Goal: Task Accomplishment & Management: Use online tool/utility

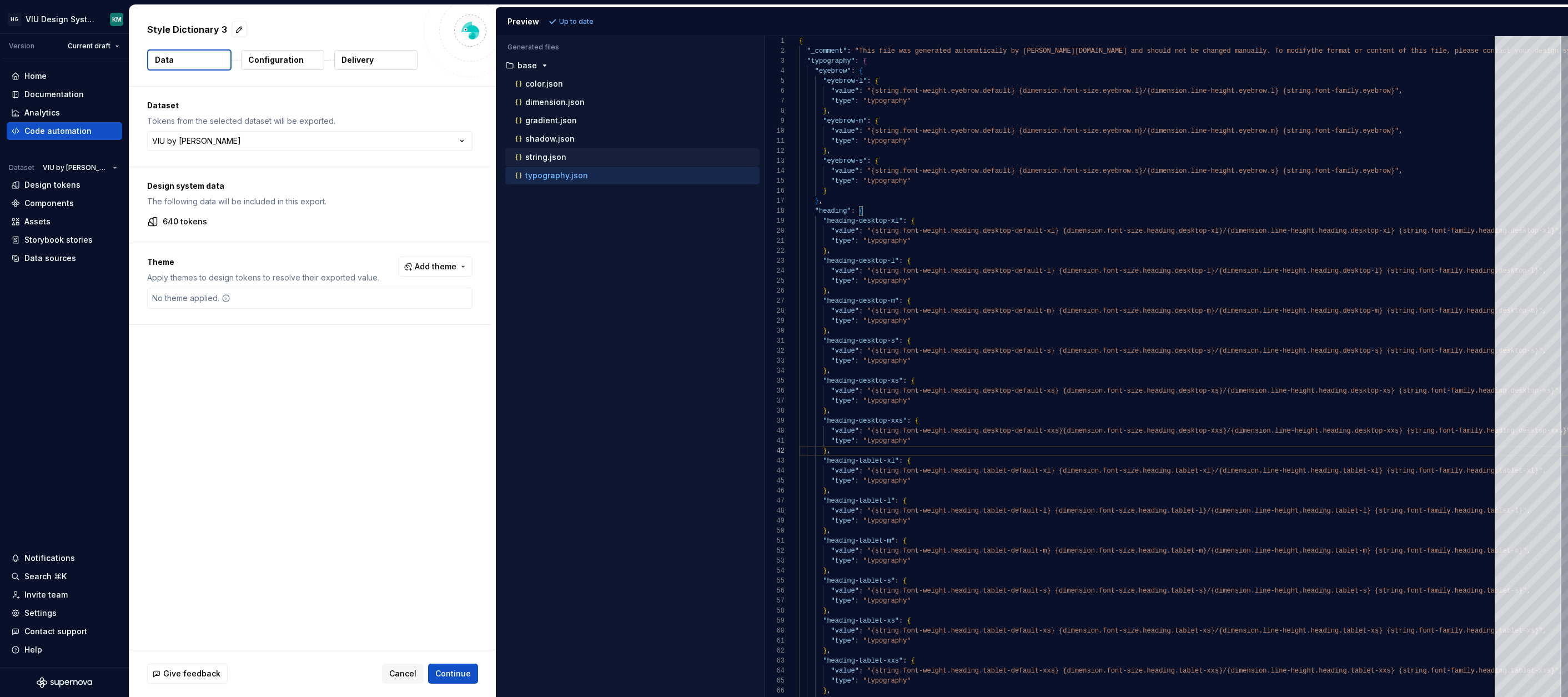
click at [566, 150] on div "string.json" at bounding box center [632, 157] width 254 height 18
click at [562, 158] on p "string.json" at bounding box center [546, 157] width 41 height 9
type textarea "**********"
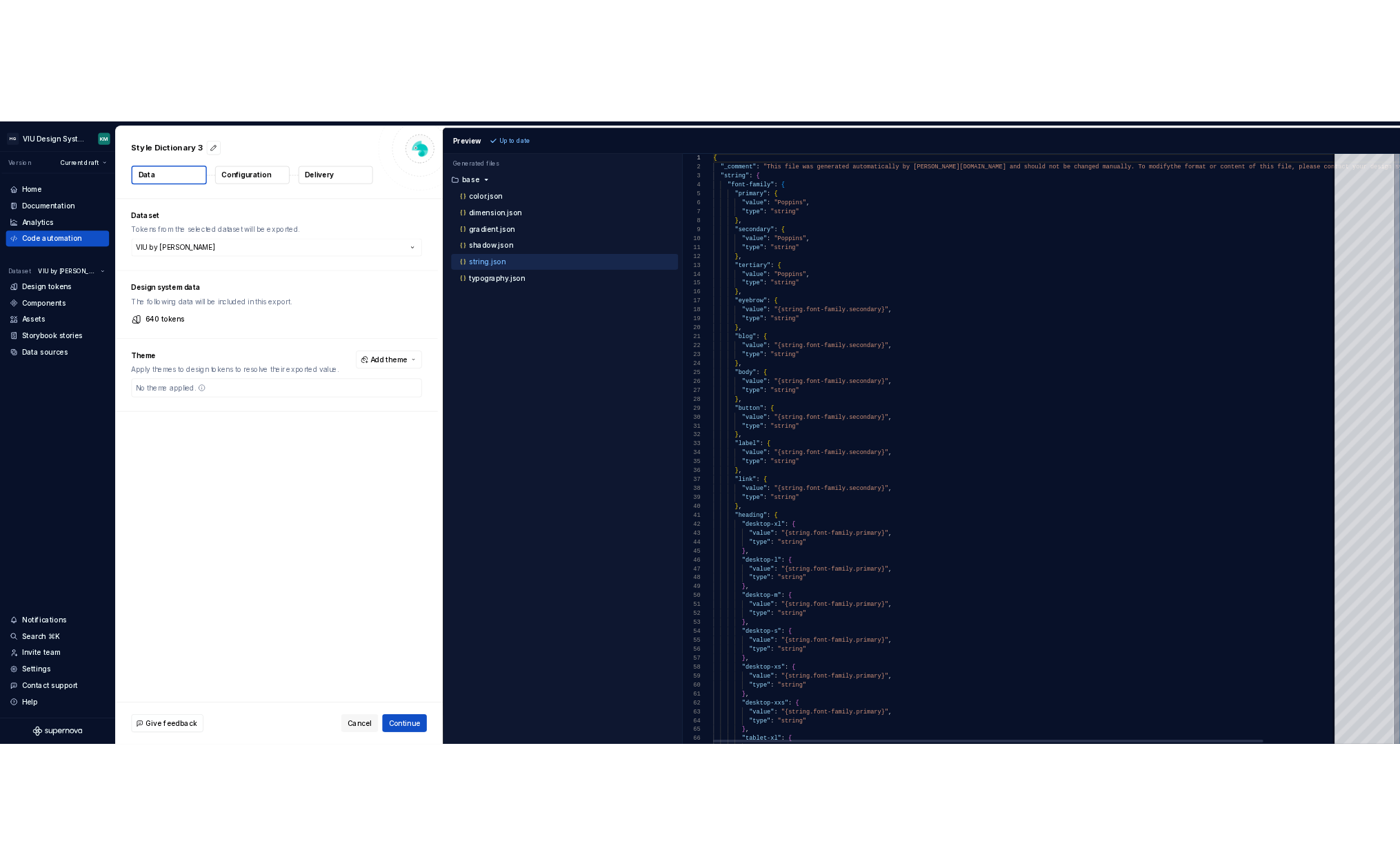
scroll to position [124, 0]
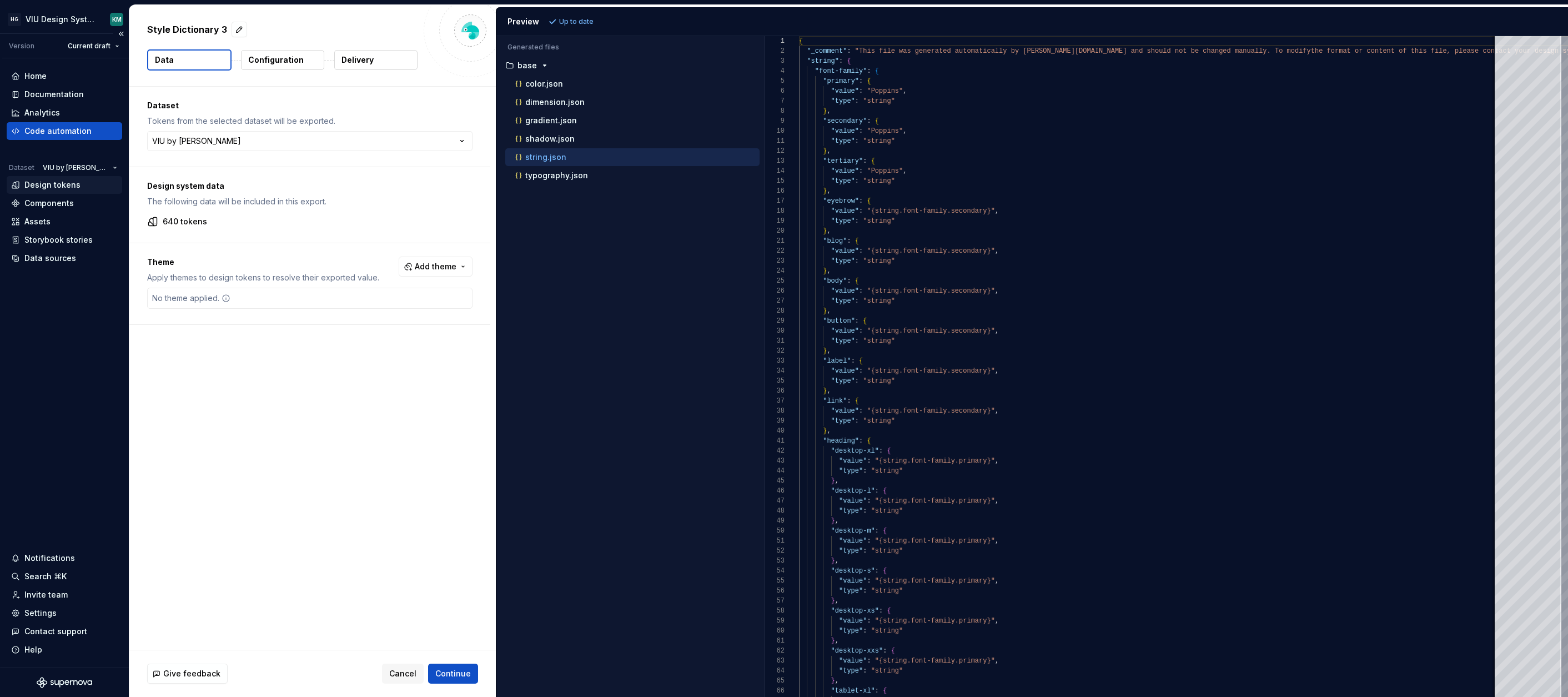
click at [30, 189] on div "Design tokens" at bounding box center [52, 185] width 56 height 11
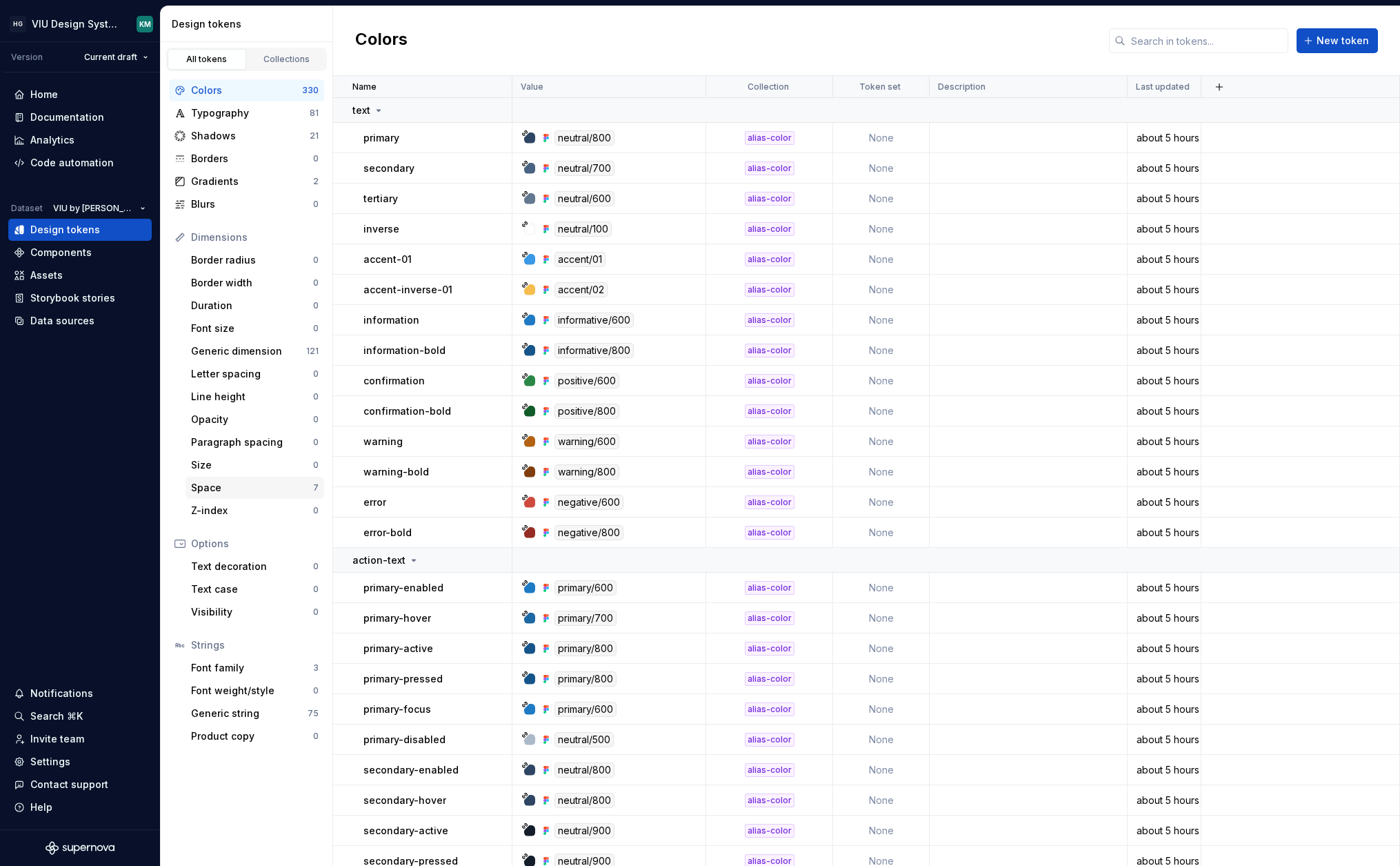
click at [263, 490] on div "Space" at bounding box center [252, 488] width 122 height 14
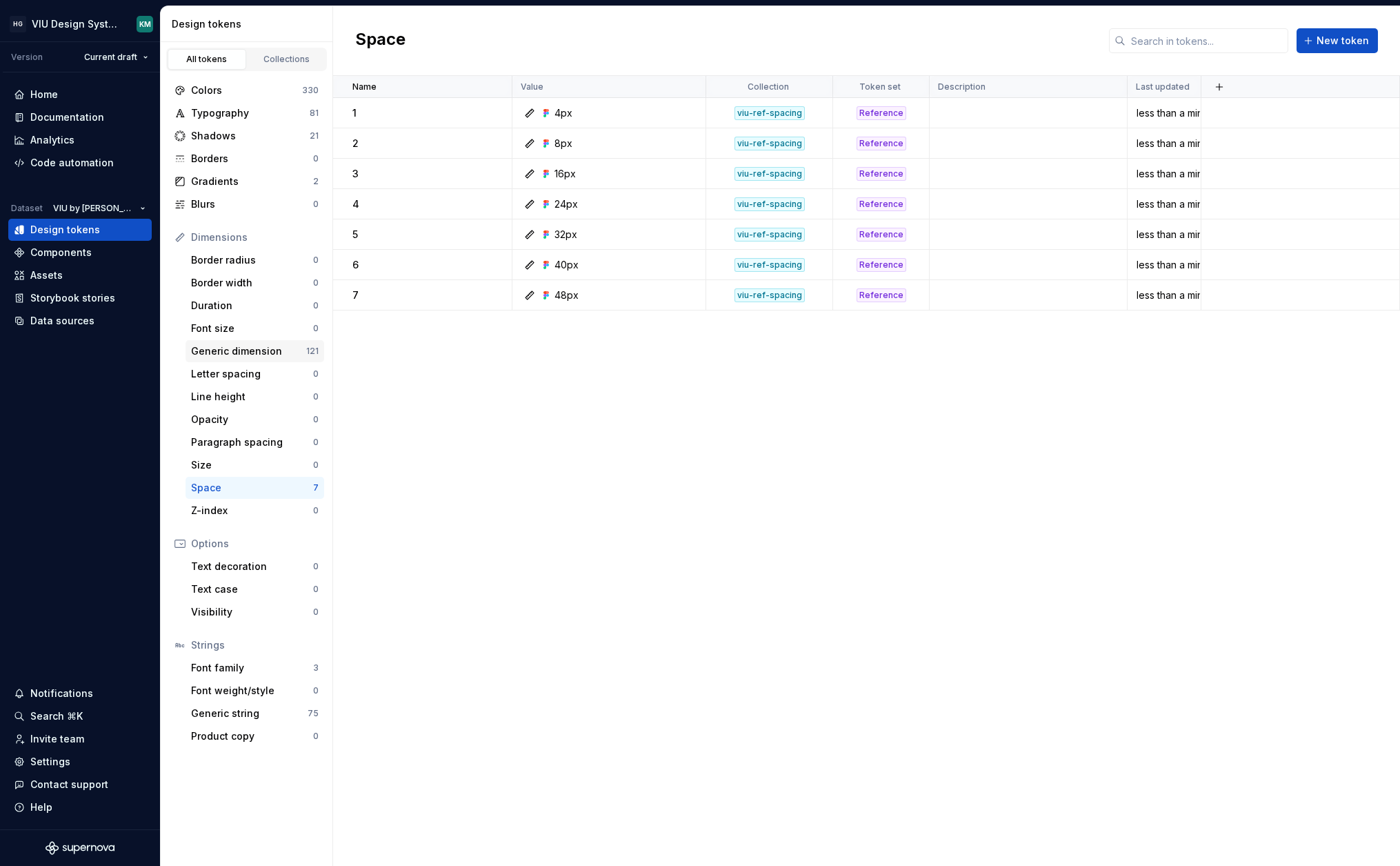
click at [274, 345] on div "Generic dimension" at bounding box center [249, 351] width 115 height 14
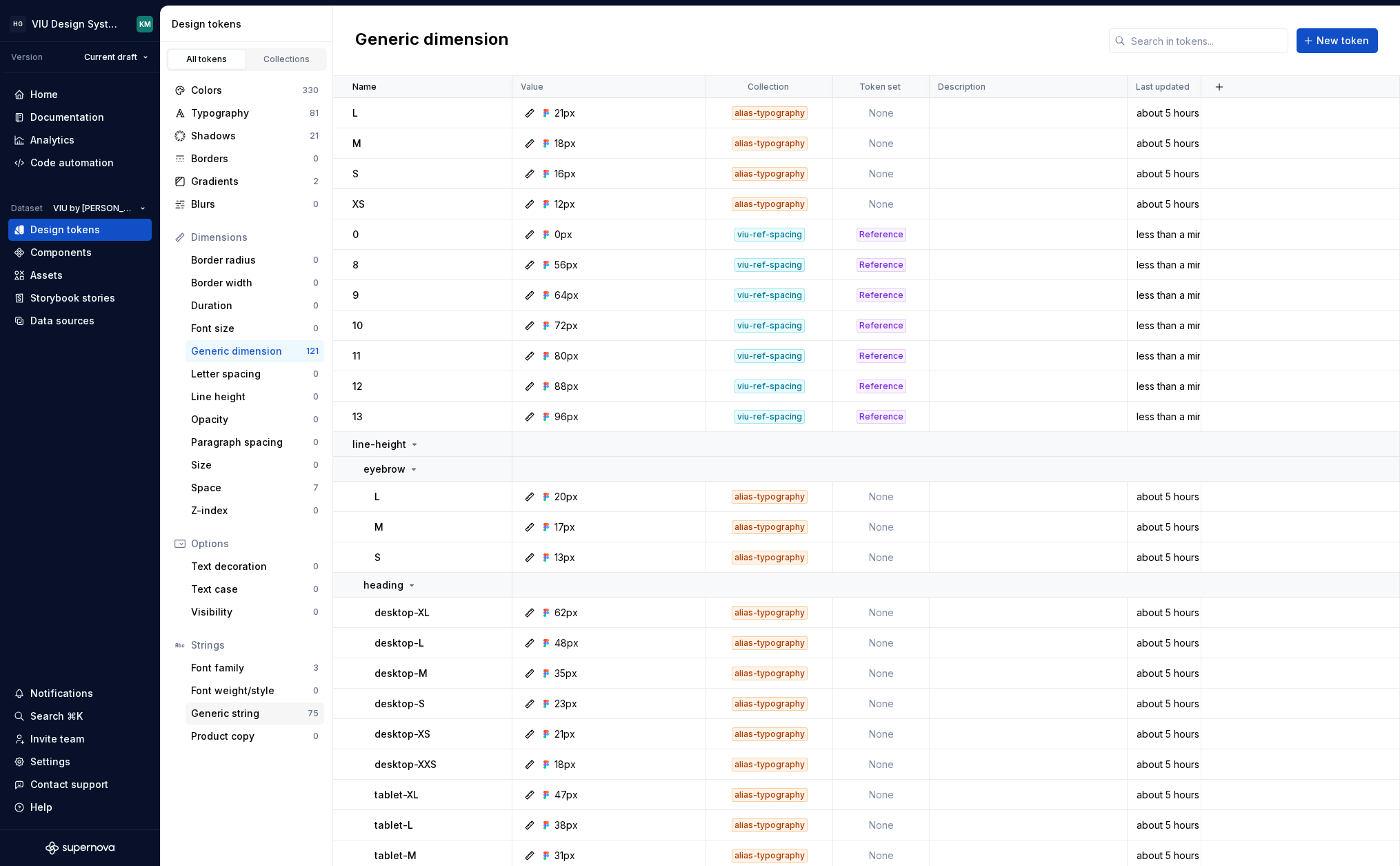
click at [257, 719] on div "Generic string" at bounding box center [249, 713] width 116 height 14
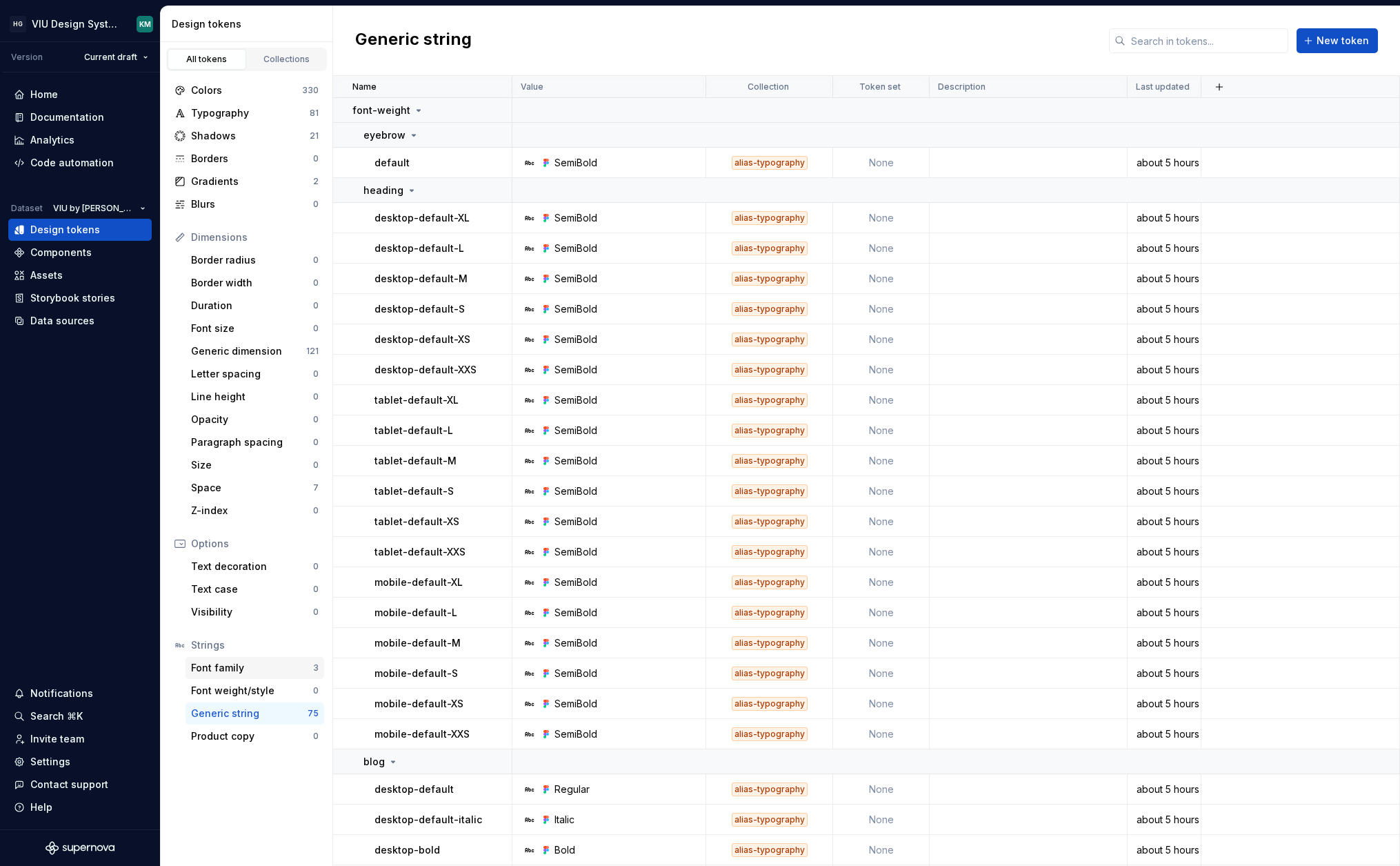
click at [276, 674] on div "Font family" at bounding box center [252, 668] width 122 height 14
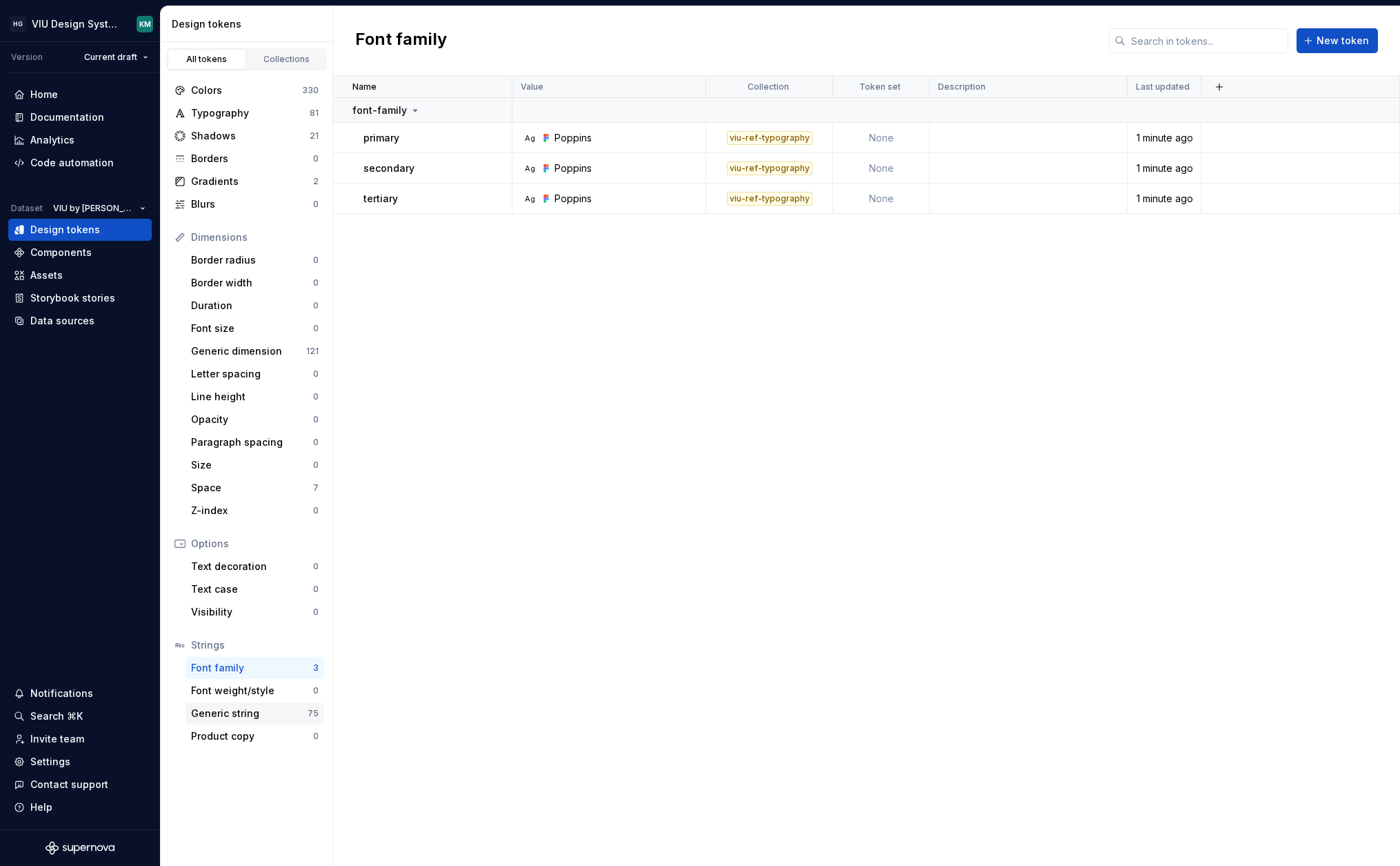
click at [277, 718] on div "Generic string" at bounding box center [249, 713] width 116 height 14
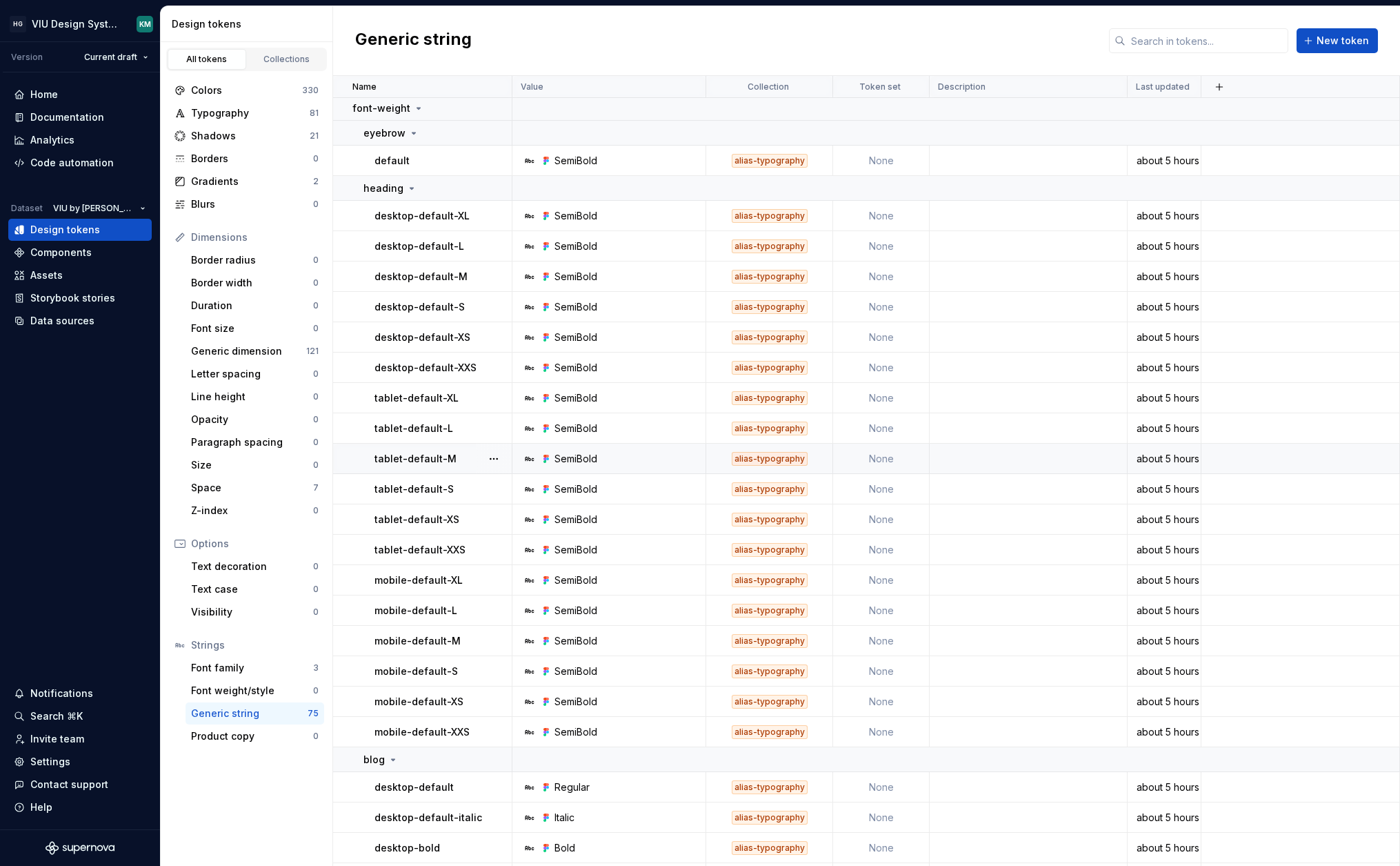
scroll to position [3, 0]
click at [146, 210] on html "HG VIU Design System KM Version Current draft Home Documentation Analytics Code…" at bounding box center [700, 433] width 1400 height 866
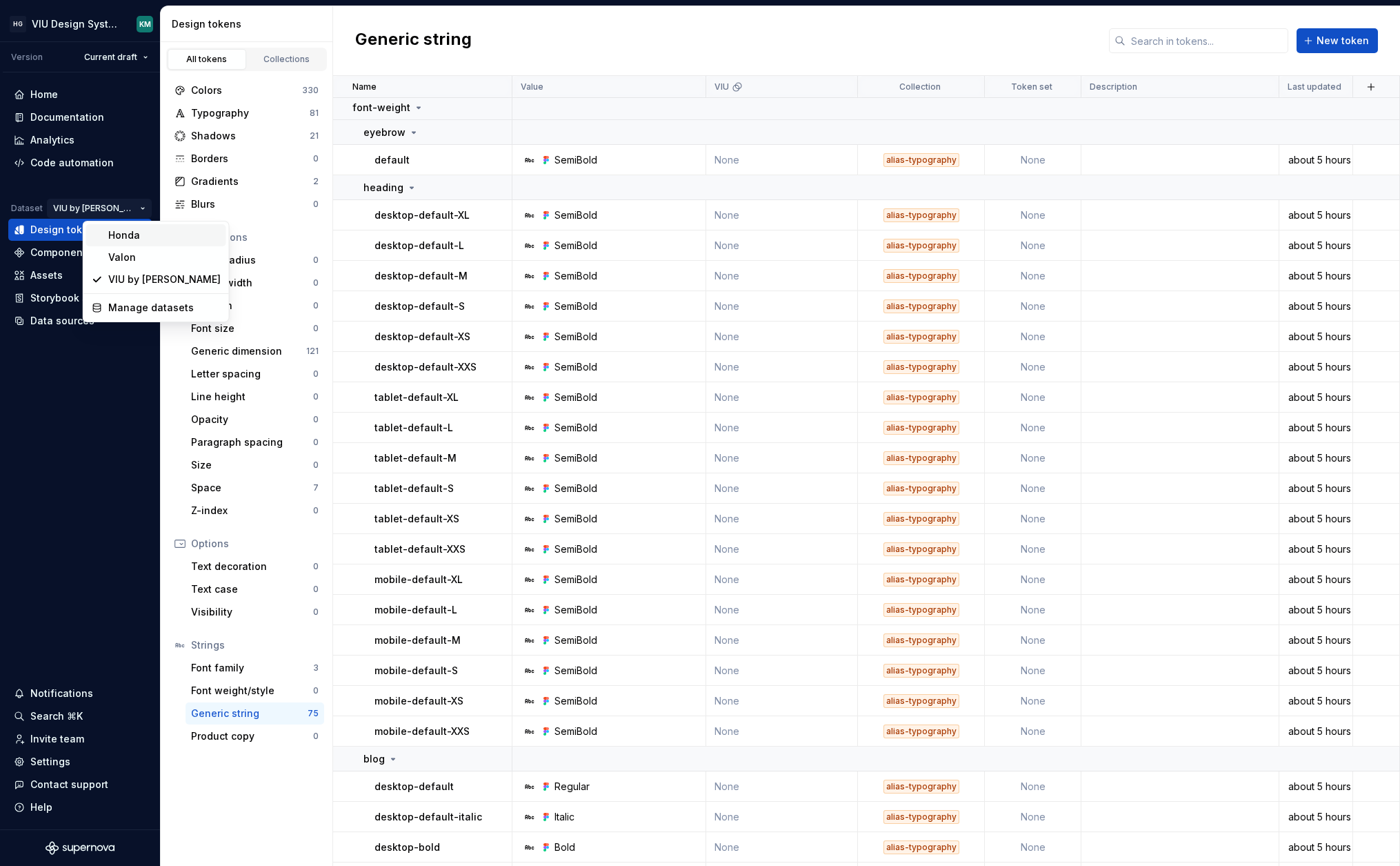
click at [125, 241] on div "Honda" at bounding box center [164, 235] width 113 height 14
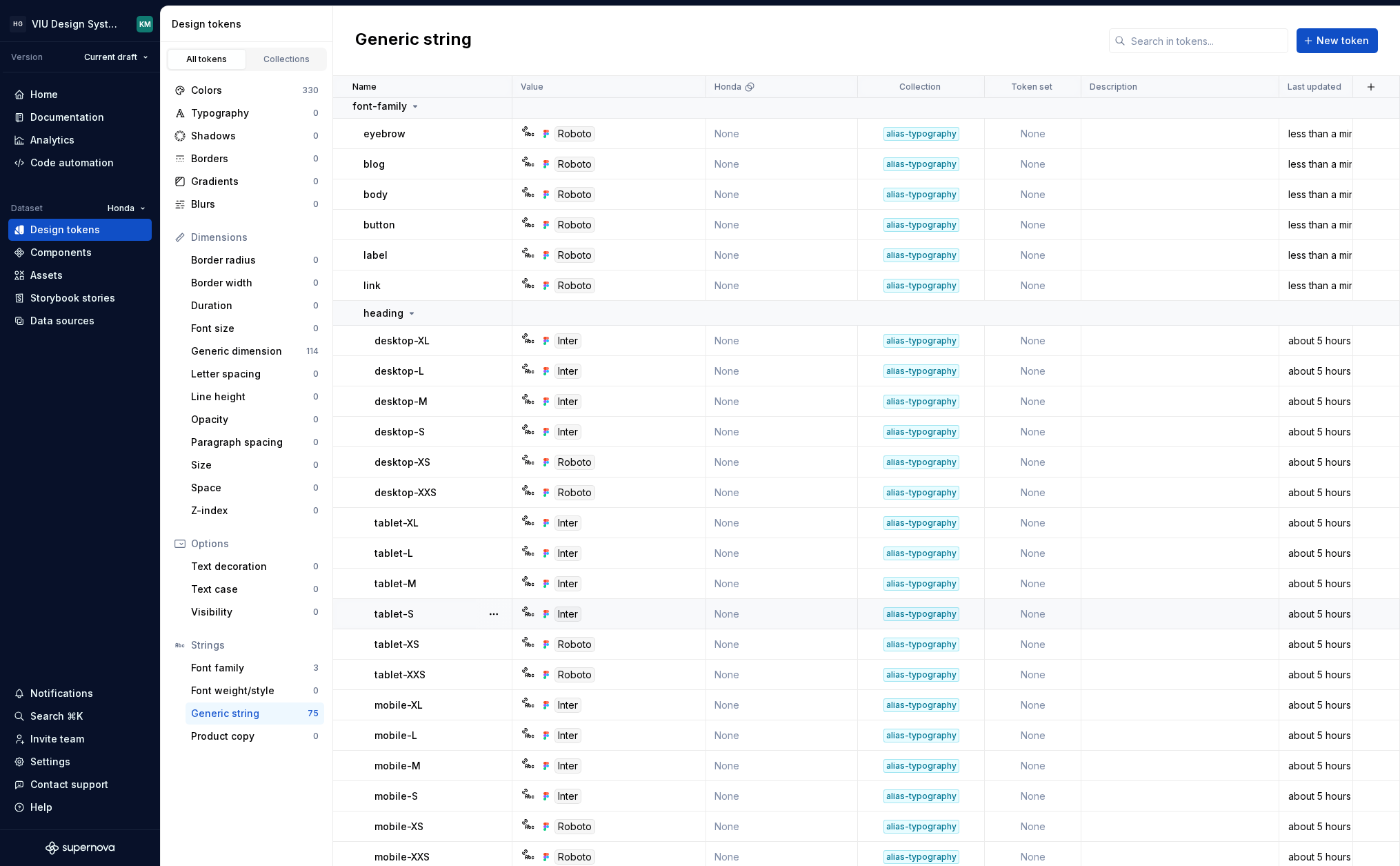
scroll to position [1757, 0]
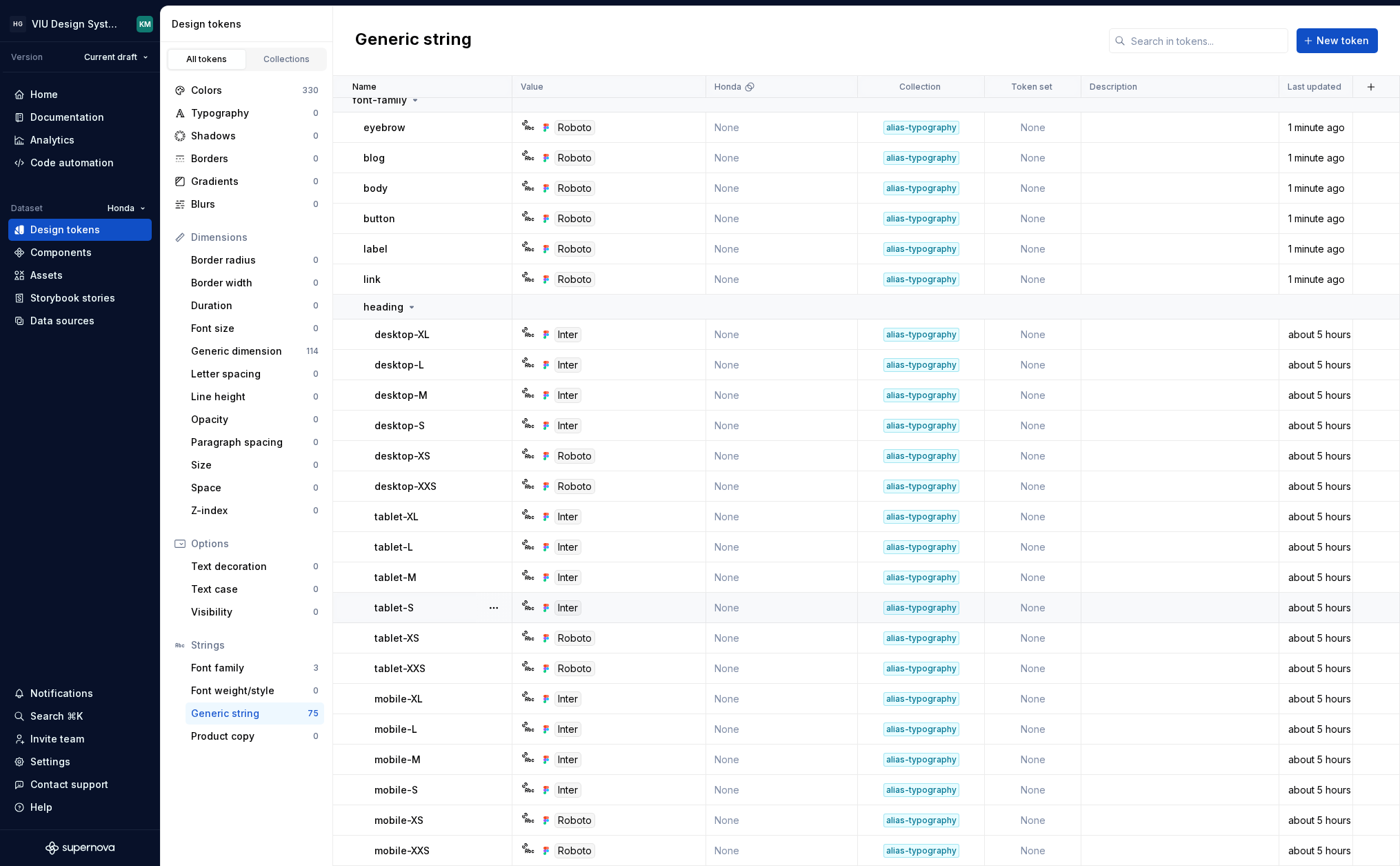
click at [131, 206] on html "HG VIU Design System KM Version Current draft Home Documentation Analytics Code…" at bounding box center [700, 433] width 1400 height 866
click at [139, 247] on div "Valon" at bounding box center [175, 257] width 140 height 22
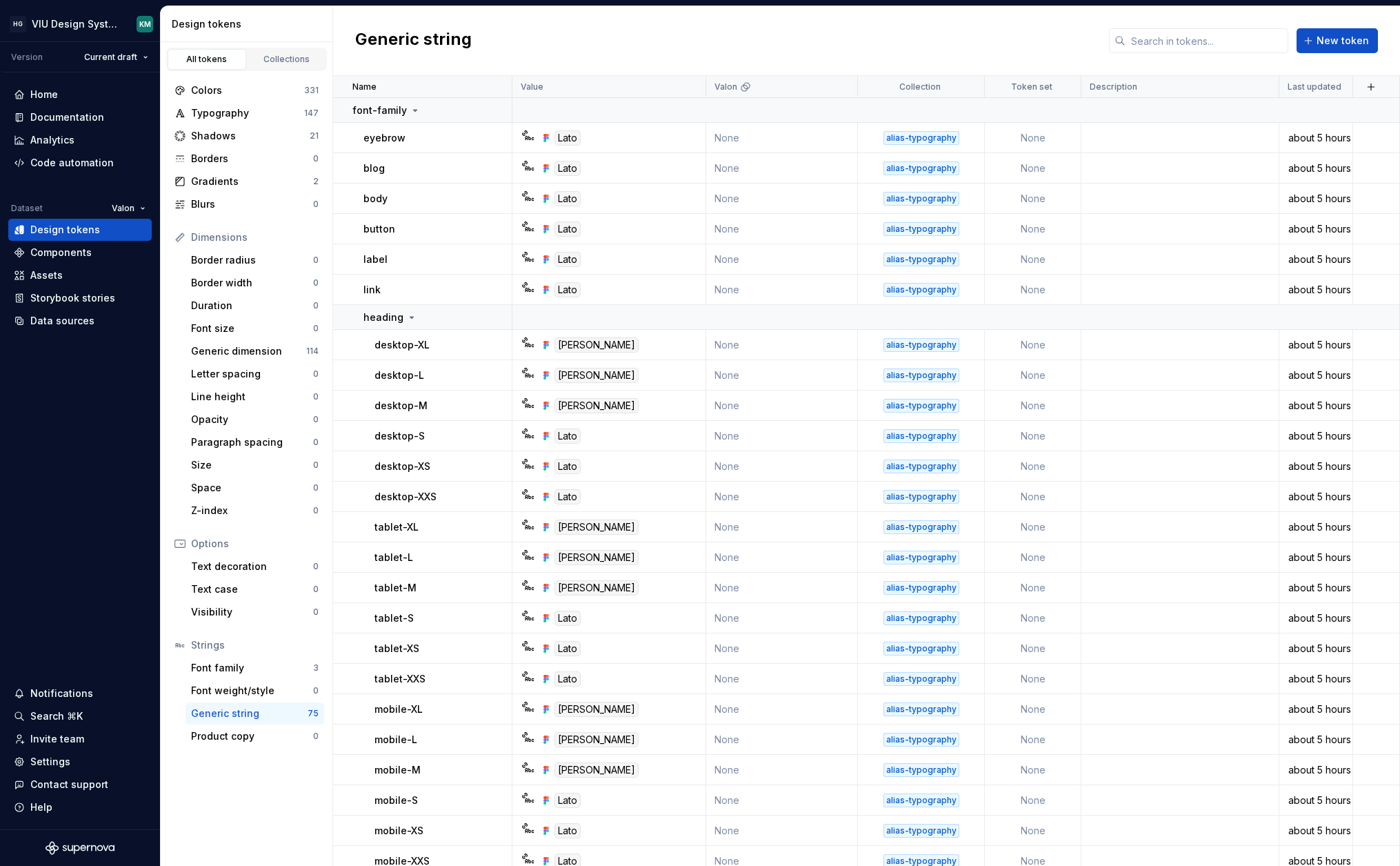
click at [133, 208] on html "HG VIU Design System KM Version Current draft Home Documentation Analytics Code…" at bounding box center [700, 433] width 1400 height 866
click at [138, 277] on div "VIU by [PERSON_NAME]" at bounding box center [187, 279] width 113 height 14
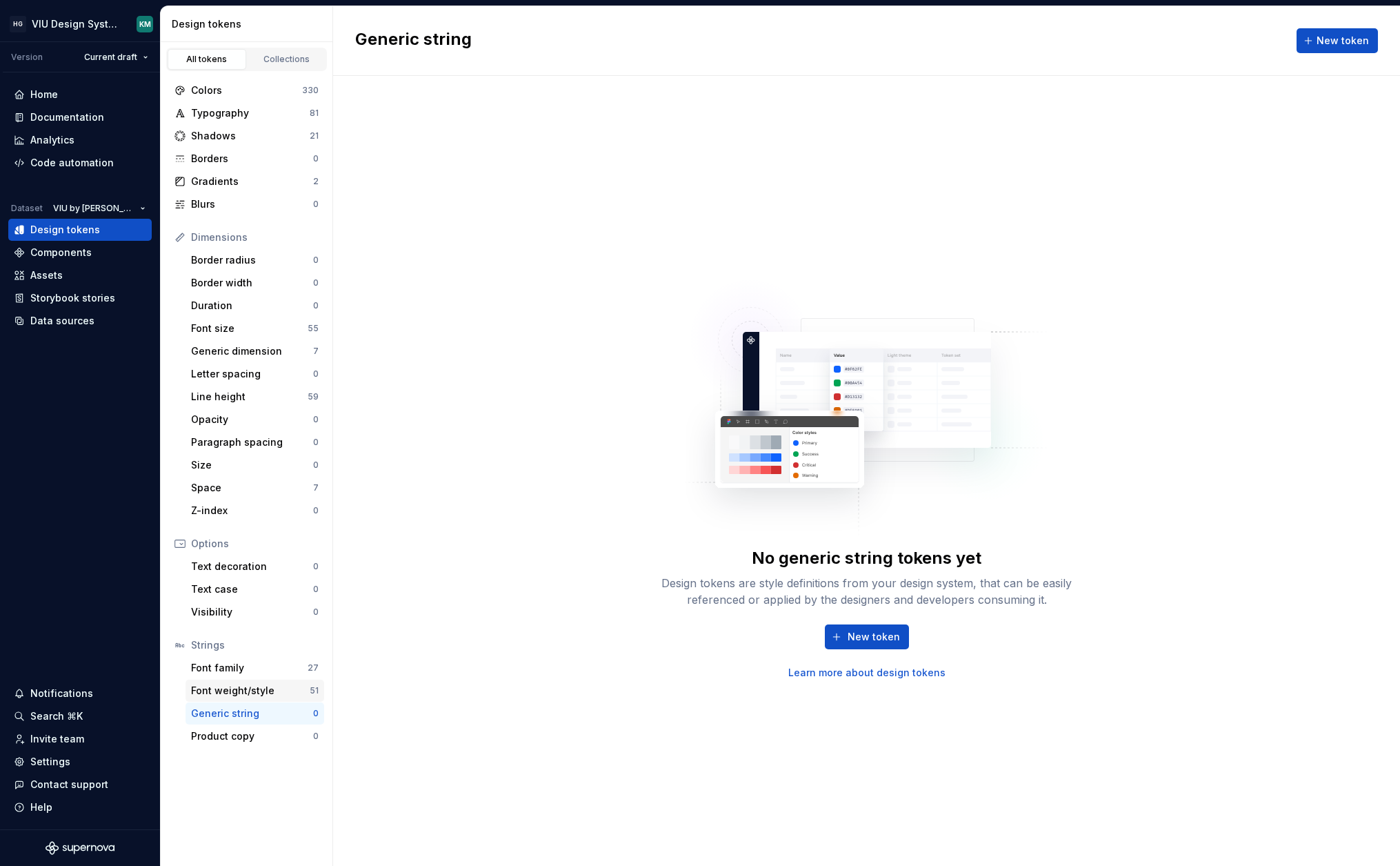
click at [230, 694] on div "Font weight/style" at bounding box center [250, 691] width 119 height 14
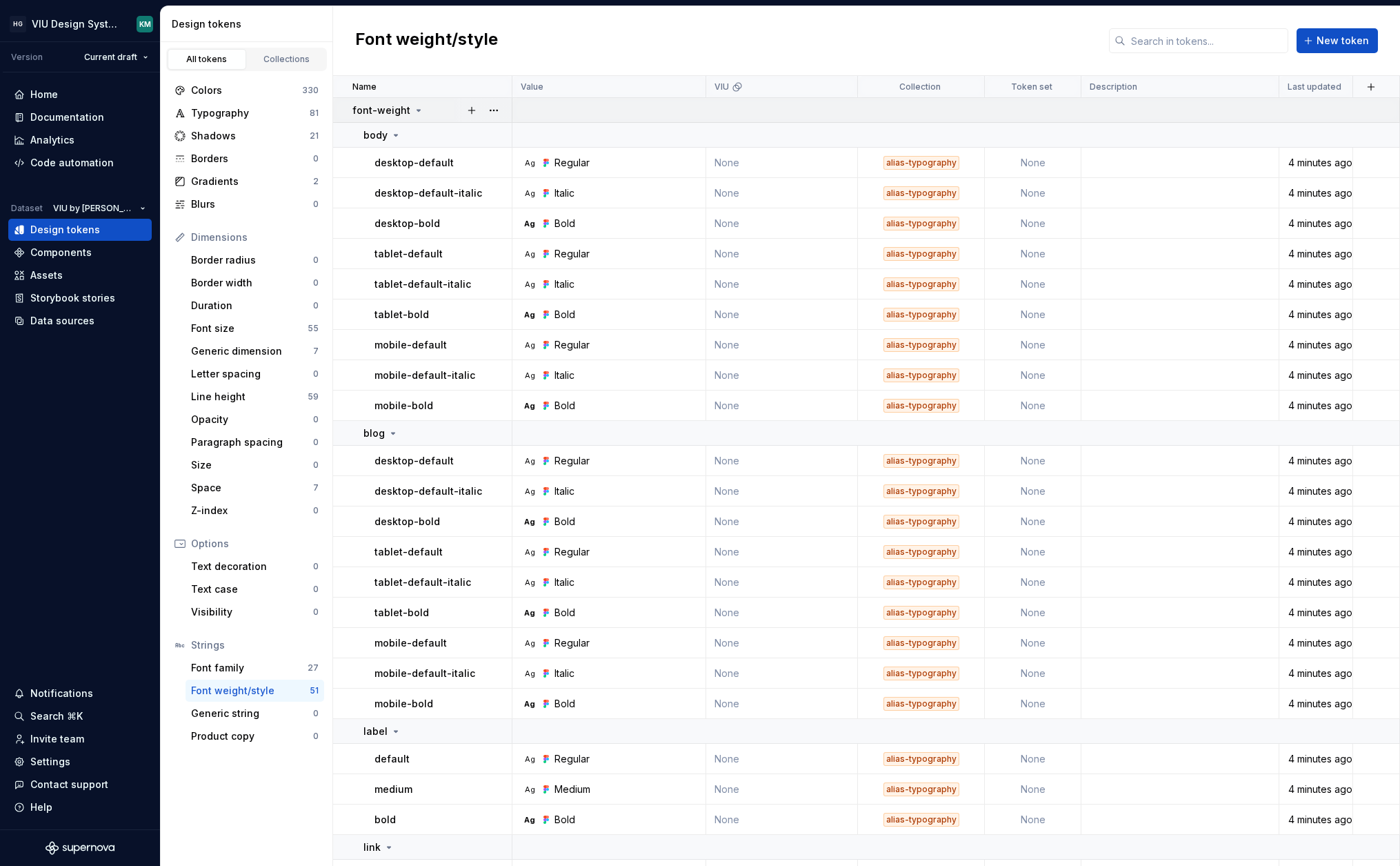
click at [436, 104] on div "font-weight" at bounding box center [432, 110] width 159 height 14
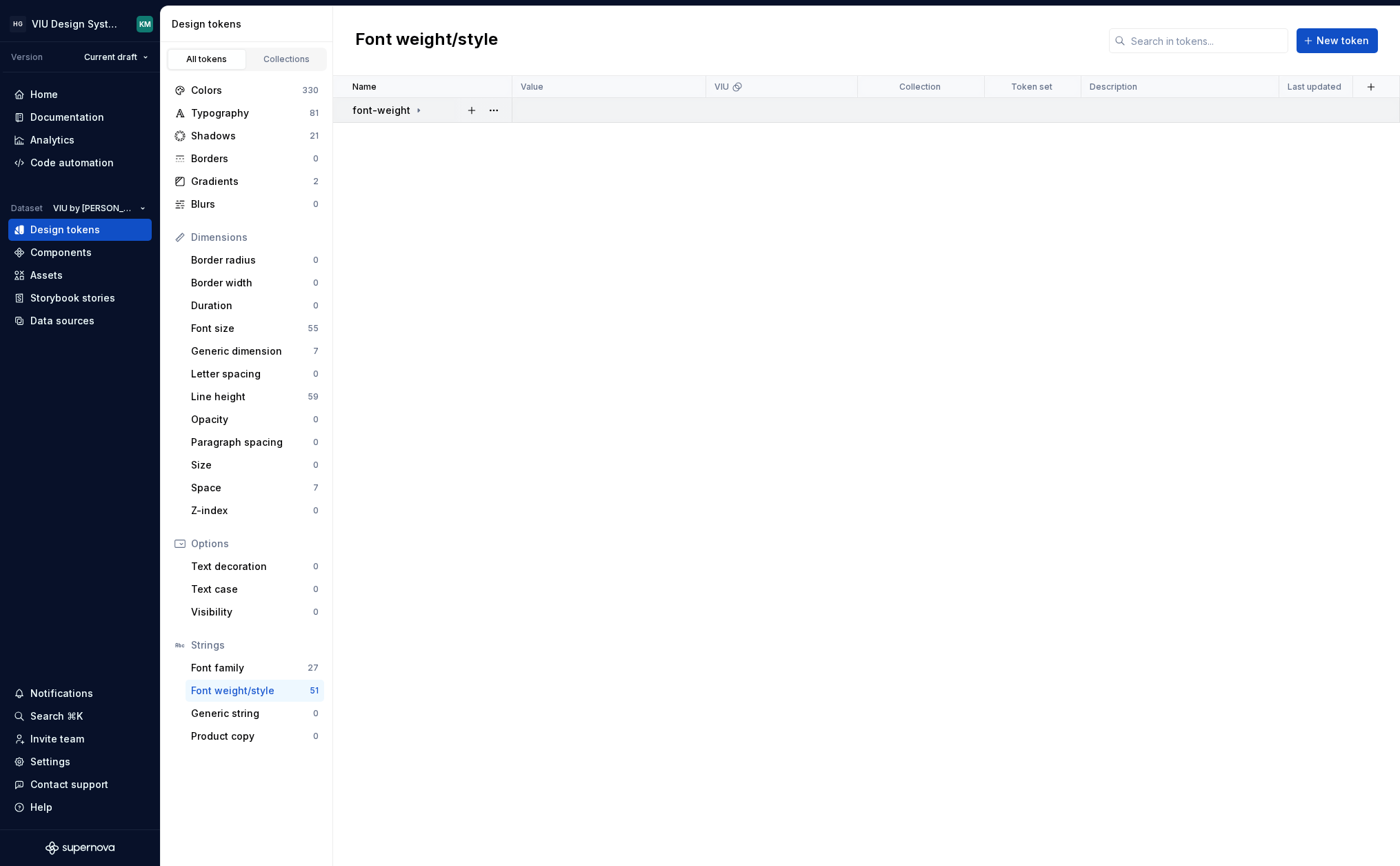
click at [436, 104] on div "font-weight" at bounding box center [432, 110] width 159 height 14
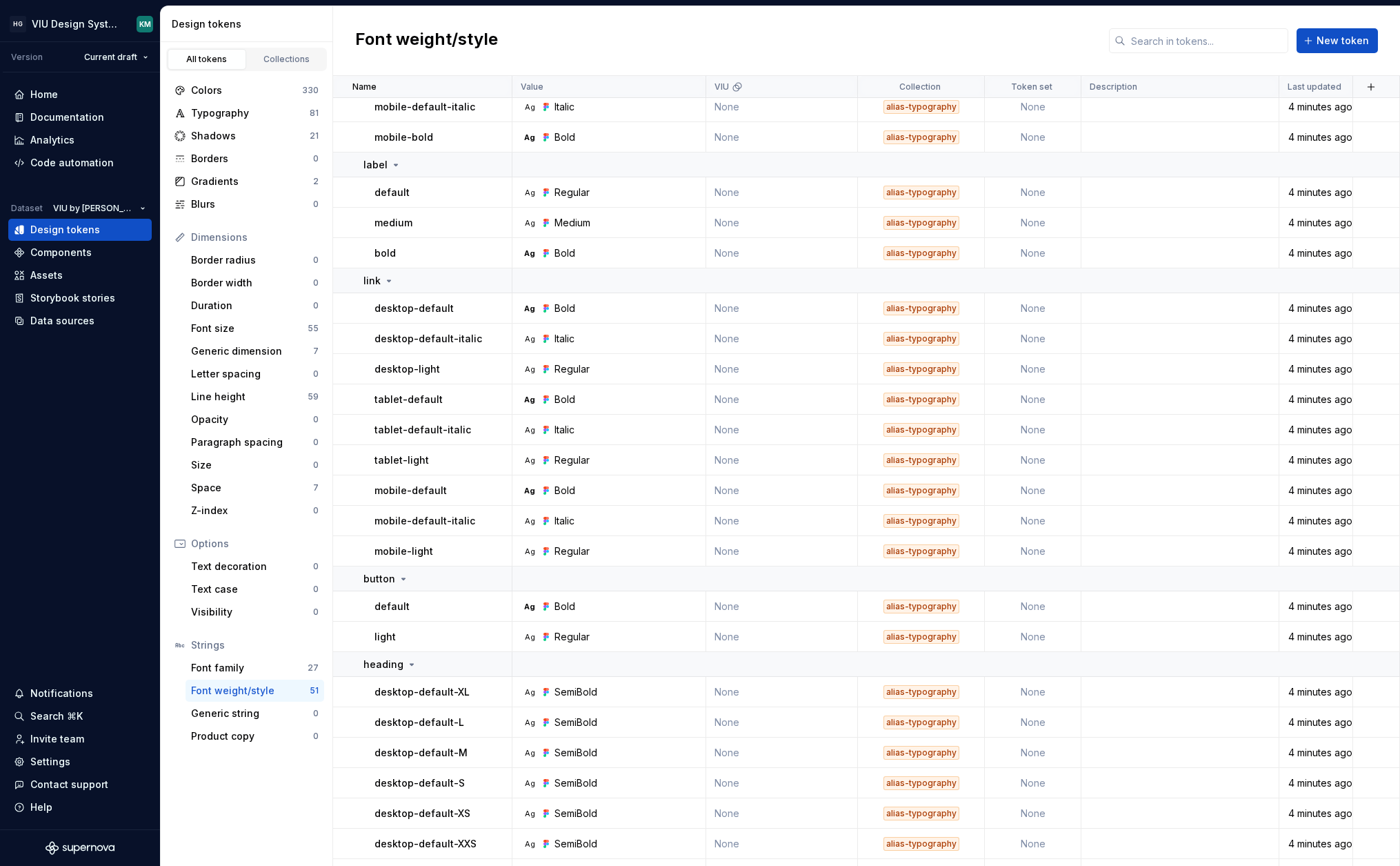
scroll to position [979, 0]
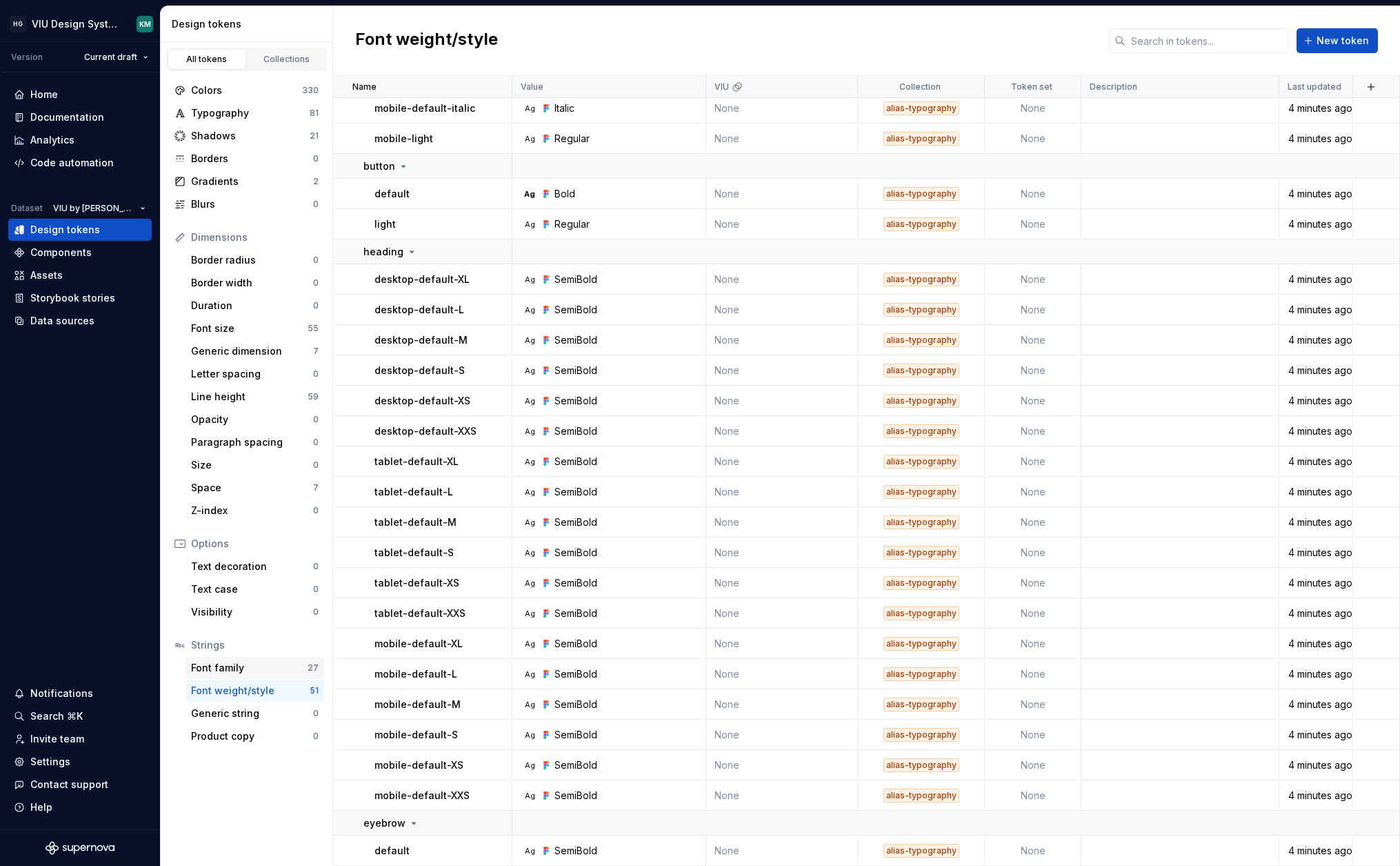
click at [226, 675] on div "Font family 27" at bounding box center [254, 667] width 138 height 22
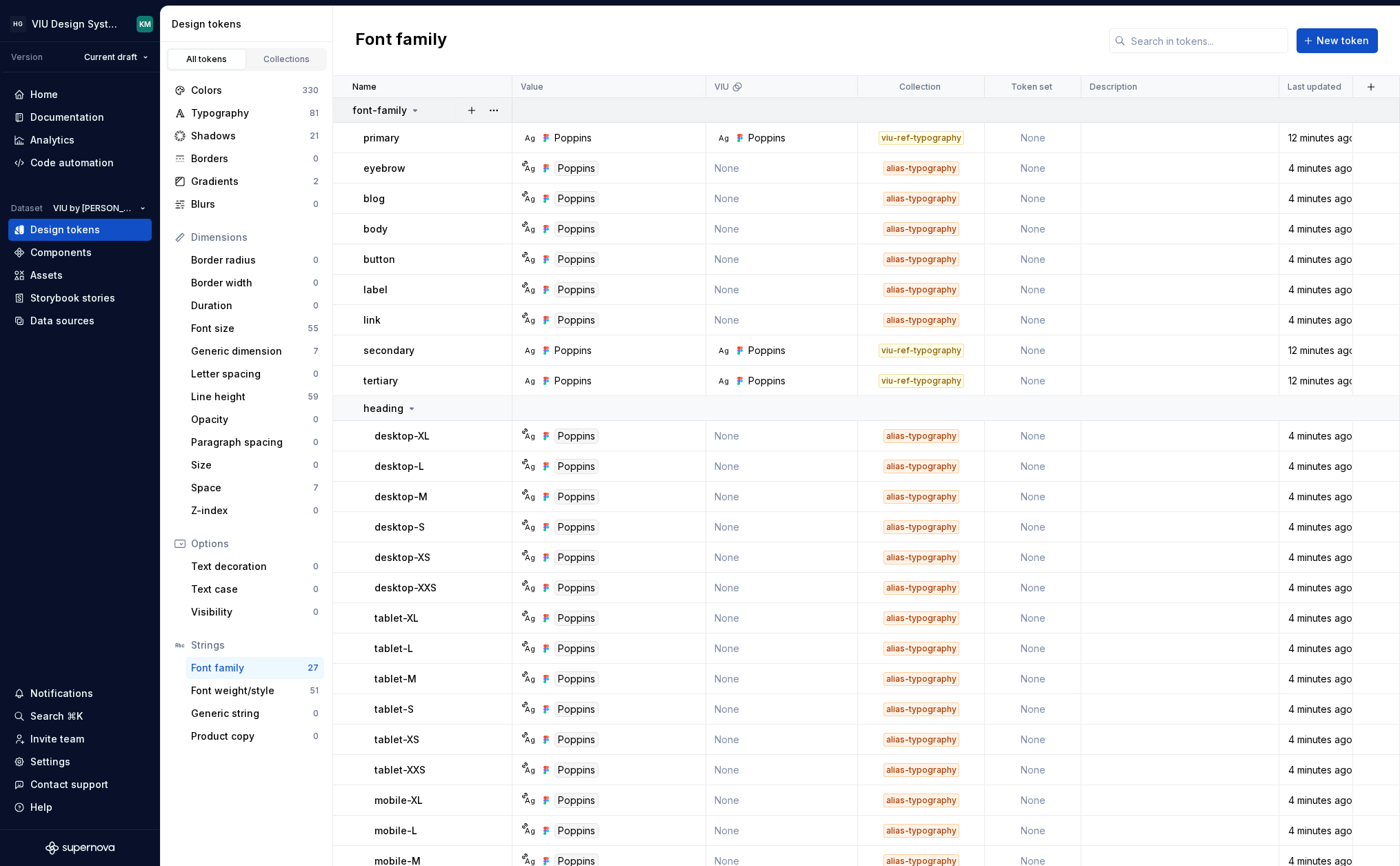
click at [404, 108] on div "font-family" at bounding box center [386, 110] width 68 height 14
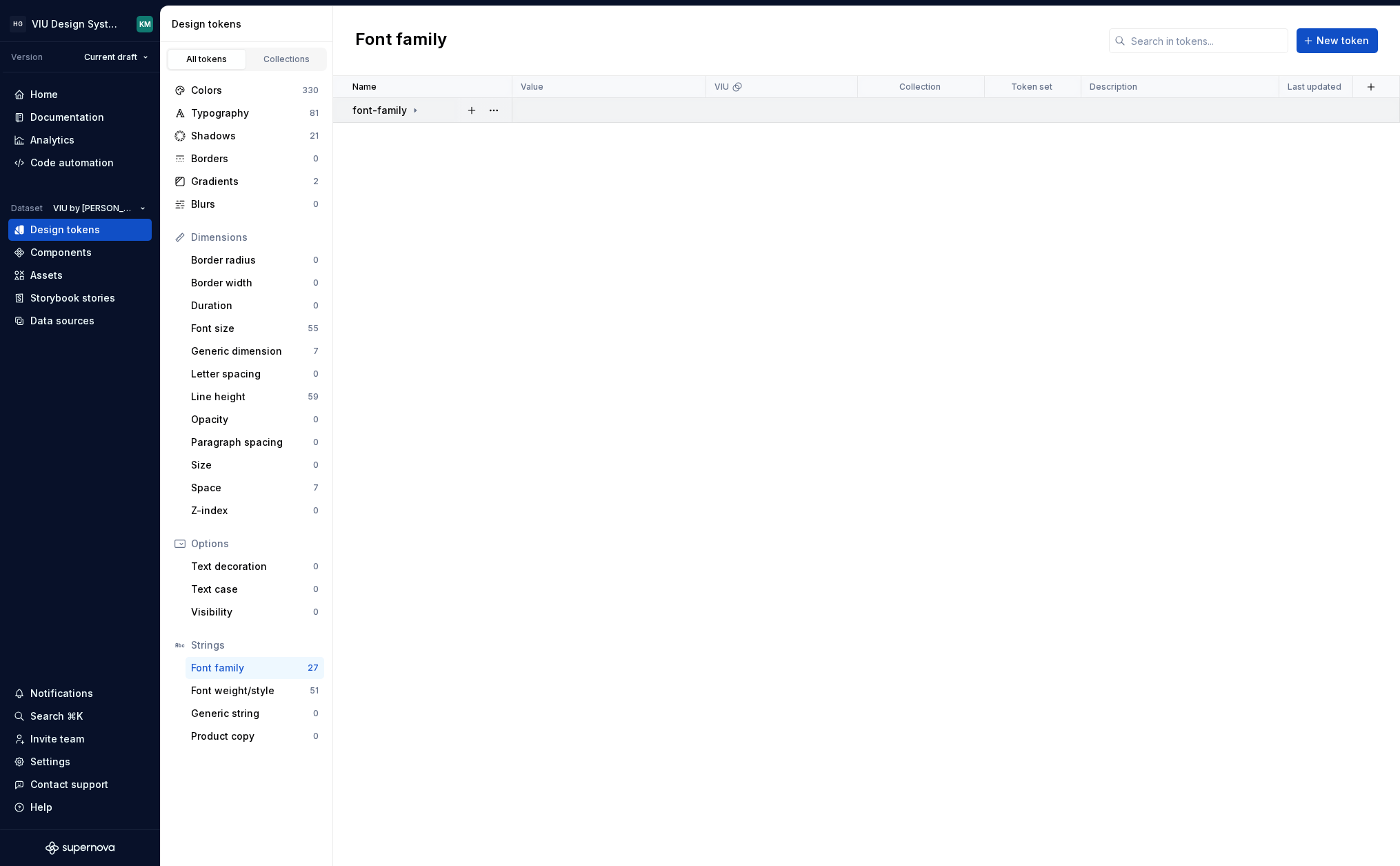
click at [404, 108] on div "font-family" at bounding box center [386, 110] width 68 height 14
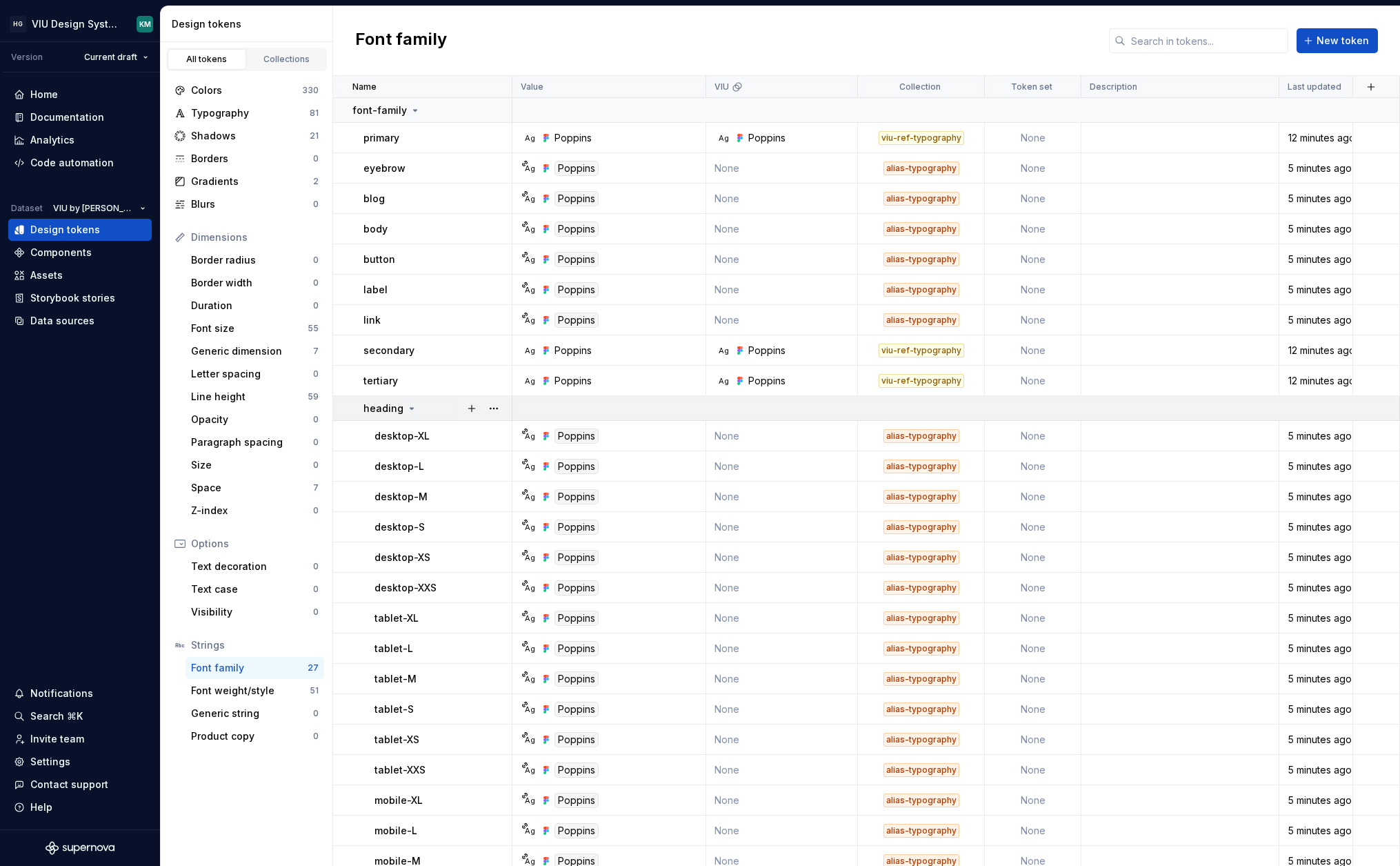
click at [420, 411] on div "heading" at bounding box center [437, 408] width 147 height 14
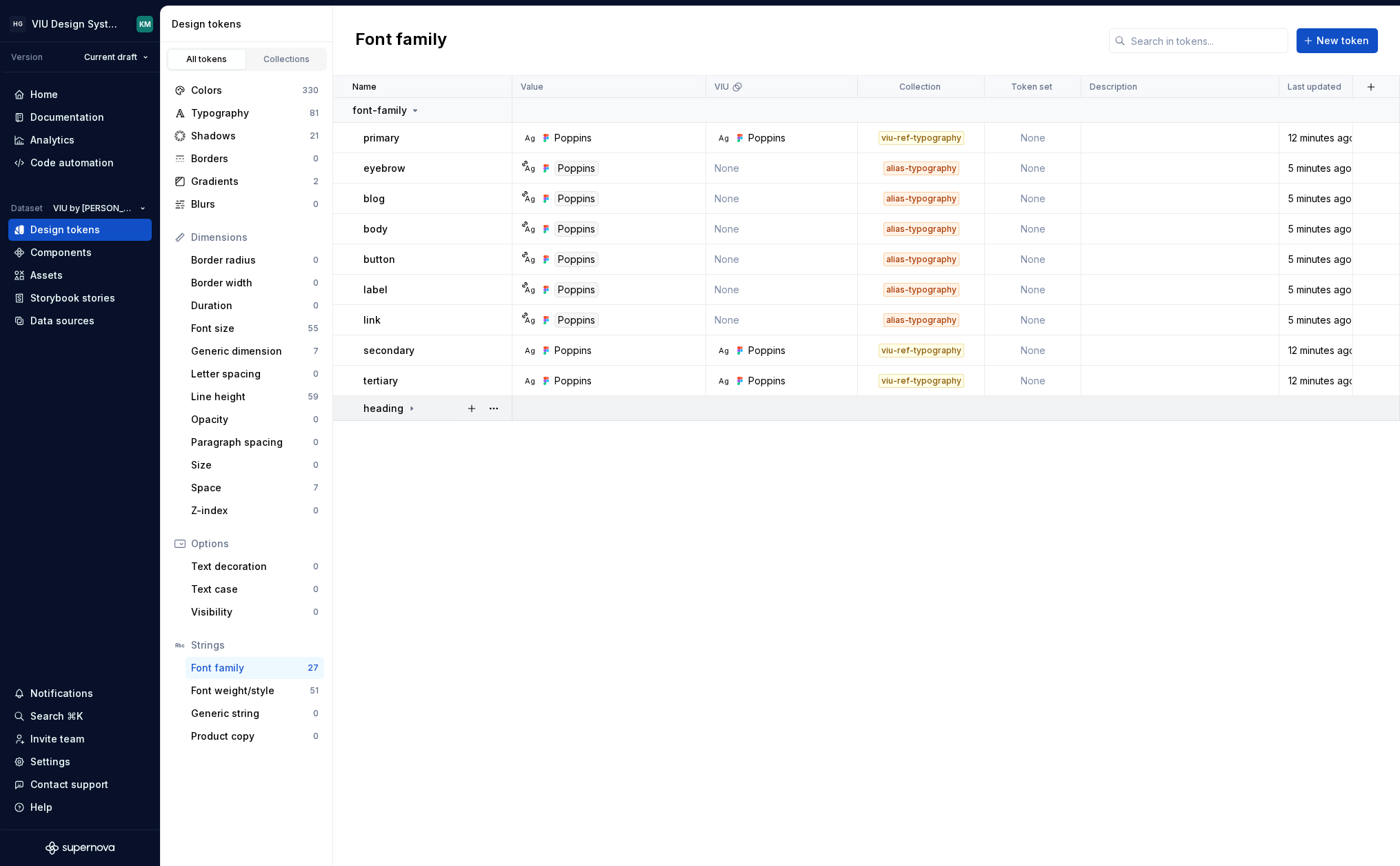
click at [420, 411] on div "heading" at bounding box center [437, 408] width 147 height 14
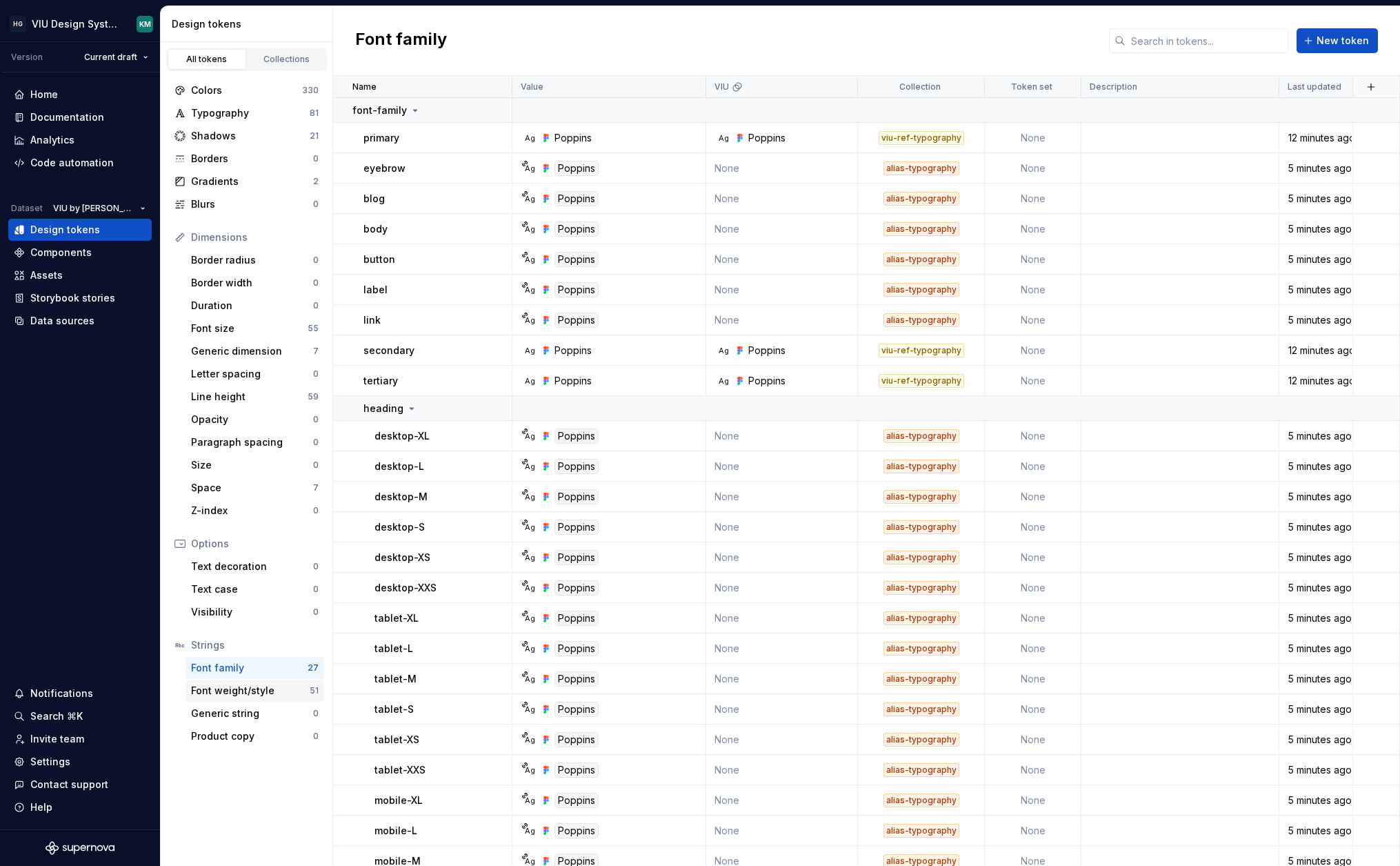
click at [218, 694] on div "Font weight/style" at bounding box center [250, 691] width 119 height 14
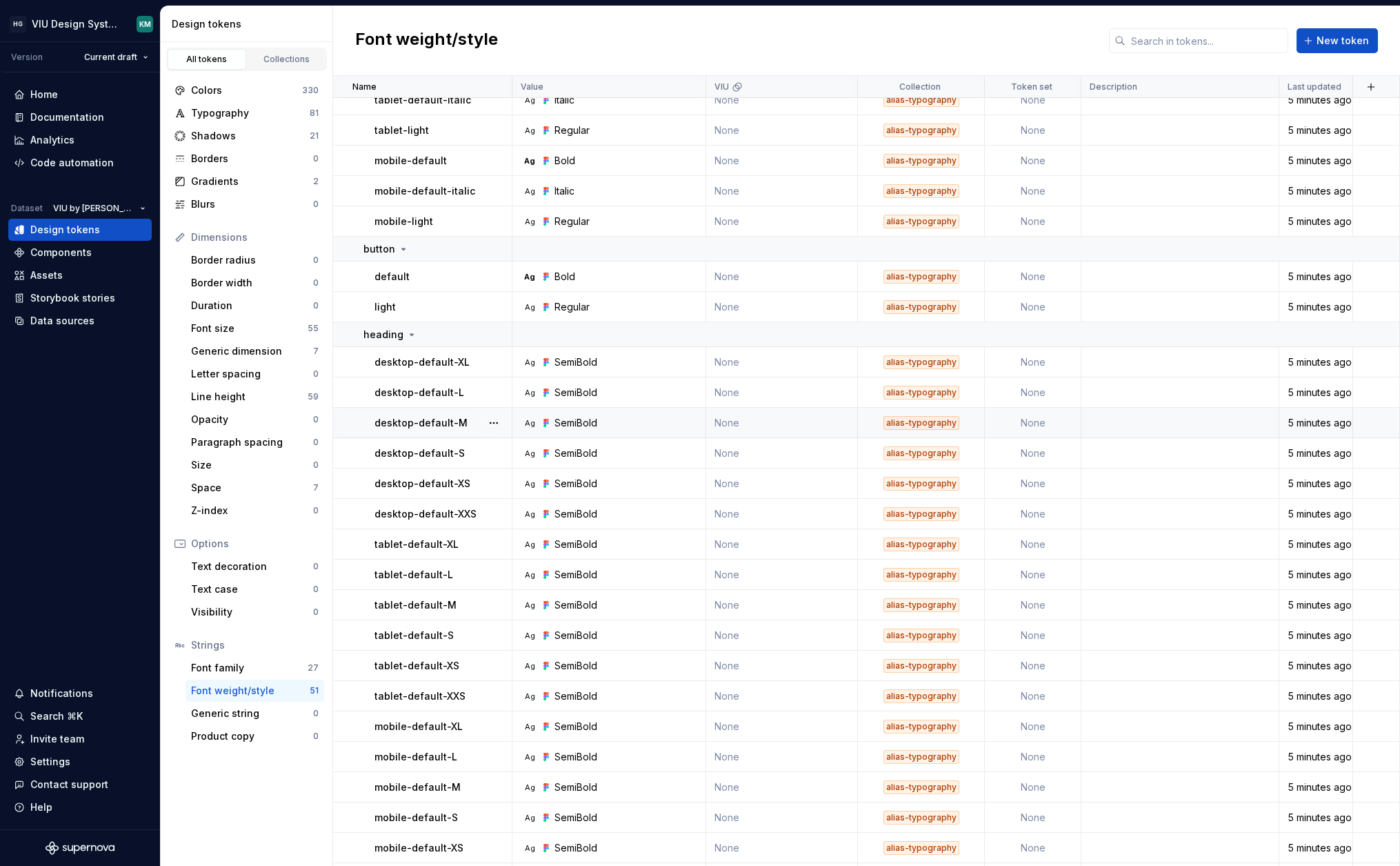
scroll to position [979, 0]
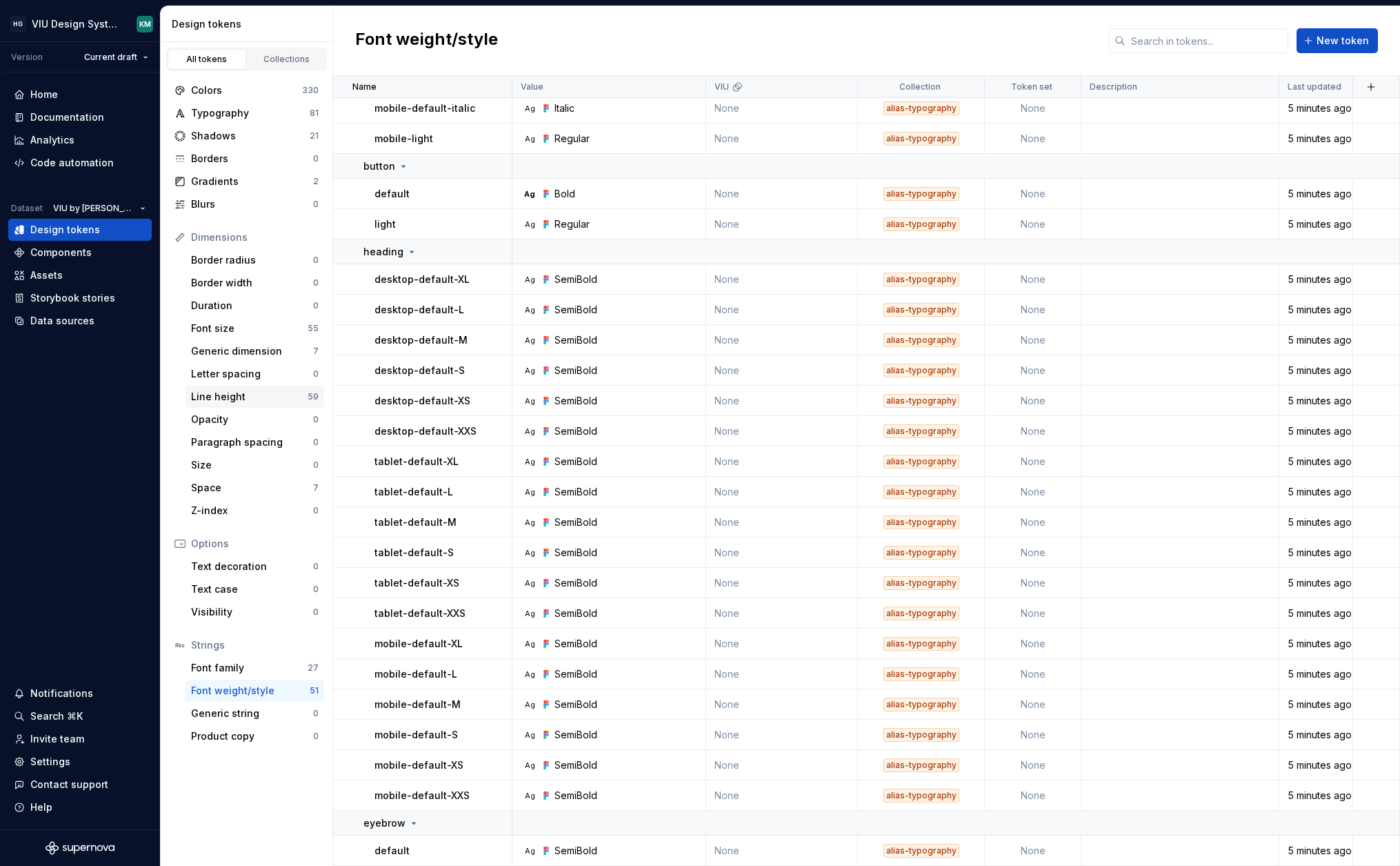
click at [259, 393] on div "Line height" at bounding box center [249, 396] width 116 height 14
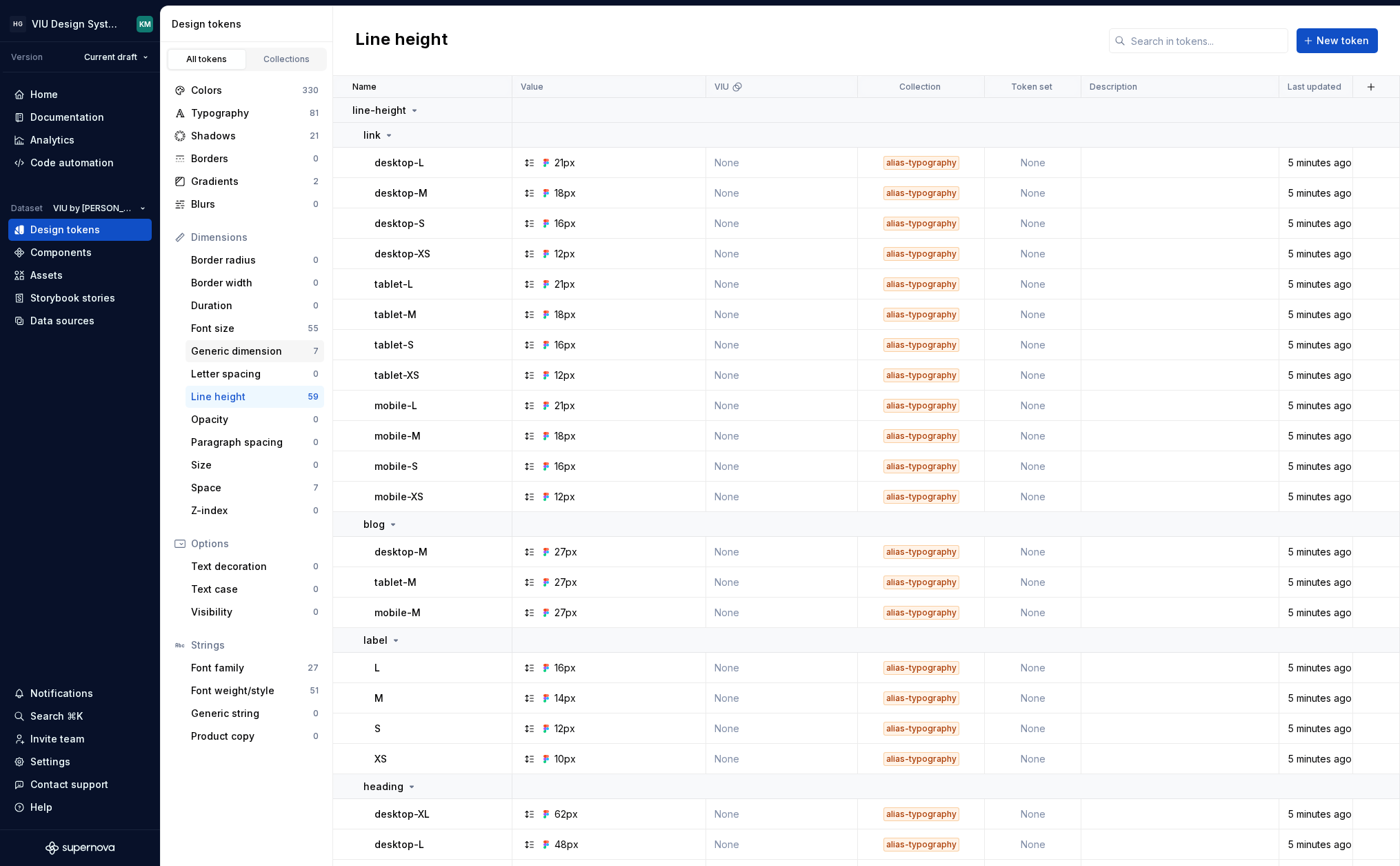
click at [262, 354] on div "Generic dimension" at bounding box center [252, 351] width 122 height 14
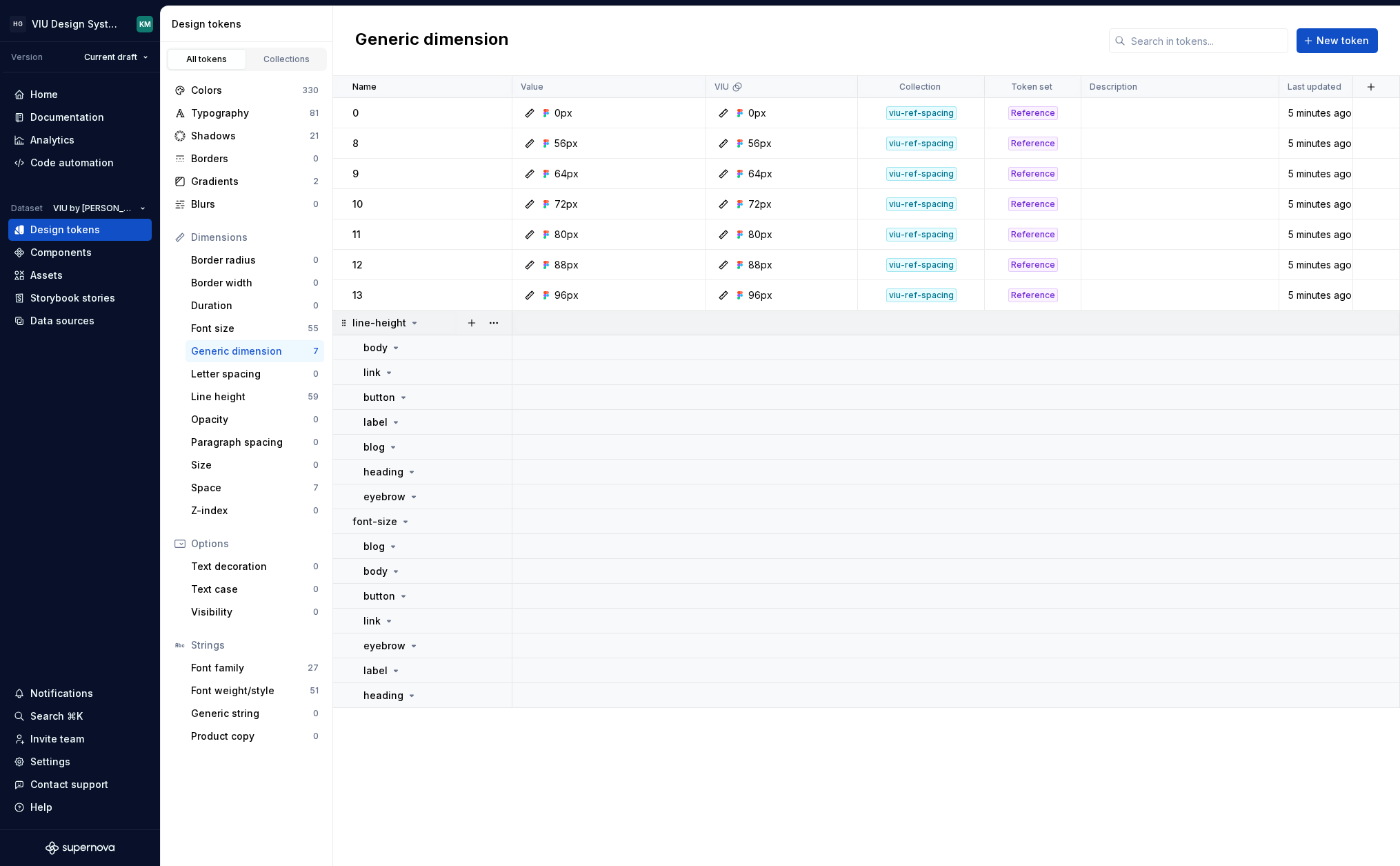
click at [389, 322] on p "line-height" at bounding box center [379, 323] width 54 height 14
click at [396, 322] on p "line-height" at bounding box center [379, 323] width 54 height 14
click at [395, 346] on icon at bounding box center [395, 347] width 11 height 11
click at [396, 348] on icon at bounding box center [395, 347] width 11 height 11
click at [396, 348] on icon at bounding box center [396, 348] width 4 height 2
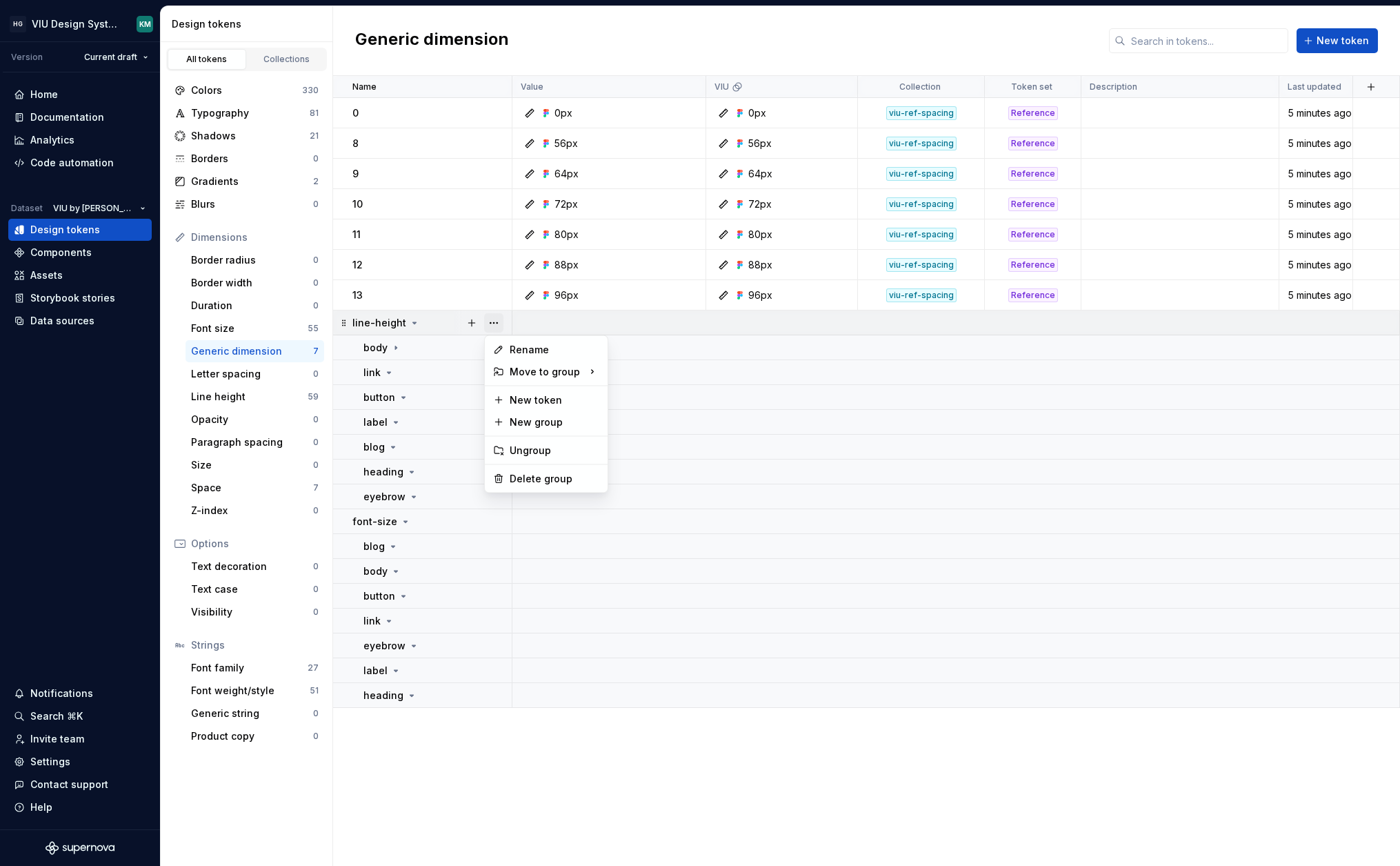
click at [499, 324] on button "button" at bounding box center [494, 323] width 20 height 20
click at [527, 479] on div "Delete group" at bounding box center [554, 479] width 90 height 14
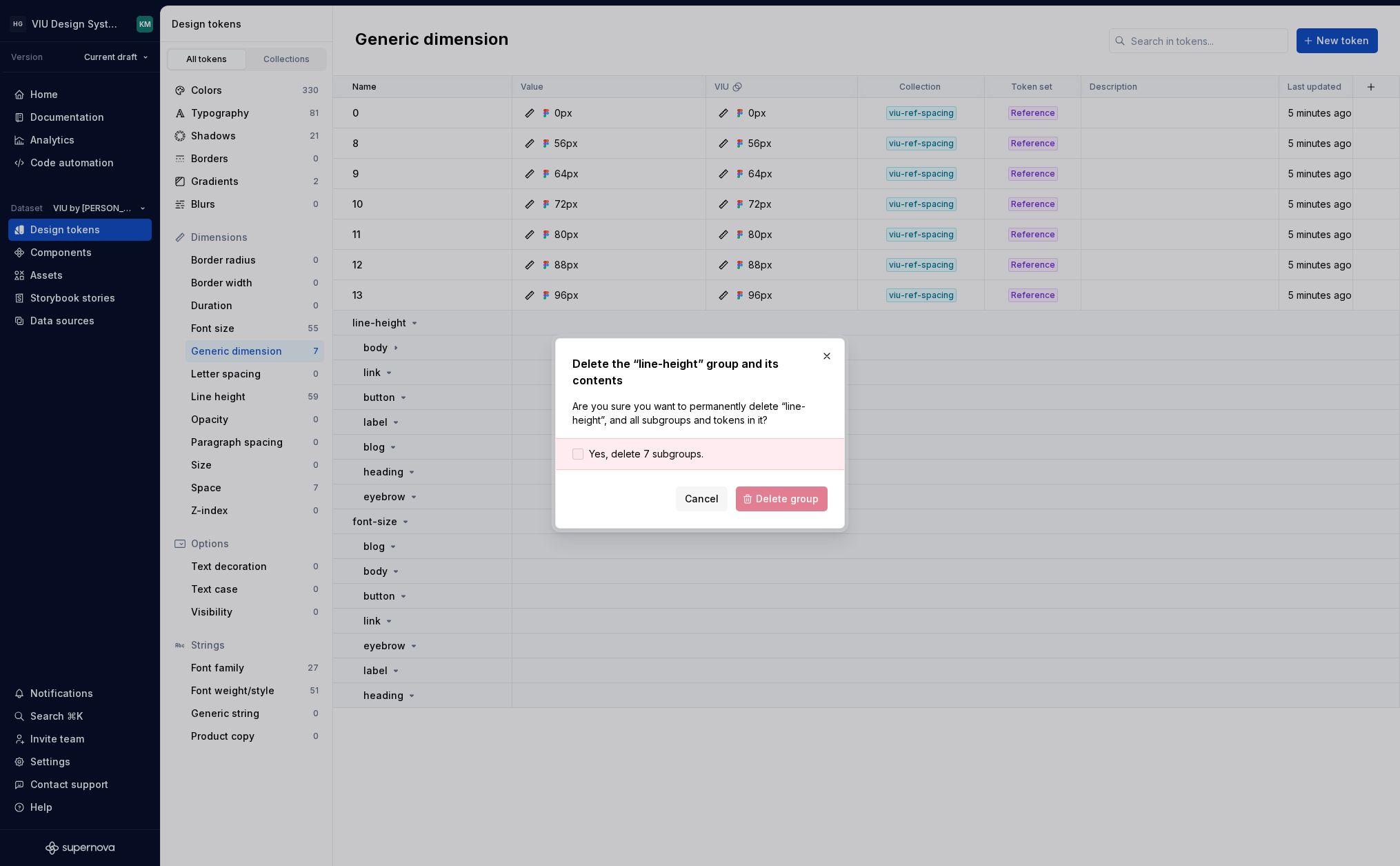
click at [688, 447] on span "Yes, delete 7 subgroups." at bounding box center [646, 454] width 114 height 14
click at [770, 493] on span "Delete group" at bounding box center [787, 498] width 63 height 14
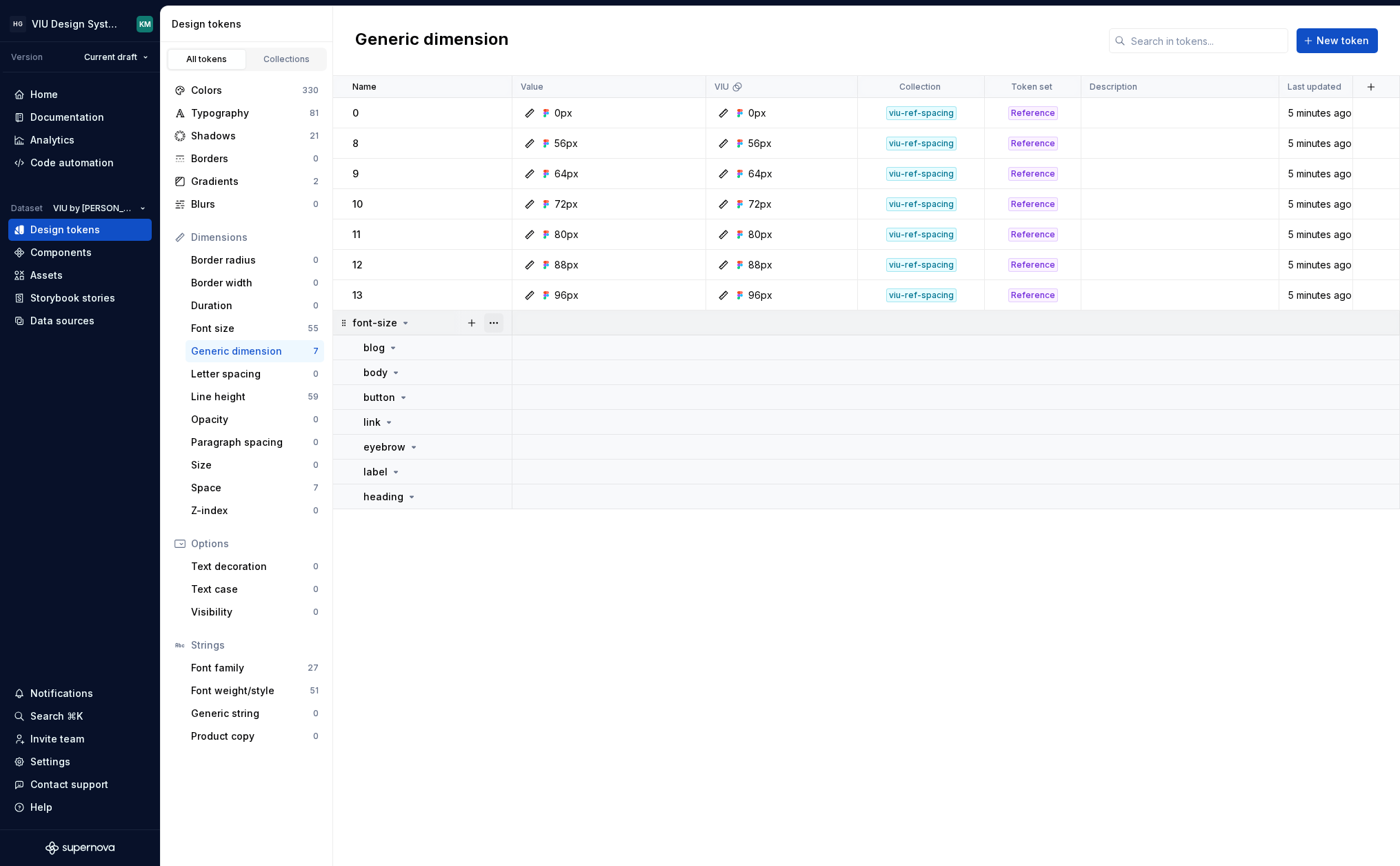
click at [497, 324] on button "button" at bounding box center [494, 323] width 20 height 20
click at [540, 475] on div "Delete group" at bounding box center [554, 479] width 90 height 14
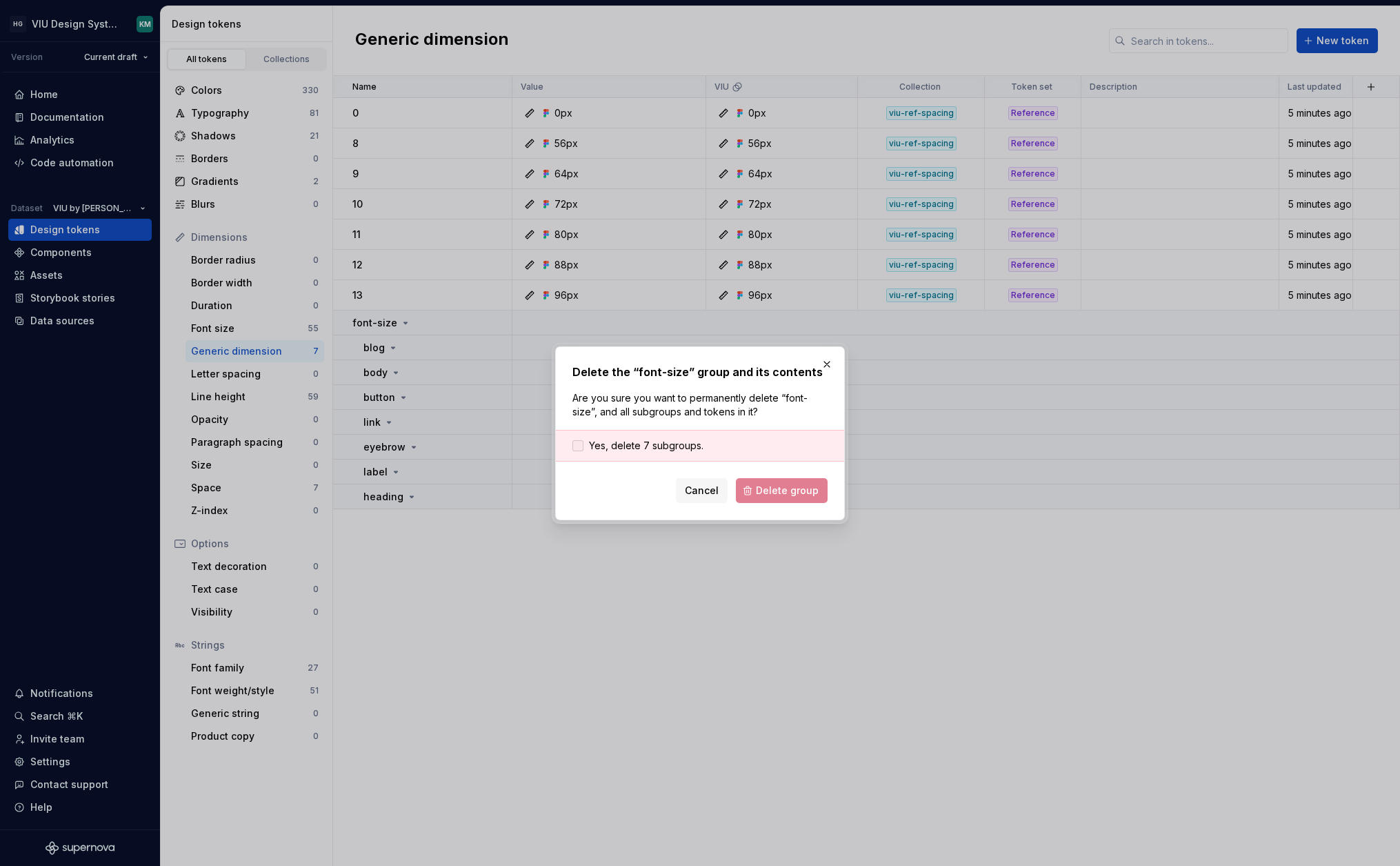
click at [651, 439] on span "Yes, delete 7 subgroups." at bounding box center [646, 445] width 114 height 14
click at [786, 487] on span "Delete group" at bounding box center [787, 490] width 63 height 14
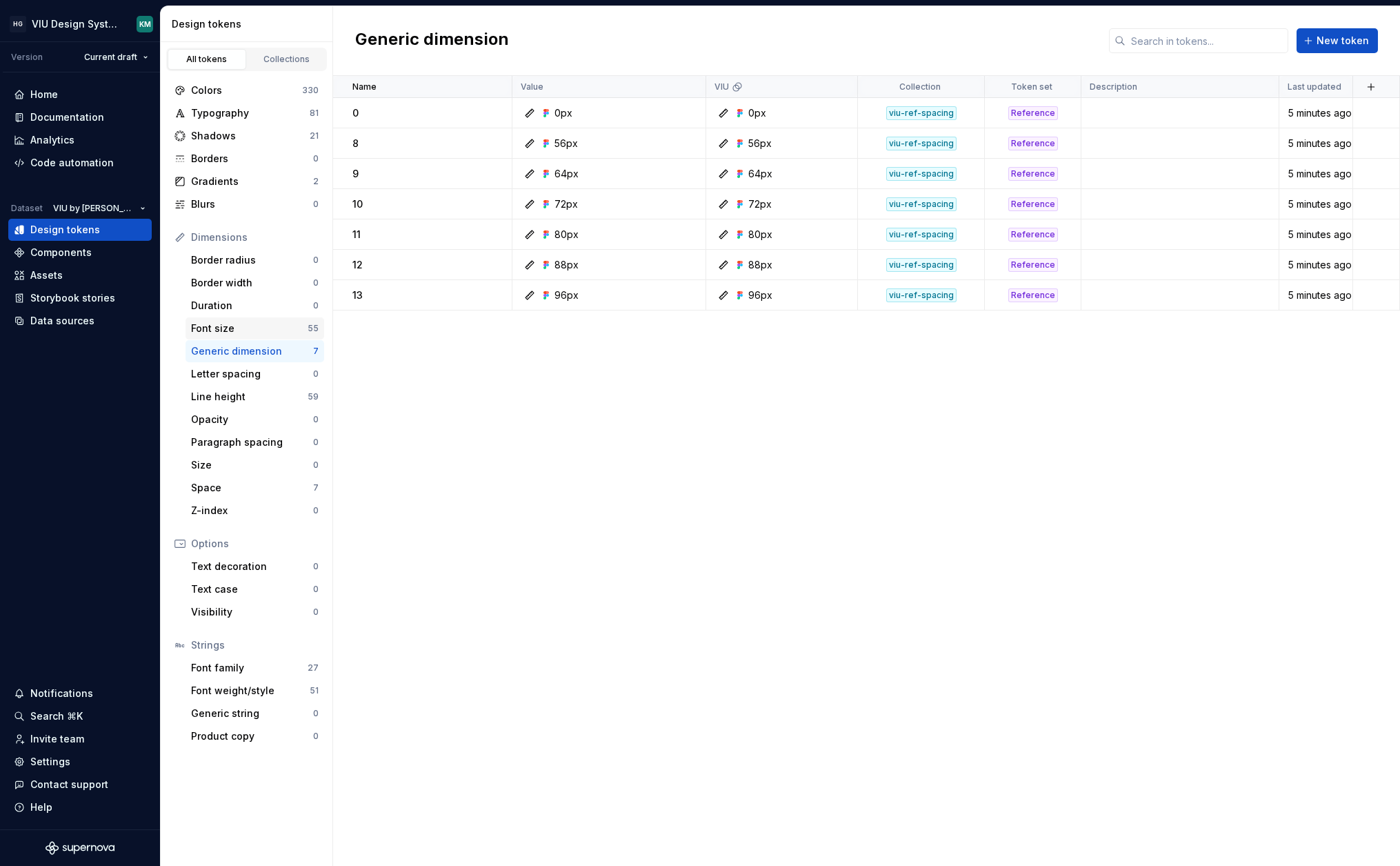
click at [274, 329] on div "Font size" at bounding box center [249, 328] width 116 height 14
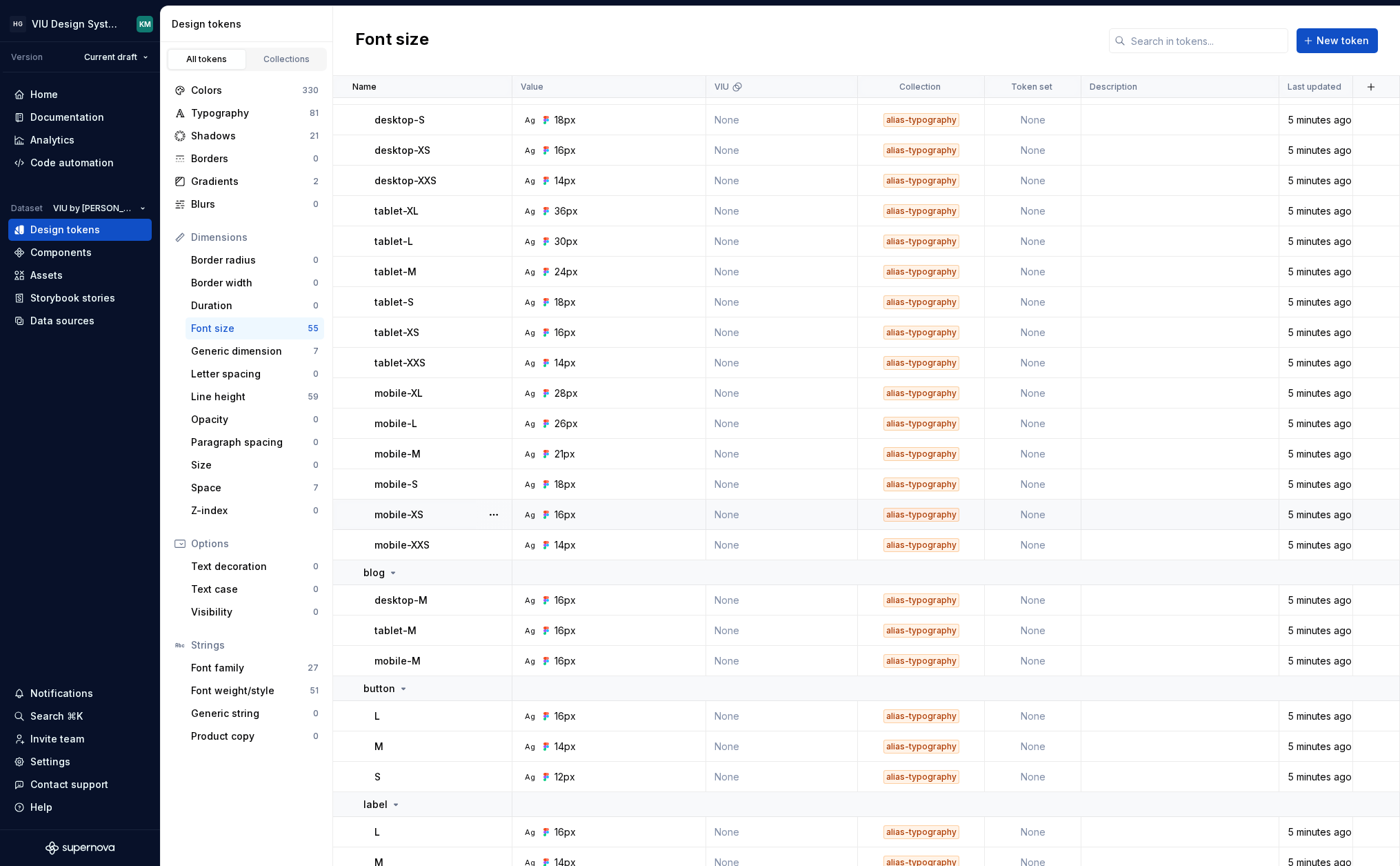
scroll to position [602, 0]
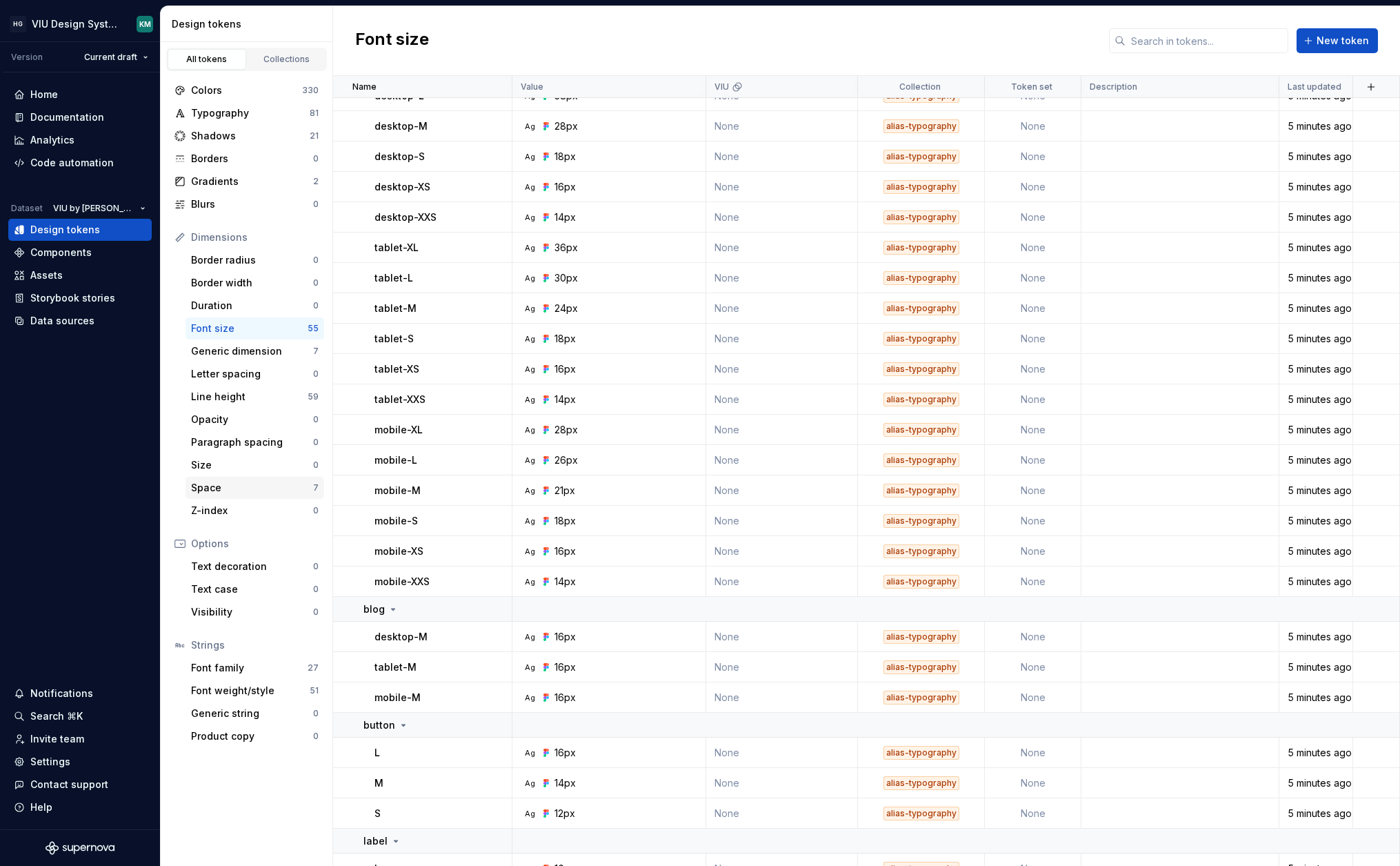
click at [292, 483] on div "Space" at bounding box center [252, 488] width 122 height 14
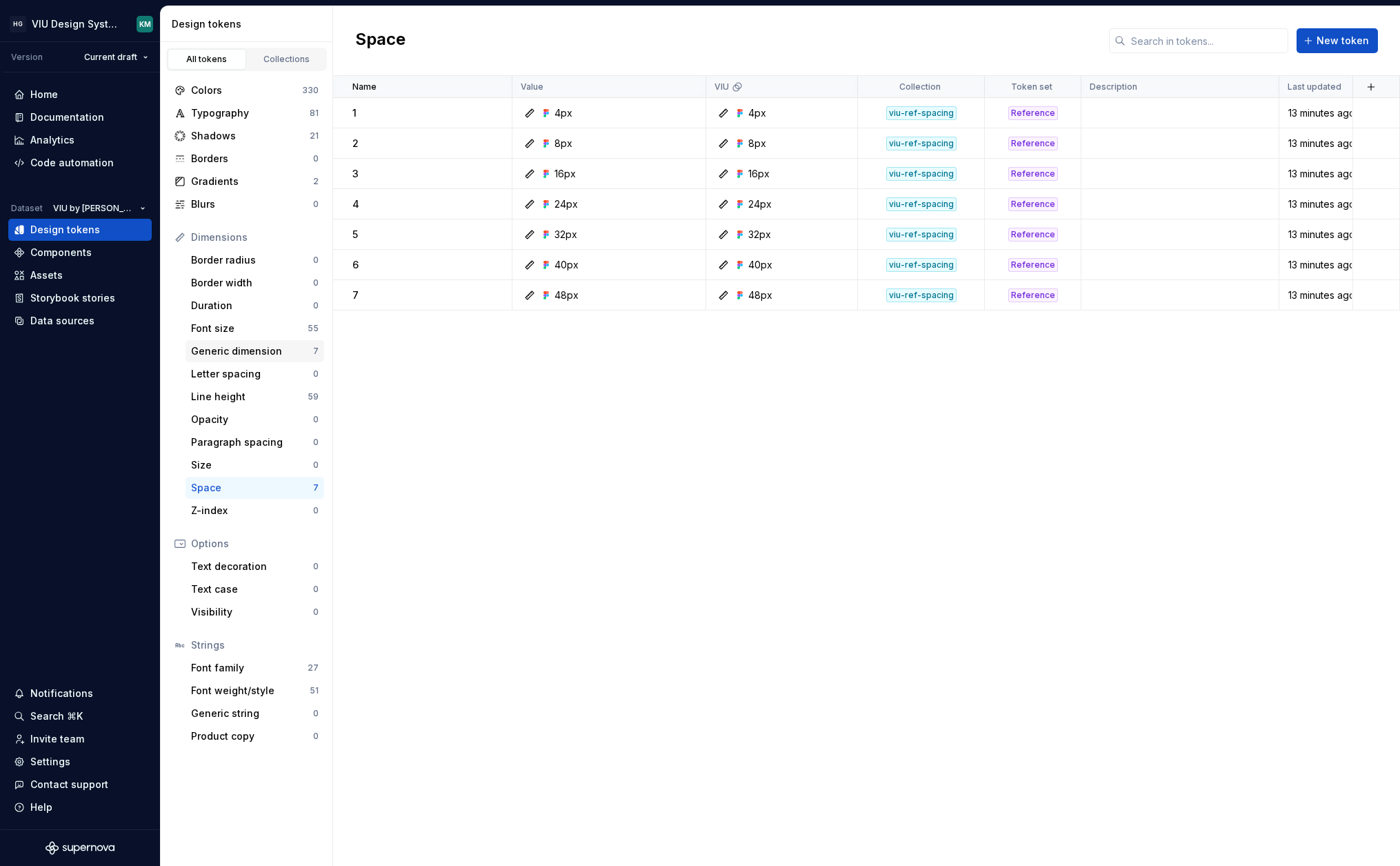
click at [274, 349] on div "Generic dimension" at bounding box center [252, 351] width 122 height 14
click at [245, 488] on div "Space" at bounding box center [252, 488] width 122 height 14
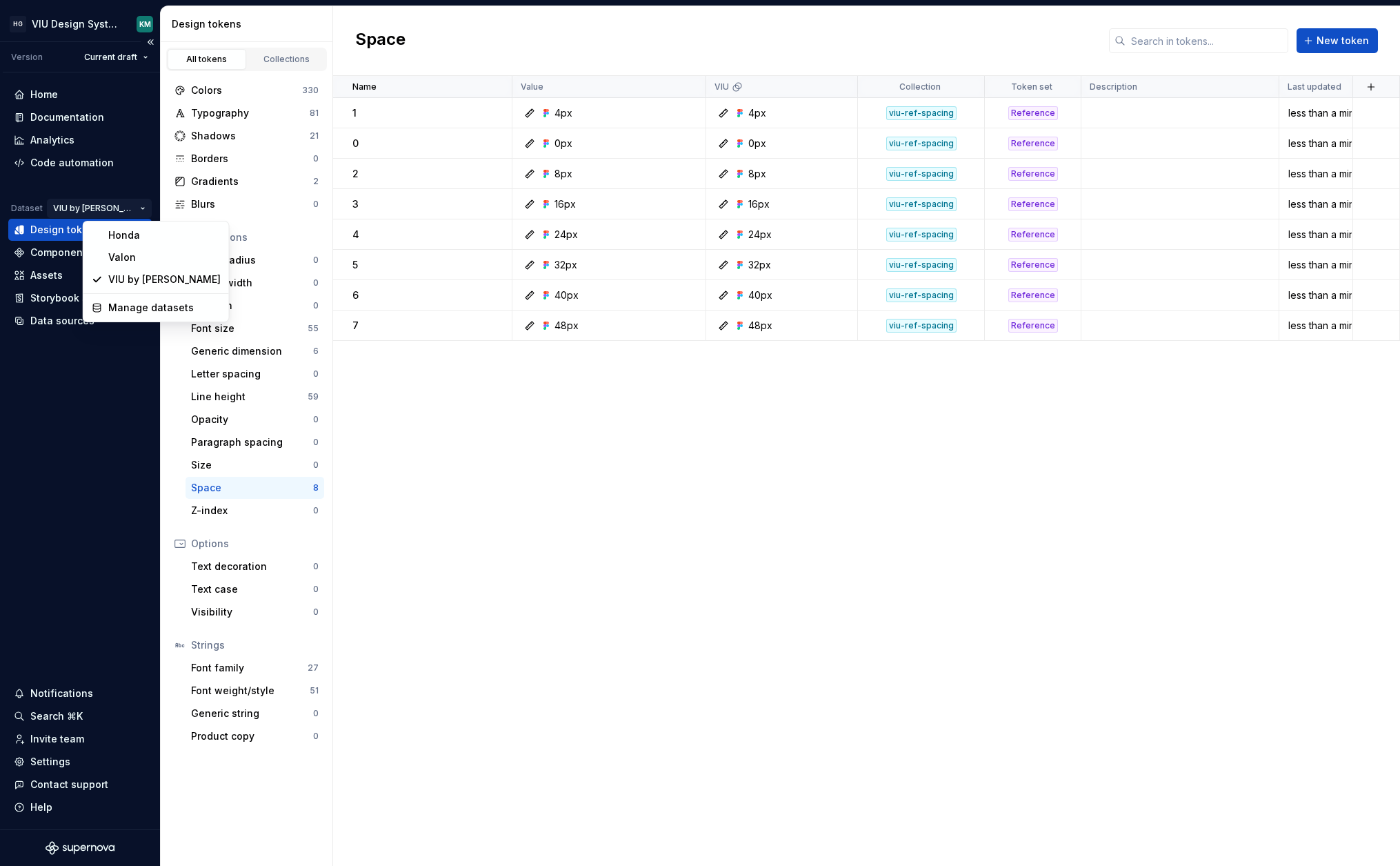
click at [121, 205] on html "HG VIU Design System KM Version Current draft Home Documentation Analytics Code…" at bounding box center [700, 433] width 1400 height 866
click at [118, 253] on div "Valon" at bounding box center [164, 257] width 113 height 14
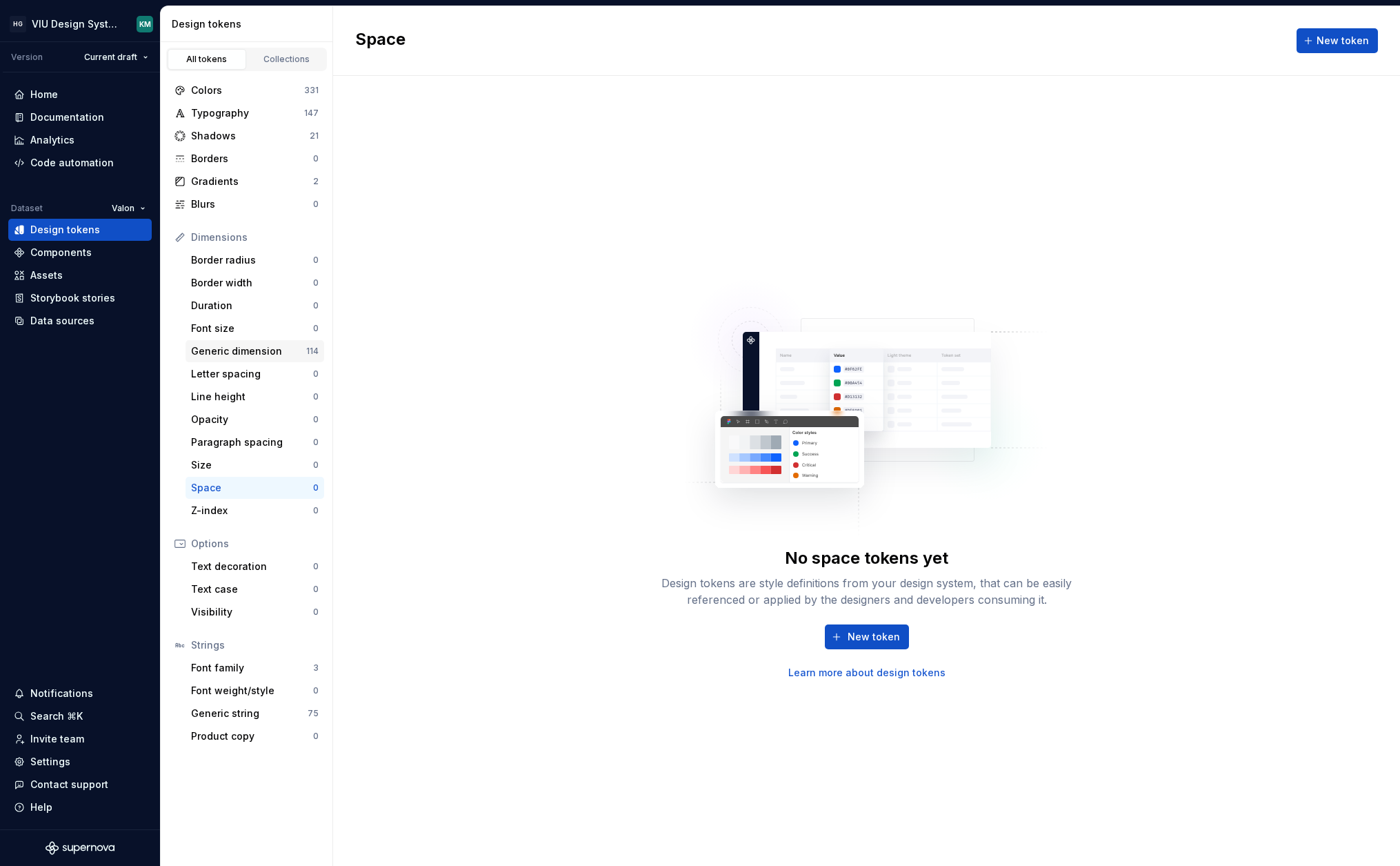
click at [271, 349] on div "Generic dimension" at bounding box center [249, 351] width 115 height 14
click at [267, 329] on div "Font size" at bounding box center [249, 328] width 116 height 14
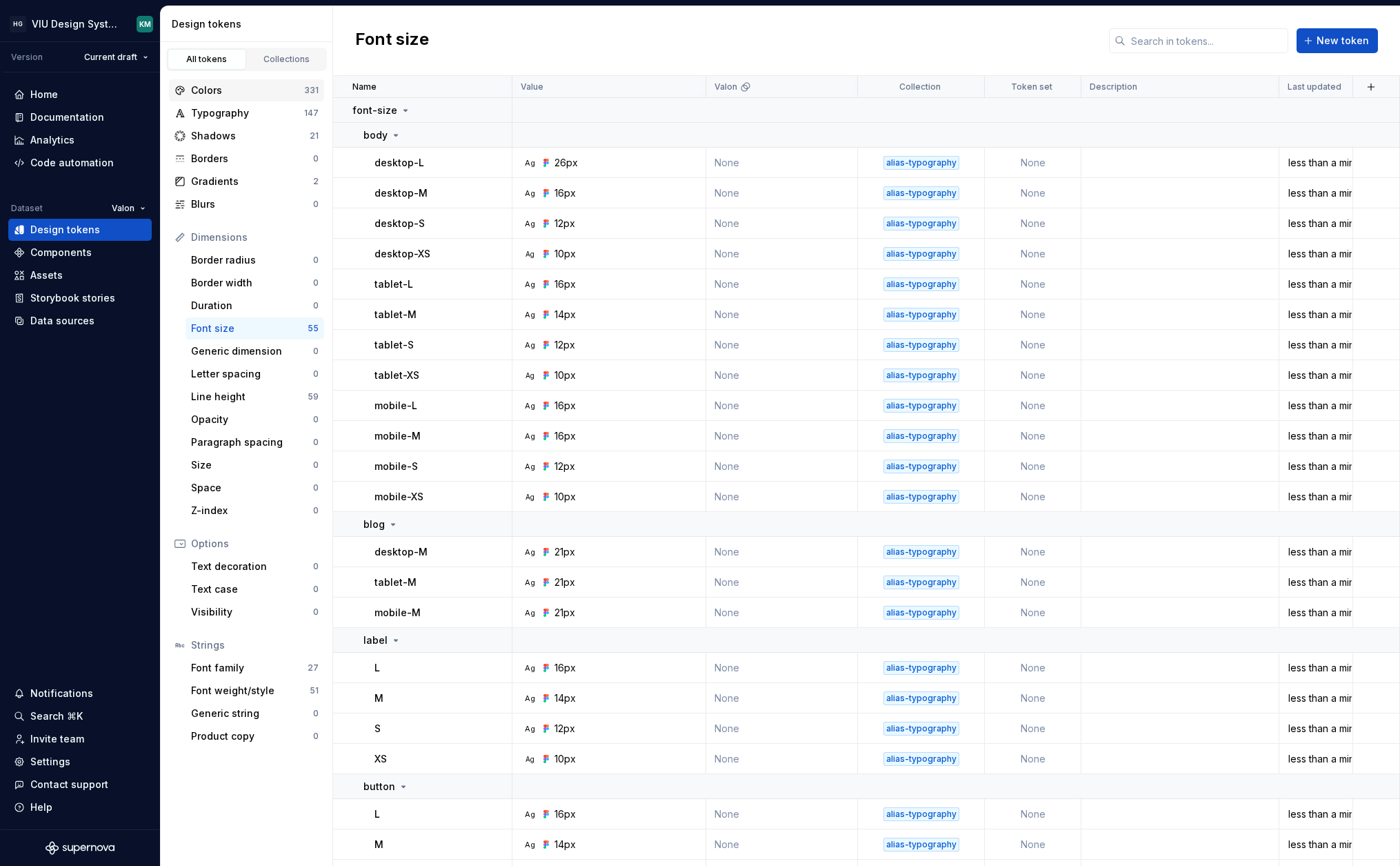
click at [247, 91] on div "Colors" at bounding box center [248, 90] width 113 height 14
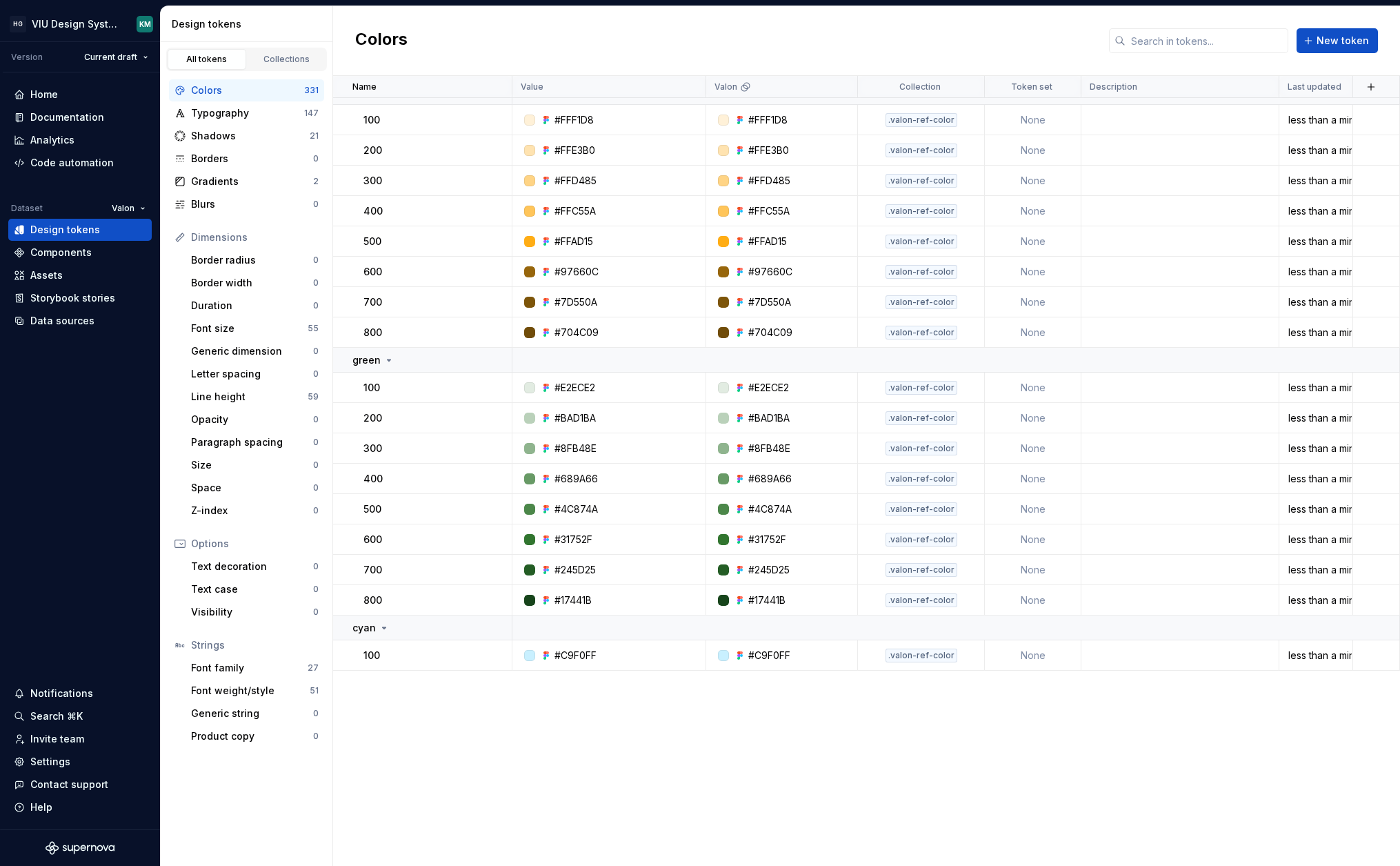
scroll to position [7811, 0]
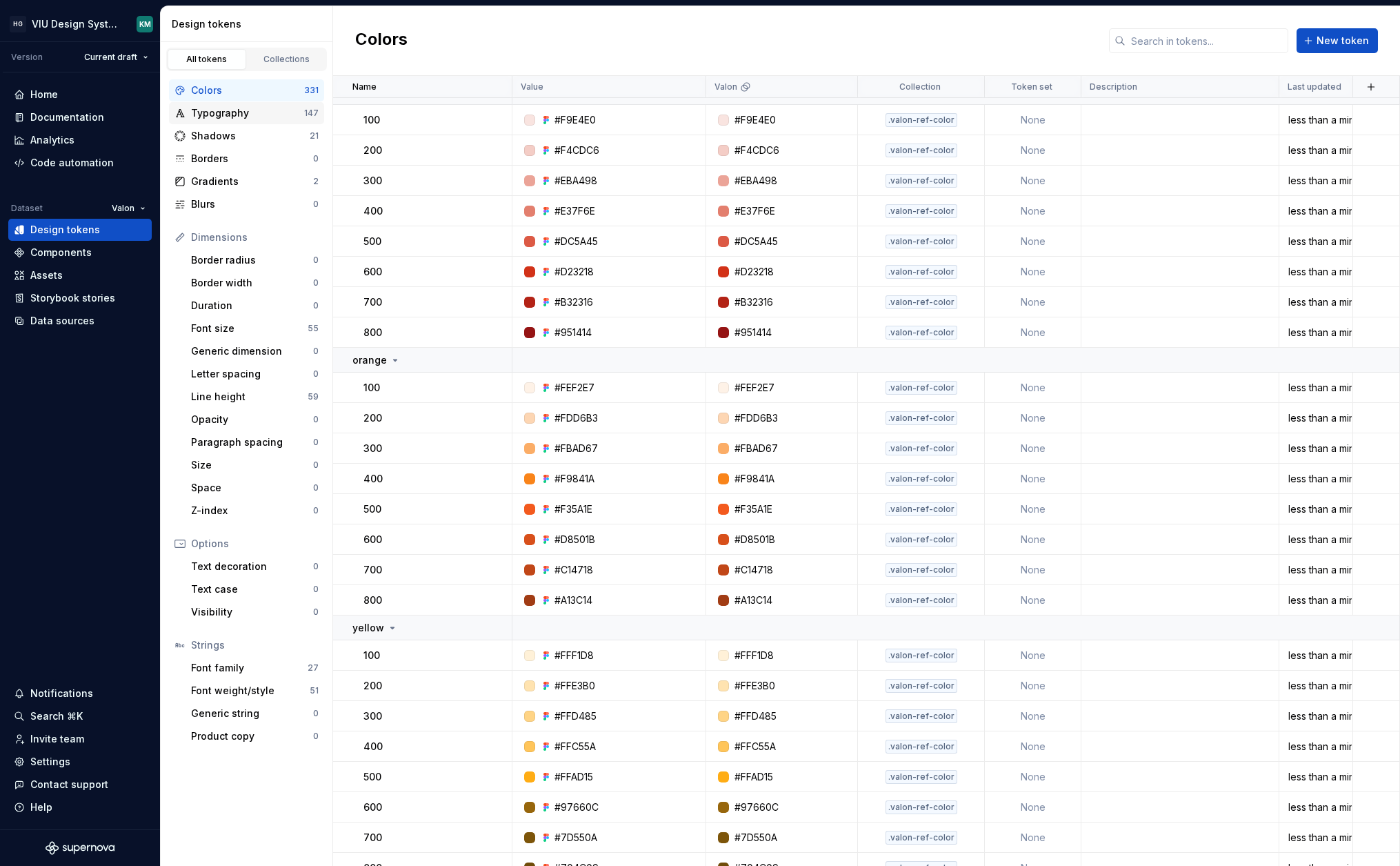
click at [244, 112] on div "Typography" at bounding box center [248, 113] width 113 height 14
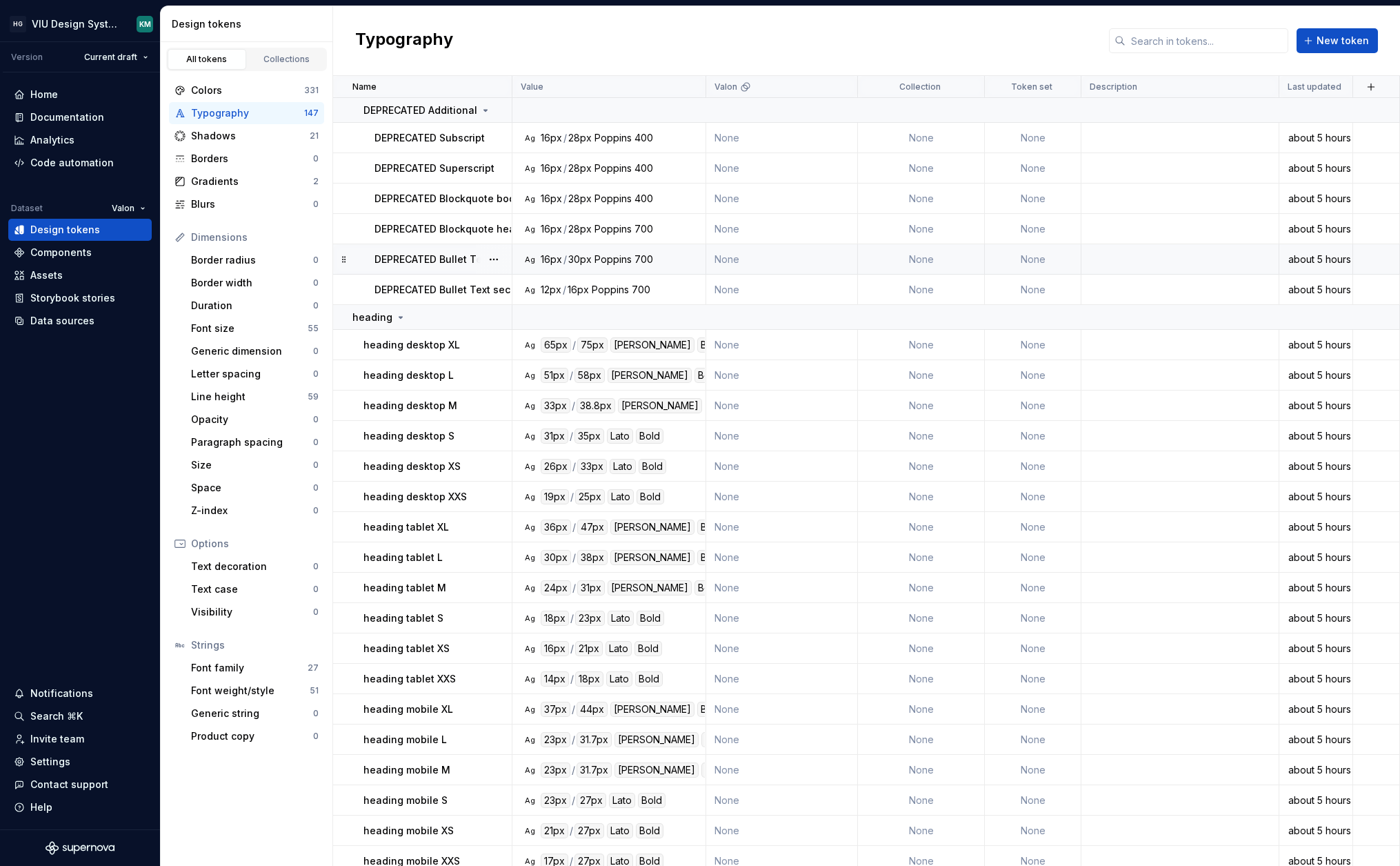
scroll to position [4067, 0]
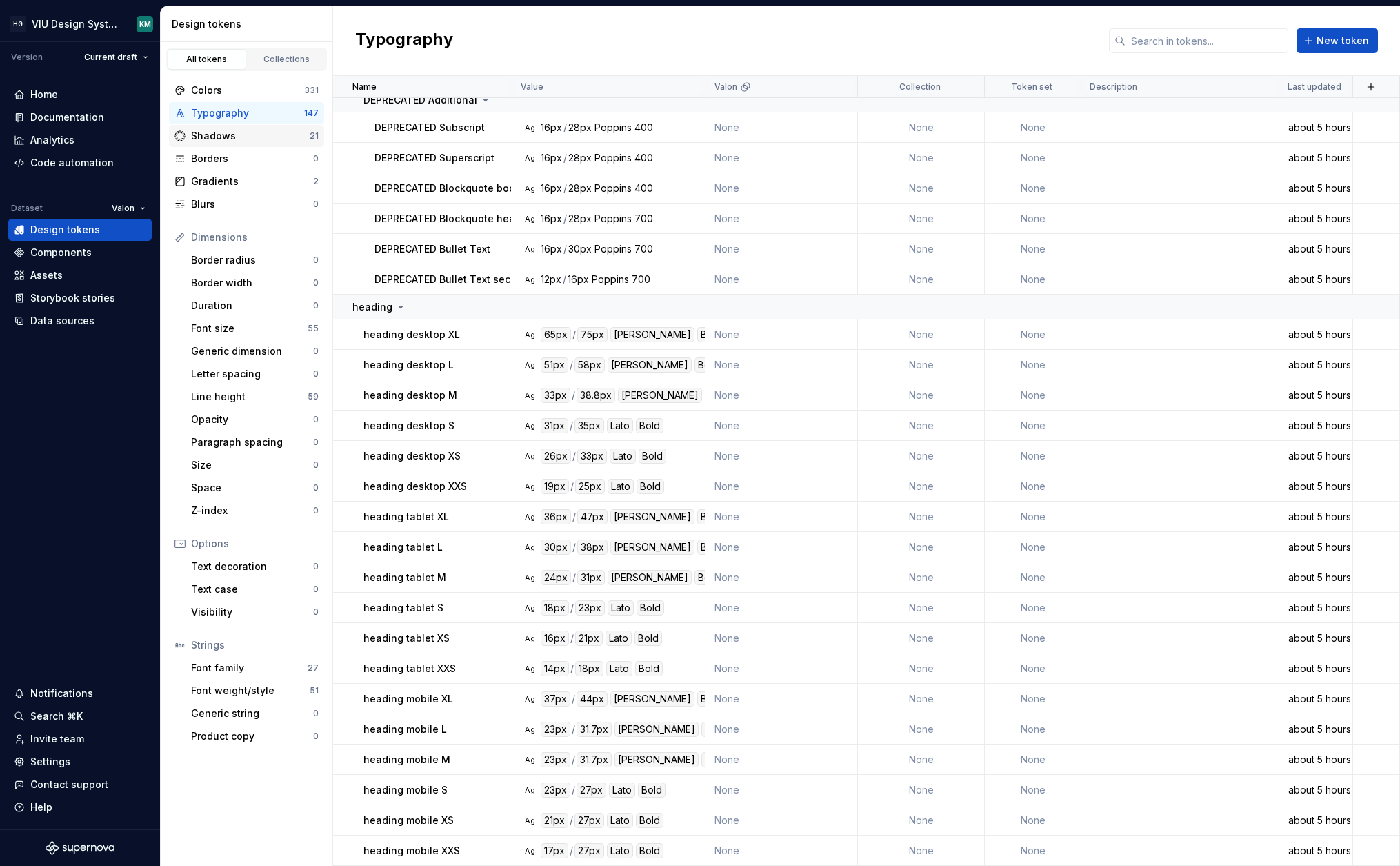
click at [257, 140] on div "Shadows" at bounding box center [250, 136] width 119 height 14
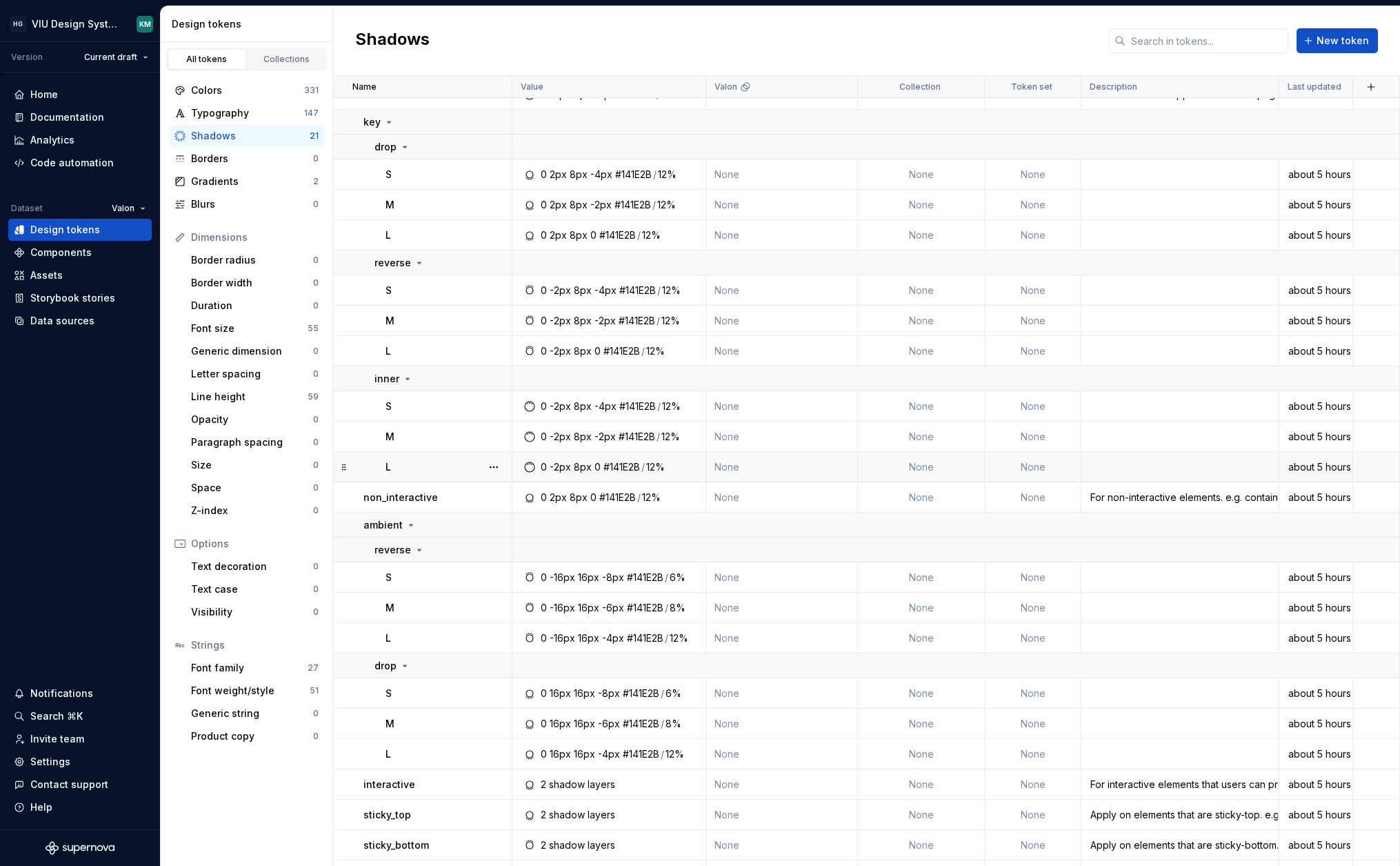
scroll to position [68, 0]
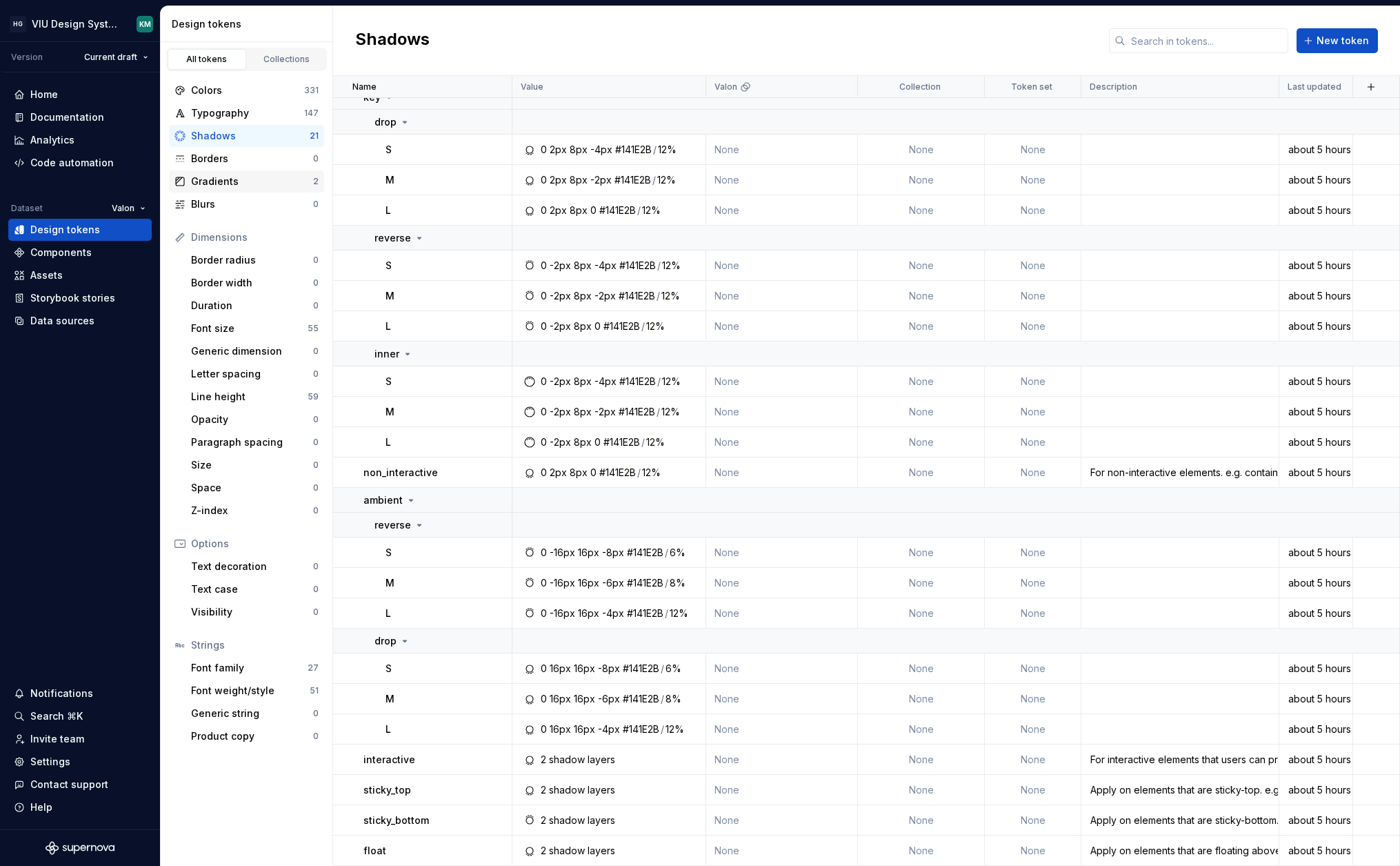
click at [225, 178] on div "Gradients" at bounding box center [252, 182] width 122 height 14
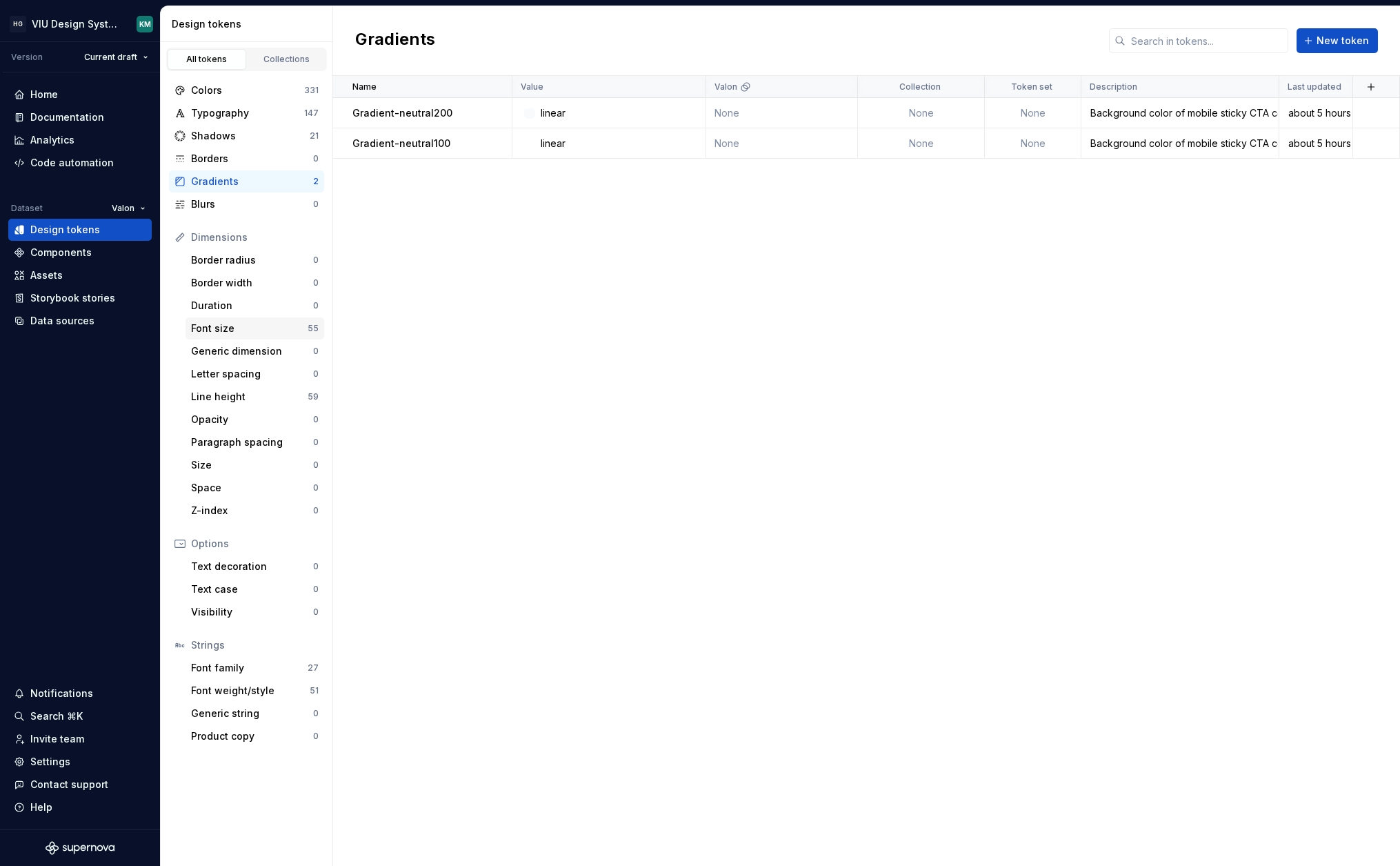
click at [240, 327] on div "Font size" at bounding box center [249, 328] width 116 height 14
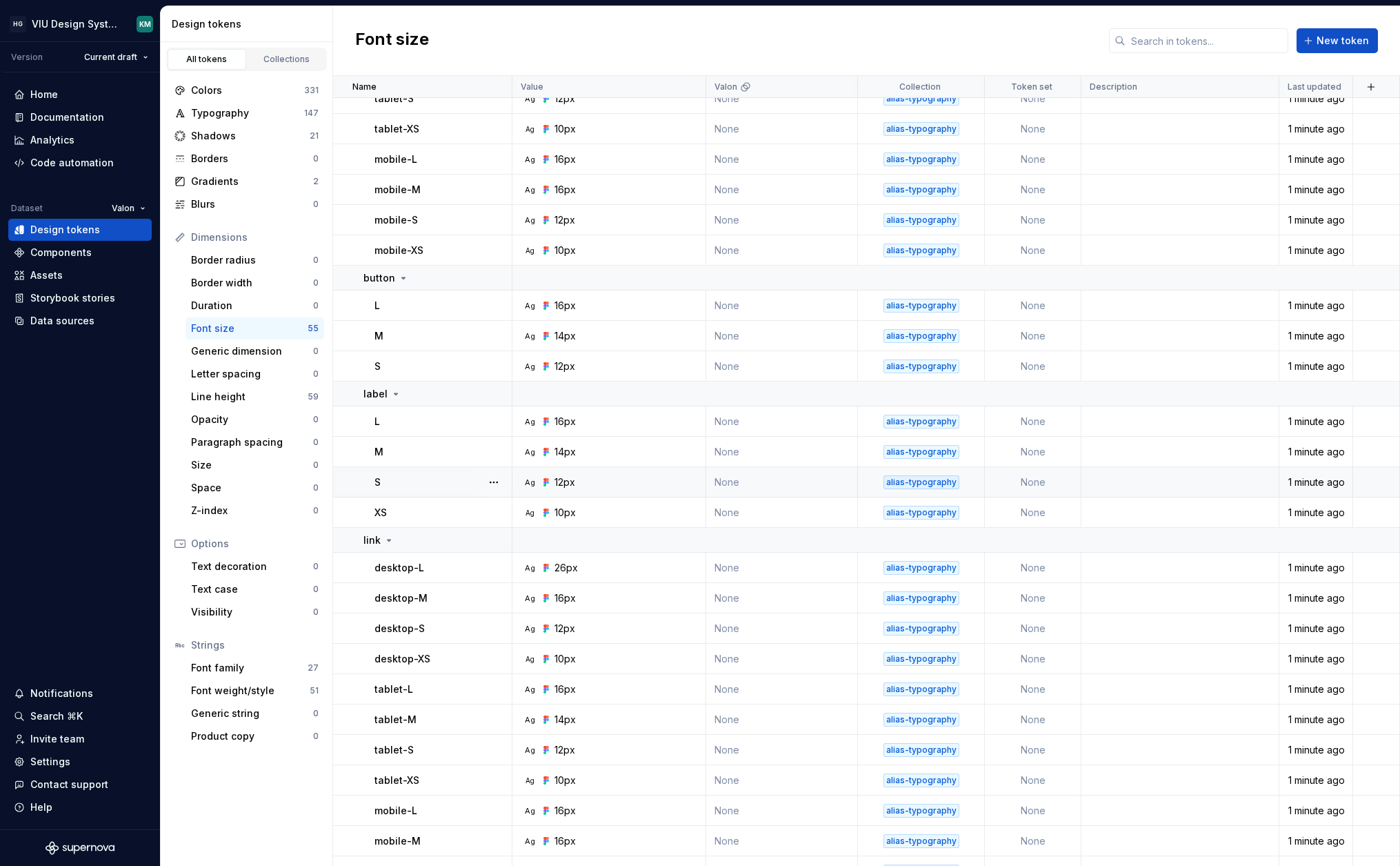
scroll to position [1100, 0]
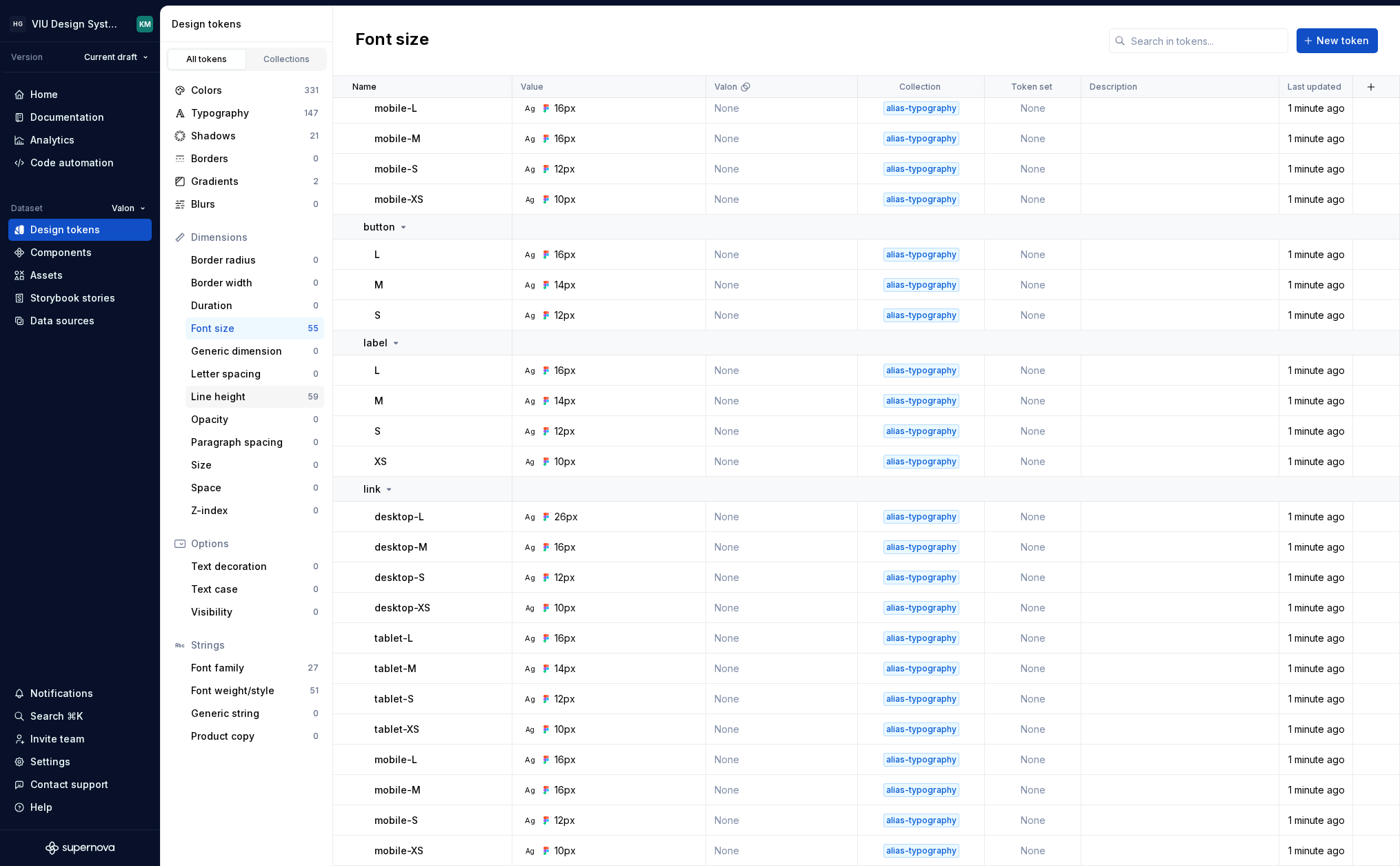
click at [237, 394] on div "Line height" at bounding box center [249, 396] width 116 height 14
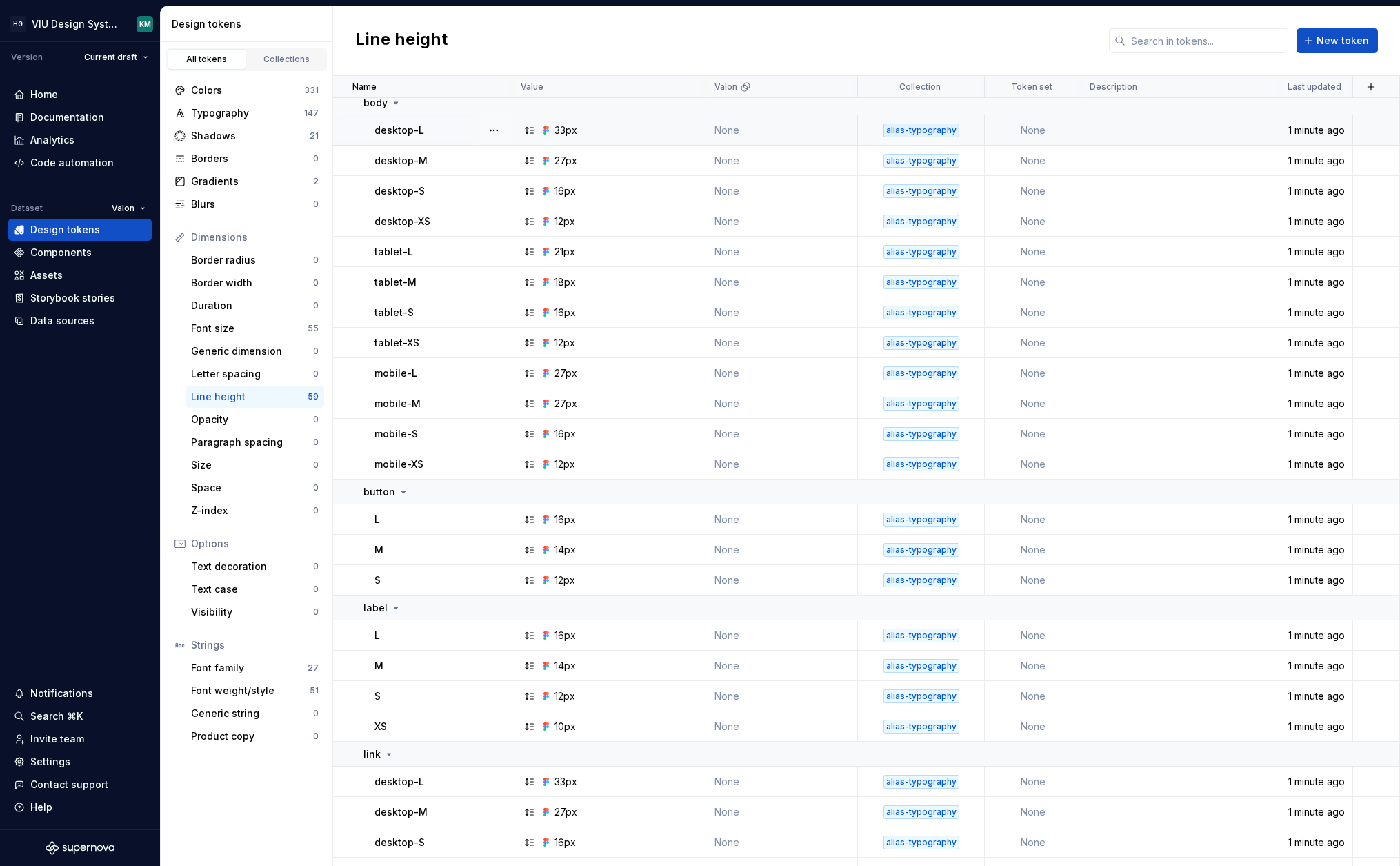
scroll to position [1221, 0]
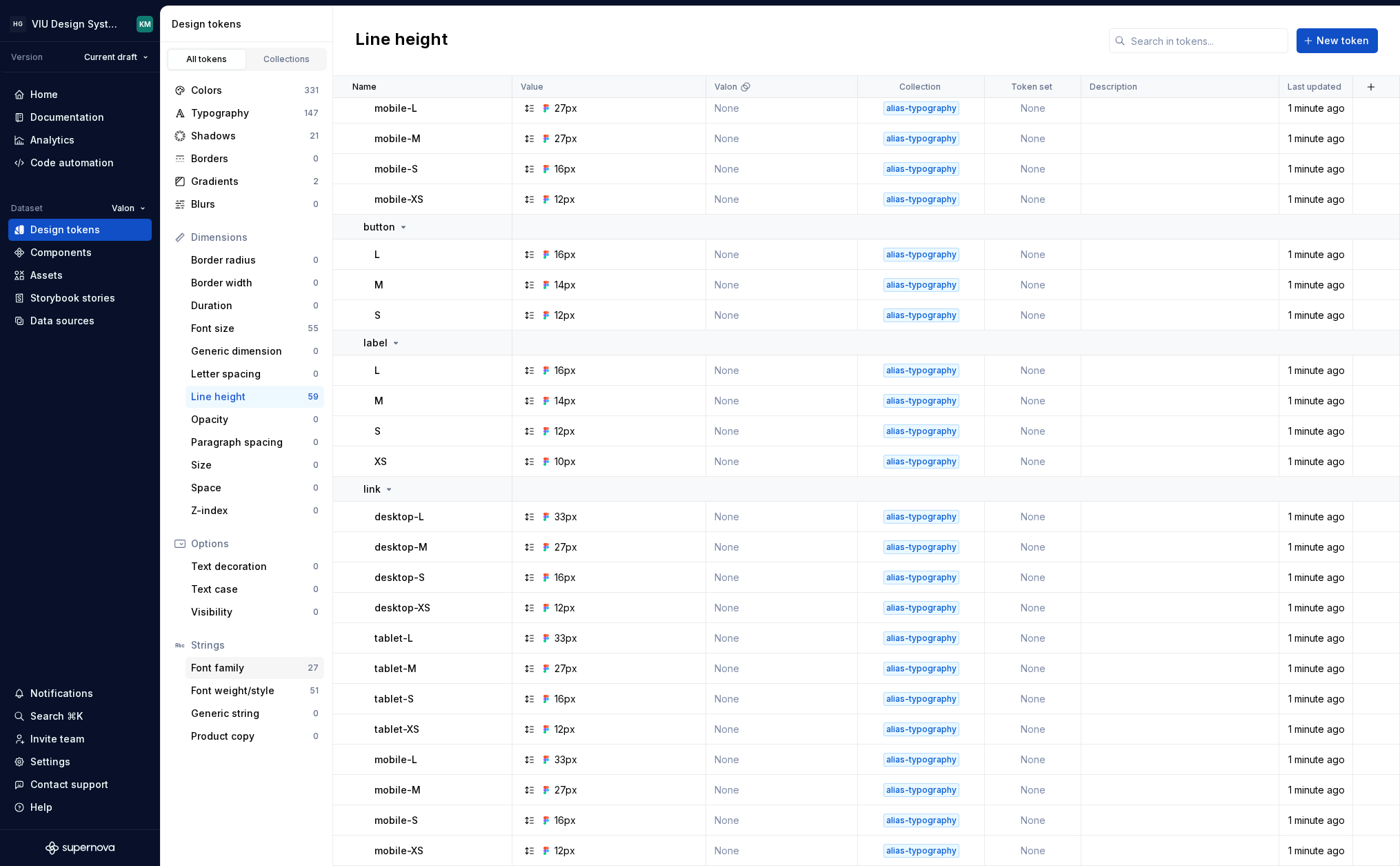
click at [265, 672] on div "Font family" at bounding box center [249, 668] width 116 height 14
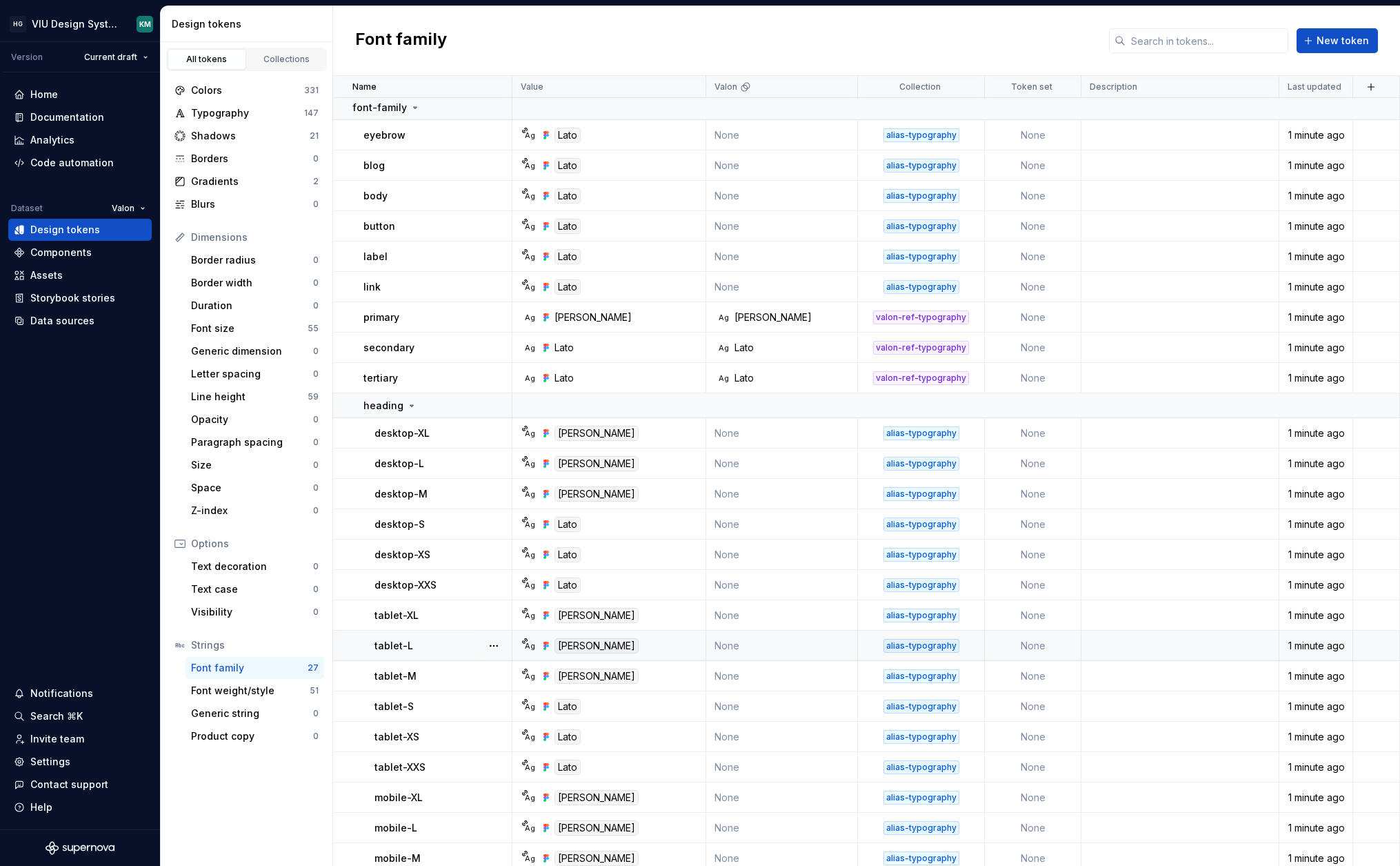
scroll to position [101, 0]
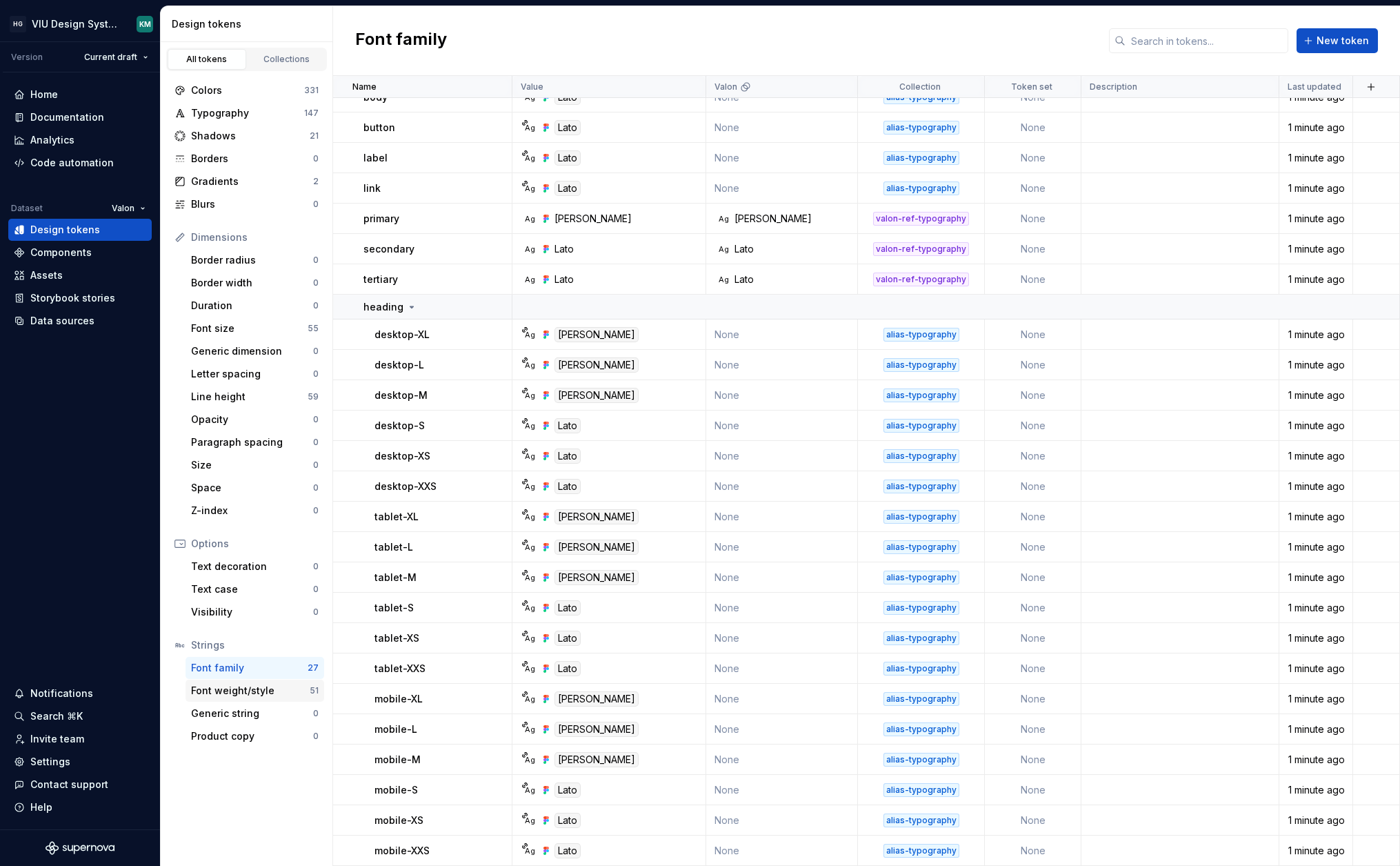
click at [277, 696] on div "Font weight/style" at bounding box center [250, 691] width 119 height 14
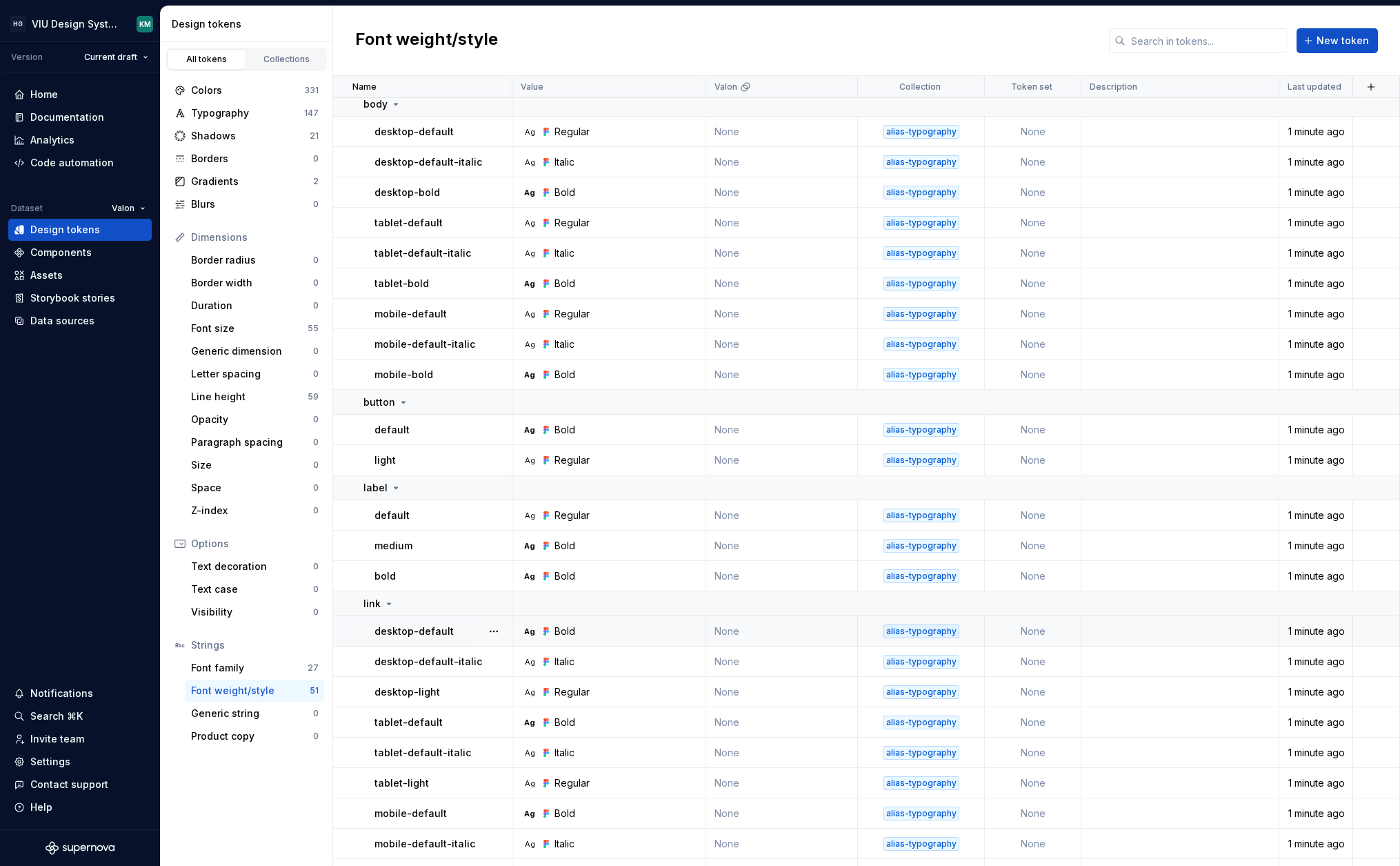
scroll to position [979, 0]
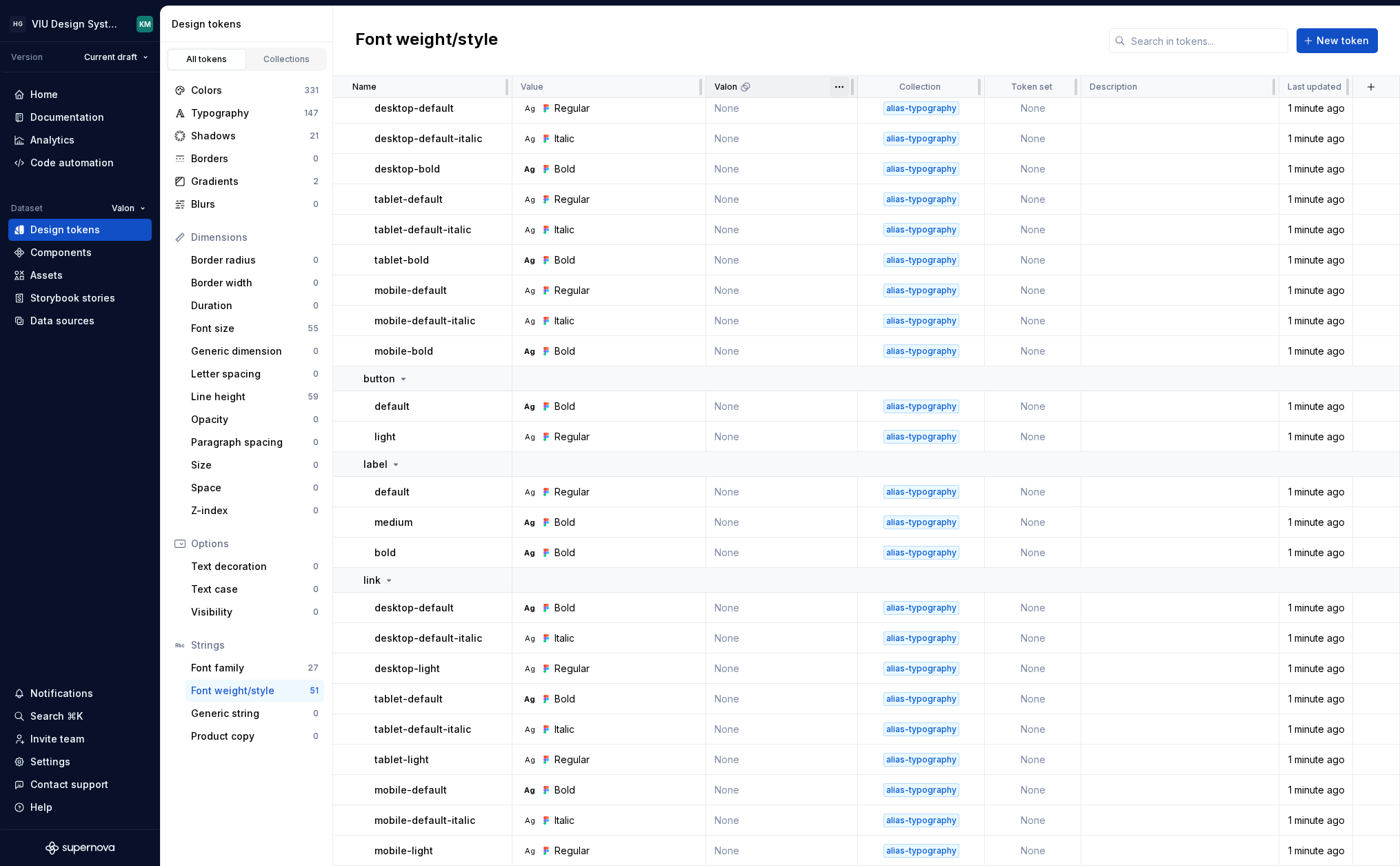
click at [839, 88] on html "HG VIU Design System KM Version Current draft Home Documentation Analytics Code…" at bounding box center [700, 433] width 1400 height 866
click at [852, 194] on div "Delete theme" at bounding box center [891, 192] width 117 height 22
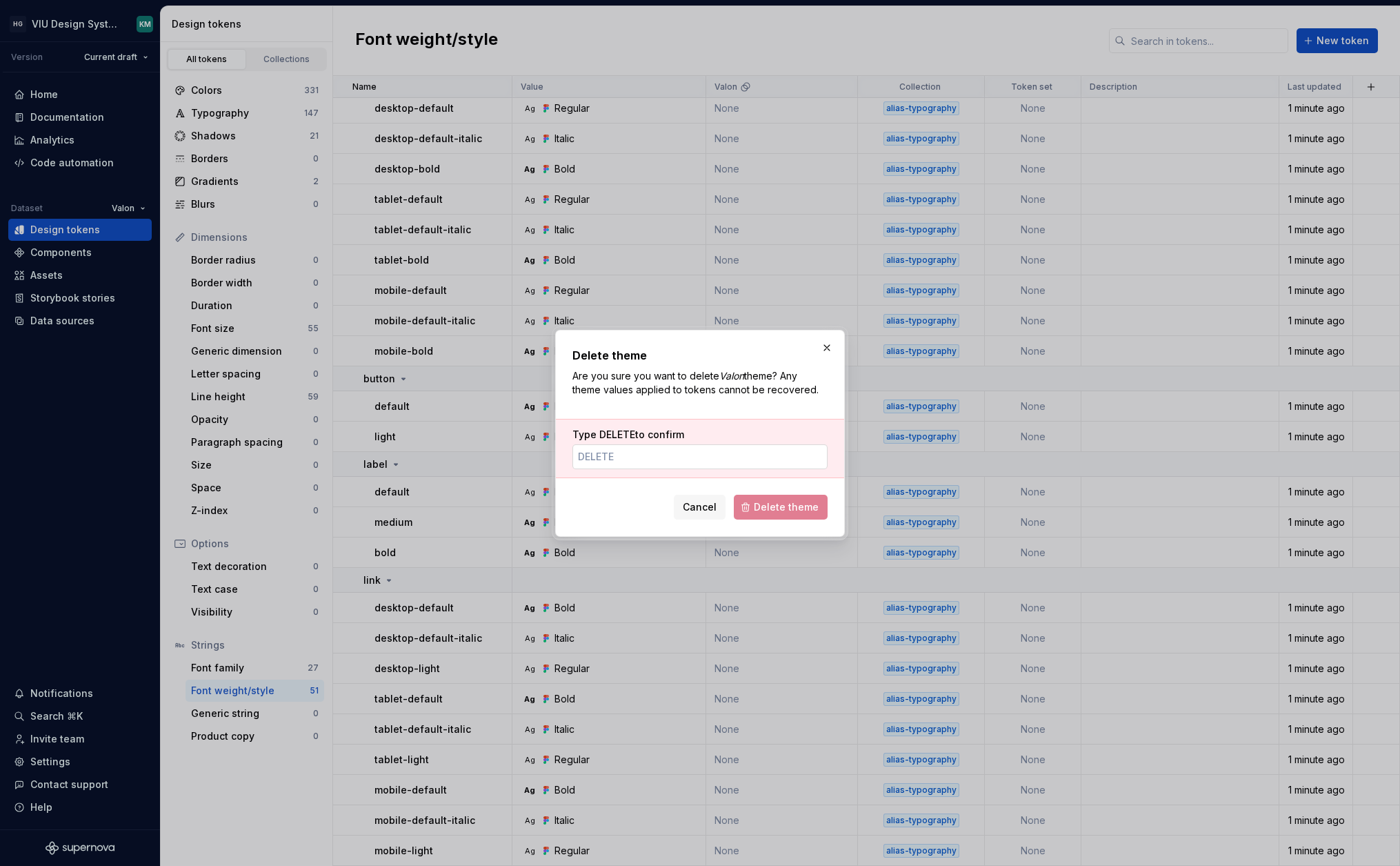
click at [710, 459] on input "Type DELETE to confirm" at bounding box center [700, 456] width 256 height 25
type input "DELETE"
click at [757, 502] on span "Delete theme" at bounding box center [786, 507] width 65 height 14
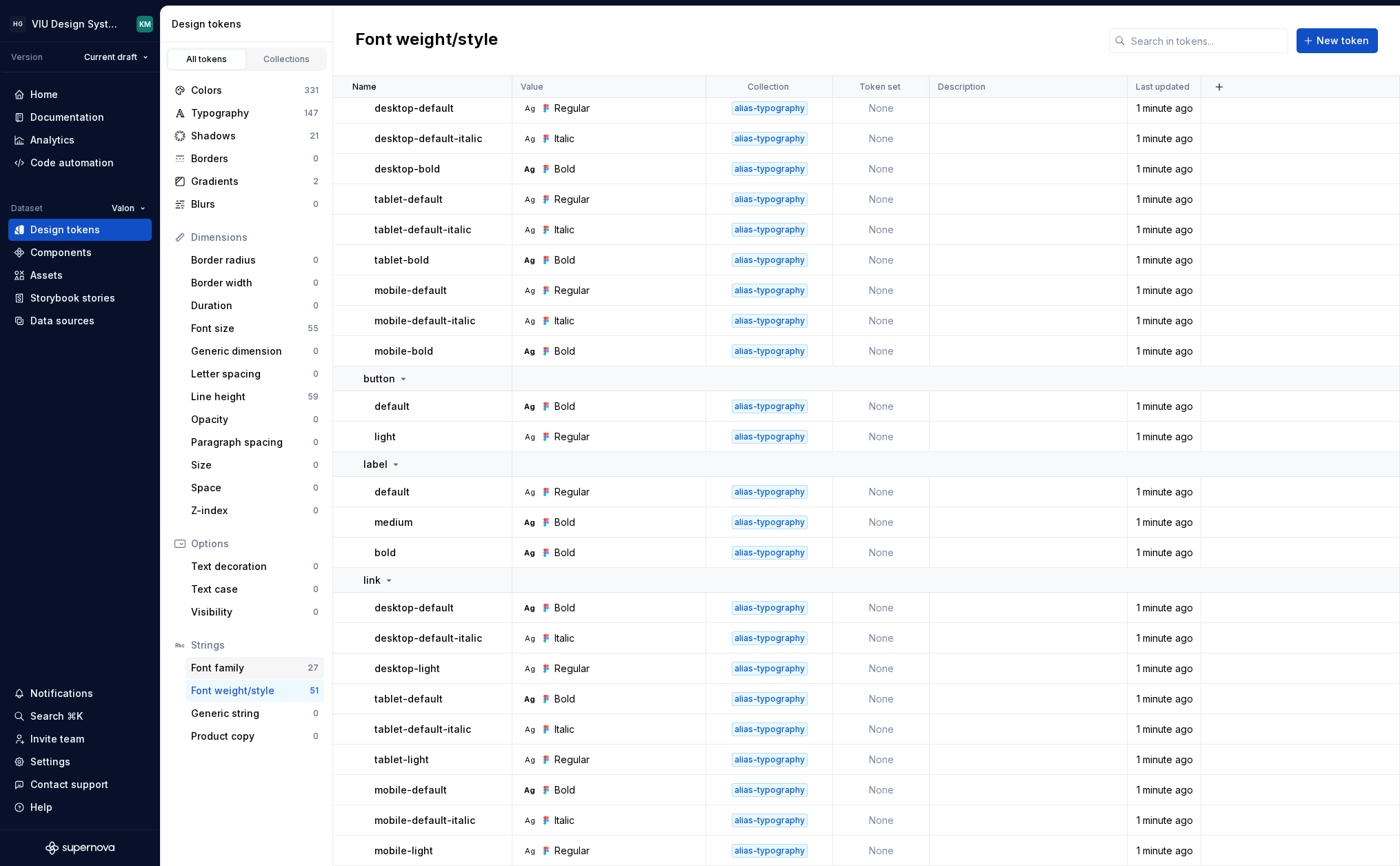
click at [220, 664] on div "Font family" at bounding box center [249, 668] width 116 height 14
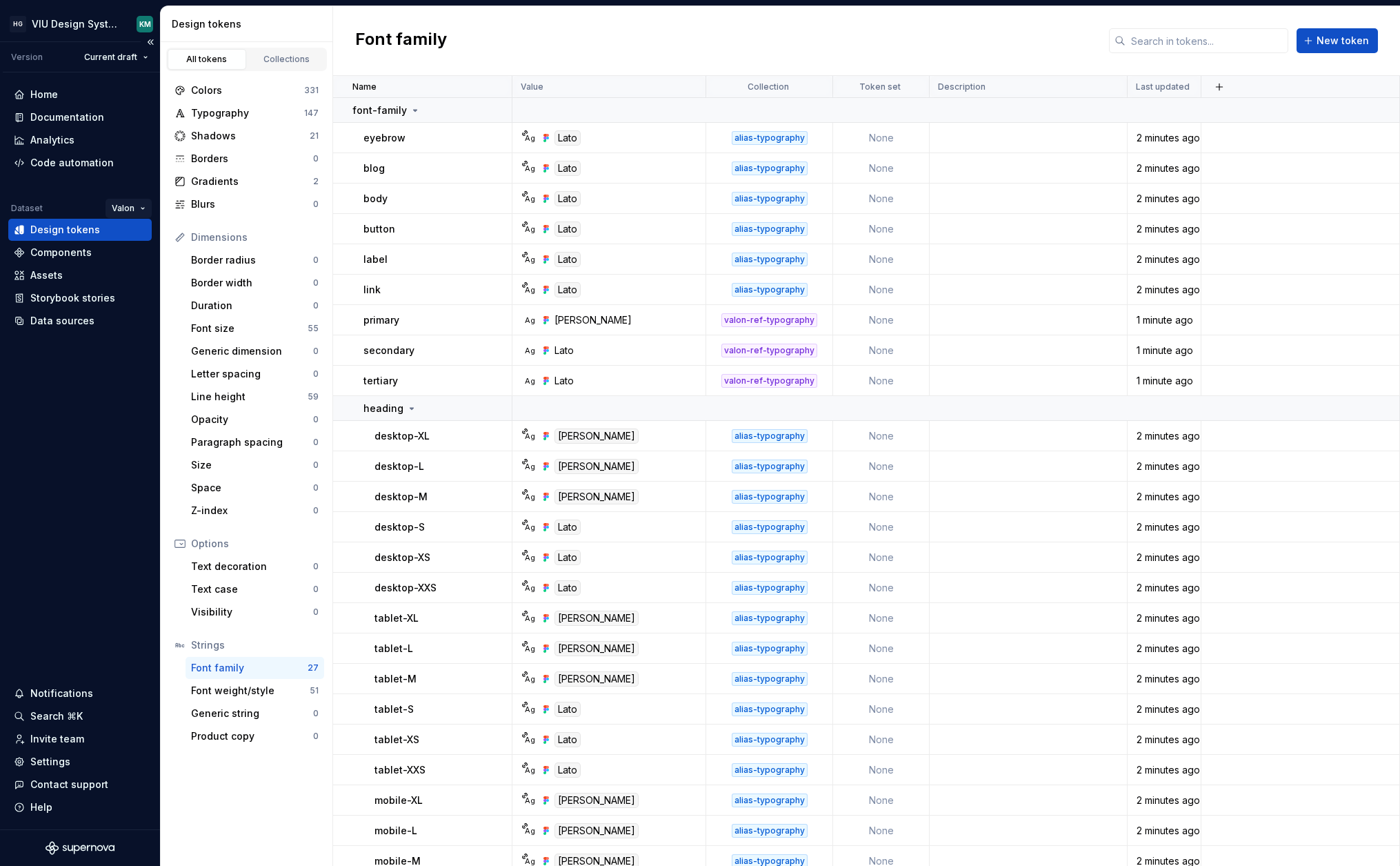
click at [117, 200] on html "HG VIU Design System KM Version Current draft Home Documentation Analytics Code…" at bounding box center [700, 433] width 1400 height 866
drag, startPoint x: 145, startPoint y: 230, endPoint x: 178, endPoint y: 226, distance: 33.2
click at [145, 229] on div "Honda" at bounding box center [187, 235] width 113 height 14
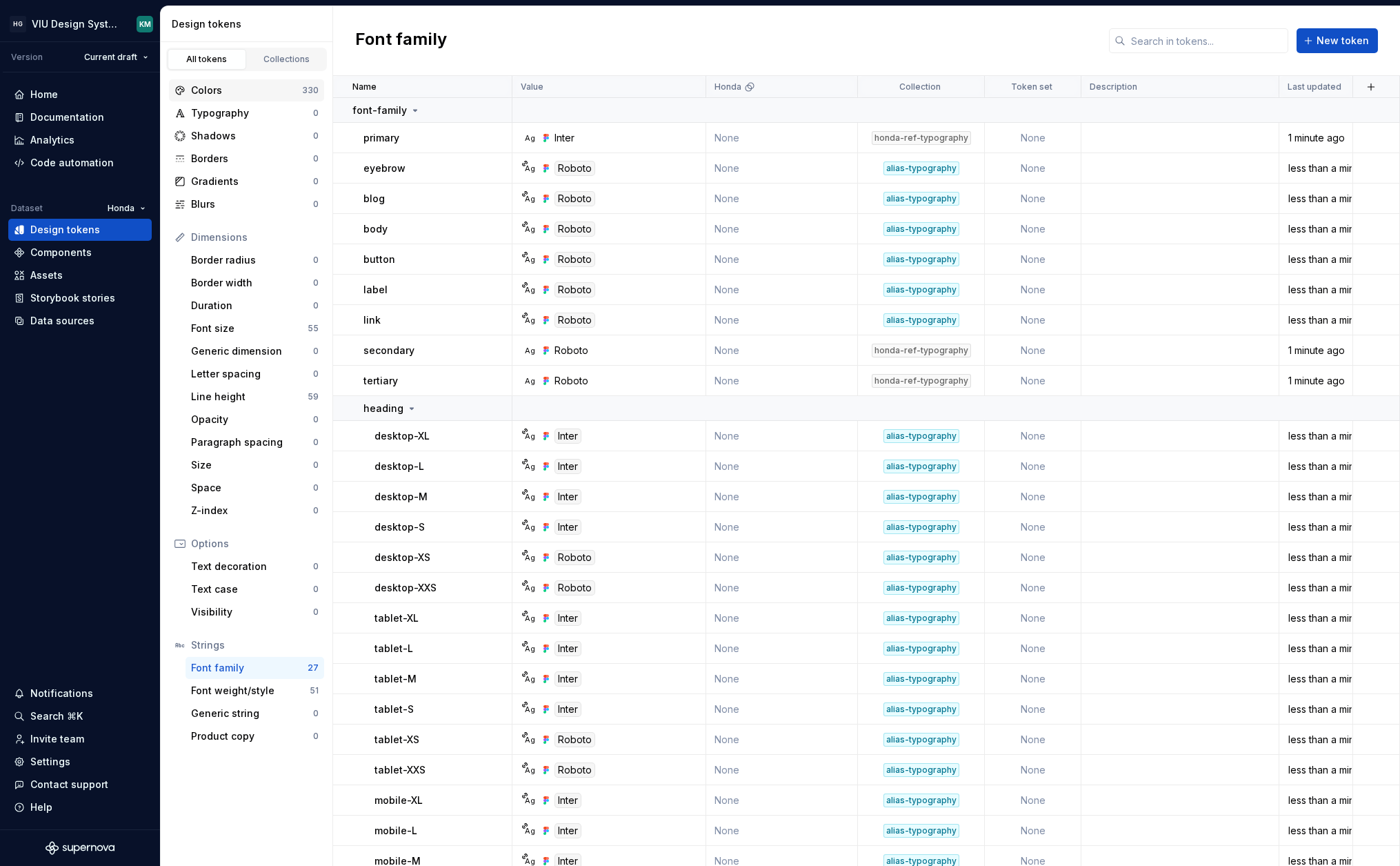
click at [252, 90] on div "Colors" at bounding box center [246, 90] width 111 height 14
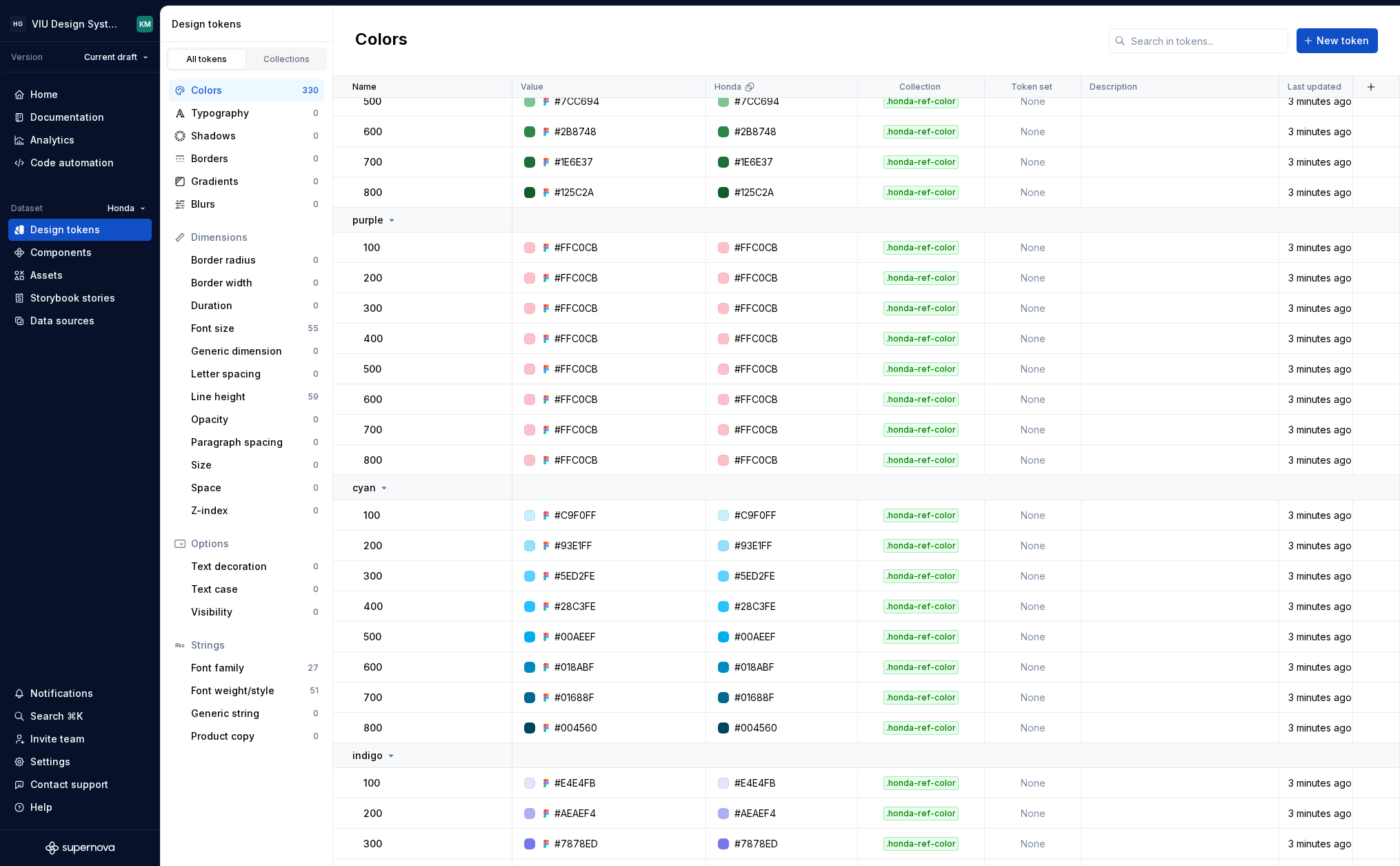
scroll to position [2529, 0]
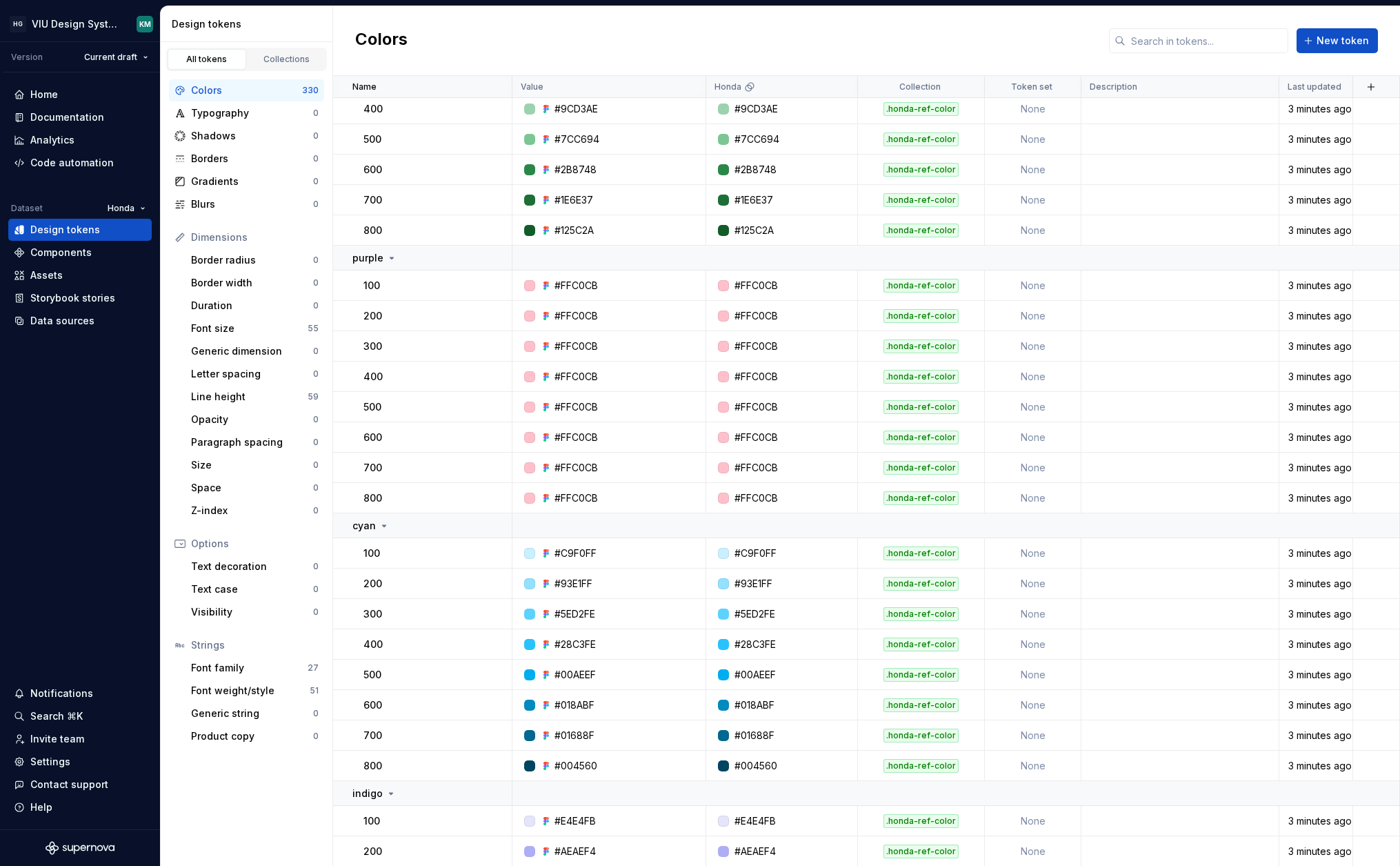
click at [838, 85] on span at bounding box center [838, 86] width 36 height 21
click at [839, 84] on html "HG VIU Design System KM Version Current draft Home Documentation Analytics Code…" at bounding box center [700, 433] width 1400 height 866
click at [855, 188] on span "Delete theme" at bounding box center [900, 192] width 90 height 14
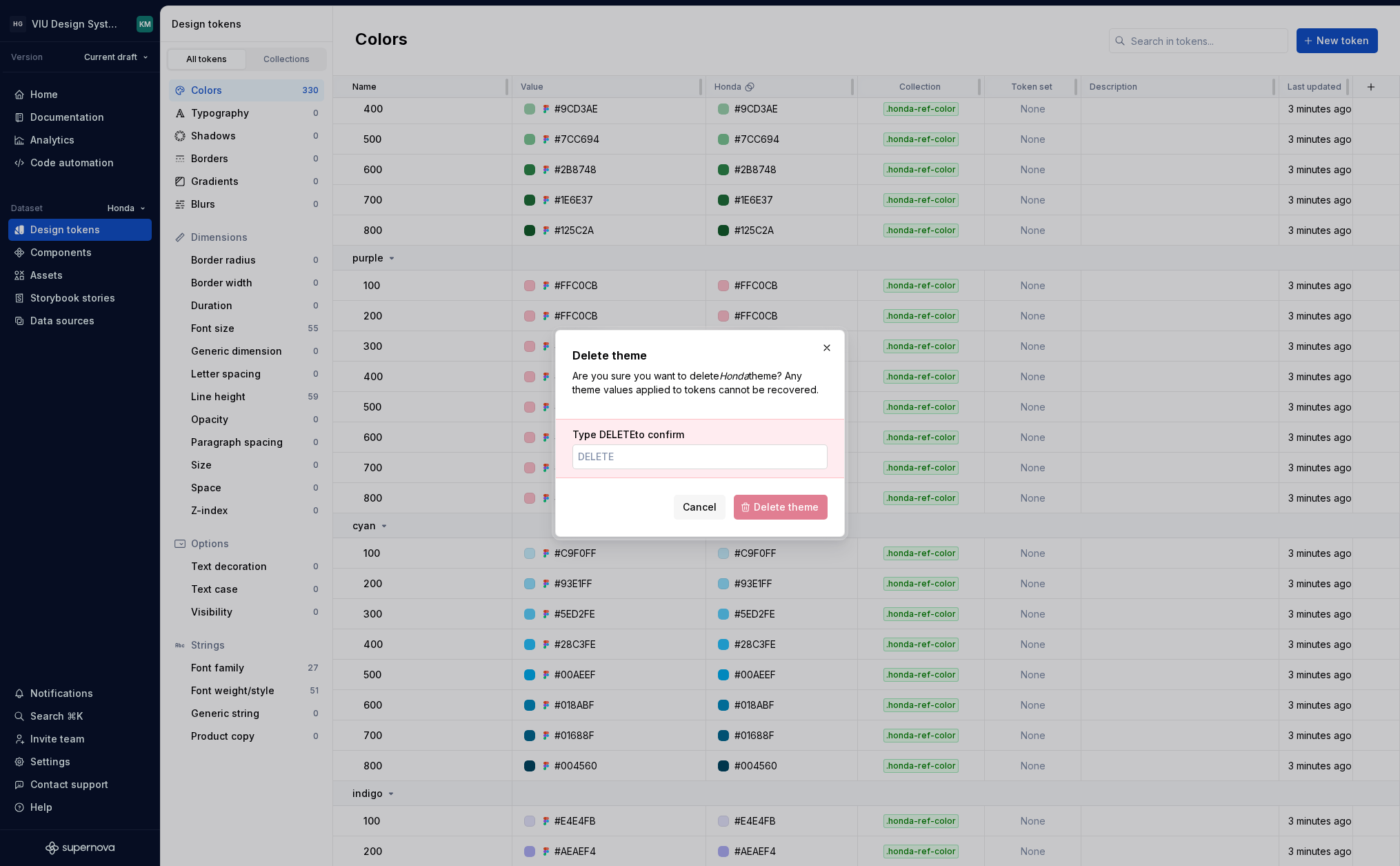
click at [698, 459] on input "Type DELETE to confirm" at bounding box center [700, 456] width 256 height 25
type input "DELETE"
click at [769, 508] on span "Delete theme" at bounding box center [786, 507] width 65 height 14
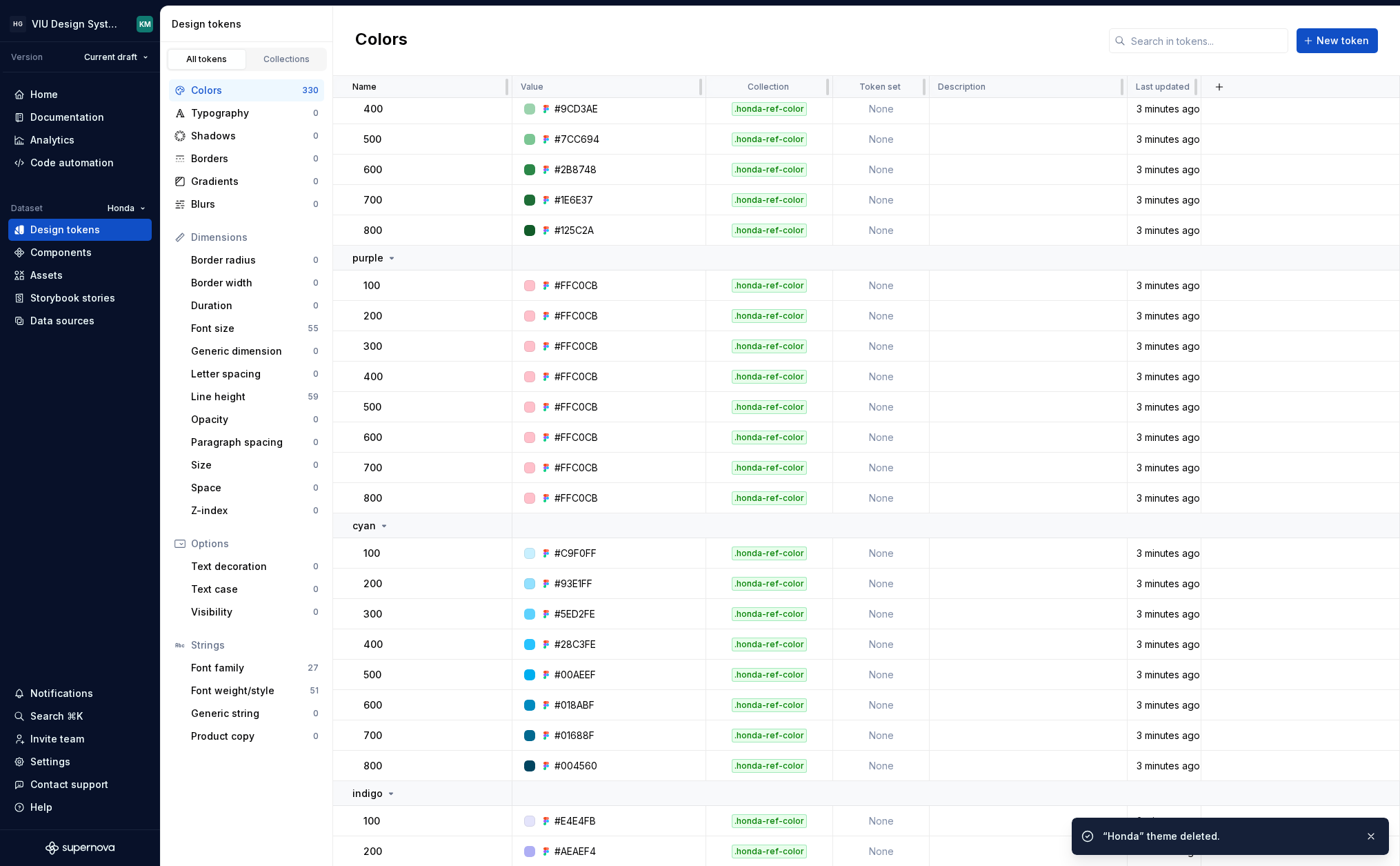
click at [118, 209] on html "HG VIU Design System KM Version Current draft Home Documentation Analytics Code…" at bounding box center [700, 433] width 1400 height 866
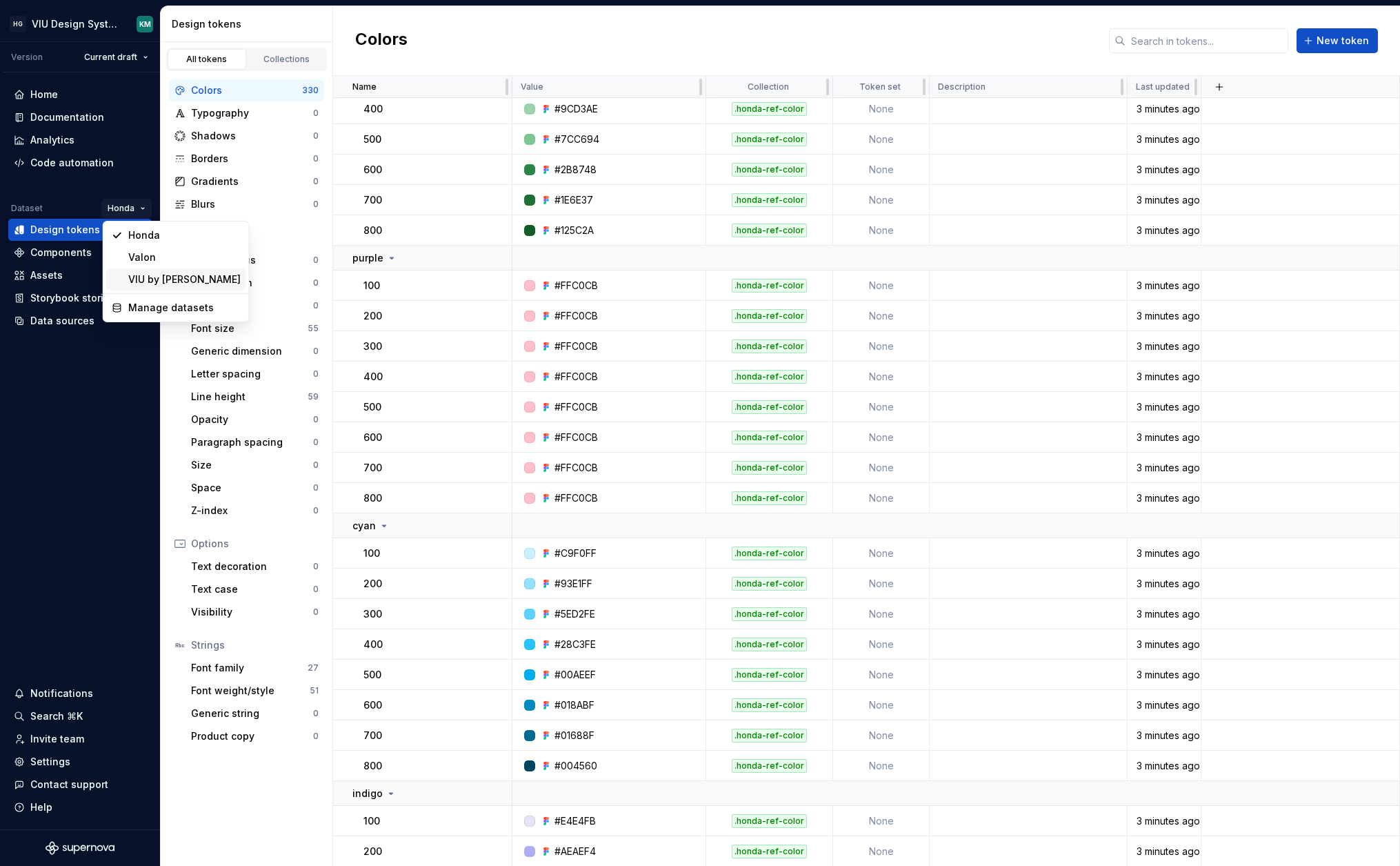
click at [133, 276] on div "VIU by [PERSON_NAME]" at bounding box center [184, 279] width 113 height 14
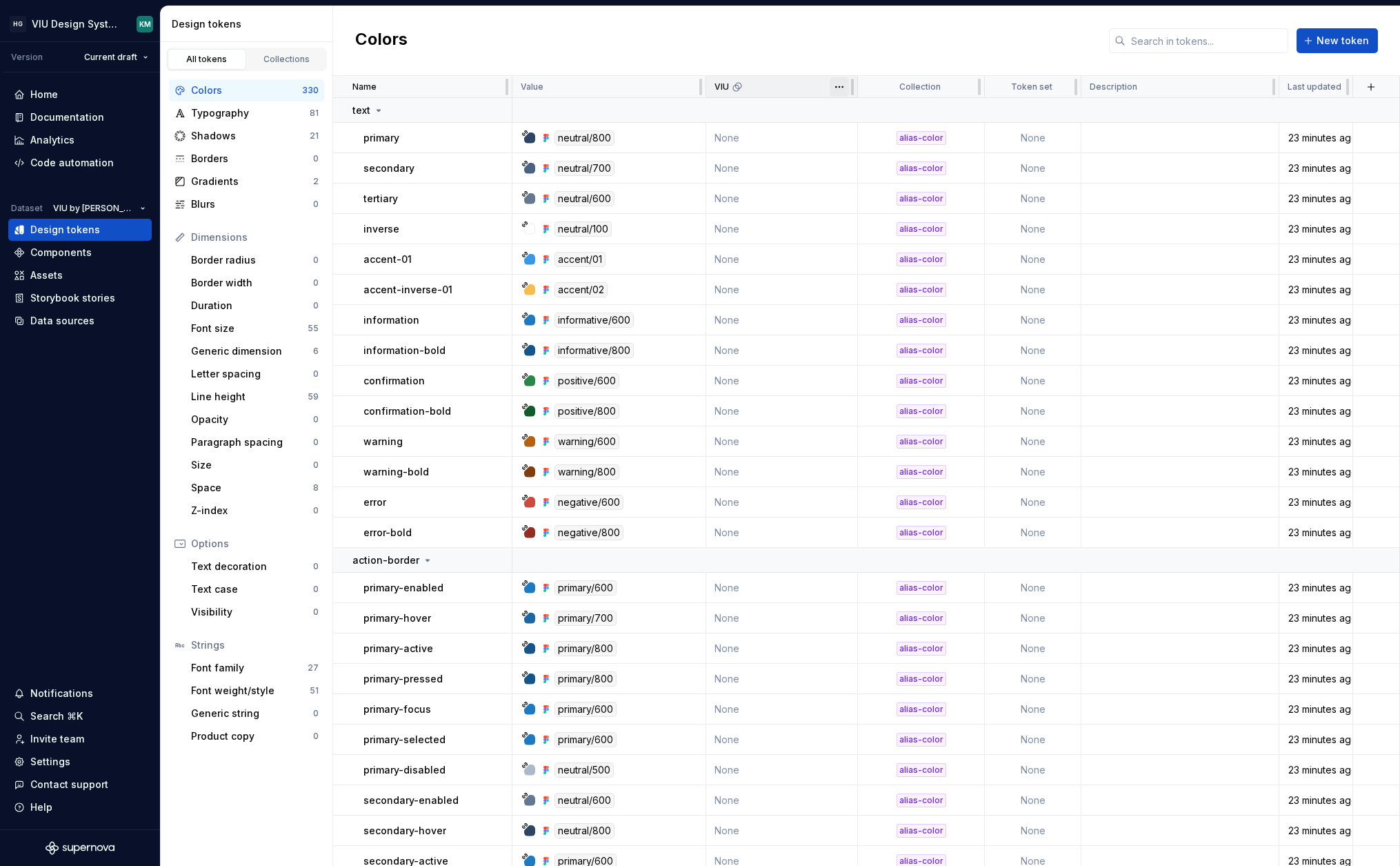
click at [837, 86] on html "HG VIU Design System KM Version Current draft Home Documentation Analytics Code…" at bounding box center [700, 433] width 1400 height 866
click at [859, 192] on span "Delete theme" at bounding box center [900, 192] width 90 height 14
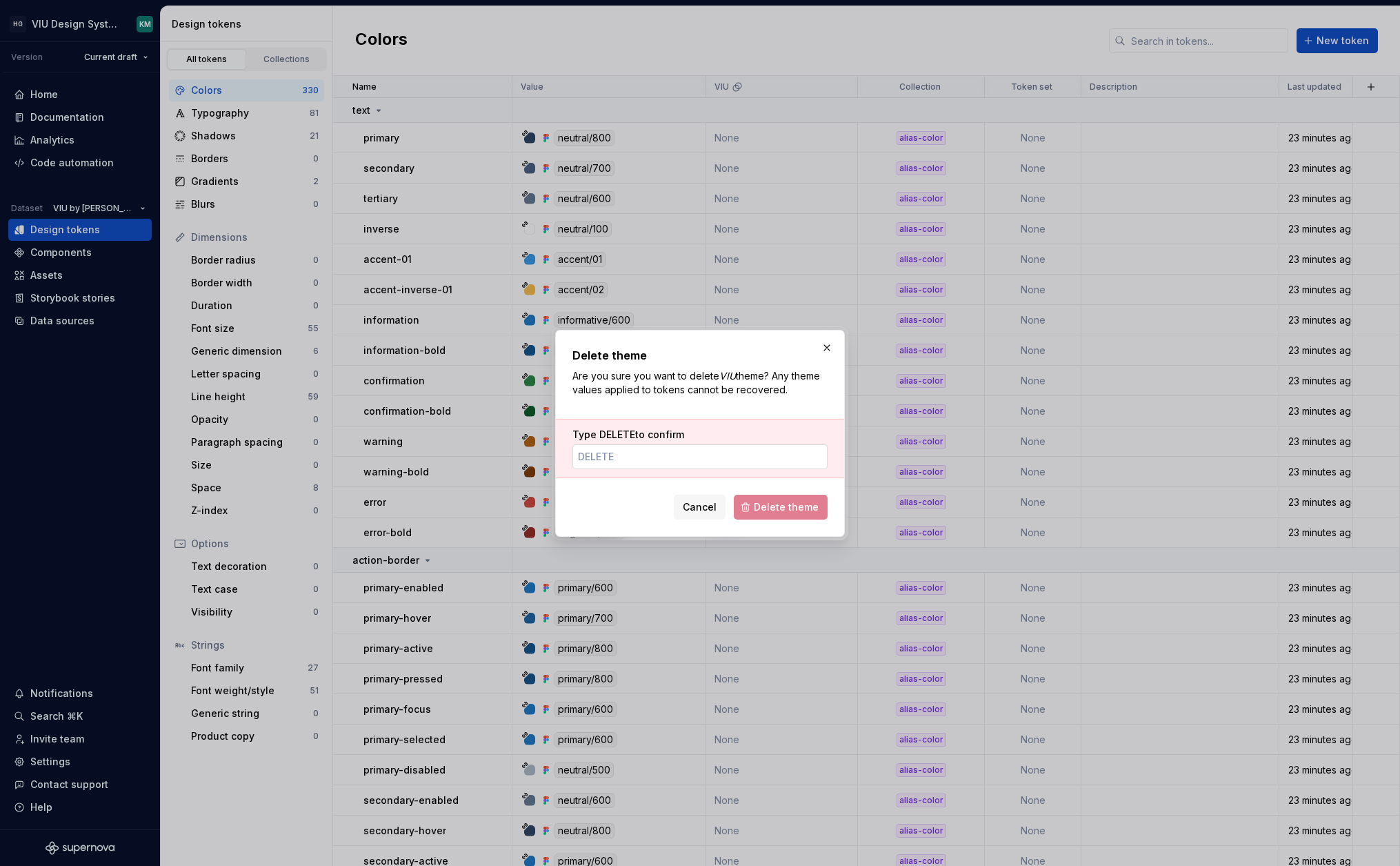
click at [774, 452] on input "Type DELETE to confirm" at bounding box center [700, 456] width 256 height 25
type input "DELETE"
click at [763, 504] on span "Delete theme" at bounding box center [786, 507] width 65 height 14
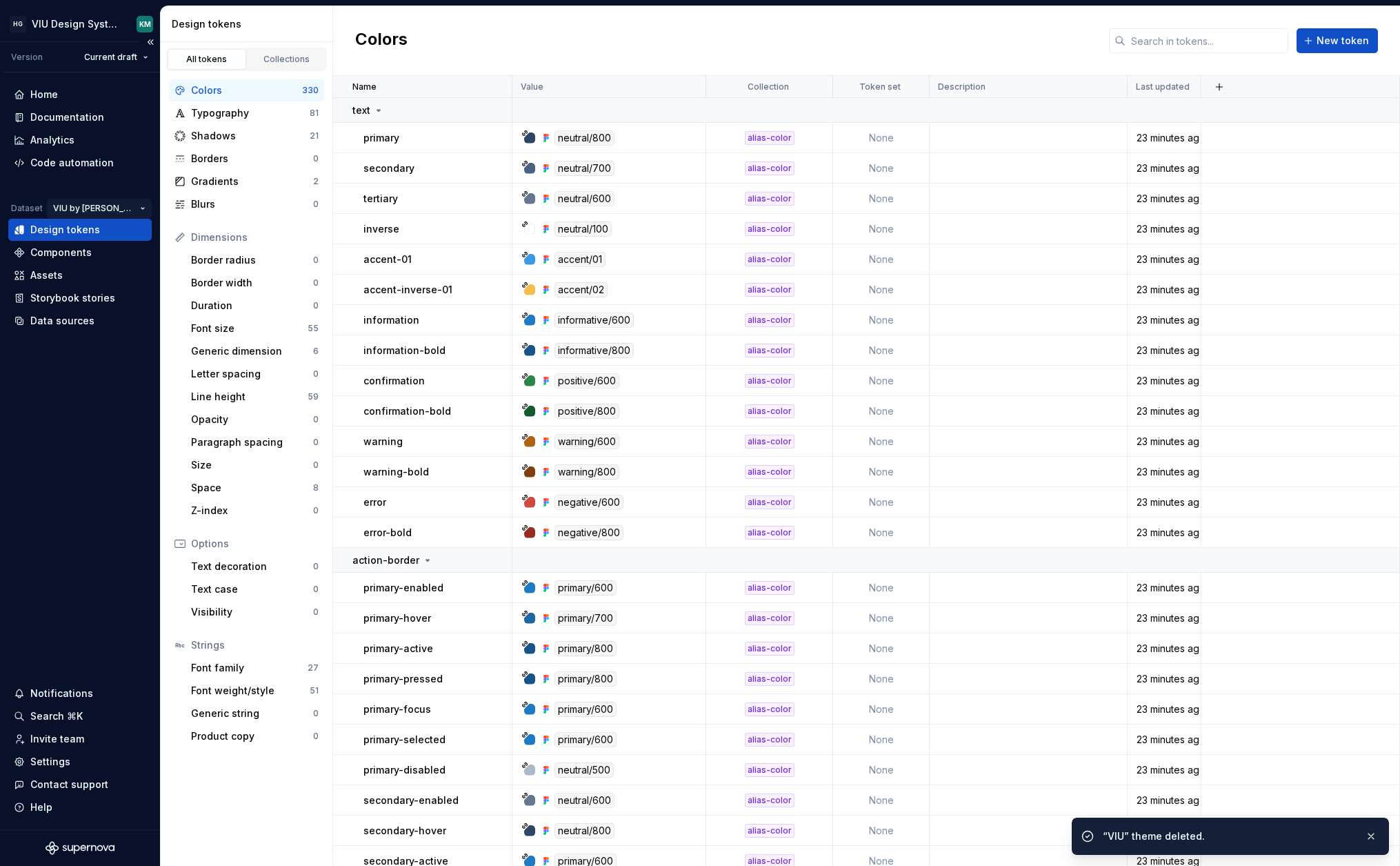
click at [109, 210] on html "HG VIU Design System KM Version Current draft Home Documentation Analytics Code…" at bounding box center [700, 433] width 1400 height 866
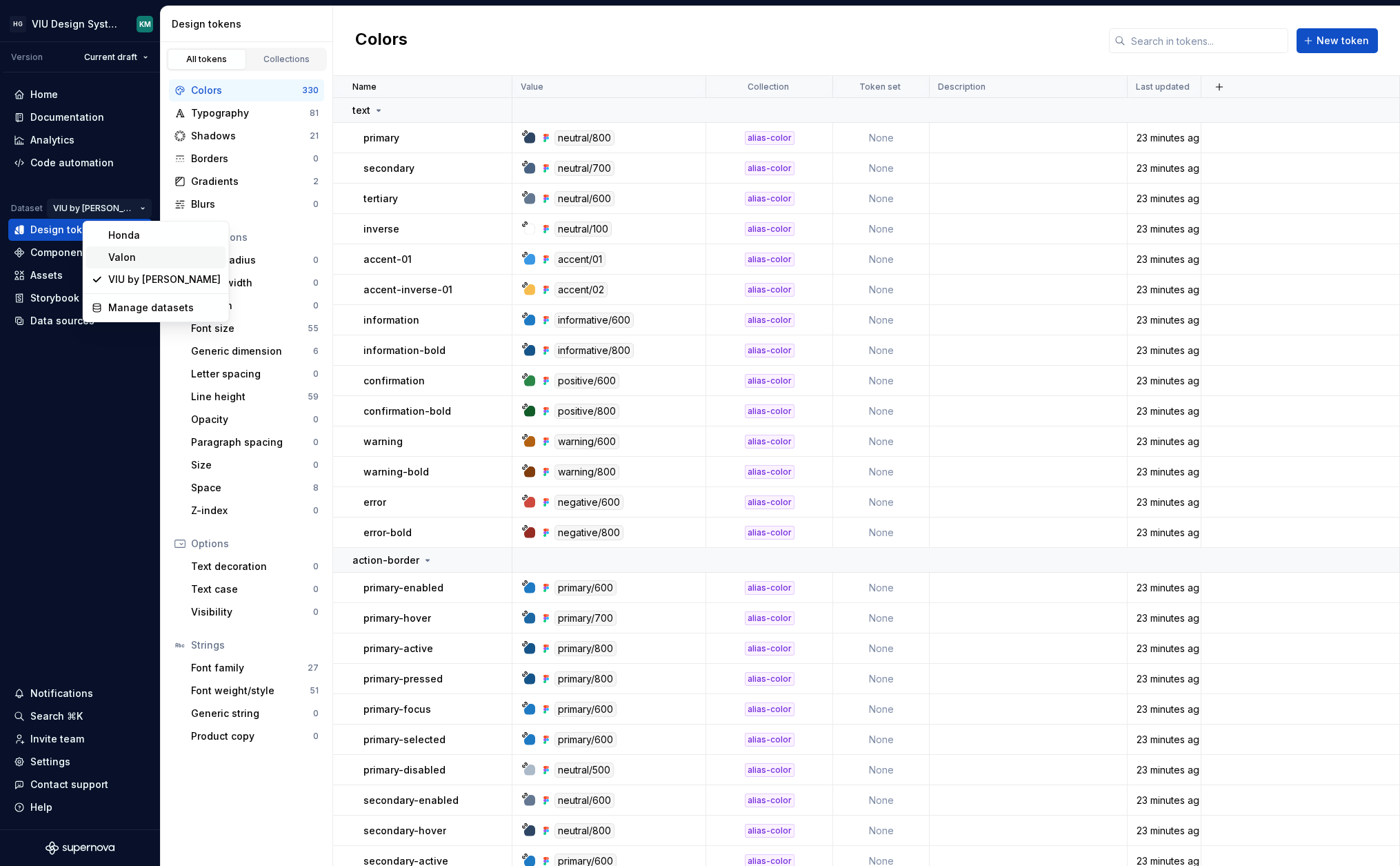
click at [122, 264] on div "Valon" at bounding box center [156, 257] width 140 height 22
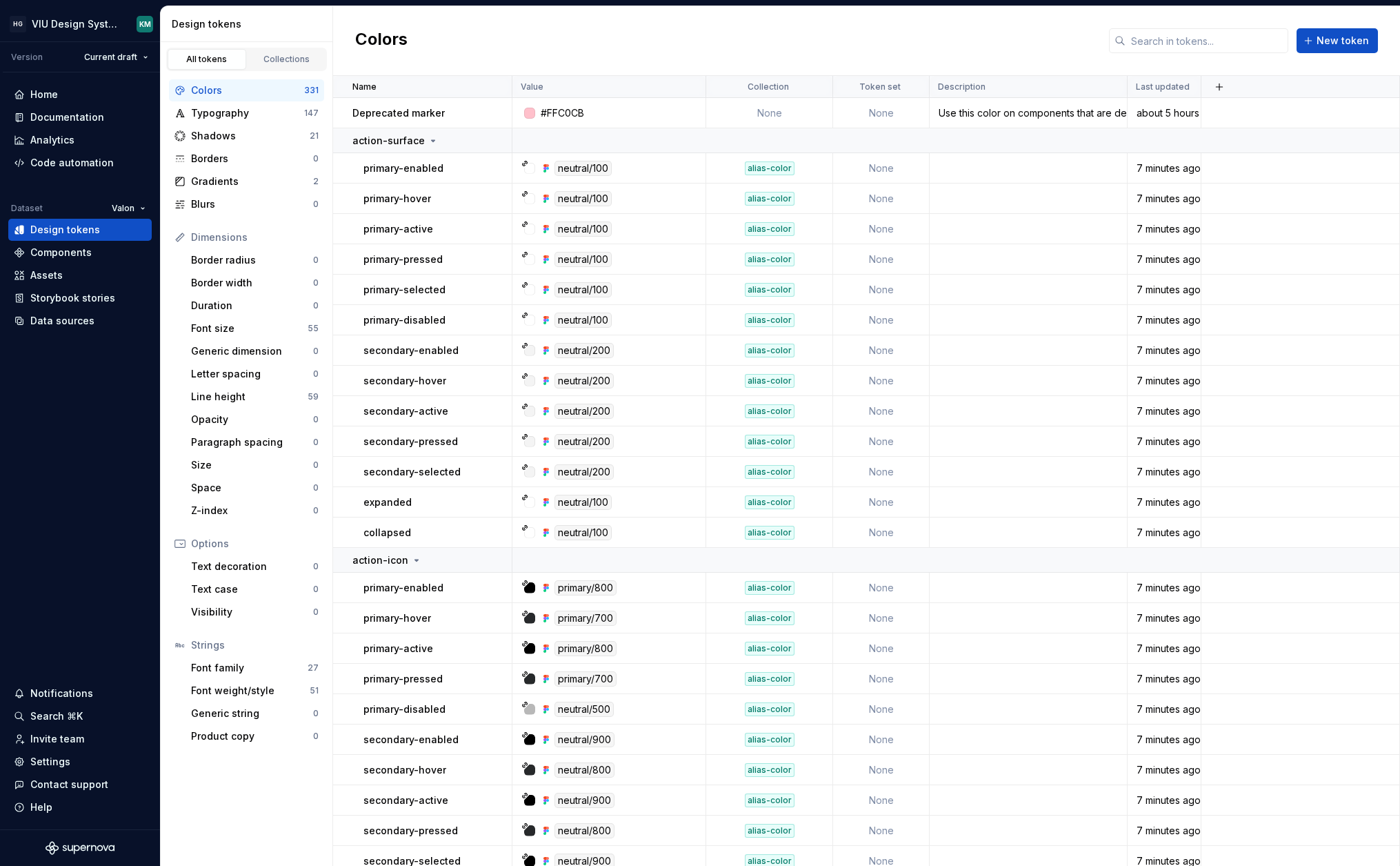
click at [117, 208] on html "HG VIU Design System KM Version Current draft Home Documentation Analytics Code…" at bounding box center [700, 433] width 1400 height 866
click at [127, 279] on div "VIU by [PERSON_NAME]" at bounding box center [179, 279] width 140 height 22
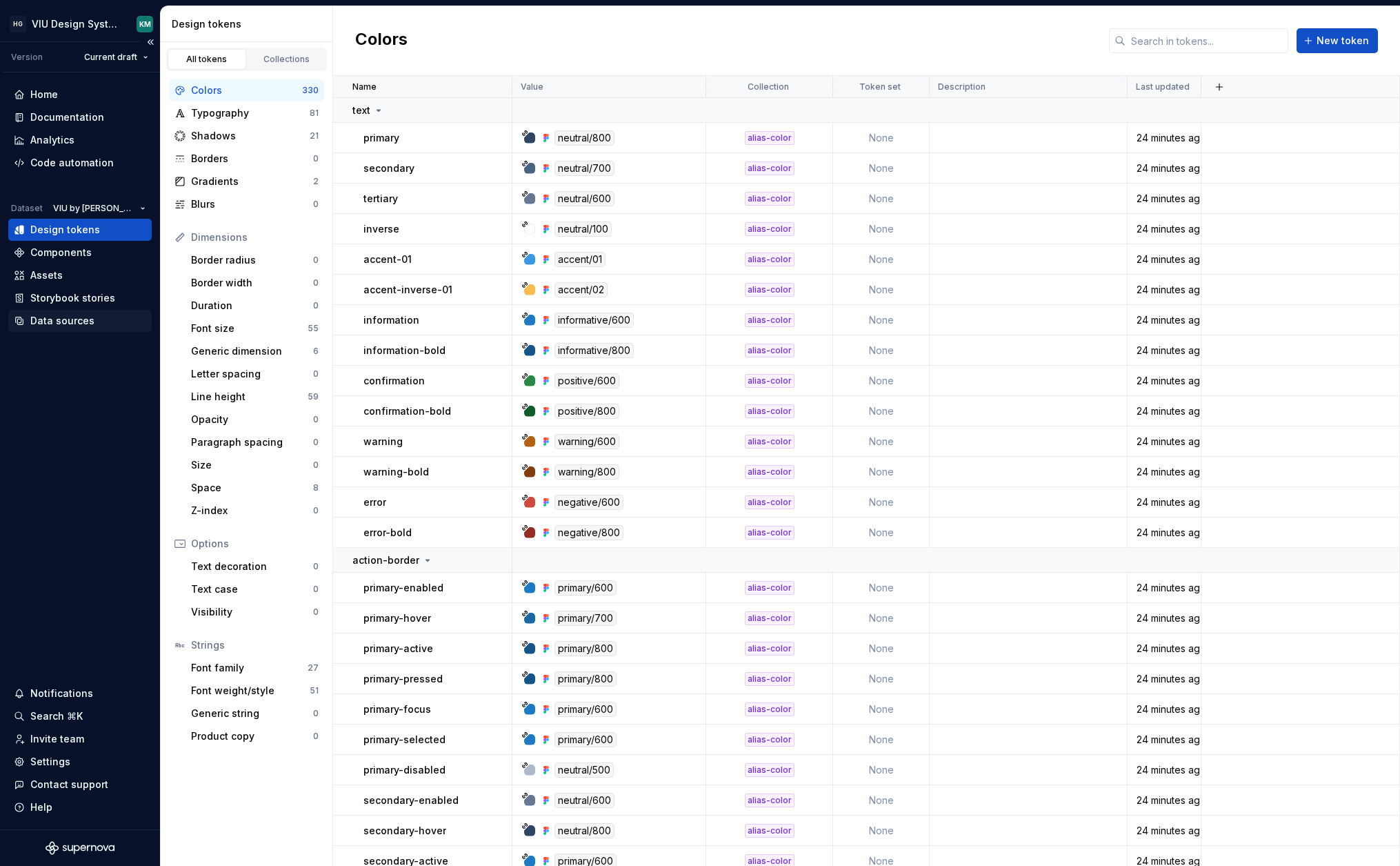
click at [67, 326] on div "Data sources" at bounding box center [62, 321] width 64 height 14
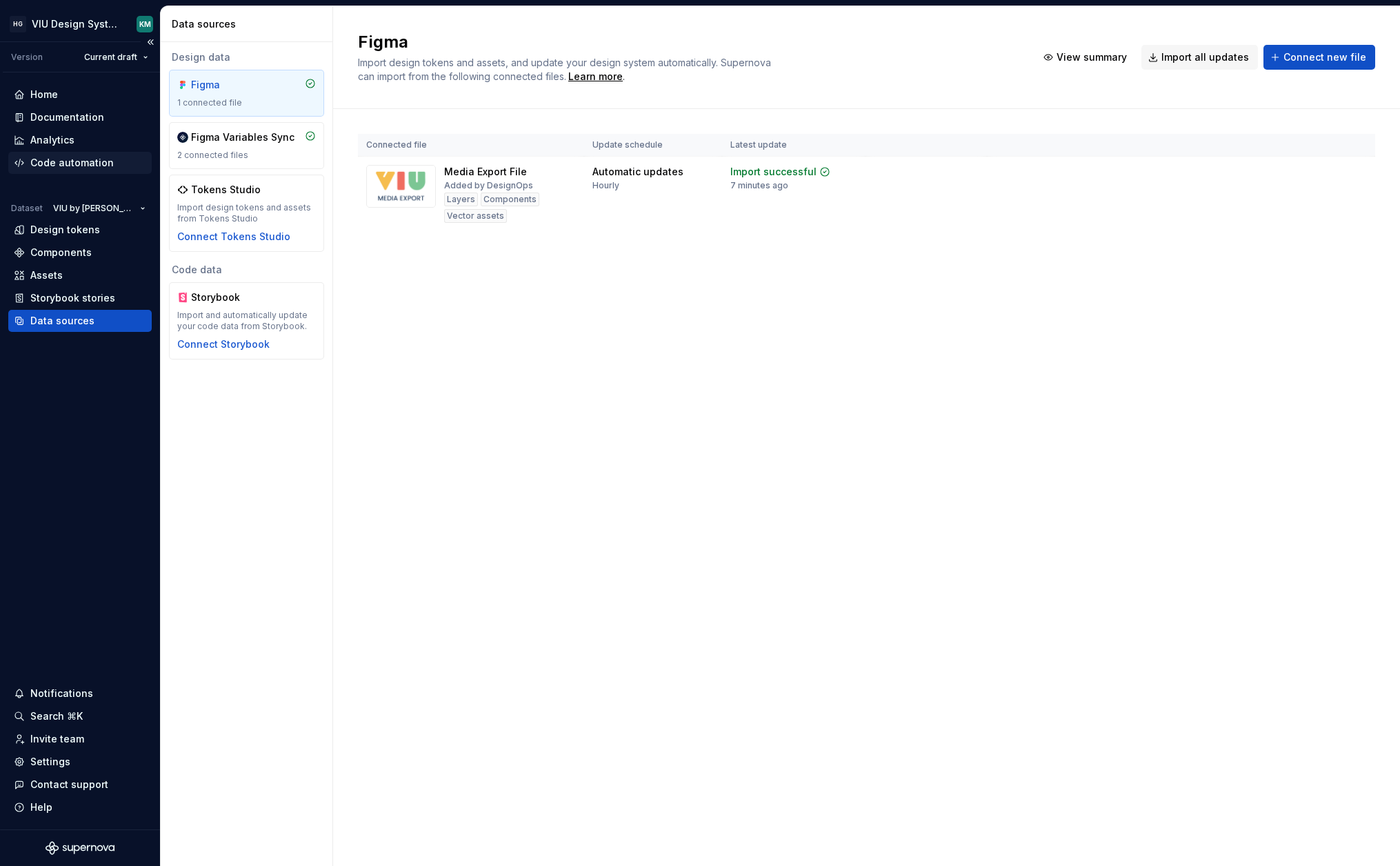
click at [77, 160] on div "Code automation" at bounding box center [72, 163] width 83 height 14
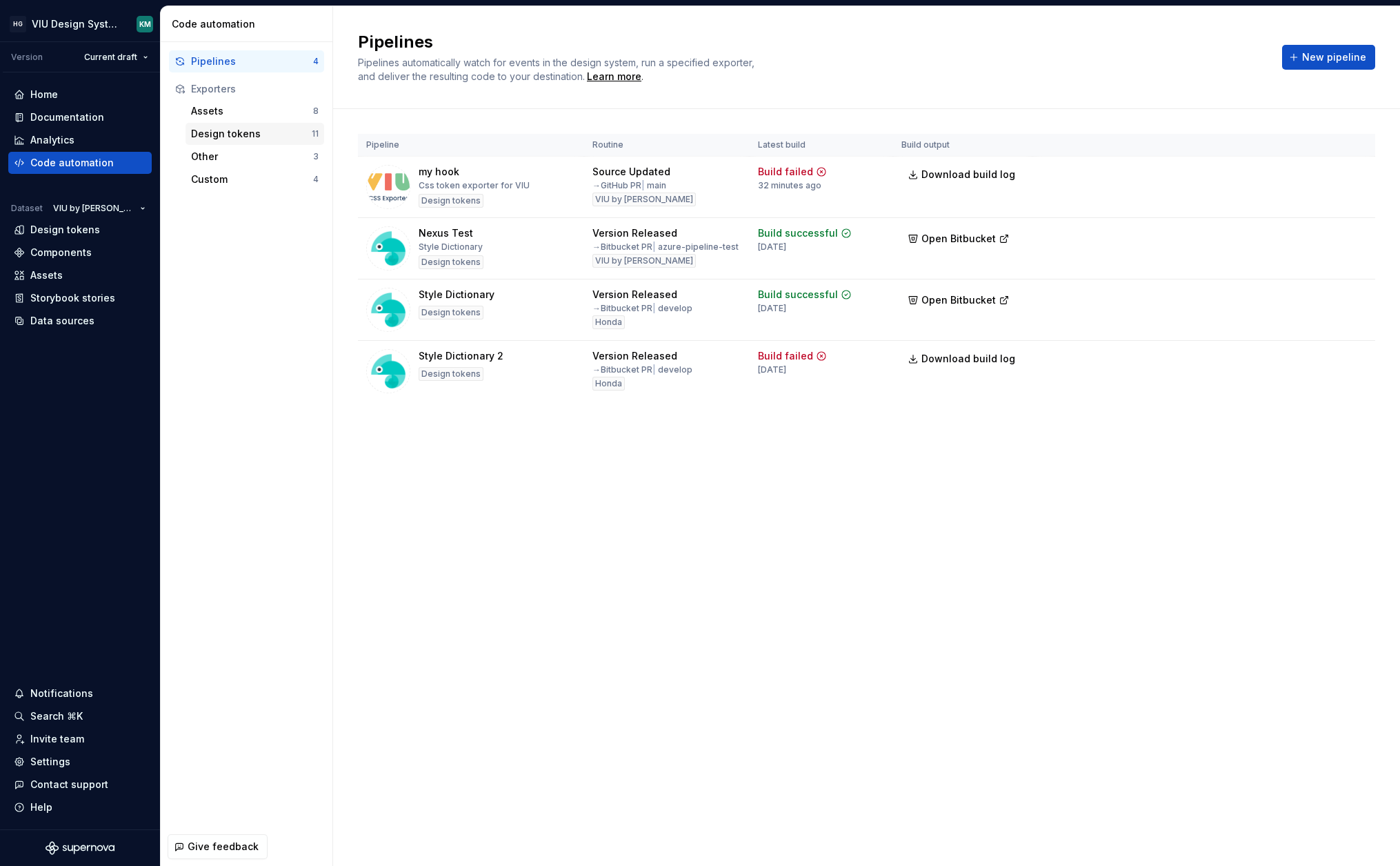
click at [220, 130] on div "Design tokens" at bounding box center [252, 134] width 121 height 14
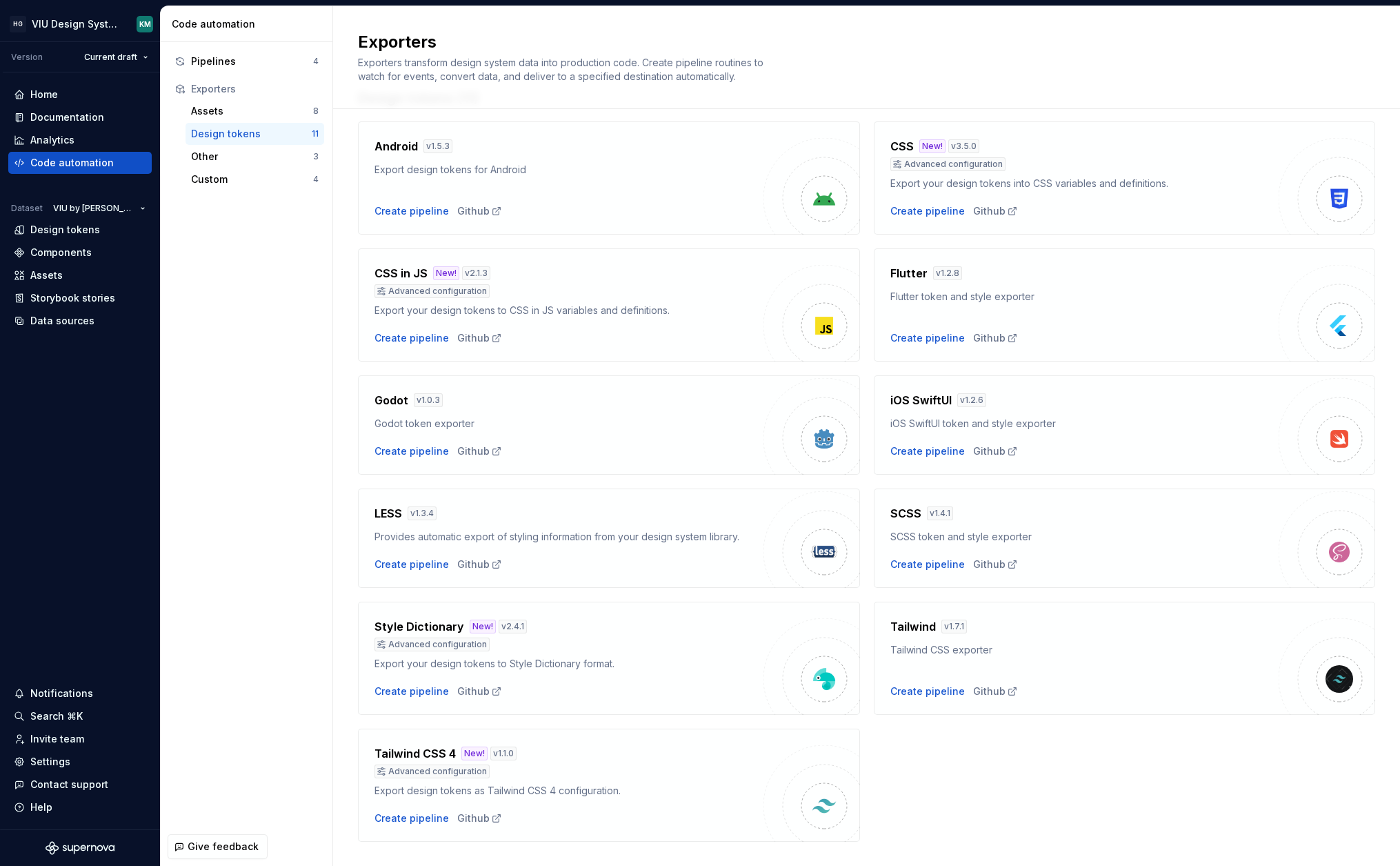
scroll to position [74, 0]
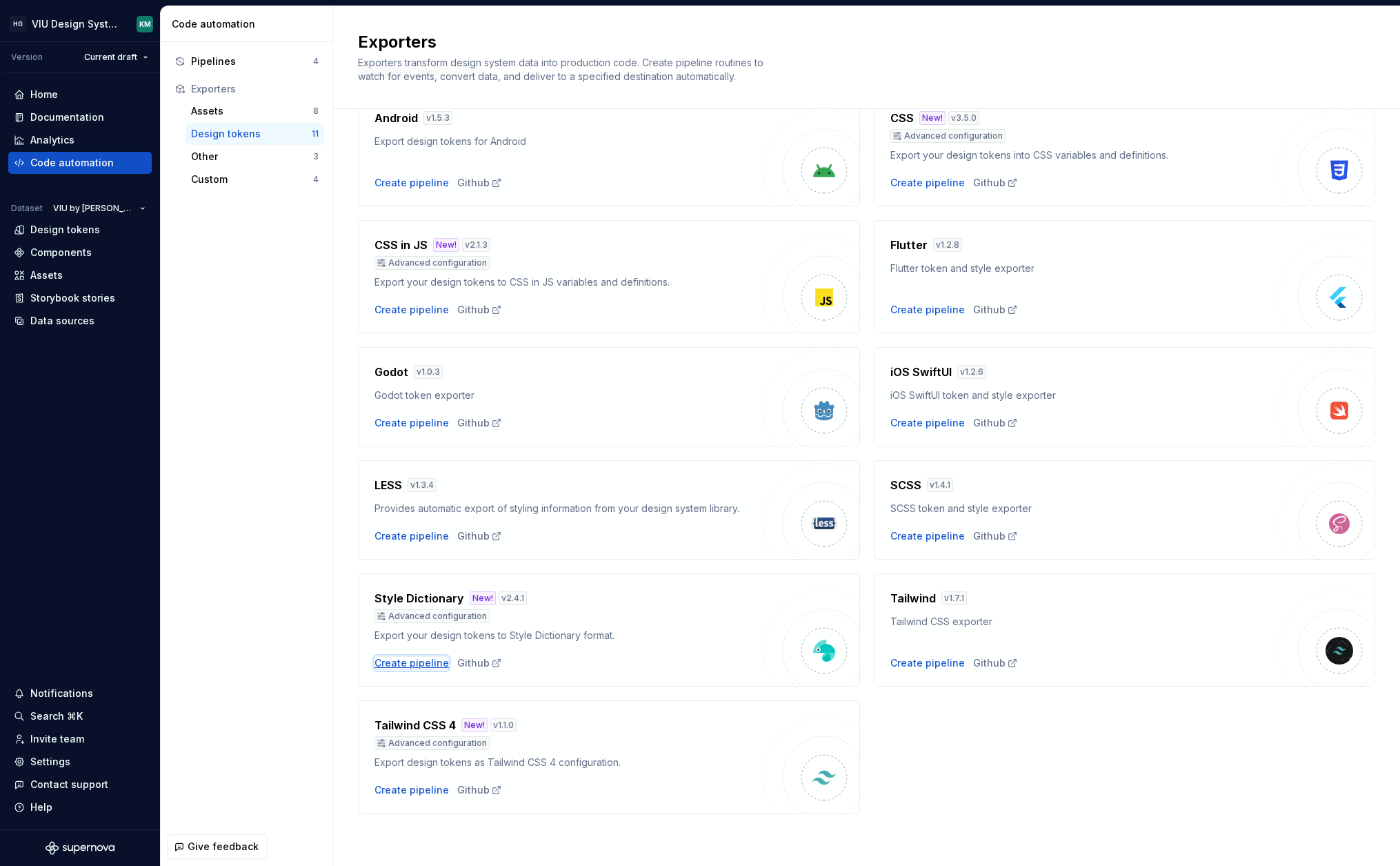
click at [401, 663] on div "Create pipeline" at bounding box center [411, 663] width 75 height 14
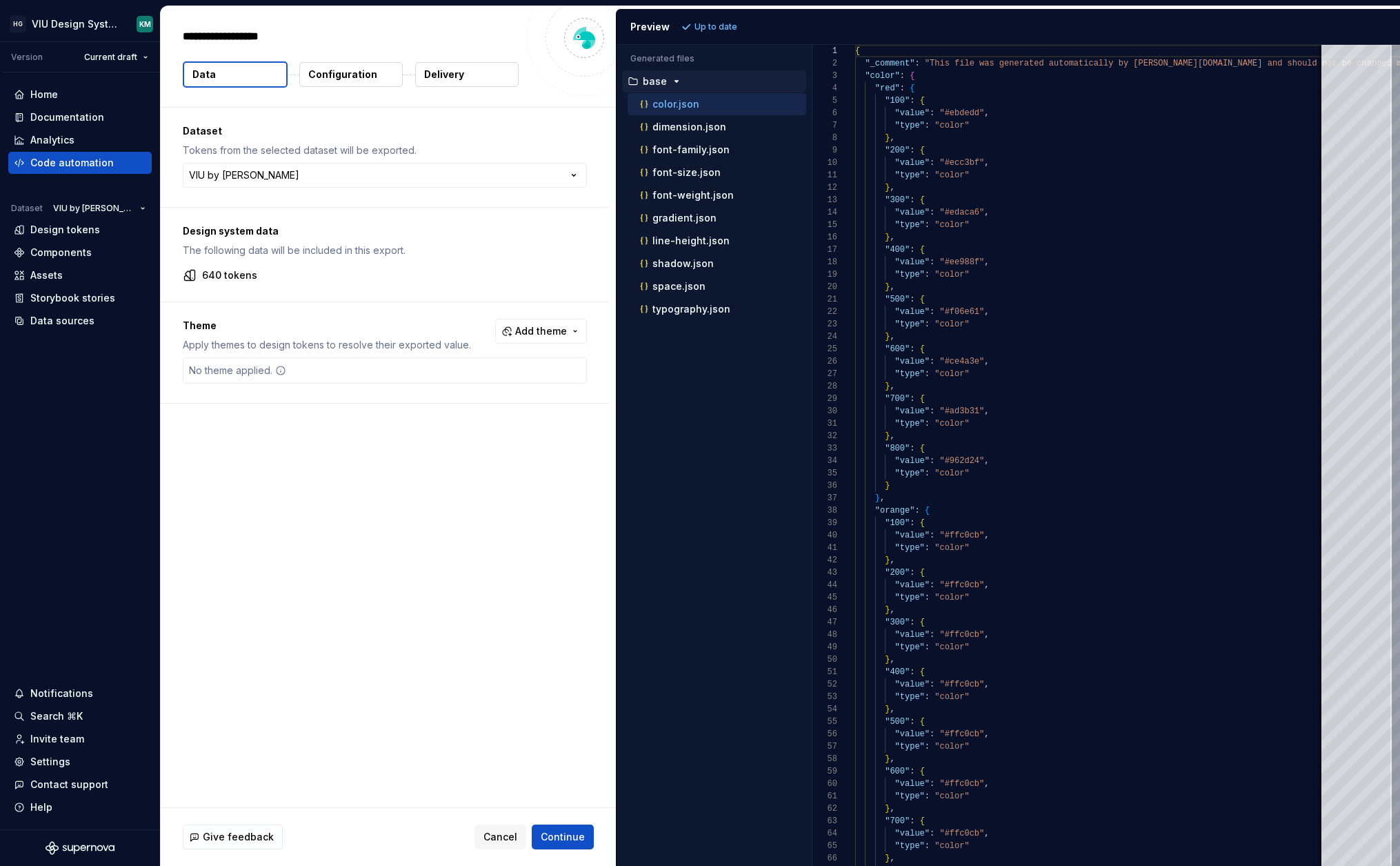
type textarea "*"
click at [678, 310] on p "typography.json" at bounding box center [691, 309] width 78 height 11
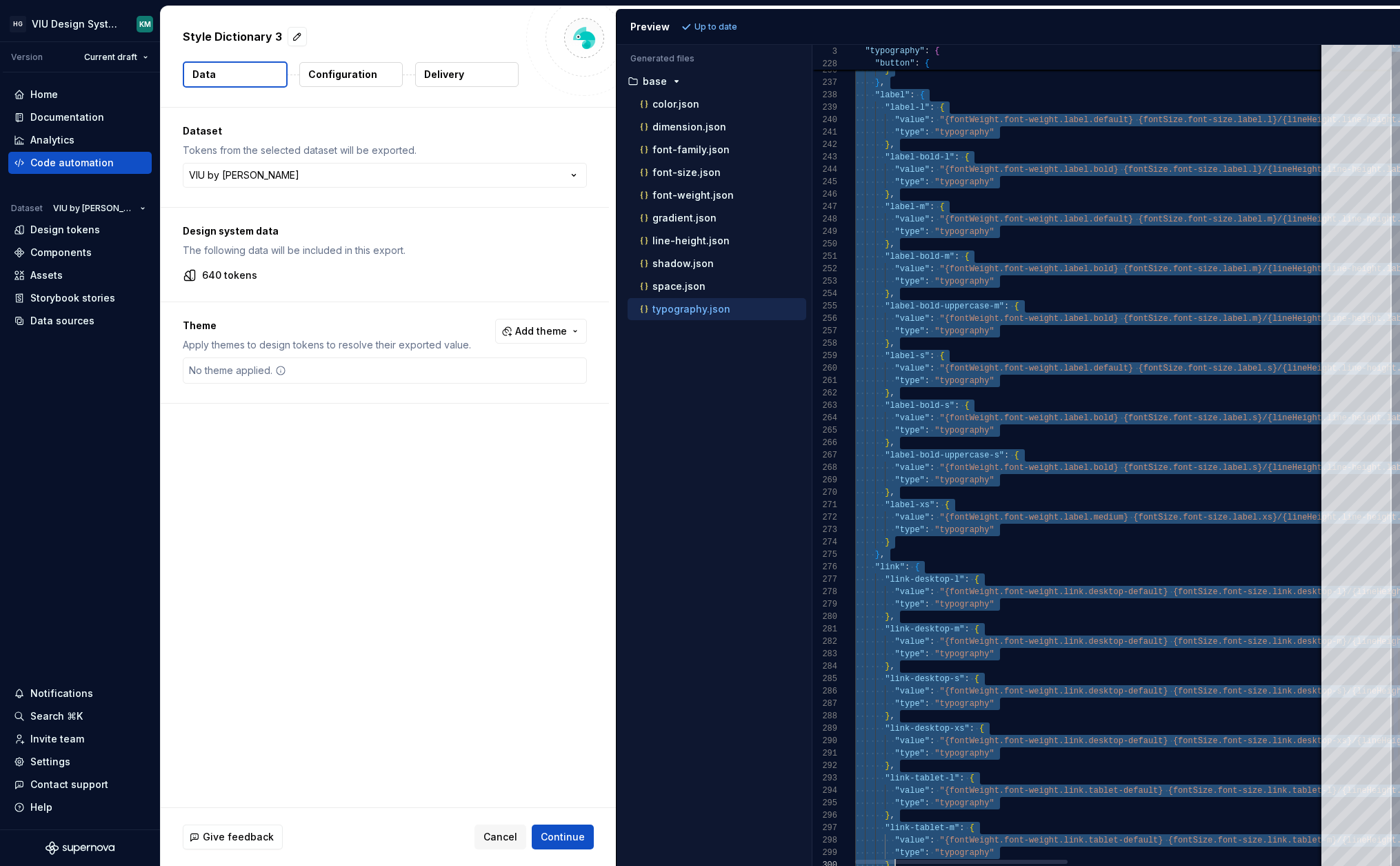
scroll to position [25, 5]
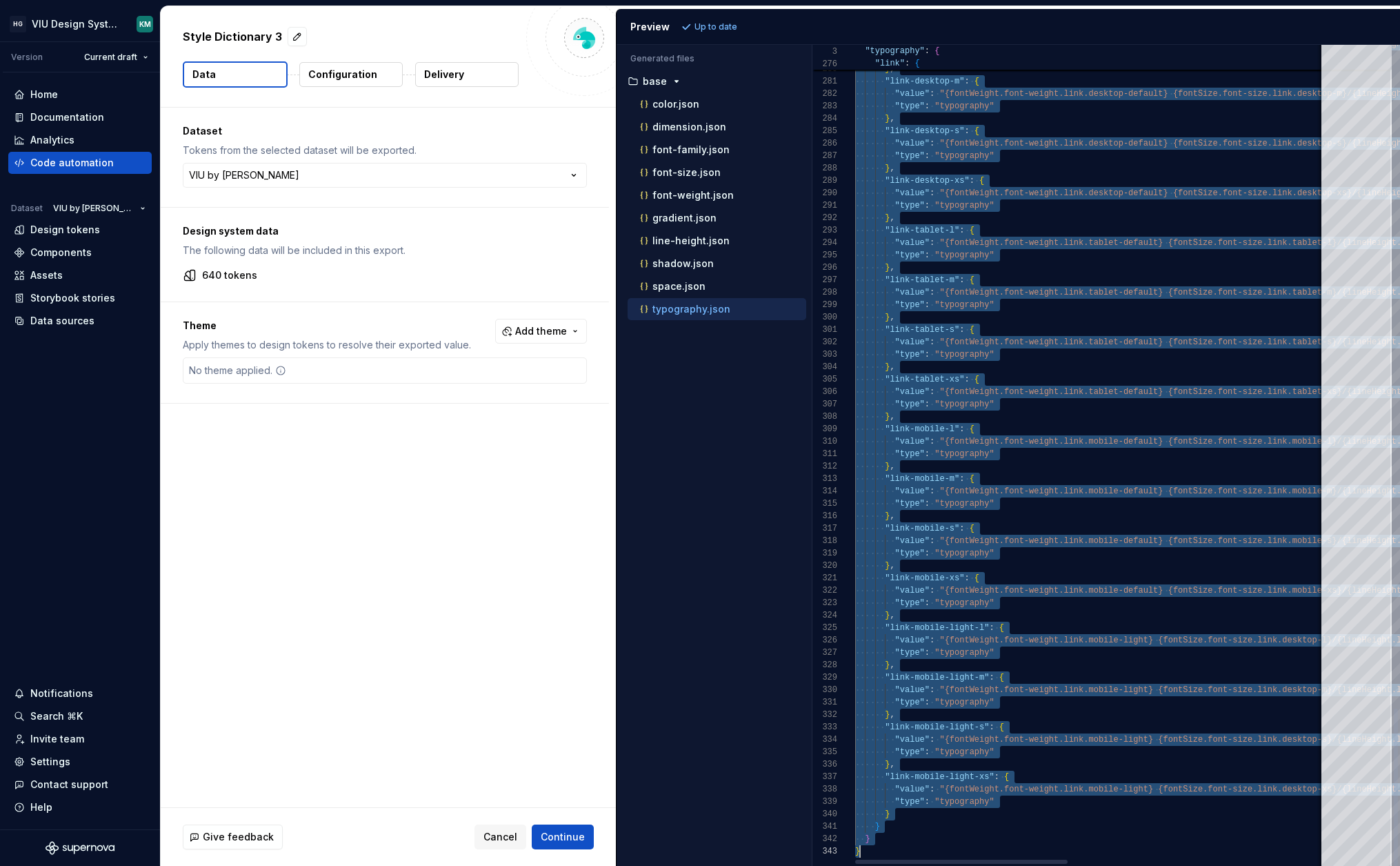
drag, startPoint x: 863, startPoint y: 72, endPoint x: 1061, endPoint y: 905, distance: 856.2
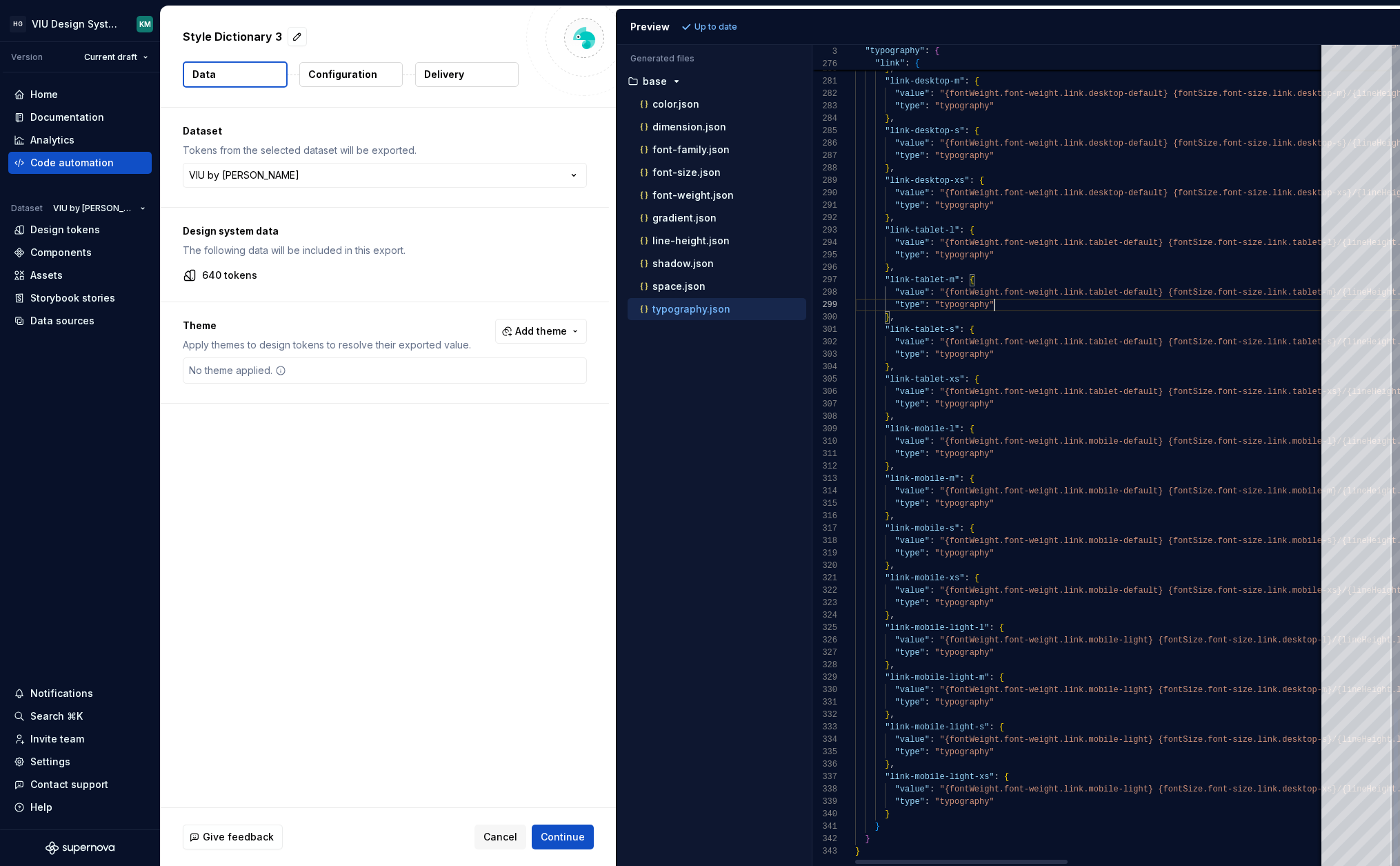
type textarea "**********"
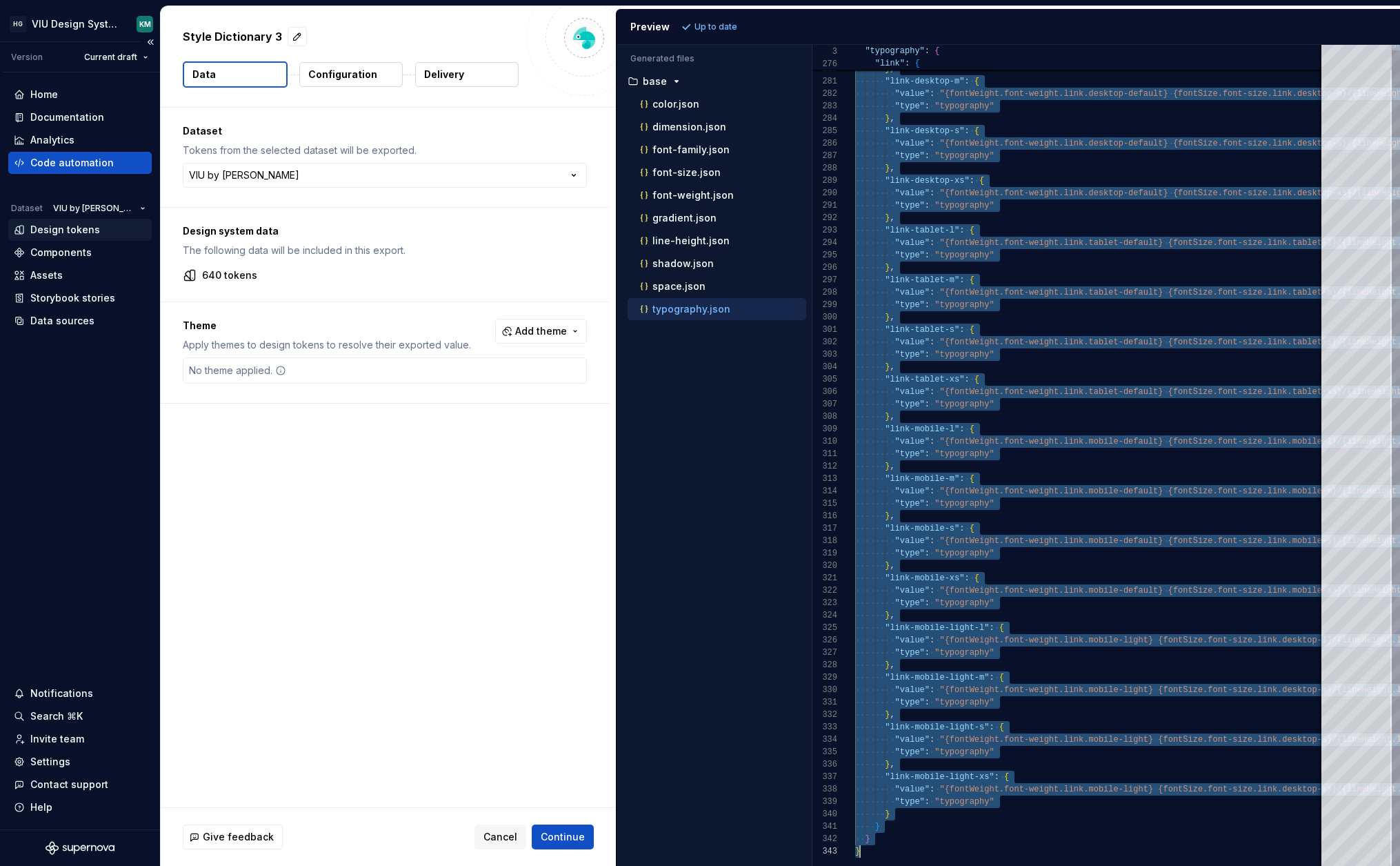
click at [70, 229] on div "Design tokens" at bounding box center [65, 230] width 70 height 14
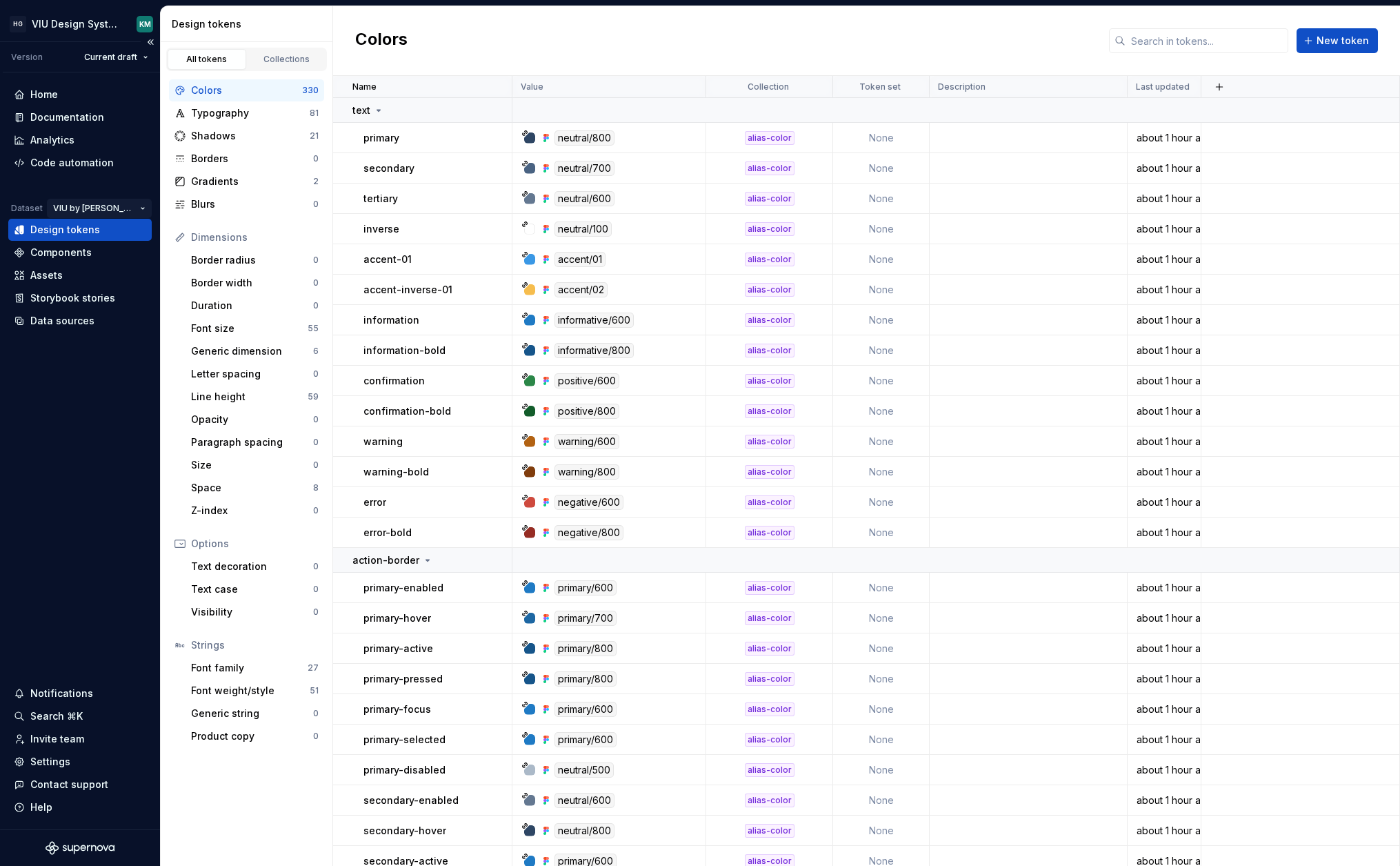
click at [118, 206] on html "HG VIU Design System KM Version Current draft Home Documentation Analytics Code…" at bounding box center [700, 433] width 1400 height 866
click at [131, 237] on div "Honda" at bounding box center [164, 235] width 113 height 14
click at [108, 209] on html "HG VIU Design System KM Version Current draft Home Documentation Analytics Code…" at bounding box center [700, 433] width 1400 height 866
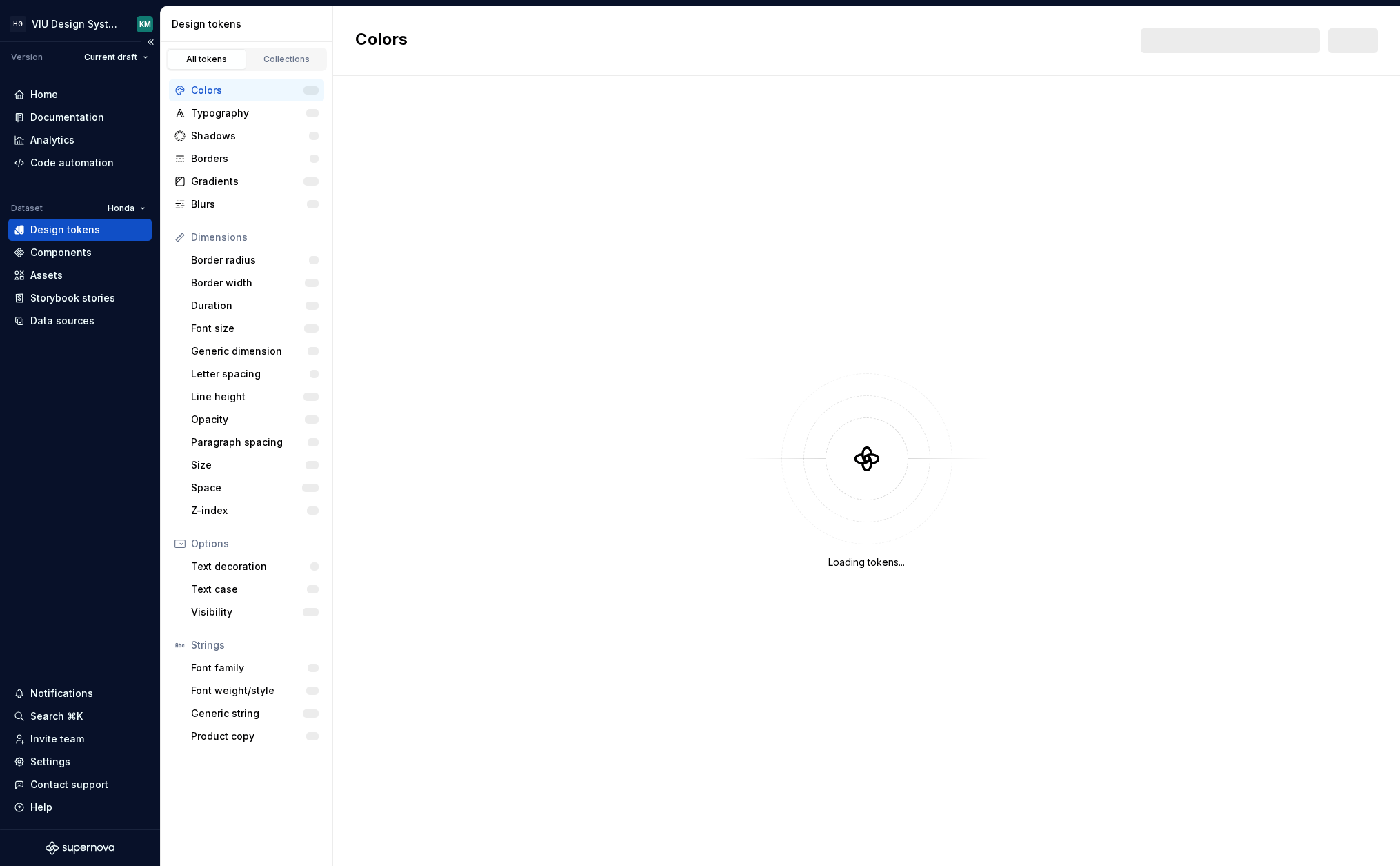
click at [109, 419] on div "Home Documentation Analytics Code automation Dataset Honda Design tokens Compon…" at bounding box center [80, 451] width 160 height 757
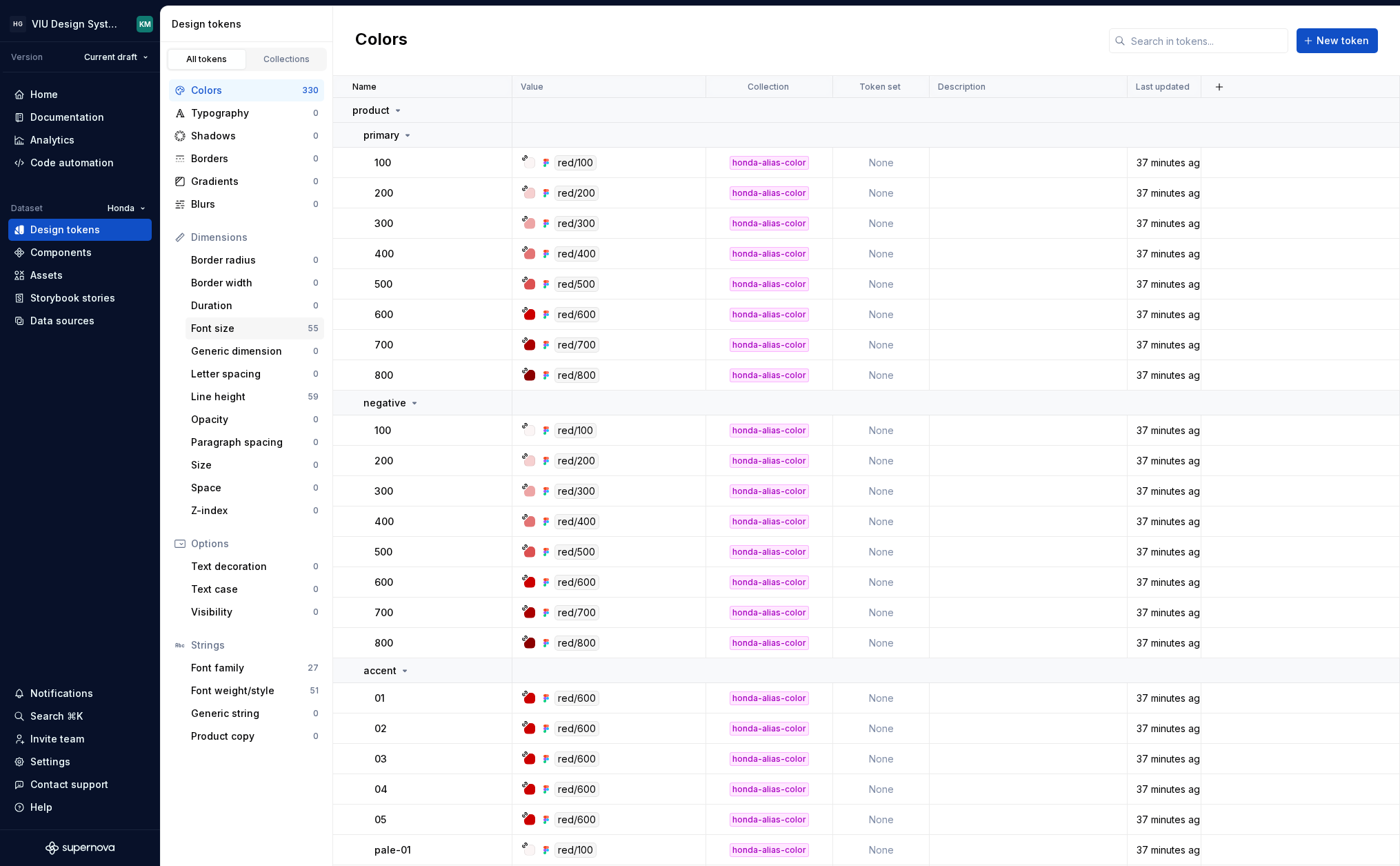
click at [218, 329] on div "Font size" at bounding box center [249, 328] width 116 height 14
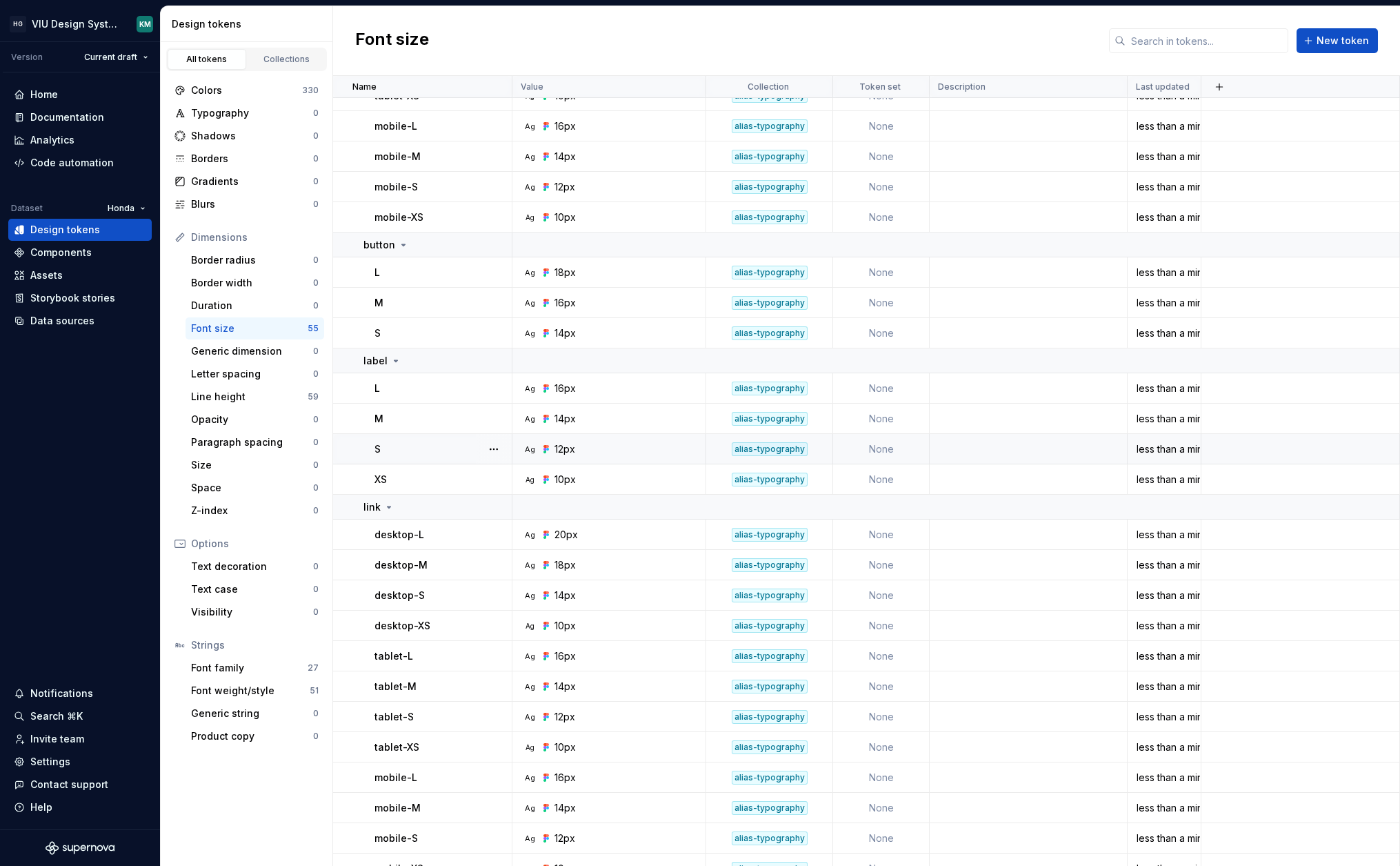
scroll to position [1078, 0]
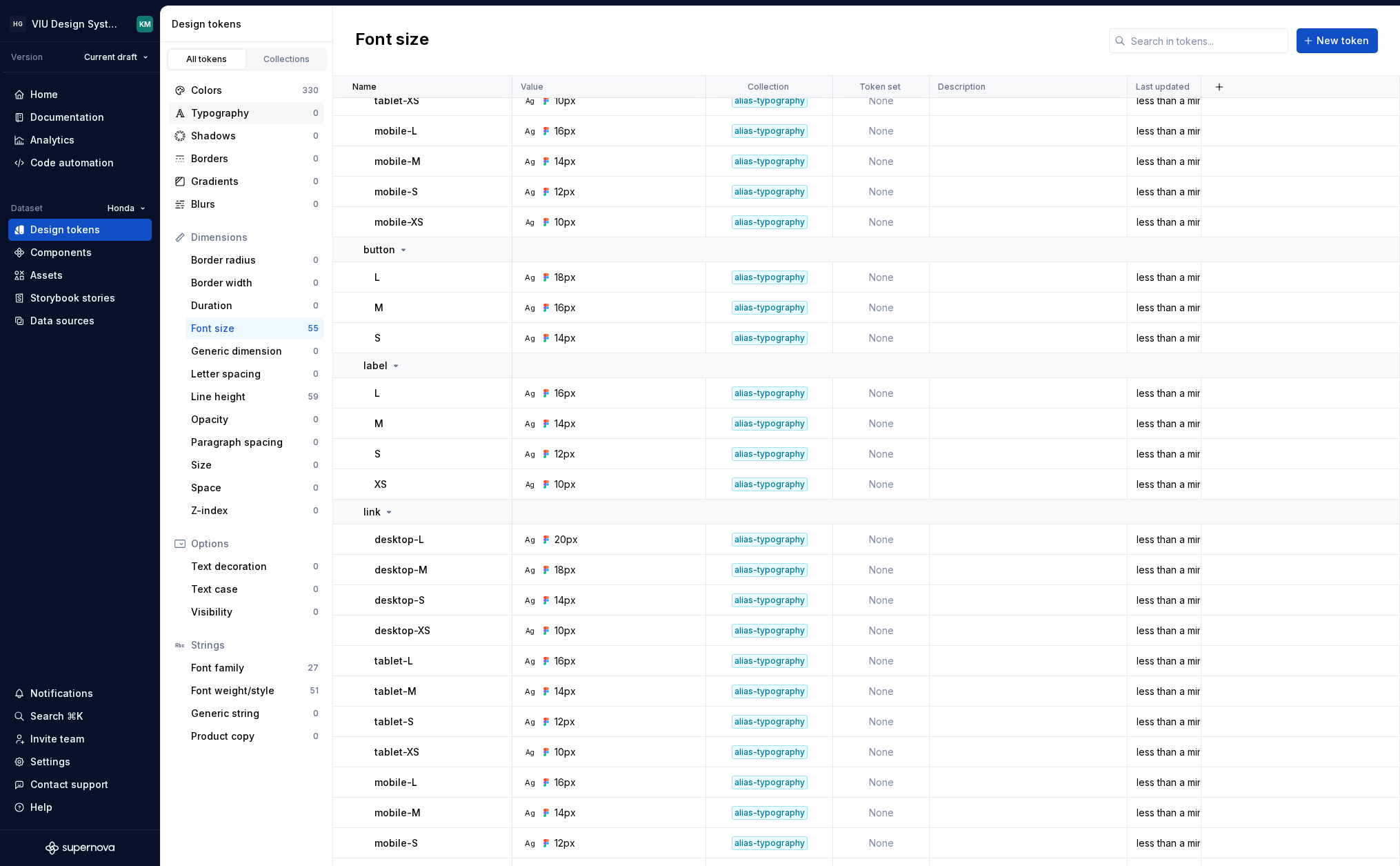
click at [258, 113] on div "Typography" at bounding box center [252, 113] width 122 height 14
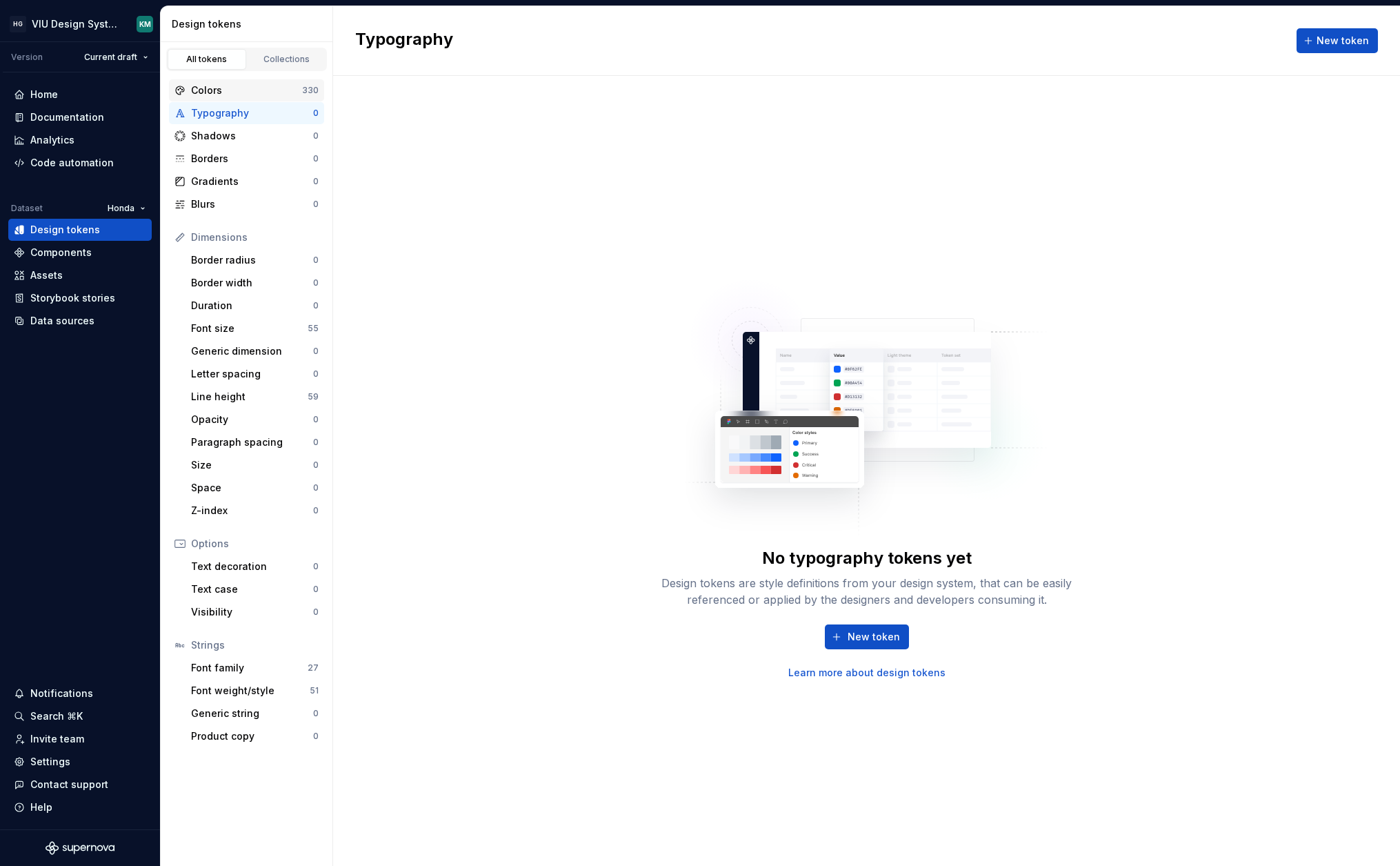
click at [262, 86] on div "Colors" at bounding box center [246, 90] width 111 height 14
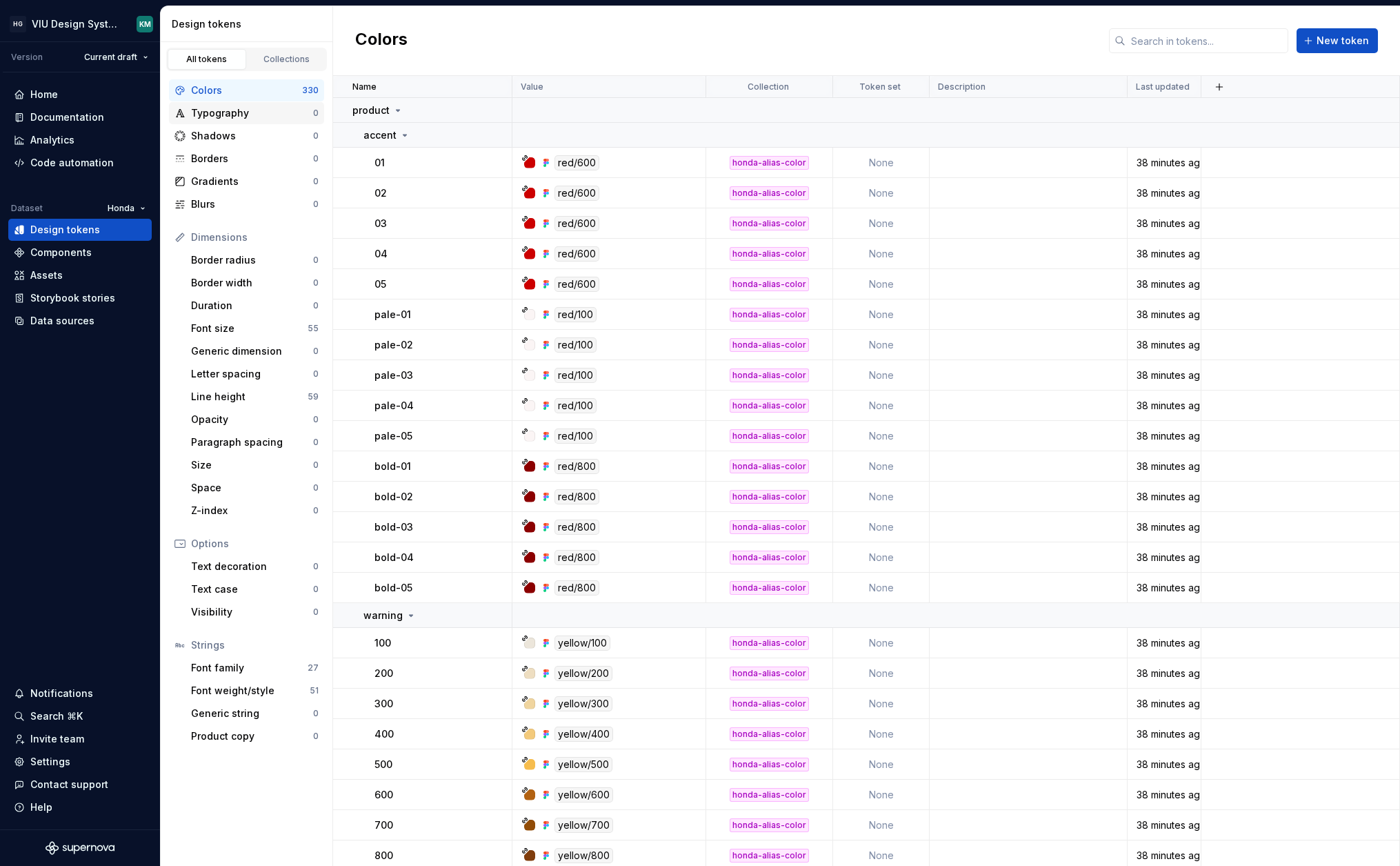
click at [247, 107] on div "Typography" at bounding box center [252, 113] width 122 height 14
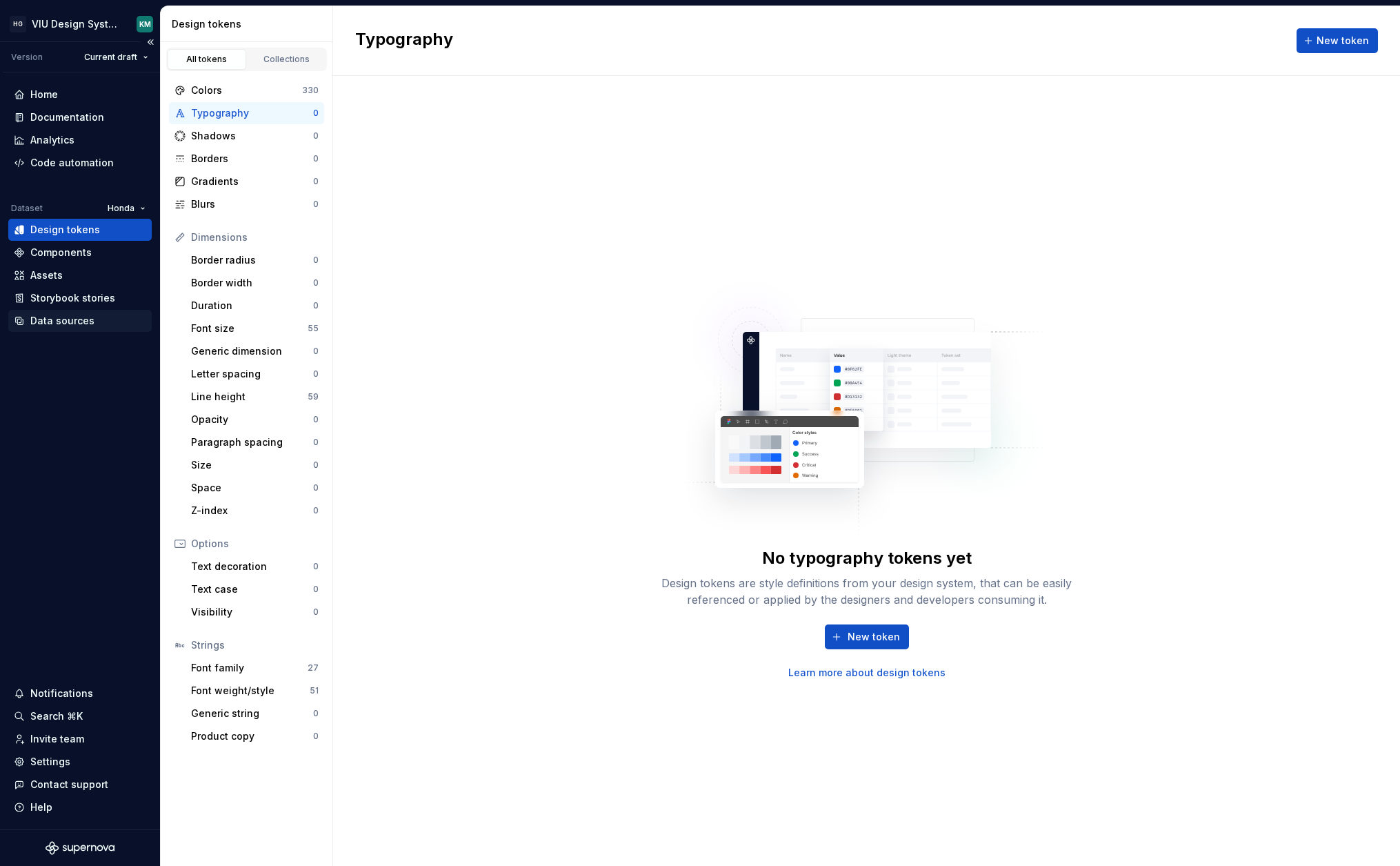
click at [87, 325] on div "Data sources" at bounding box center [62, 321] width 64 height 14
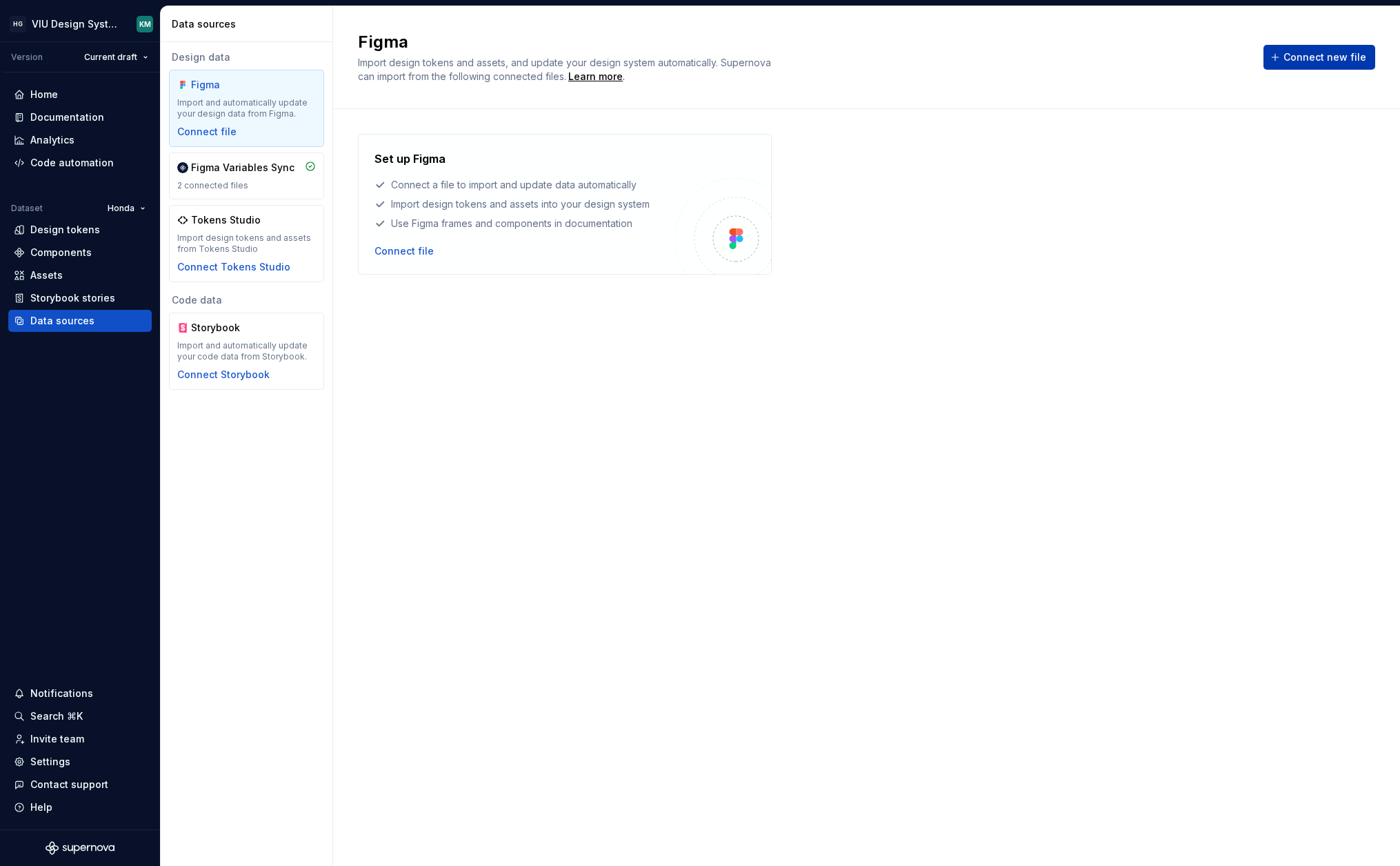
click at [1354, 61] on span "Connect new file" at bounding box center [1324, 57] width 82 height 14
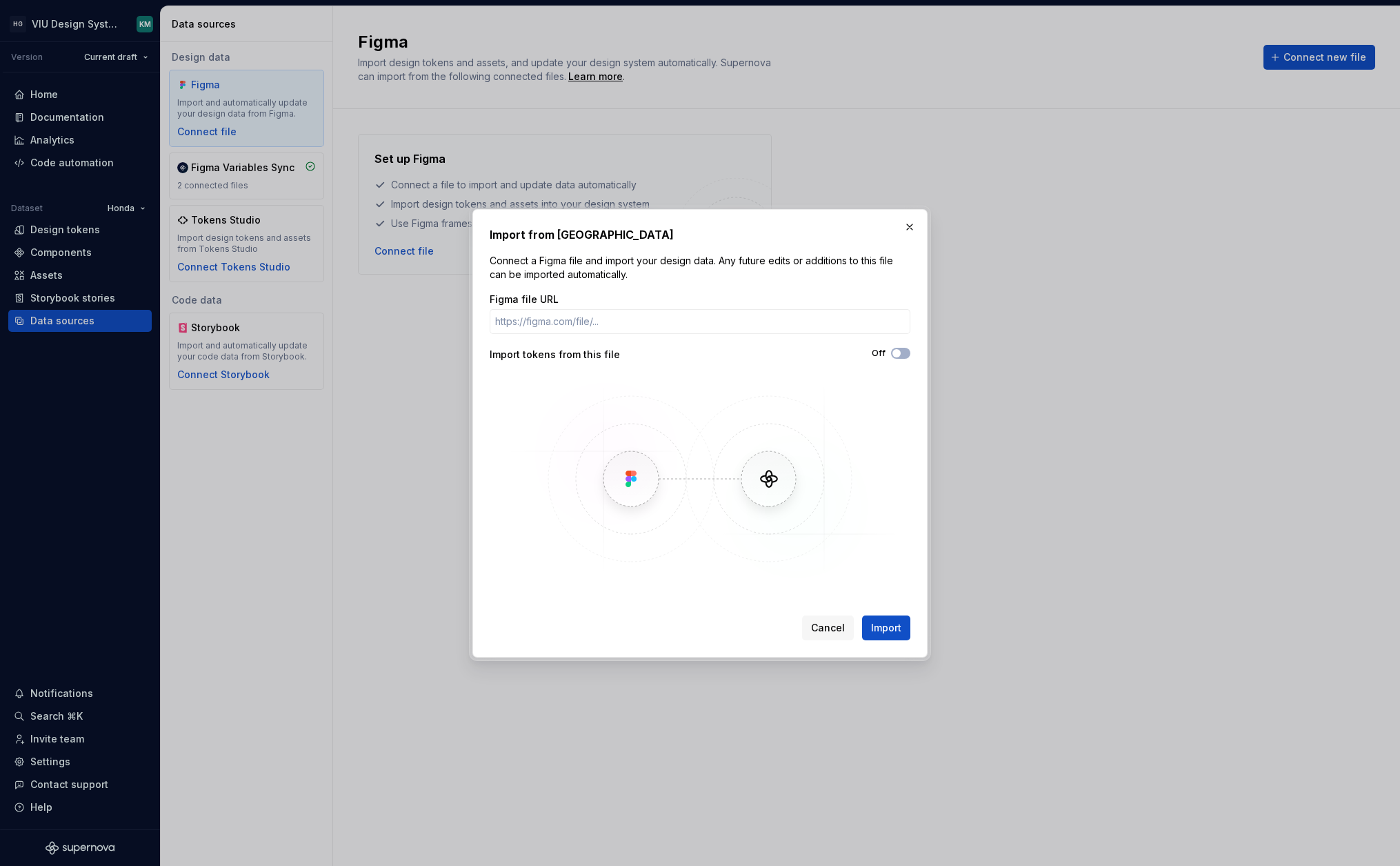
type input "[URL][DOMAIN_NAME]"
click at [887, 625] on span "Import" at bounding box center [886, 628] width 30 height 14
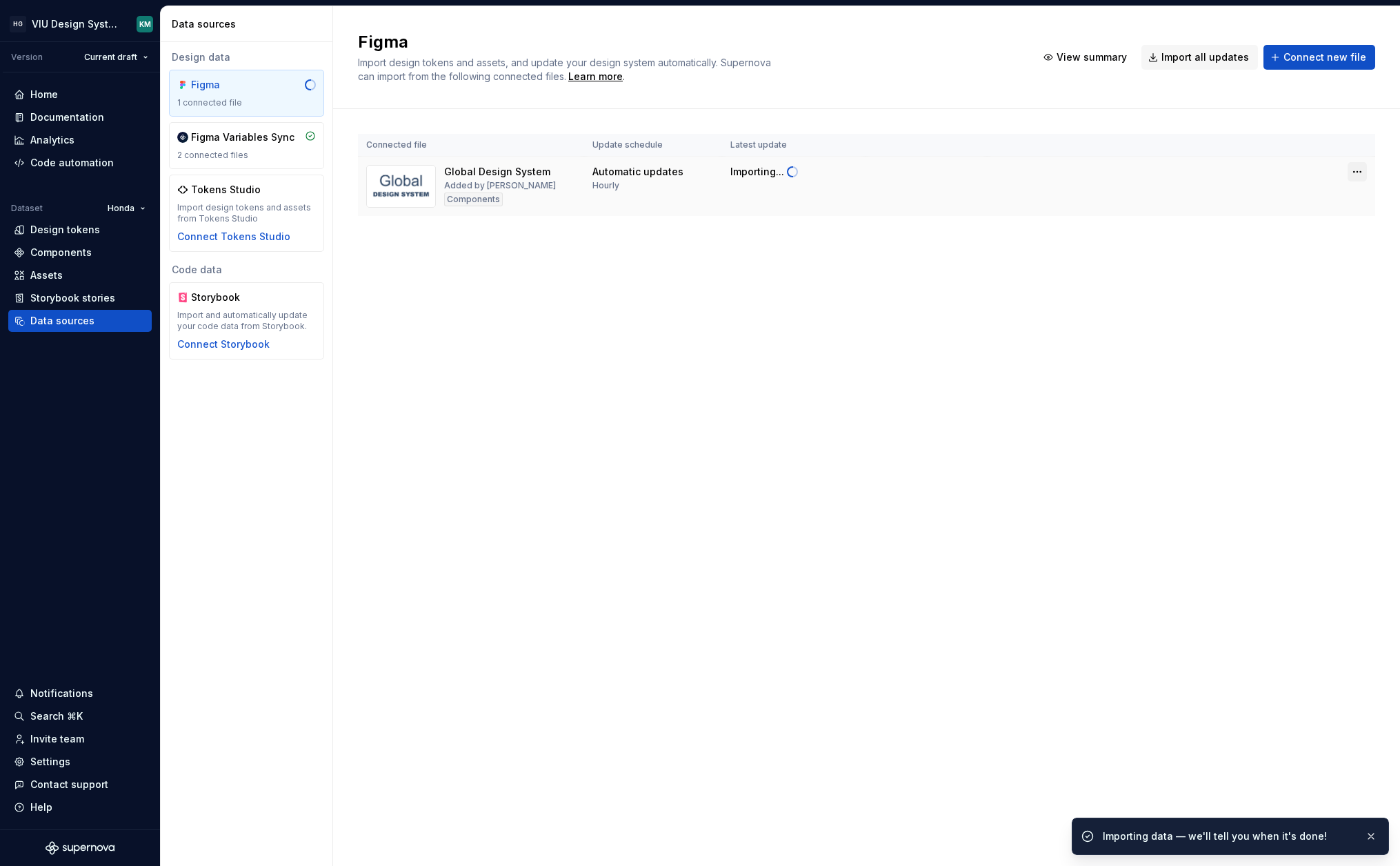
click at [1362, 174] on html "HG VIU Design System KM Version Current draft Home Documentation Analytics Code…" at bounding box center [700, 433] width 1400 height 866
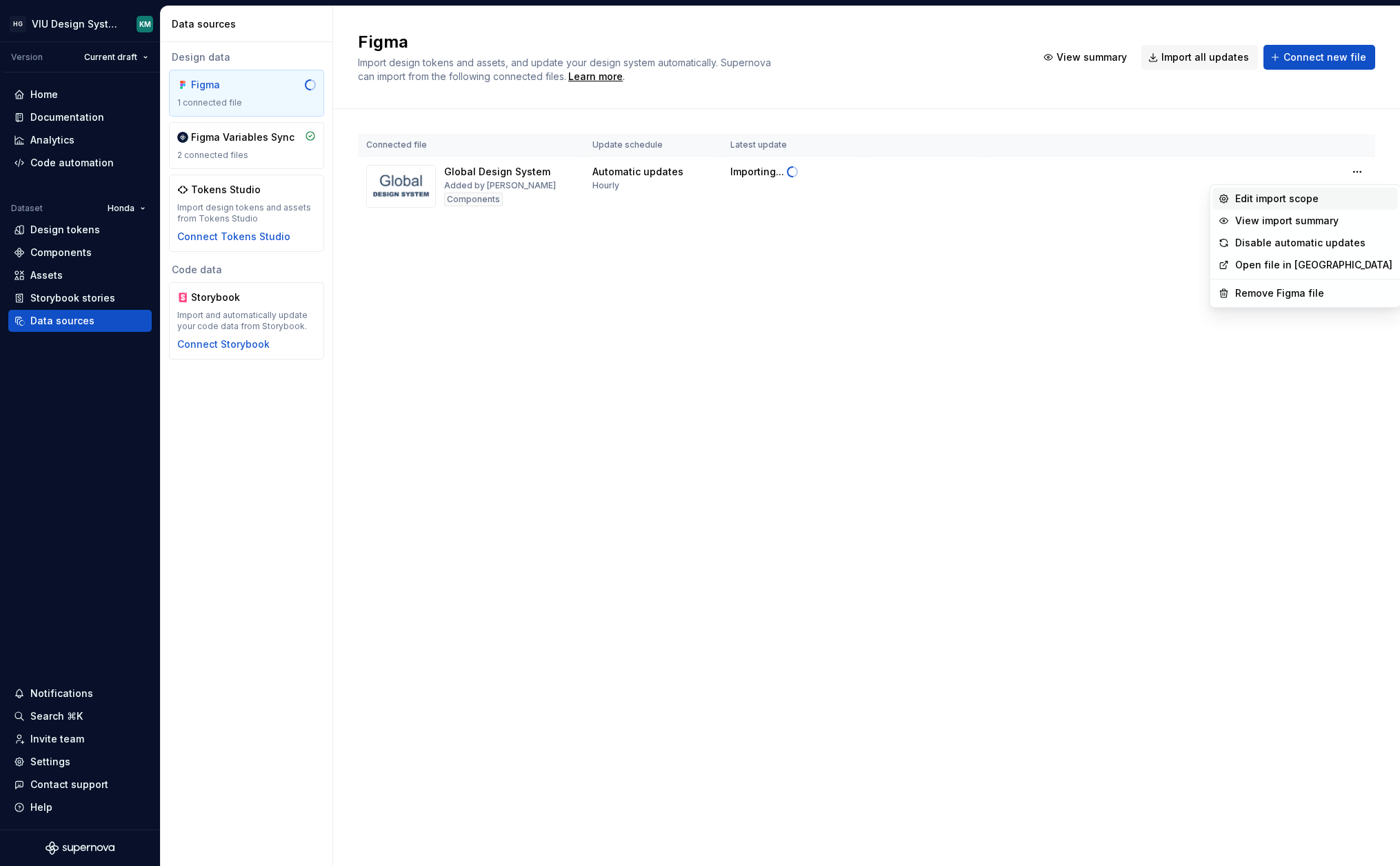
click at [1328, 197] on div "Edit import scope" at bounding box center [1314, 199] width 157 height 14
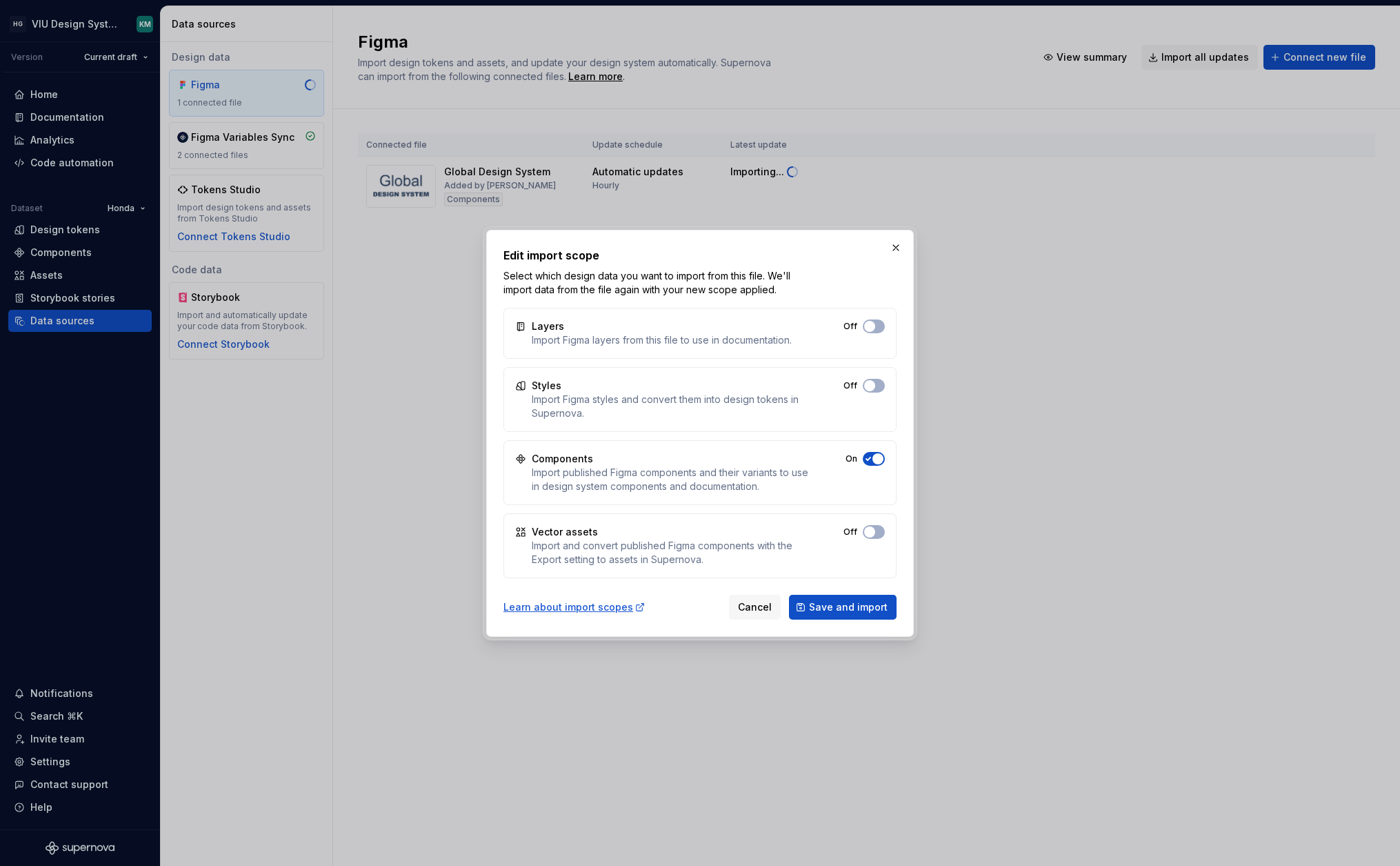
click at [875, 332] on span "button" at bounding box center [869, 326] width 11 height 11
click at [867, 385] on span "button" at bounding box center [869, 386] width 11 height 11
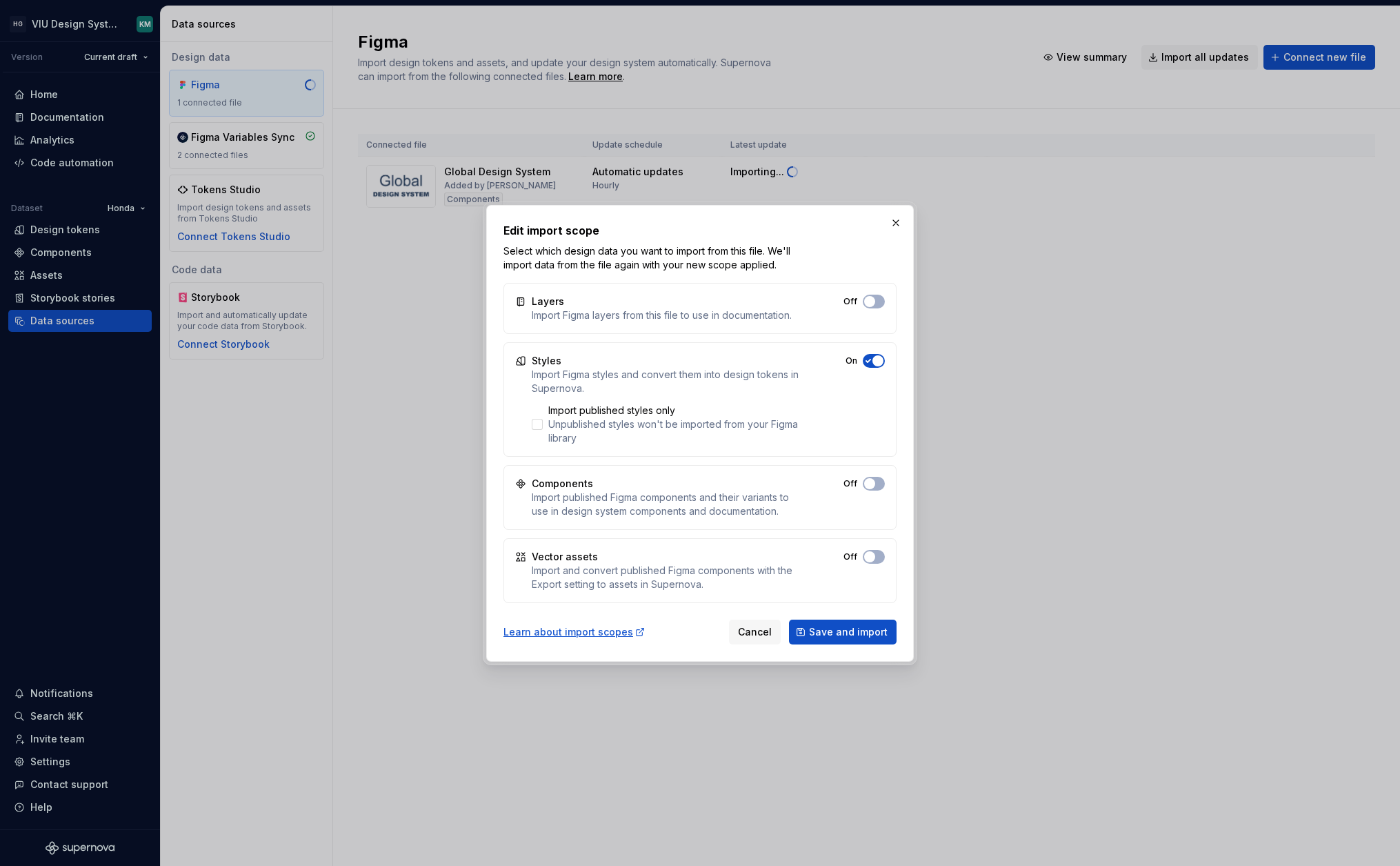
click at [872, 357] on icon "button" at bounding box center [868, 361] width 11 height 8
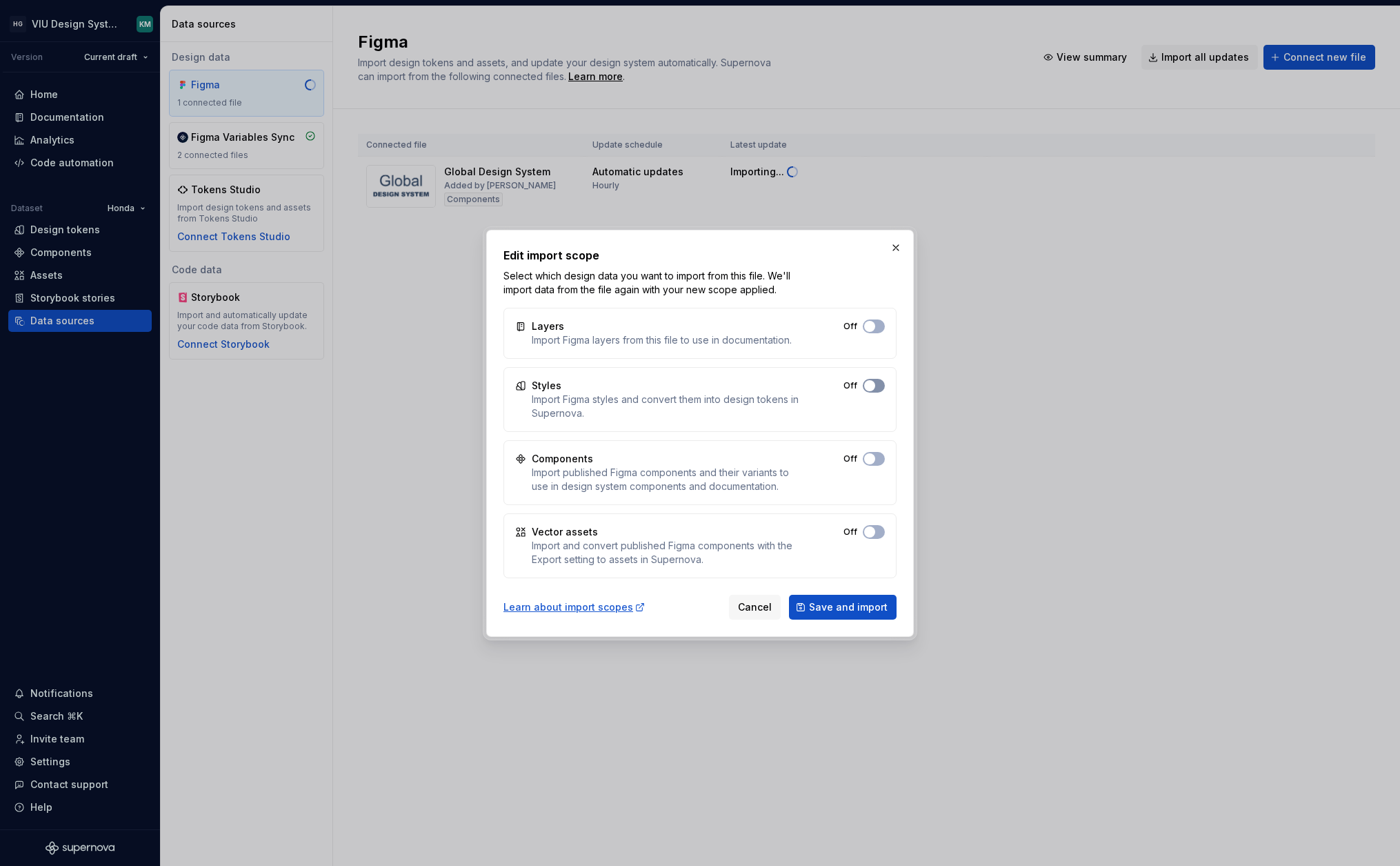
click at [870, 379] on div "Styles Import Figma styles and convert them into design tokens in Supernova. Off" at bounding box center [700, 399] width 393 height 65
click at [868, 381] on button "Off" at bounding box center [873, 386] width 22 height 14
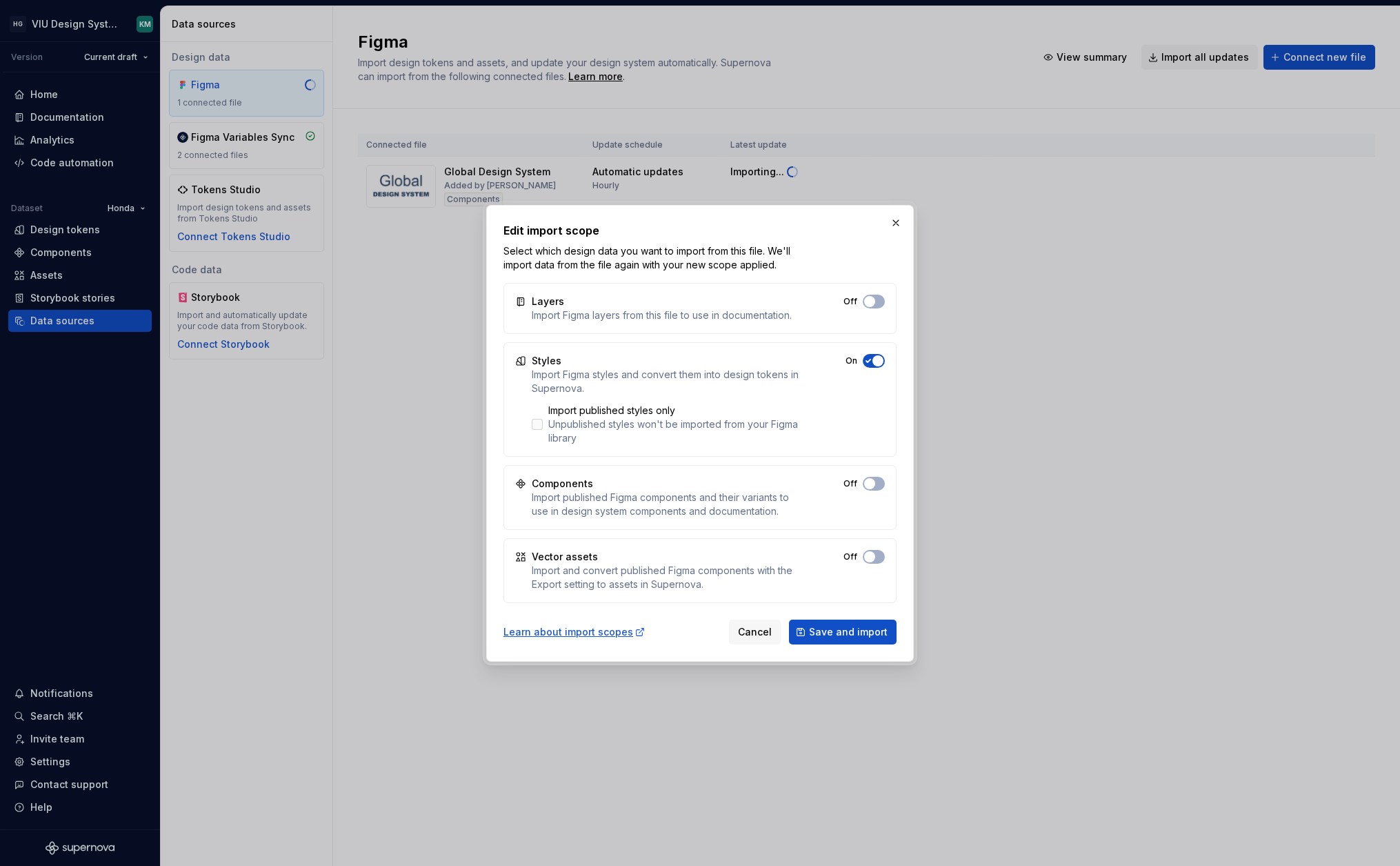
click at [628, 427] on div "Unpublished styles won't be imported from your Figma library" at bounding box center [679, 431] width 262 height 27
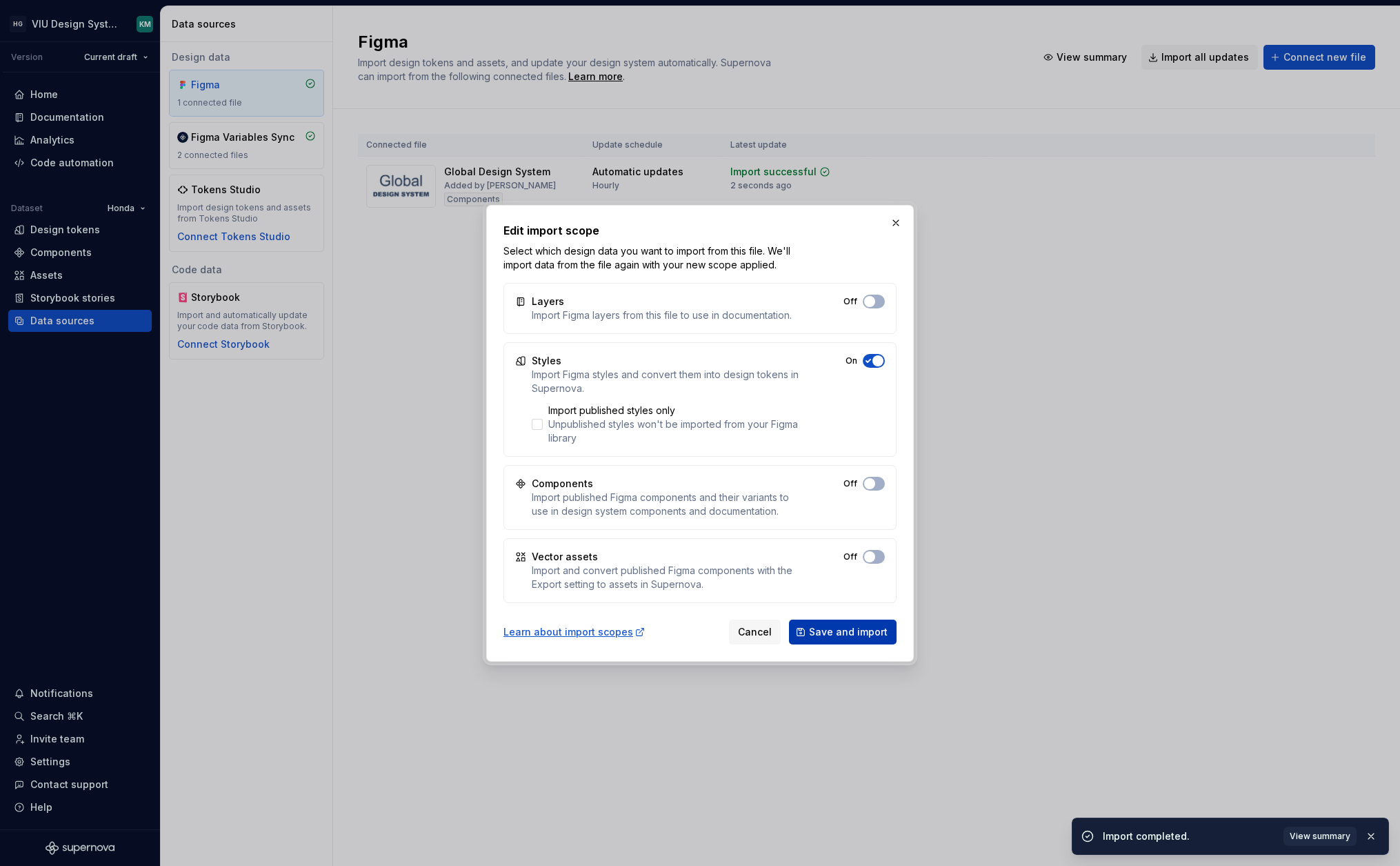
click at [835, 630] on span "Save and import" at bounding box center [848, 632] width 79 height 14
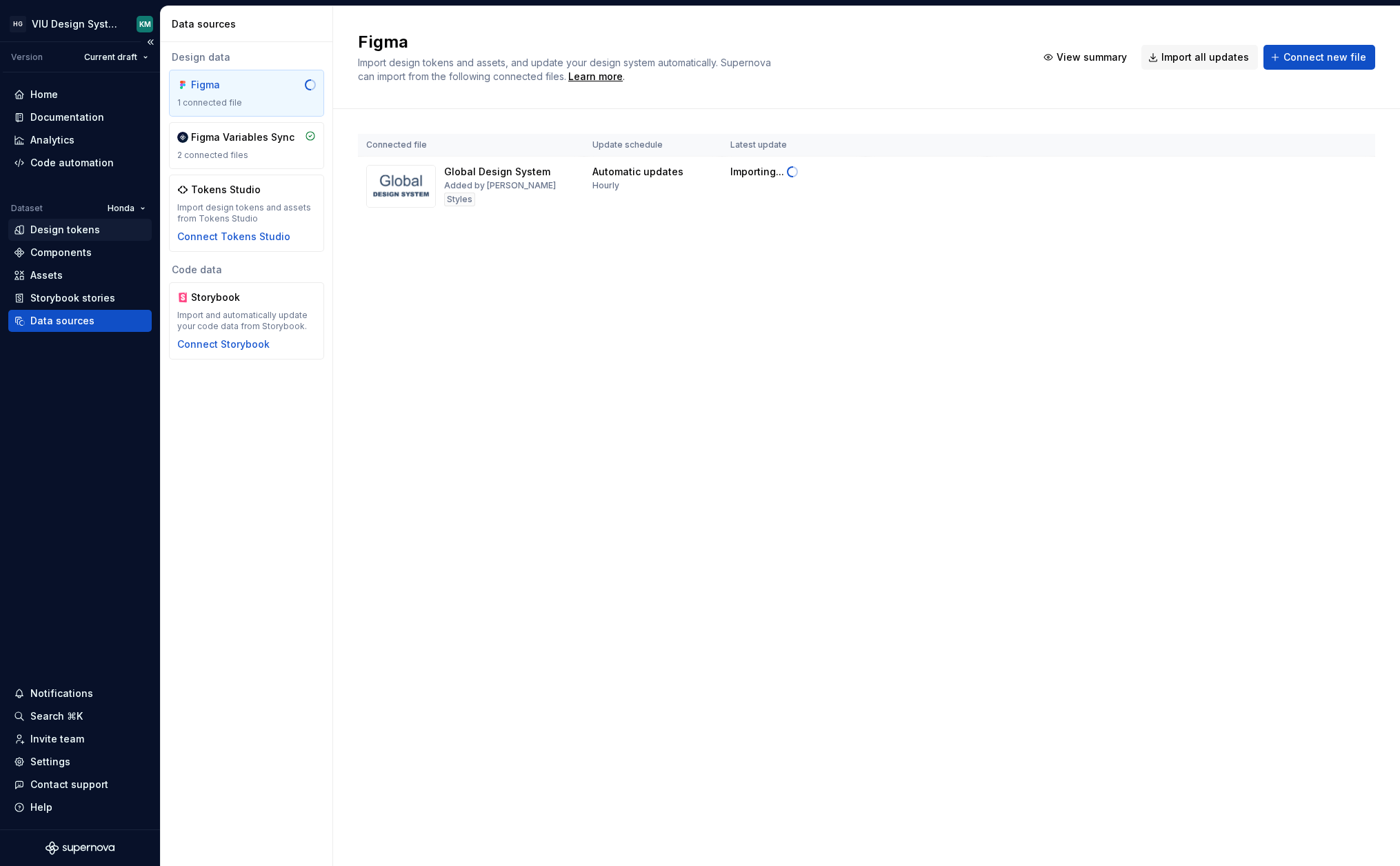
click at [55, 231] on div "Design tokens" at bounding box center [65, 230] width 70 height 14
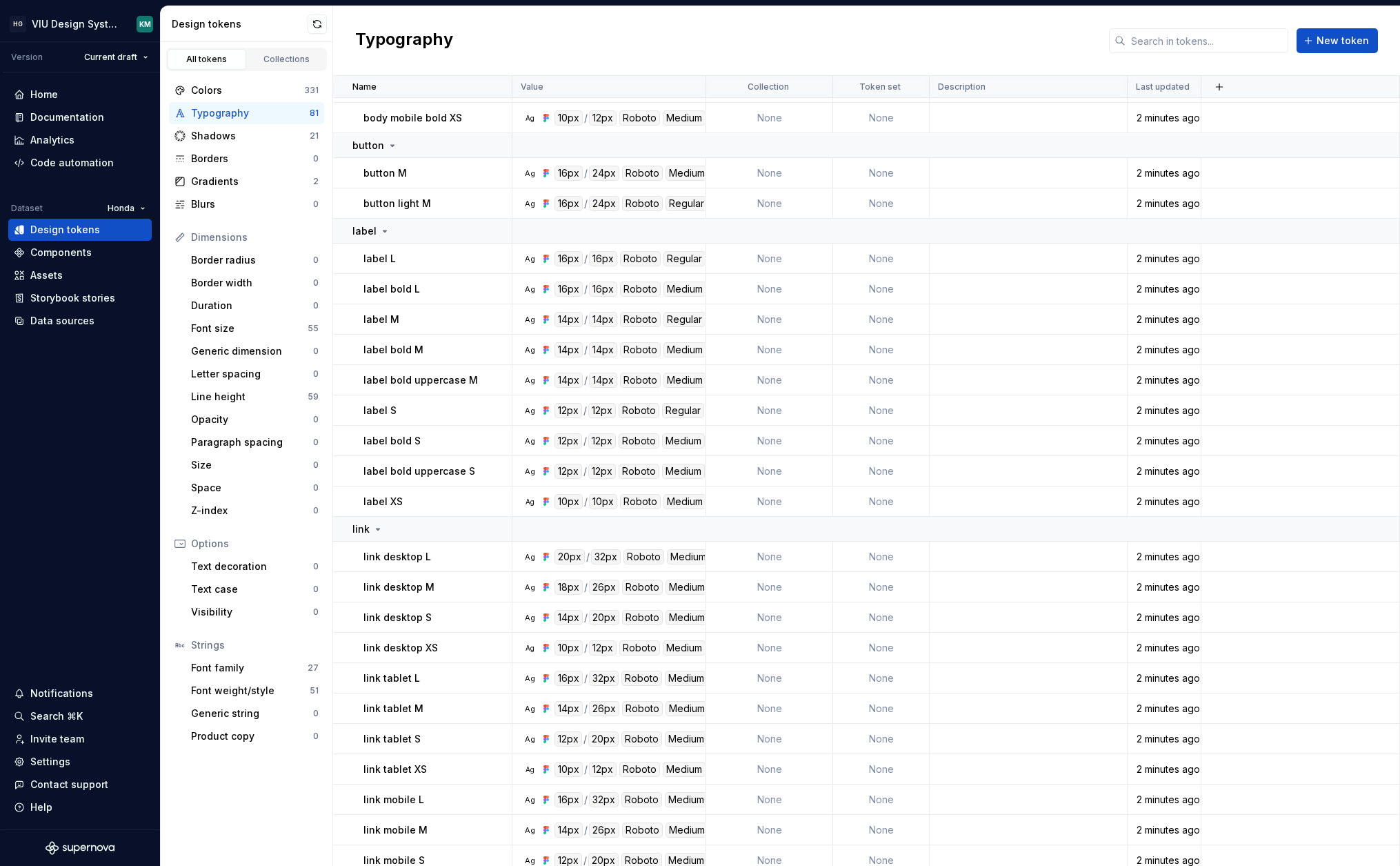
scroll to position [1865, 0]
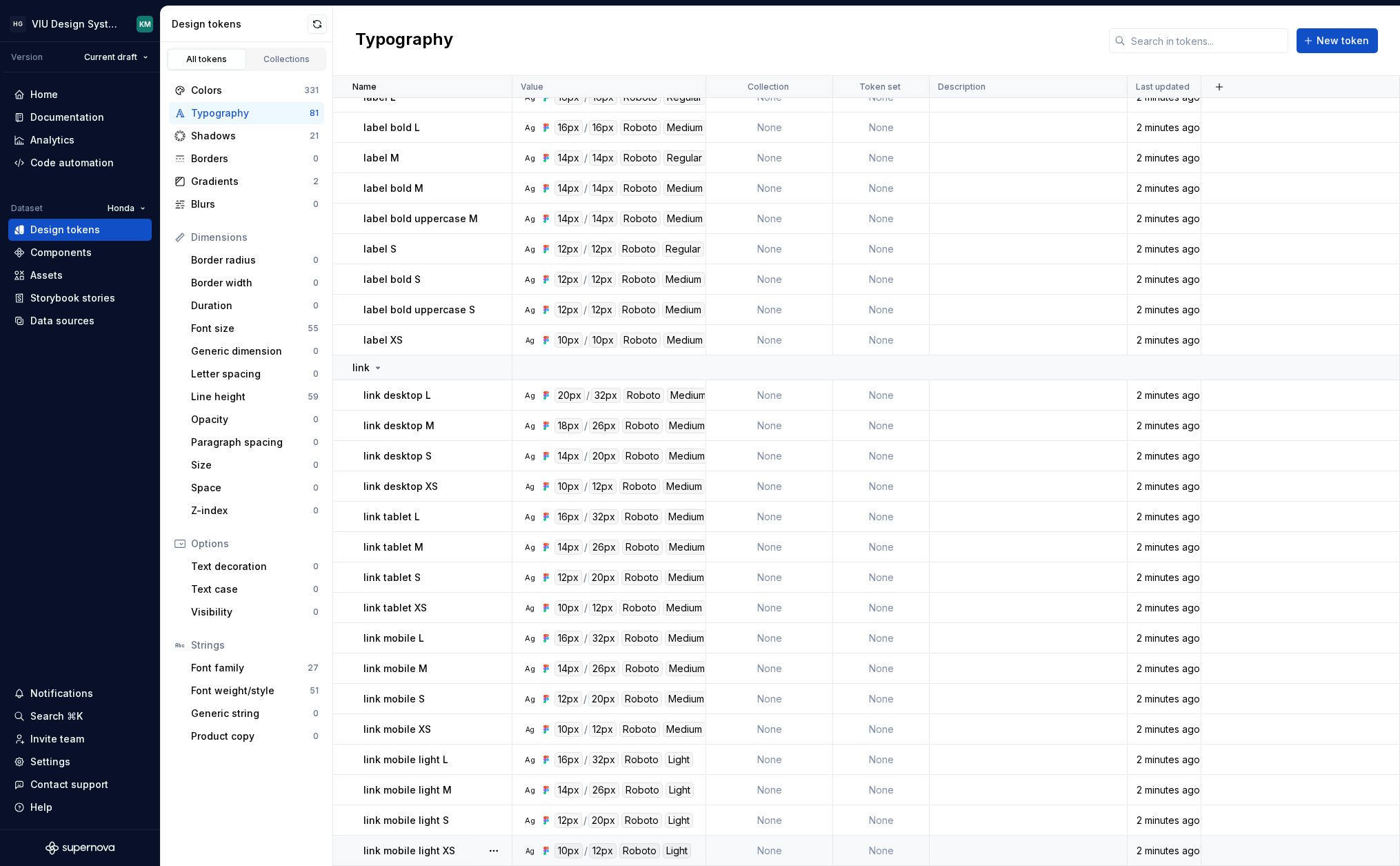
click at [467, 847] on div "link mobile light XS" at bounding box center [437, 851] width 147 height 14
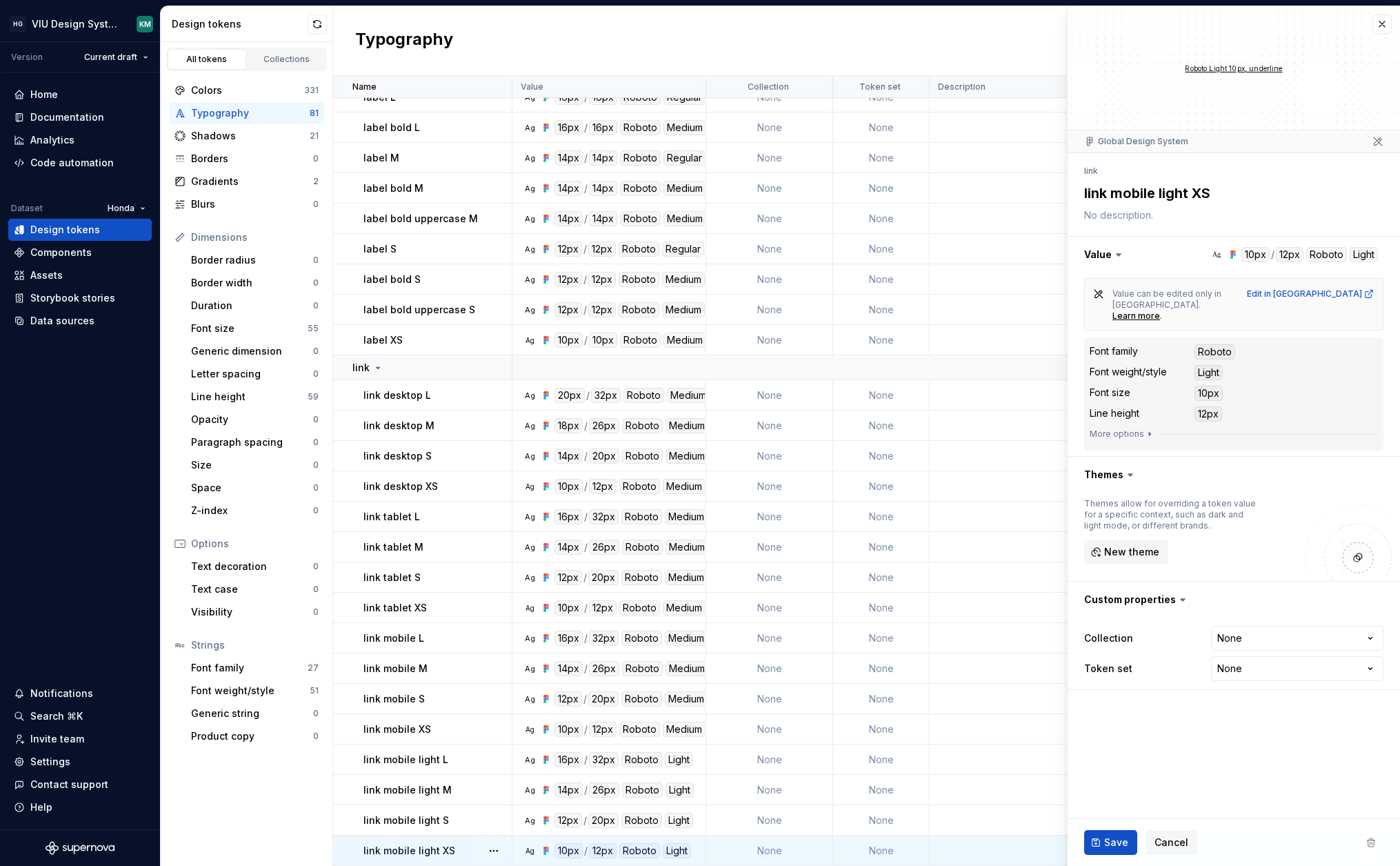
type textarea "*"
click at [113, 207] on html "HG VIU Design System KM Version Current draft Home Documentation Analytics Code…" at bounding box center [700, 433] width 1400 height 866
click at [135, 259] on div "Valon" at bounding box center [184, 257] width 113 height 14
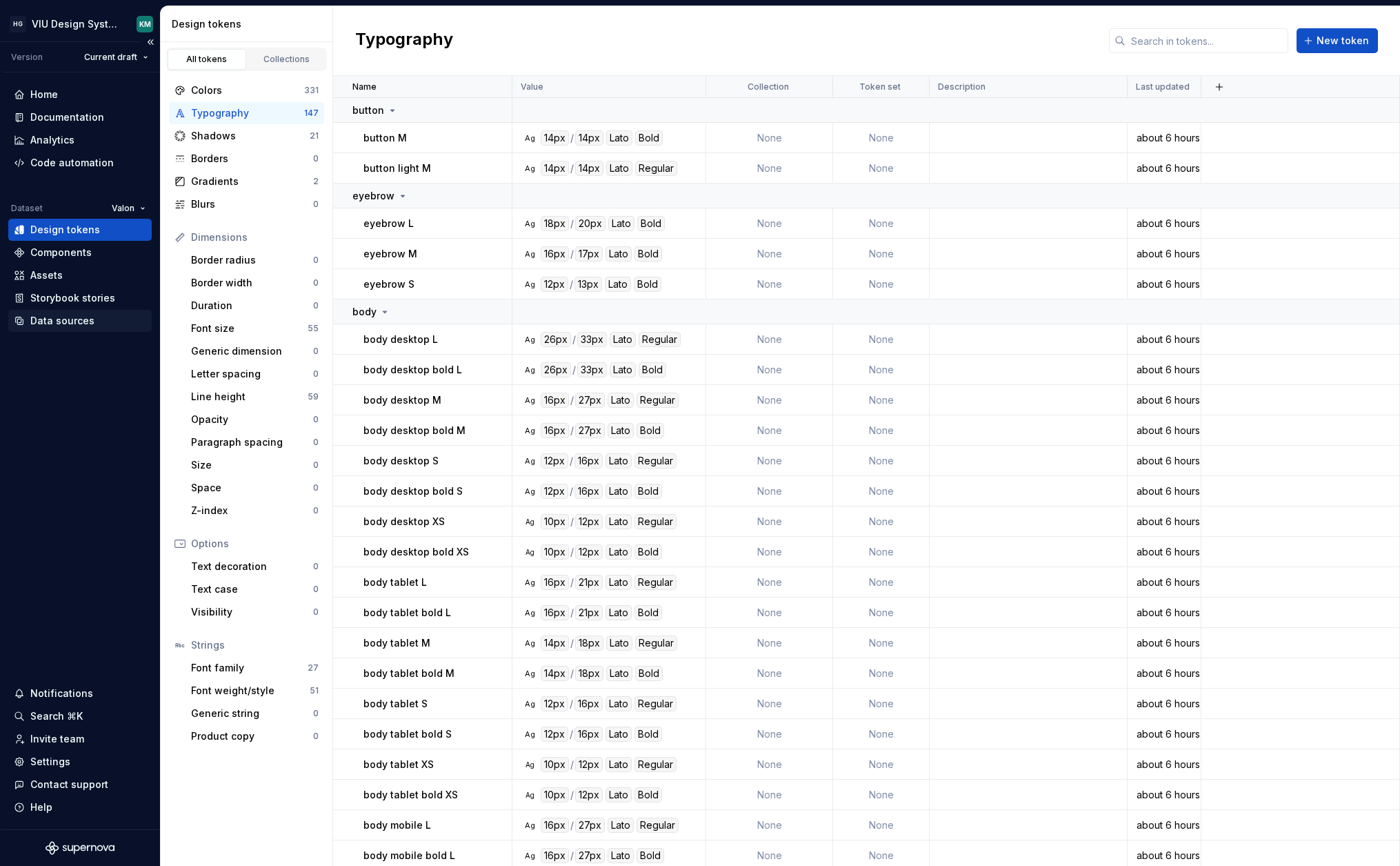
click at [76, 322] on div "Data sources" at bounding box center [62, 321] width 64 height 14
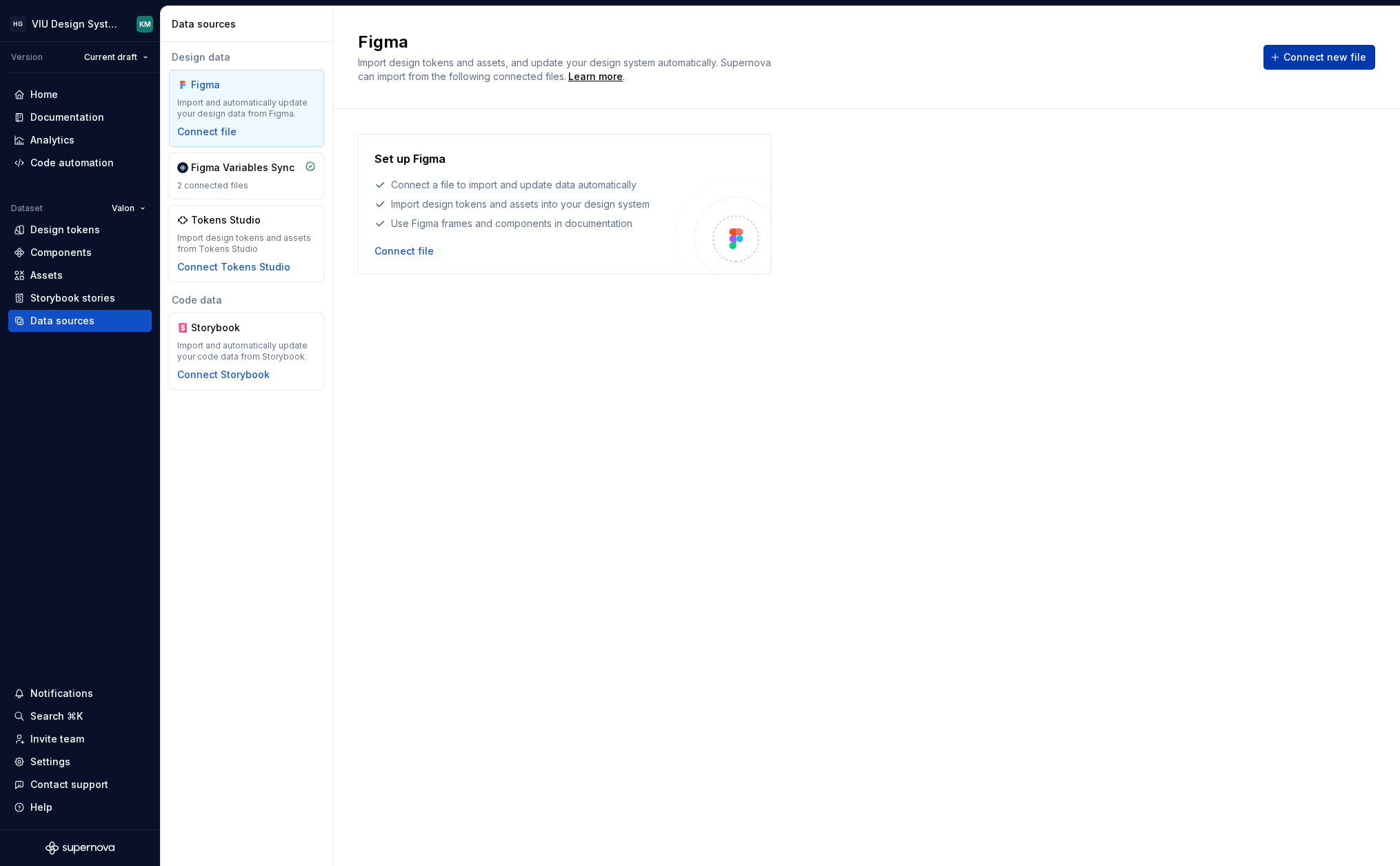
click at [1361, 48] on button "Connect new file" at bounding box center [1319, 57] width 112 height 25
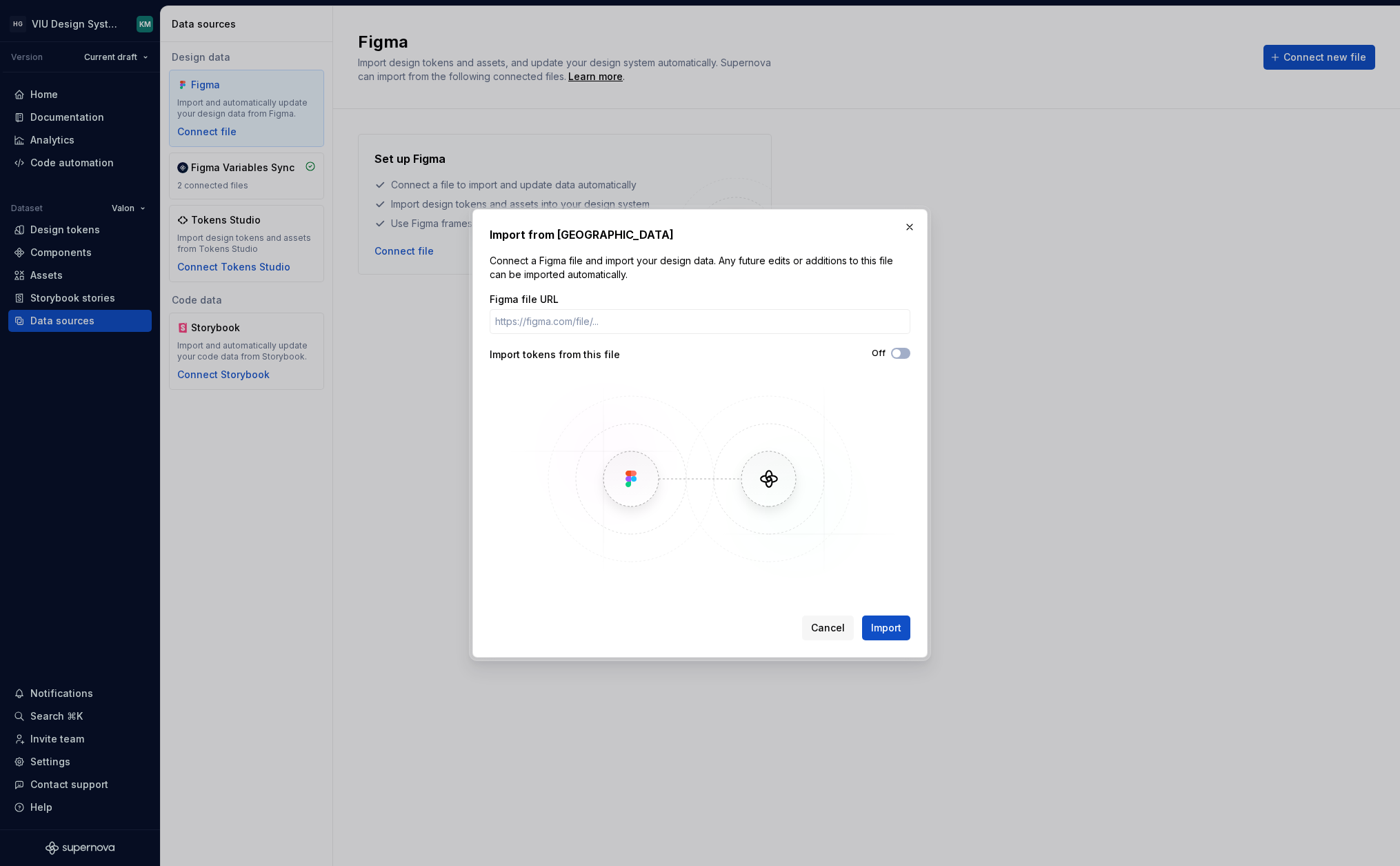
type input "[URL][DOMAIN_NAME]"
click at [891, 631] on span "Import" at bounding box center [886, 628] width 30 height 14
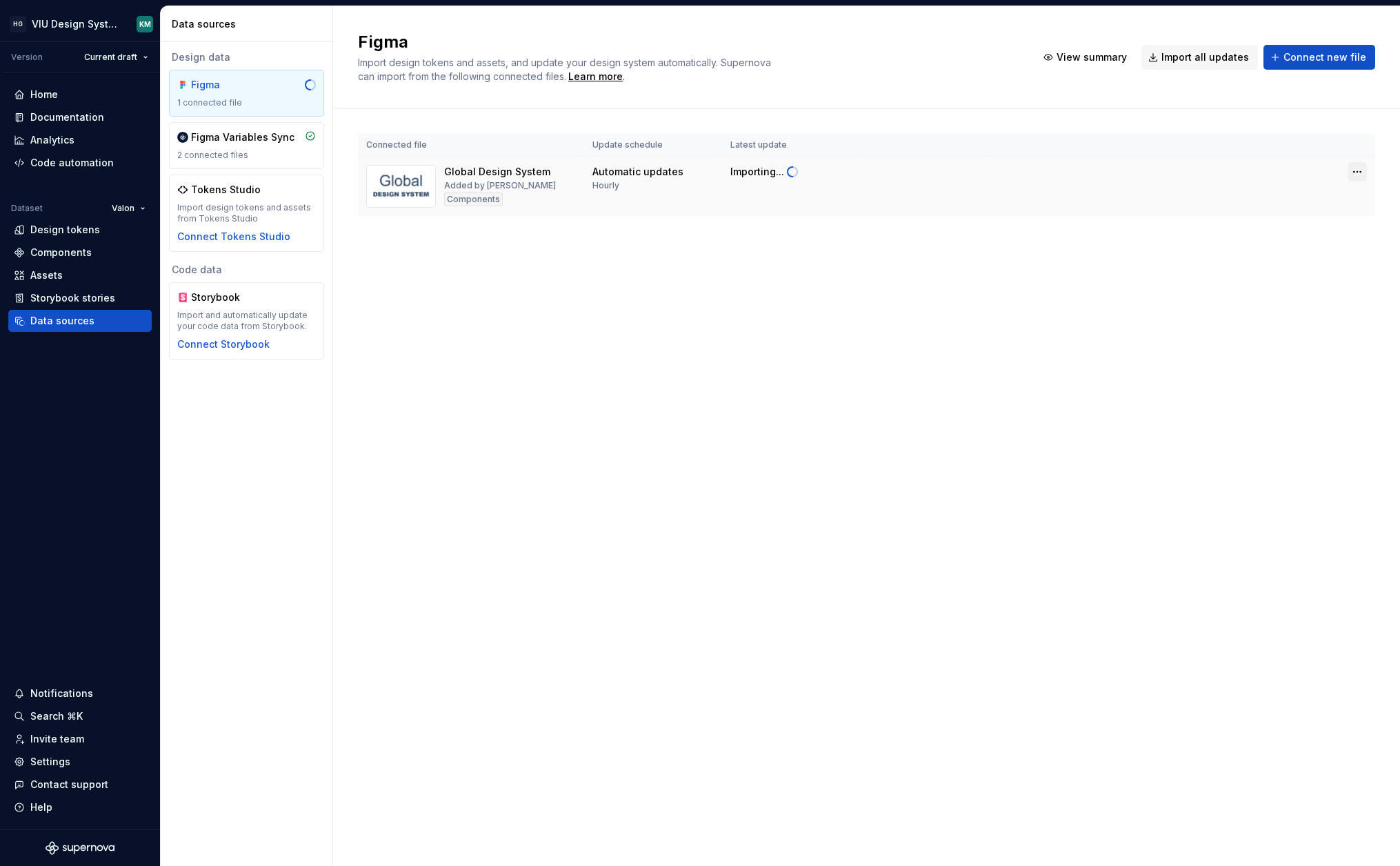
click at [1359, 172] on html "HG VIU Design System KM Version Current draft Home Documentation Analytics Code…" at bounding box center [700, 433] width 1400 height 866
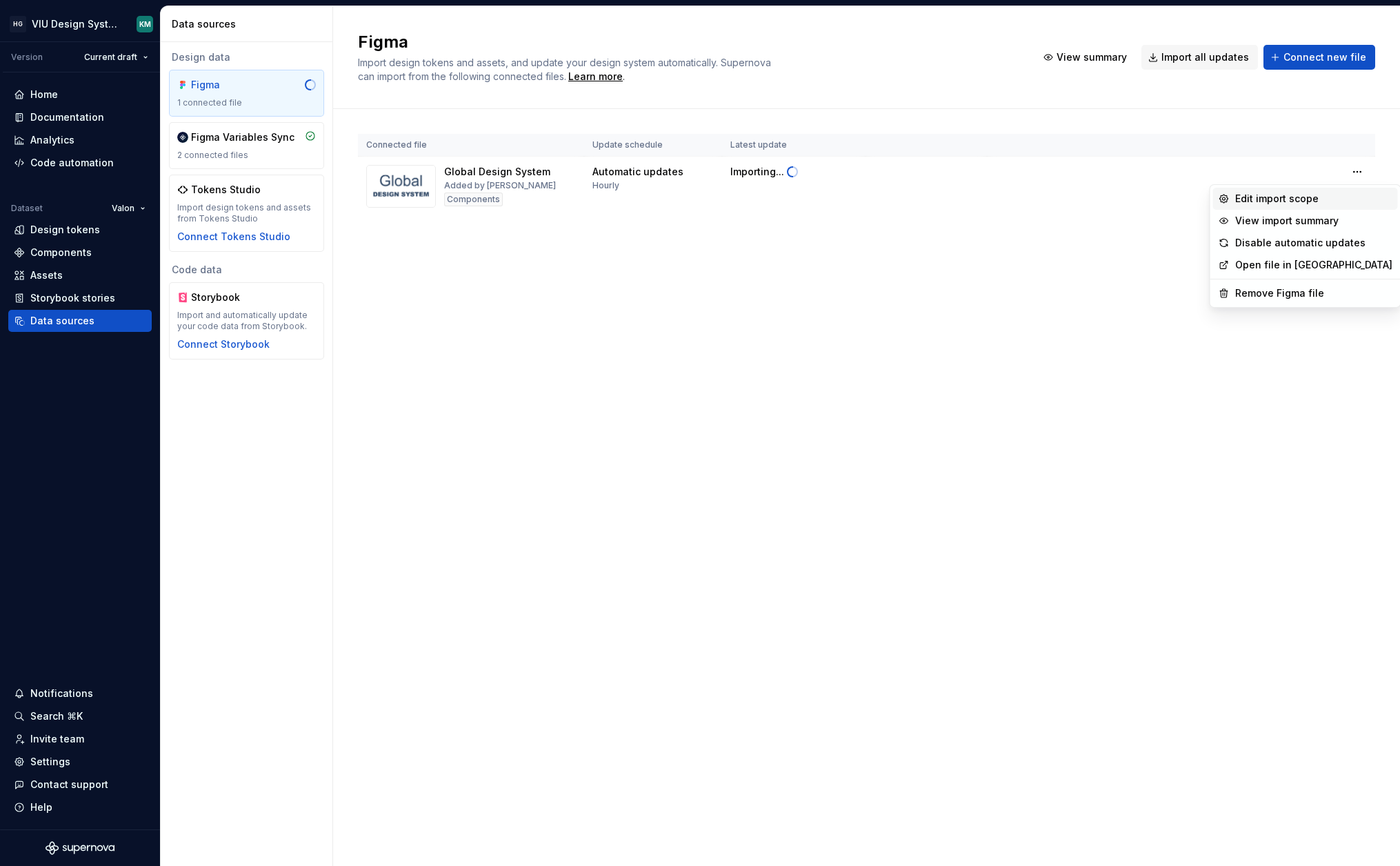
click at [1336, 200] on div "Edit import scope" at bounding box center [1314, 199] width 157 height 14
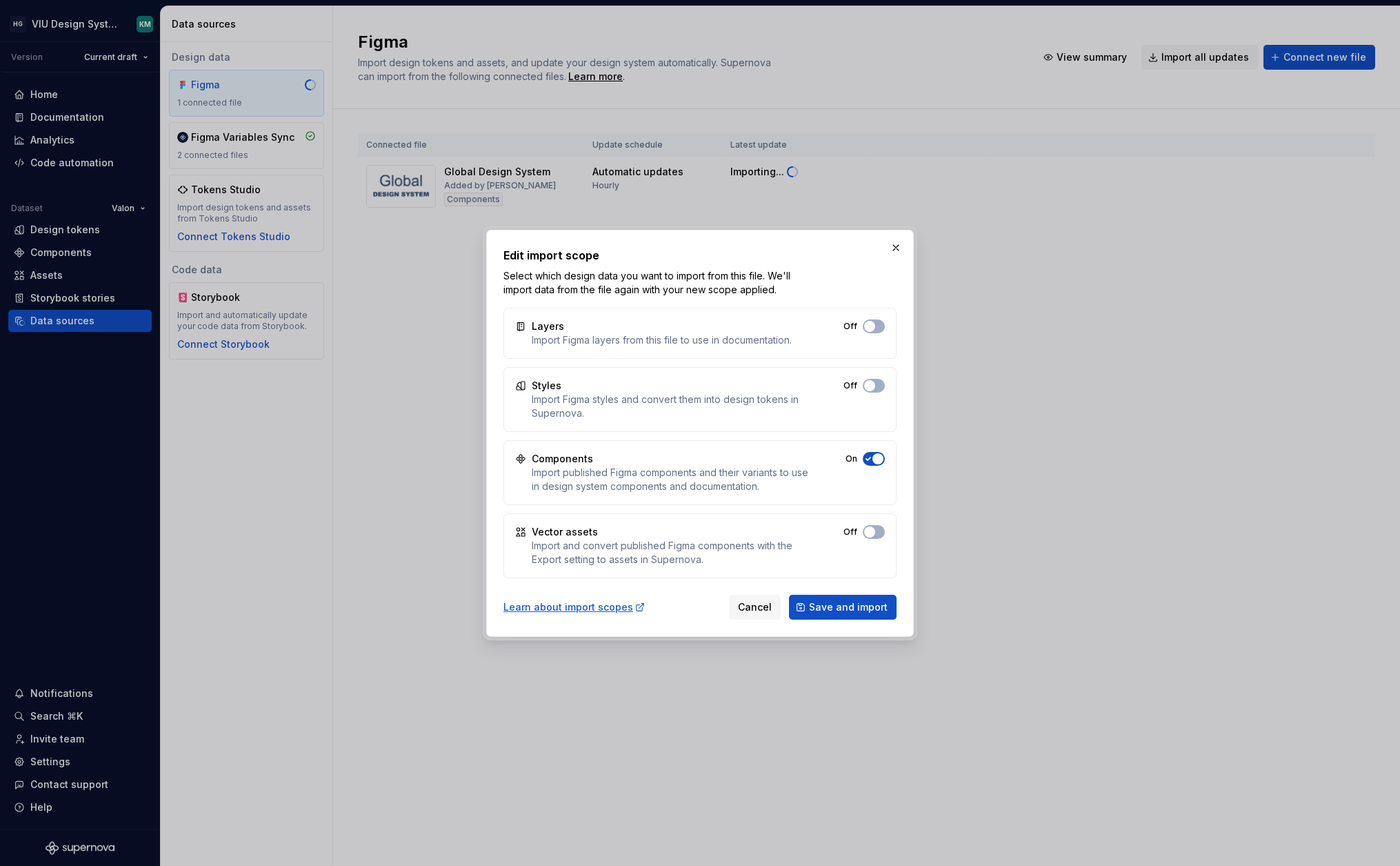
click at [874, 332] on span "button" at bounding box center [869, 326] width 11 height 11
click at [871, 381] on span "button" at bounding box center [869, 386] width 11 height 11
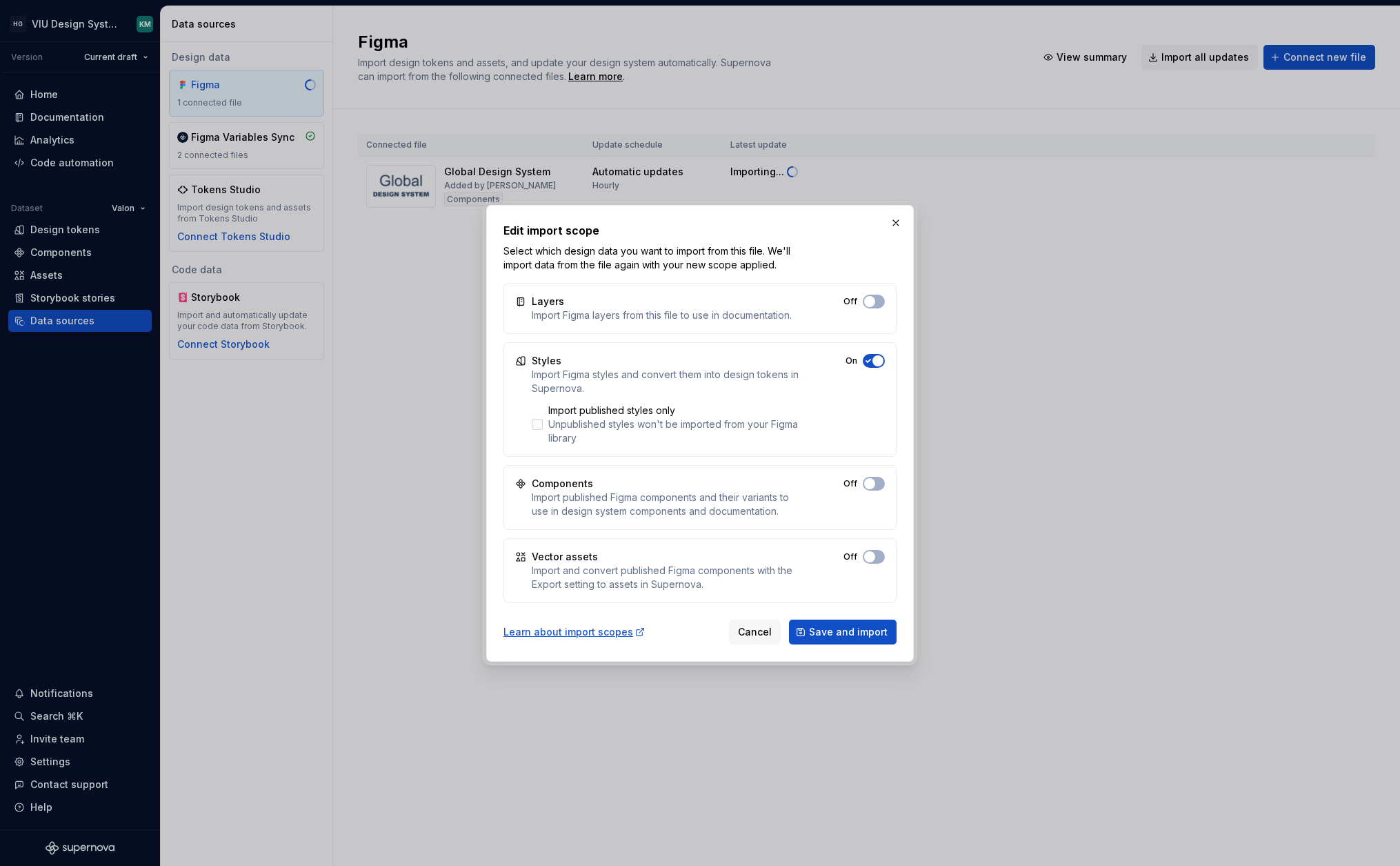
click at [577, 424] on div "Unpublished styles won't be imported from your Figma library" at bounding box center [679, 431] width 262 height 27
click at [848, 635] on span "Save and import" at bounding box center [848, 632] width 79 height 14
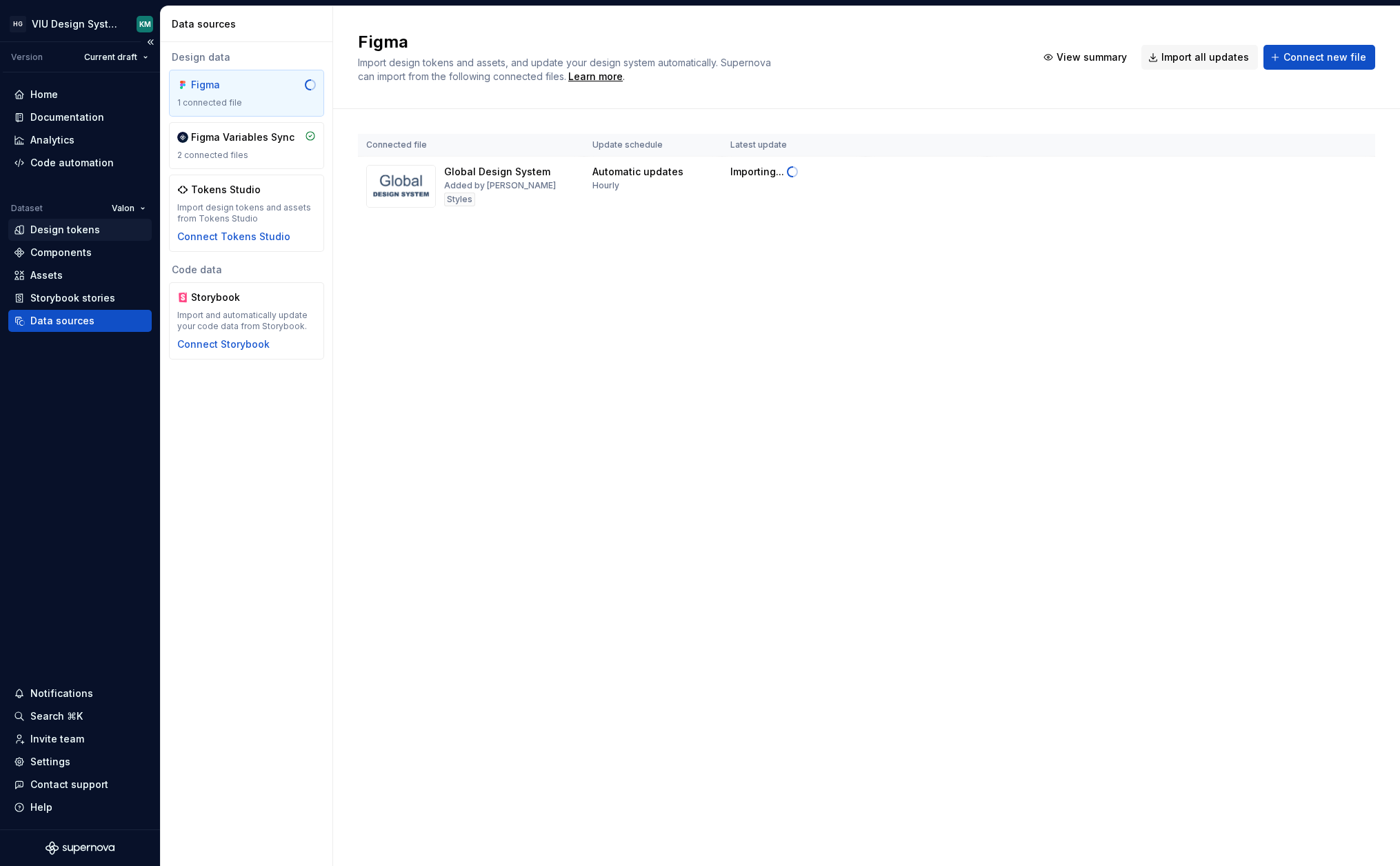
click at [91, 229] on div "Design tokens" at bounding box center [65, 230] width 70 height 14
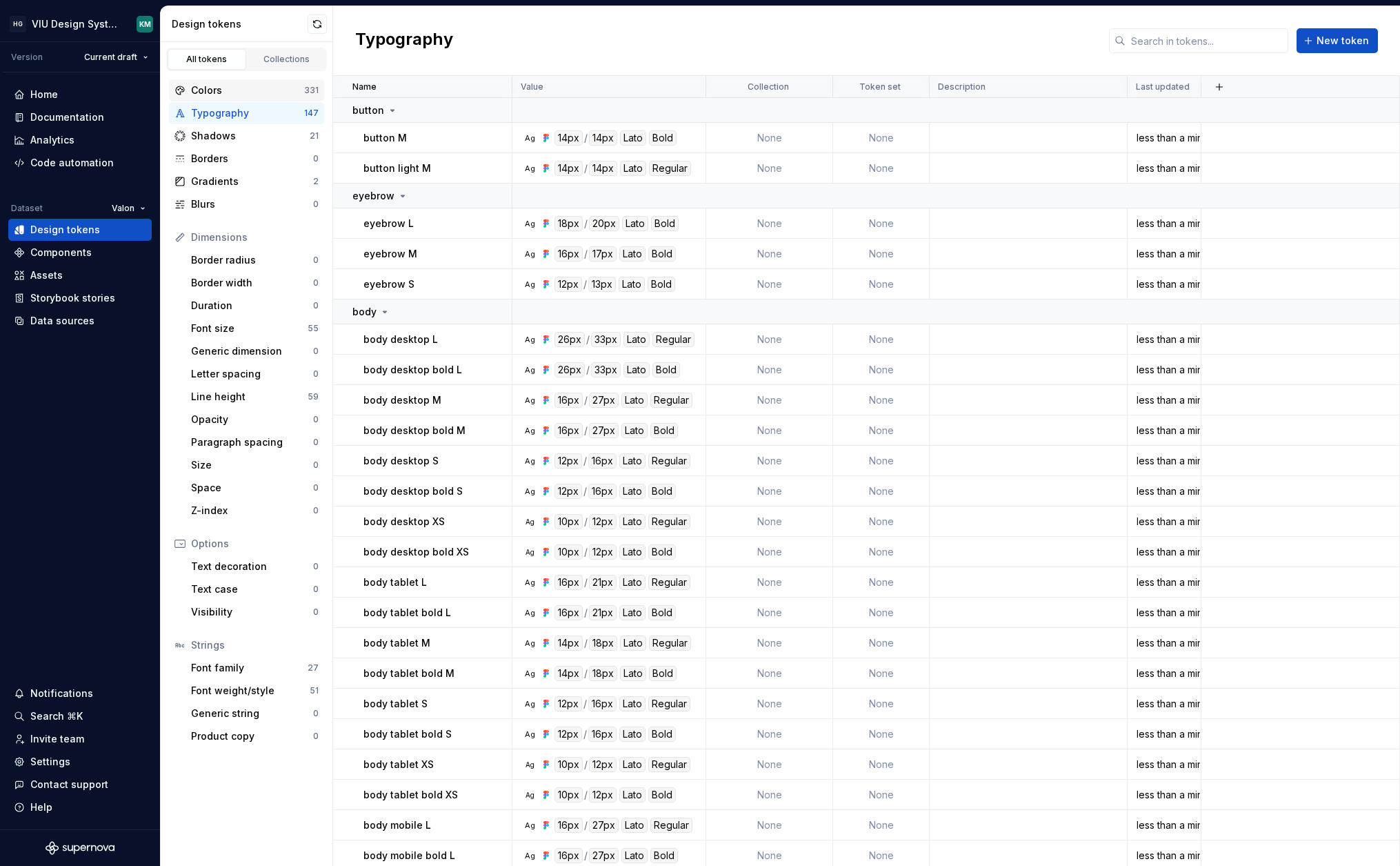
click at [199, 84] on div "Colors" at bounding box center [248, 90] width 113 height 14
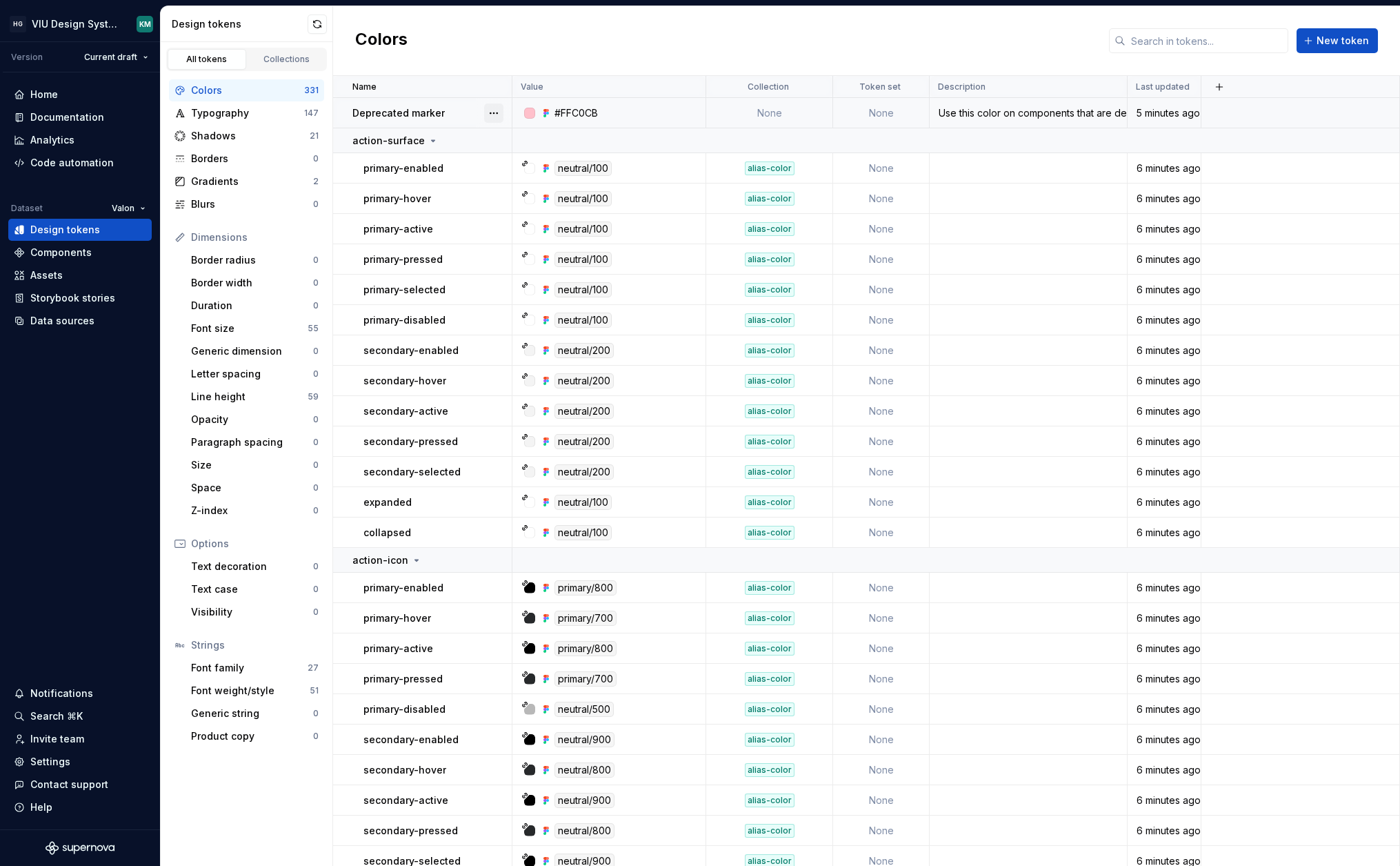
click at [491, 113] on button "button" at bounding box center [494, 113] width 20 height 20
click at [32, 318] on div "Data sources" at bounding box center [62, 321] width 64 height 14
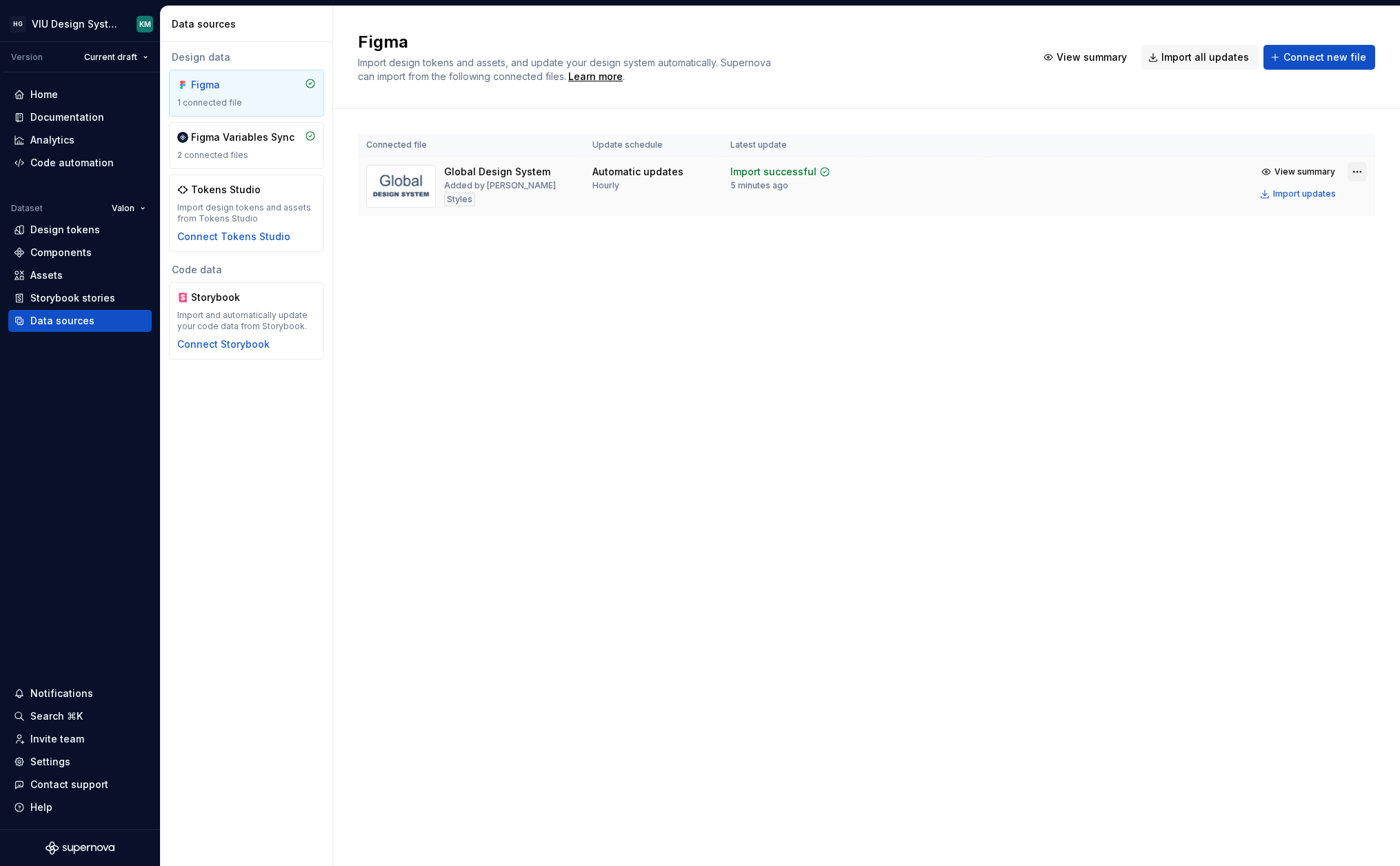
click at [1361, 173] on html "HG VIU Design System KM Version Current draft Home Documentation Analytics Code…" at bounding box center [700, 433] width 1400 height 866
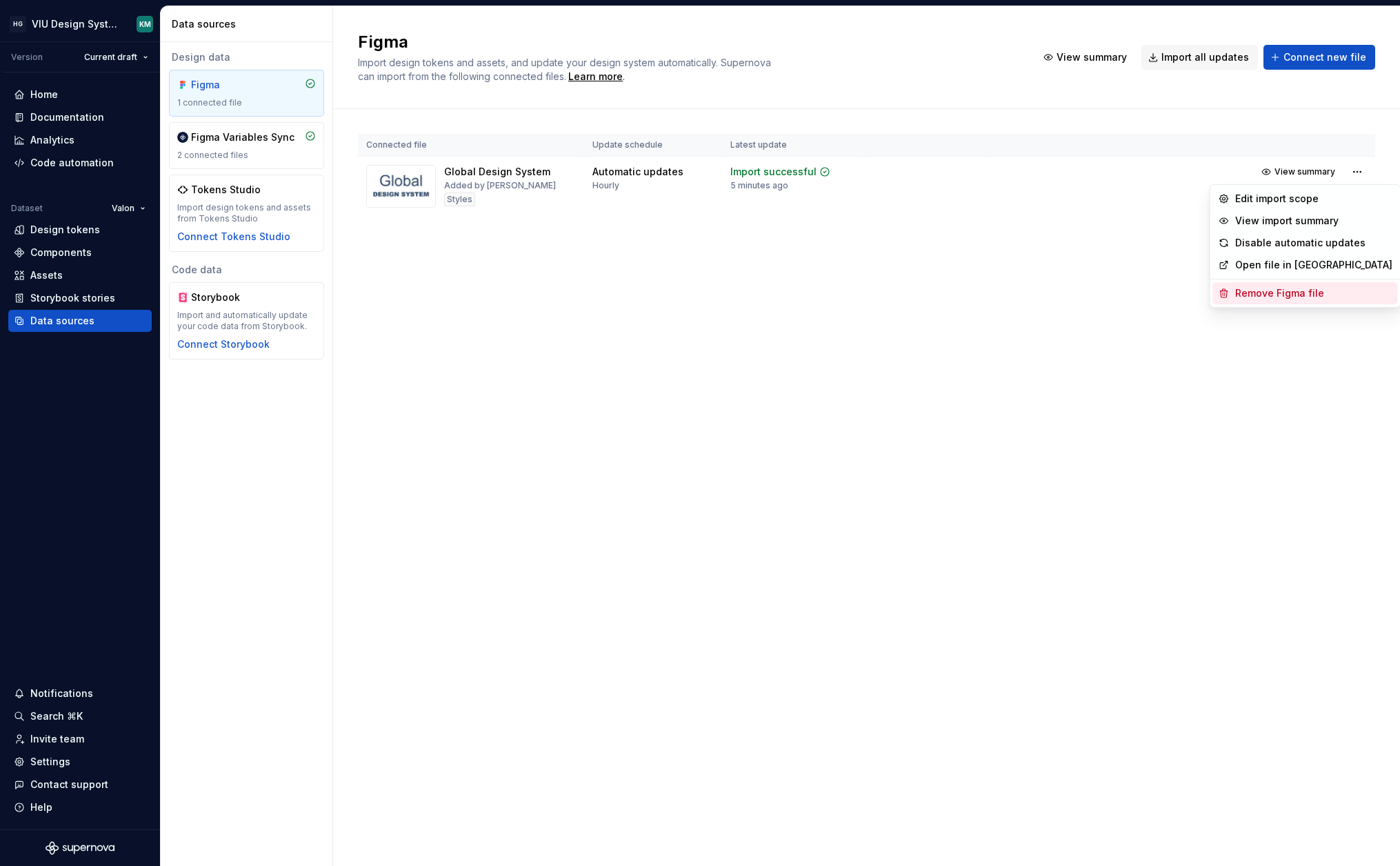
click at [1262, 291] on div "Remove Figma file" at bounding box center [1314, 293] width 157 height 14
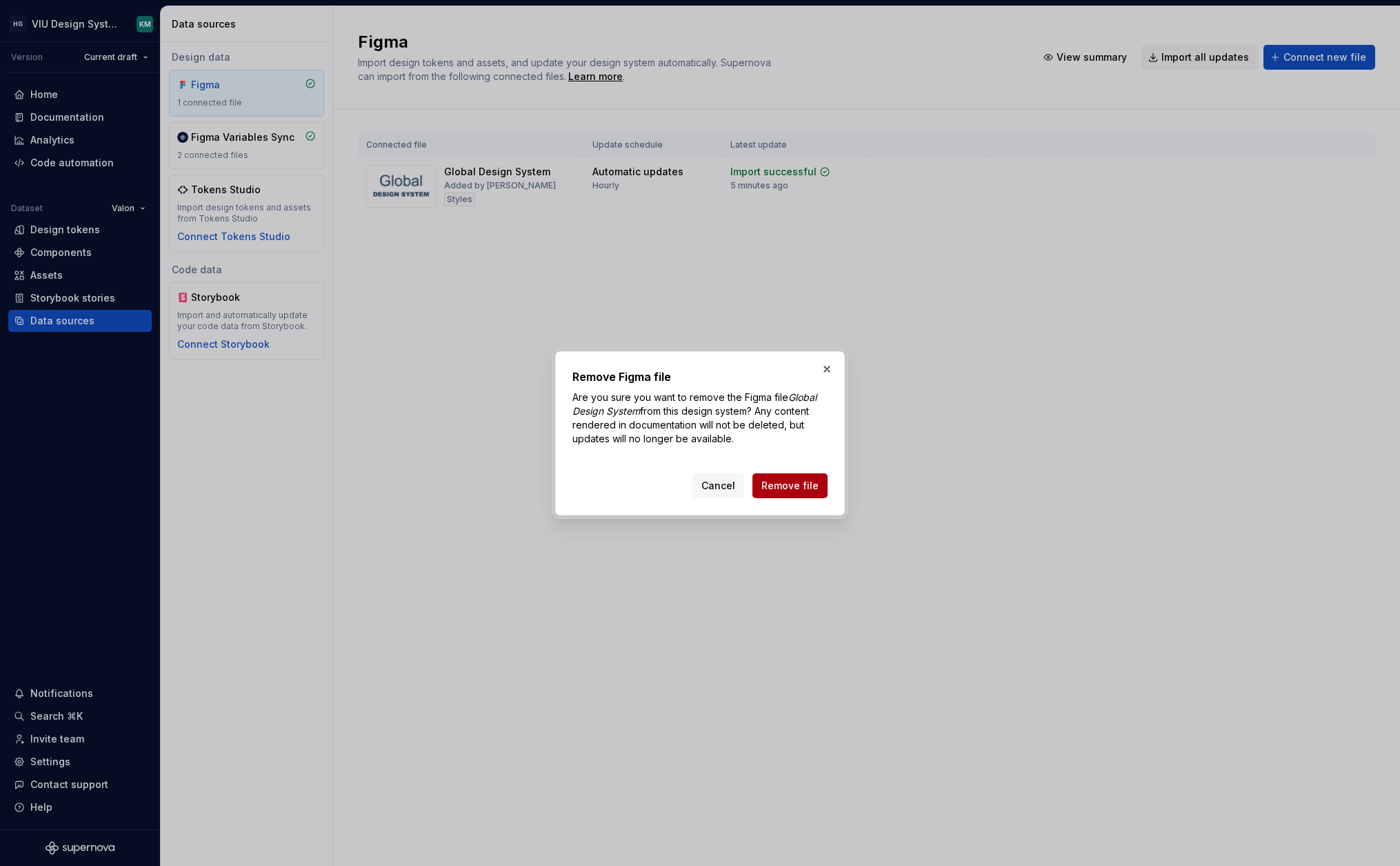
click at [799, 490] on span "Remove file" at bounding box center [790, 486] width 57 height 14
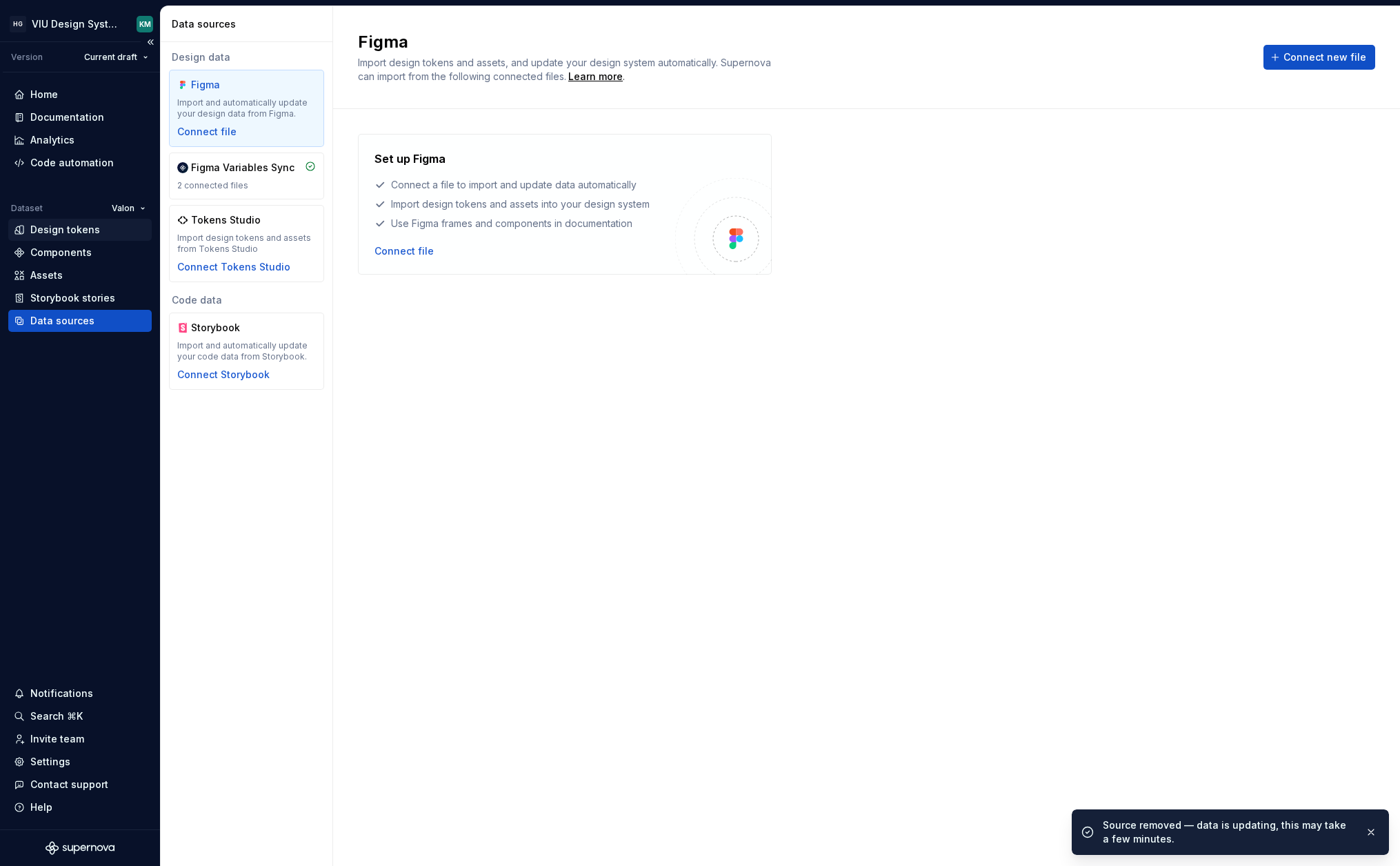
click at [53, 225] on div "Design tokens" at bounding box center [65, 230] width 70 height 14
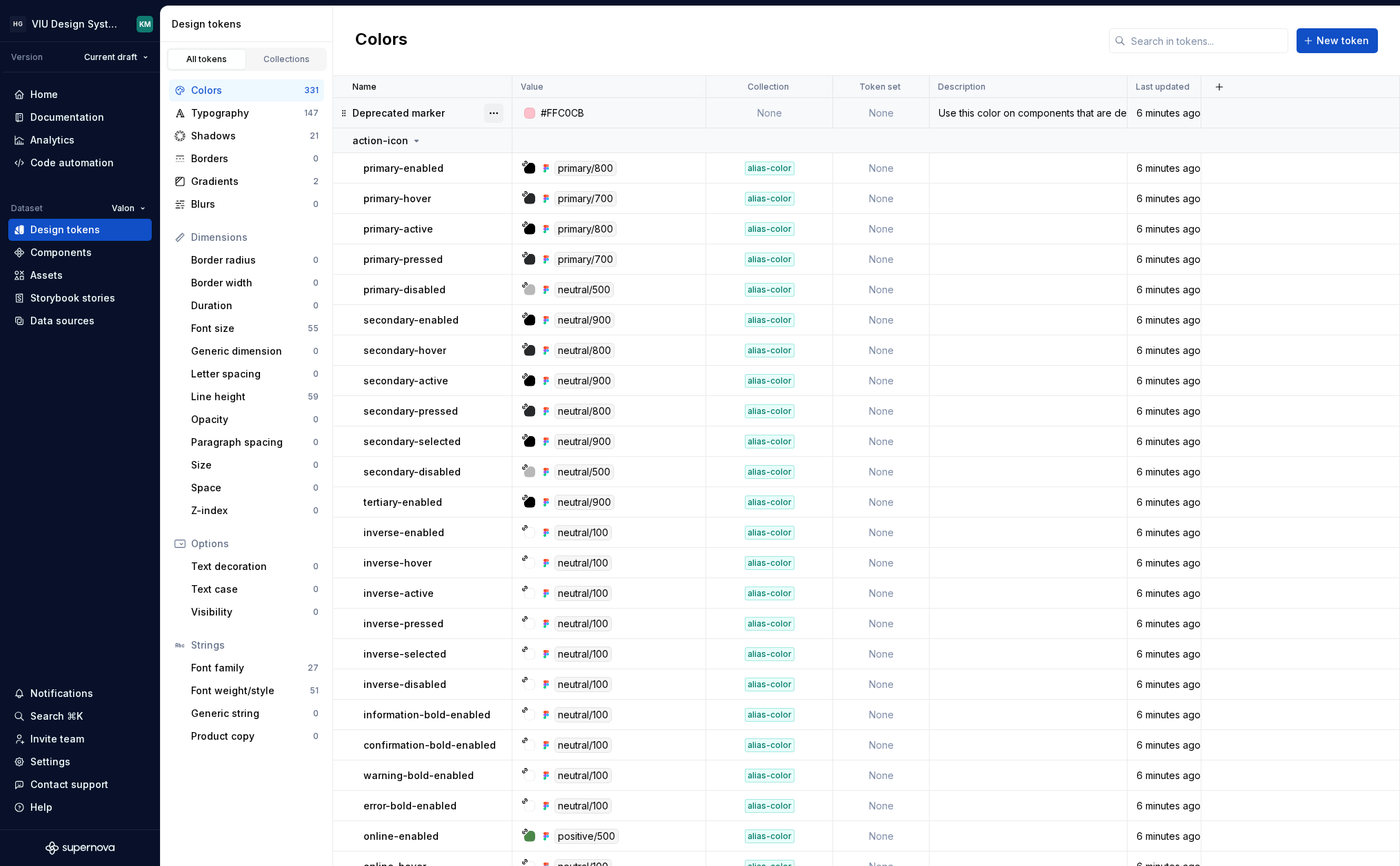
click at [491, 109] on button "button" at bounding box center [494, 113] width 20 height 20
click at [513, 191] on div "Delete token" at bounding box center [554, 191] width 90 height 14
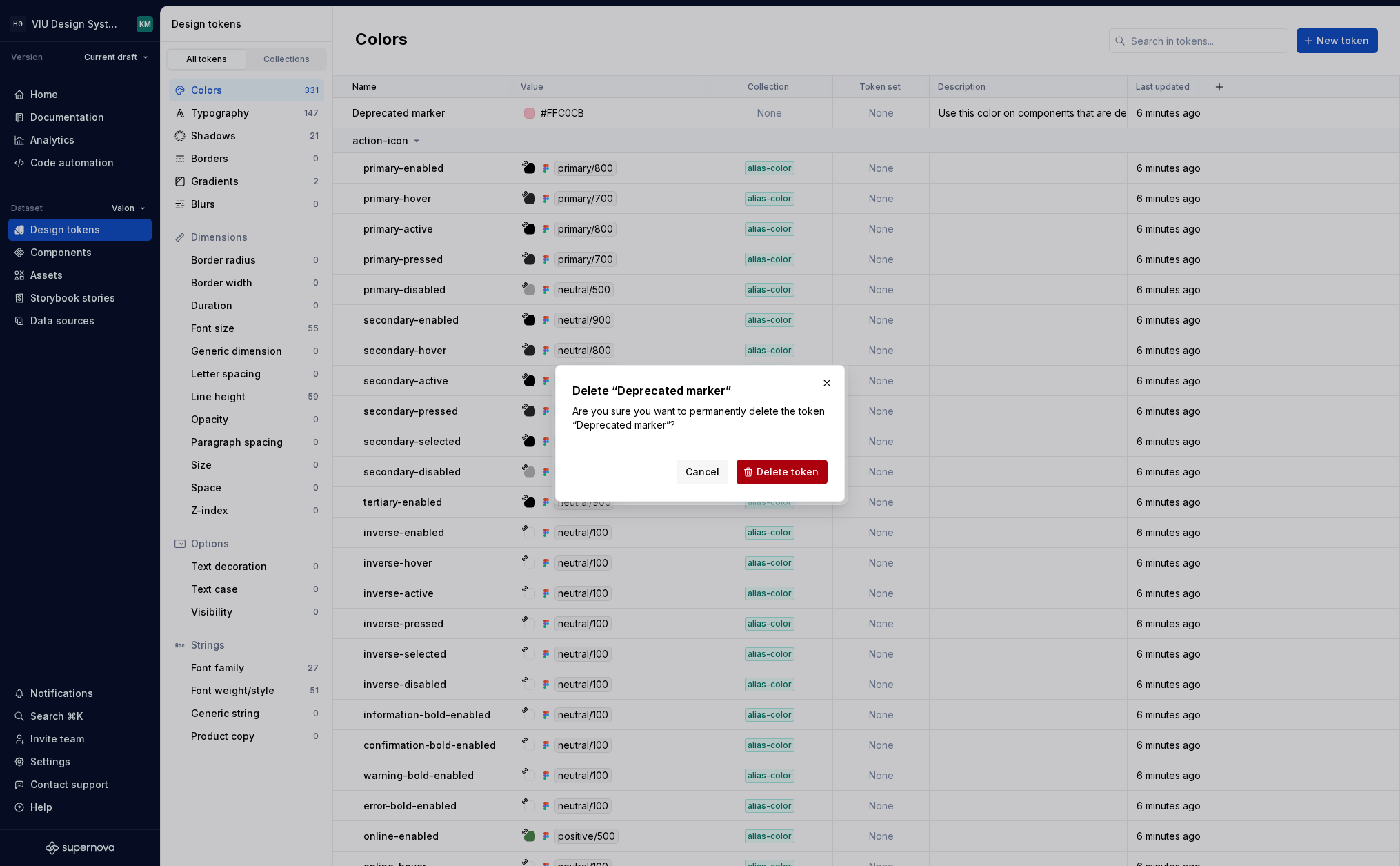
click at [758, 471] on button "Delete token" at bounding box center [782, 472] width 91 height 25
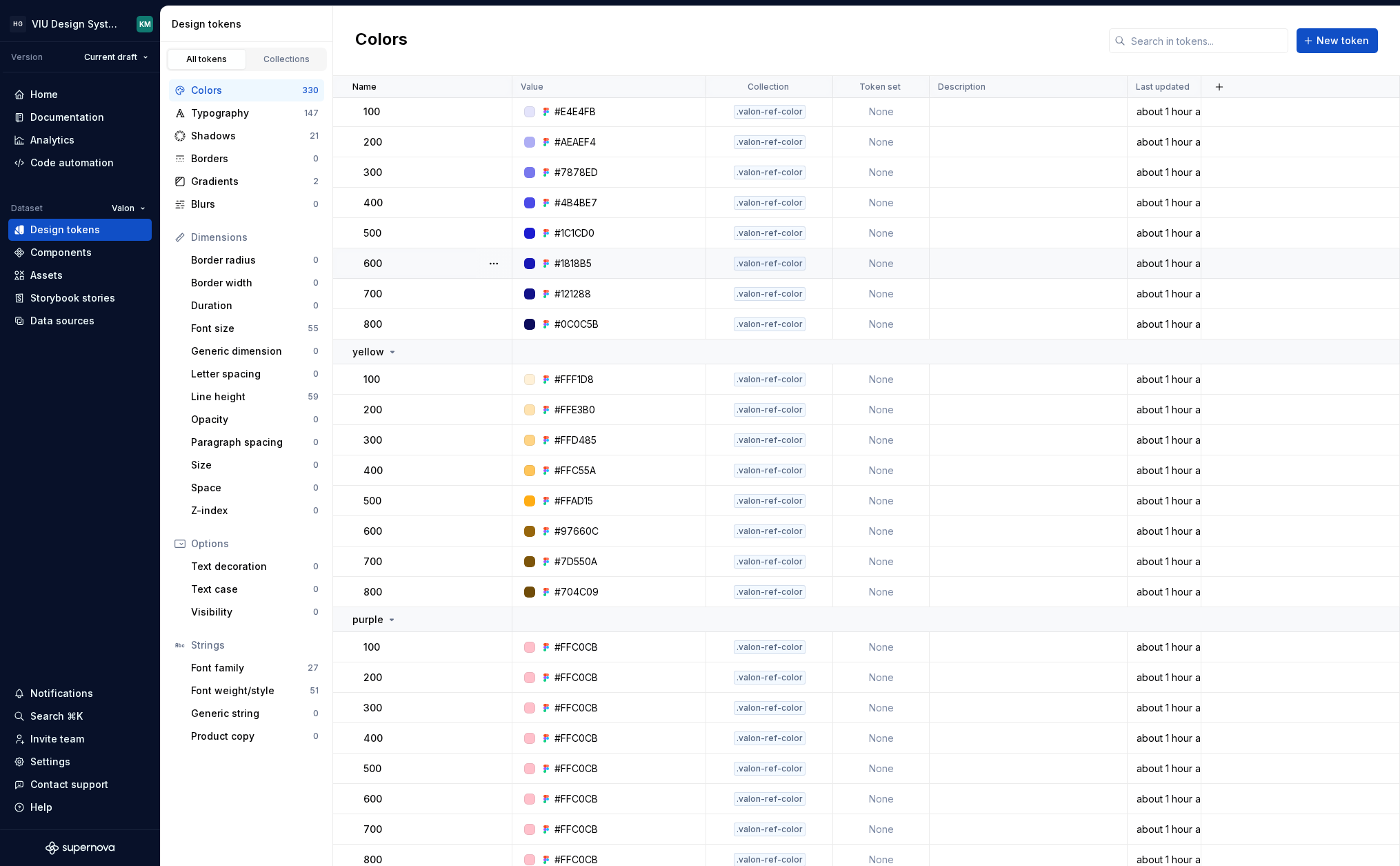
scroll to position [9970, 0]
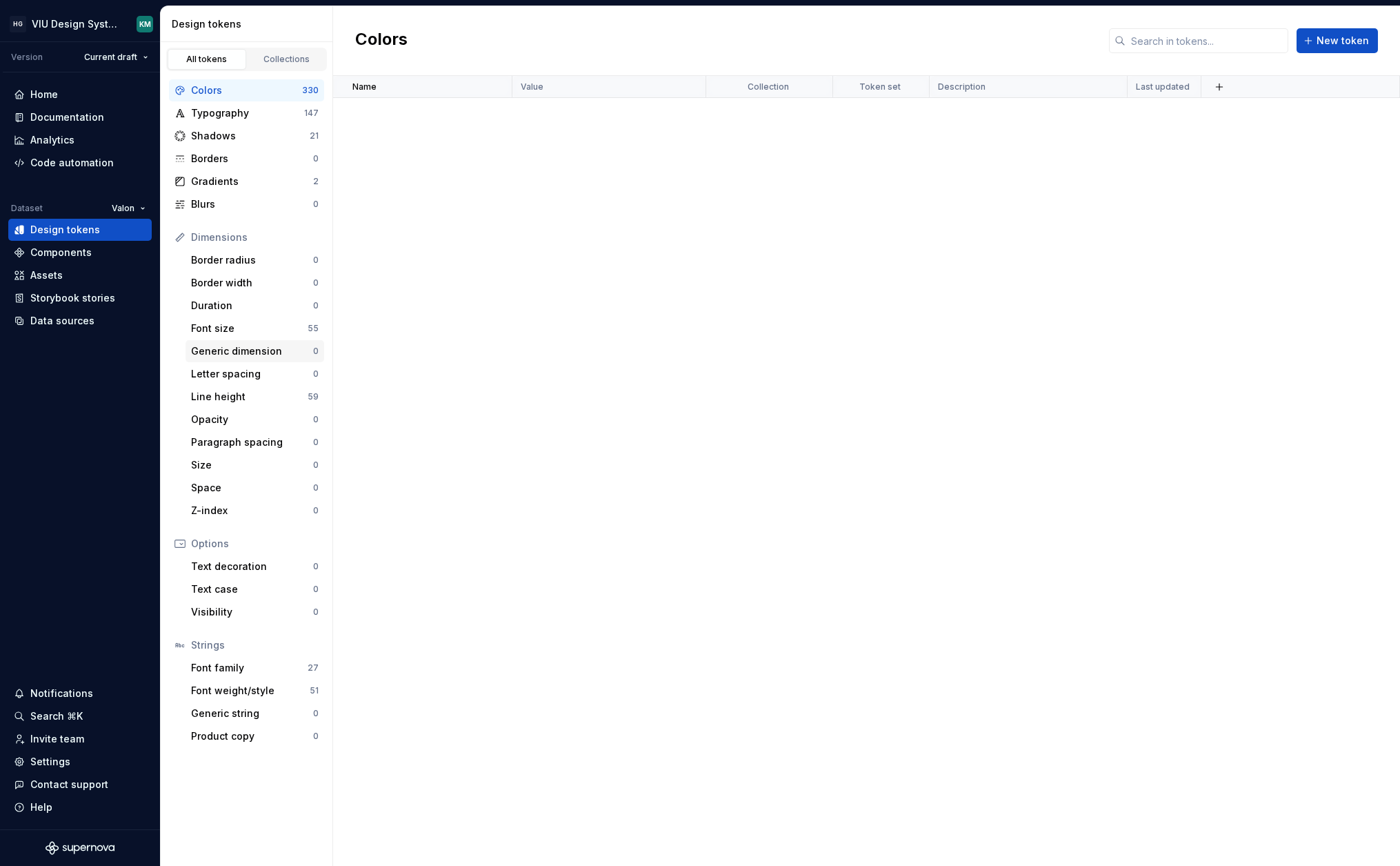
scroll to position [9970, 0]
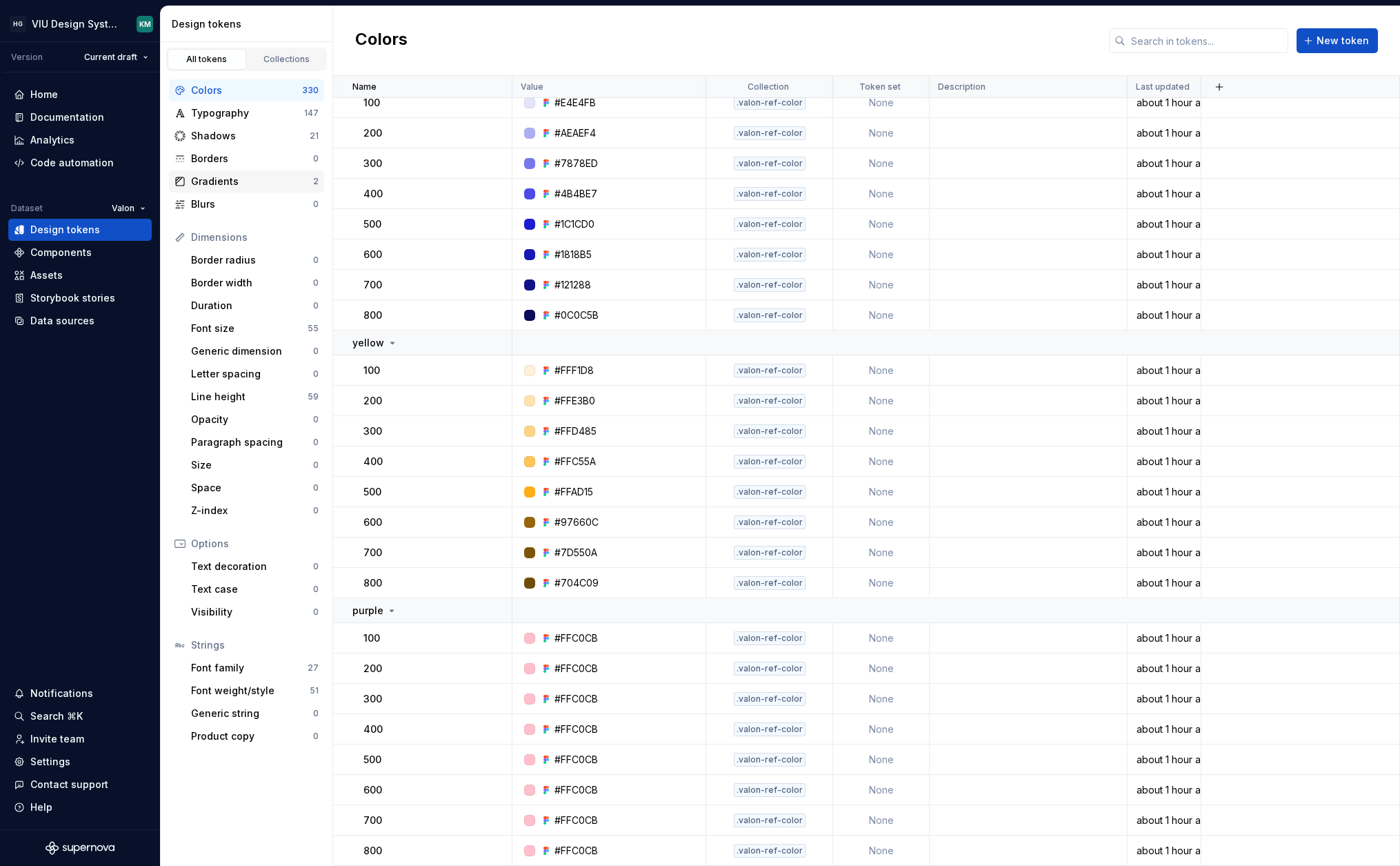
click at [231, 182] on div "Gradients" at bounding box center [252, 182] width 122 height 14
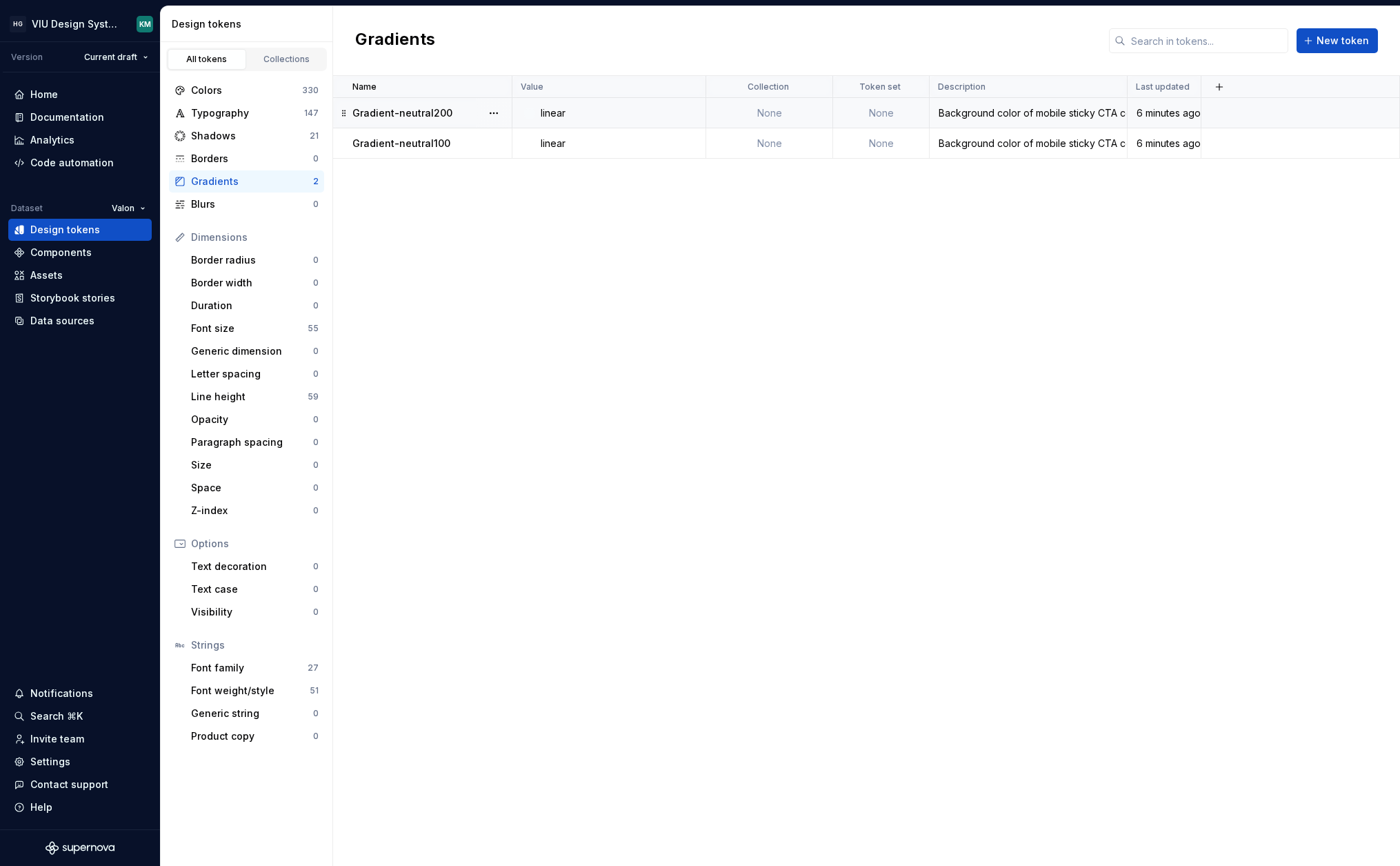
click at [472, 110] on div "Gradient-neutral200" at bounding box center [432, 113] width 159 height 14
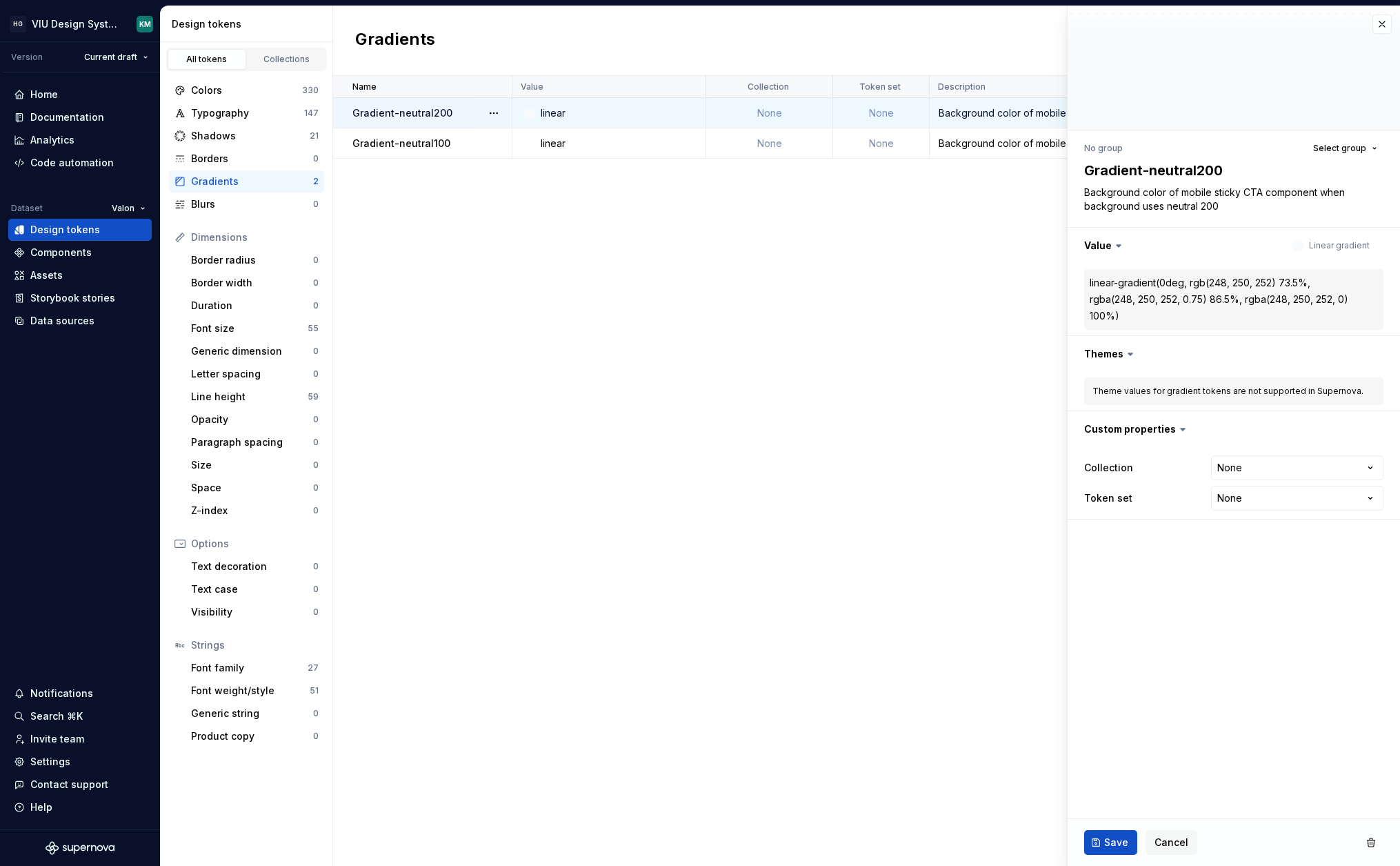
click at [486, 117] on button "button" at bounding box center [494, 113] width 20 height 20
click at [525, 185] on div "Delete token" at bounding box center [554, 191] width 90 height 14
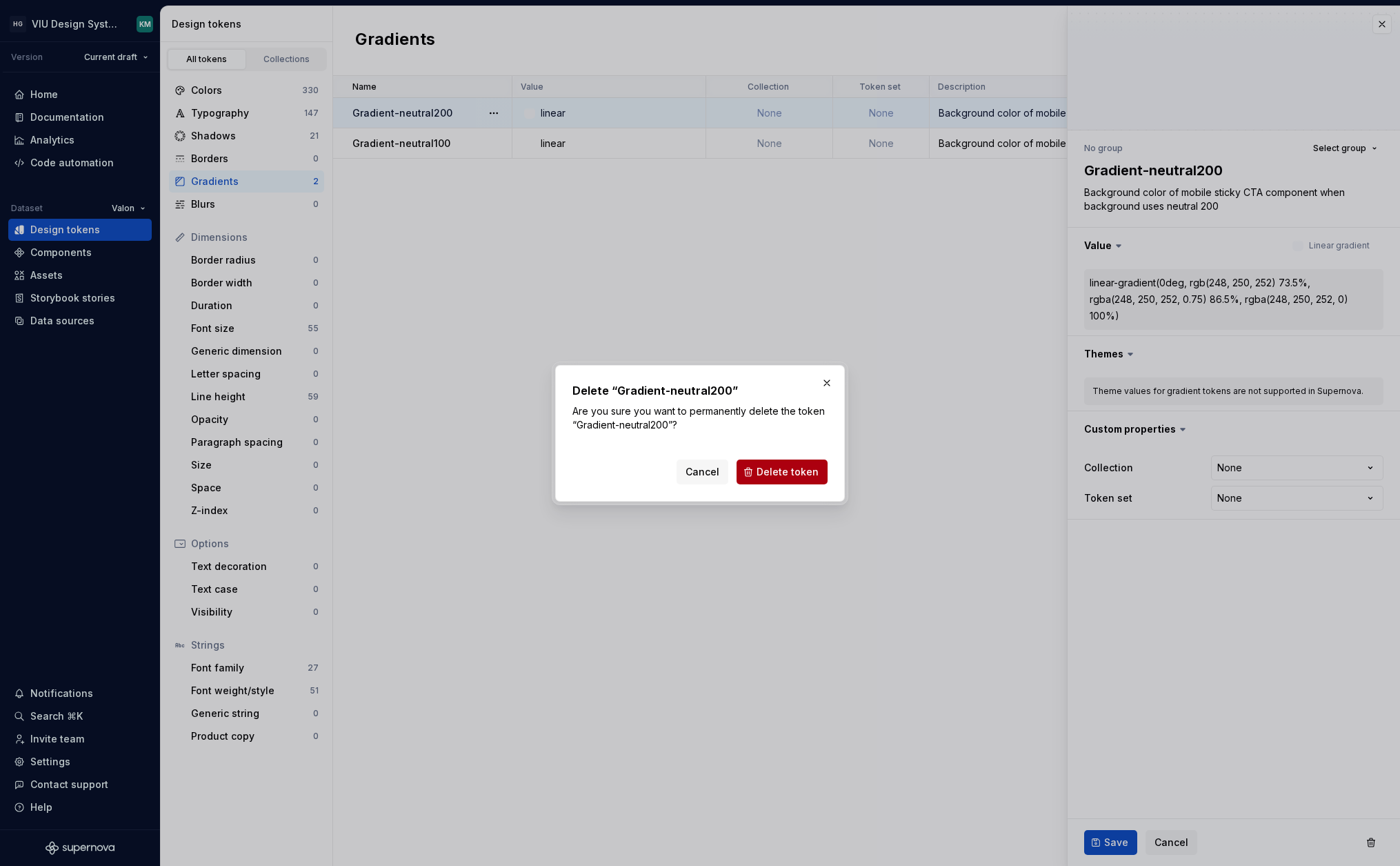
click at [773, 460] on button "Delete token" at bounding box center [782, 472] width 91 height 25
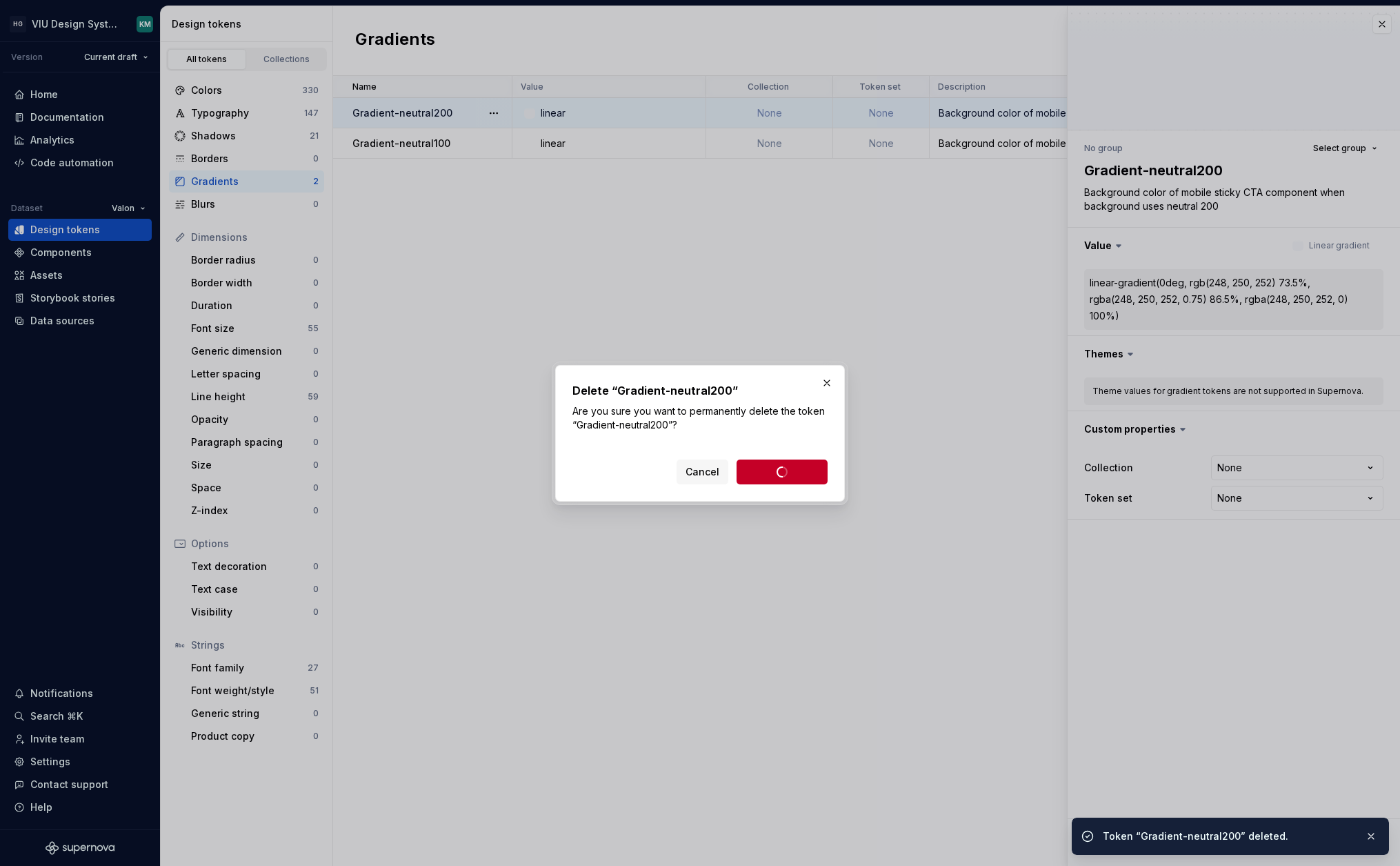
type textarea "*"
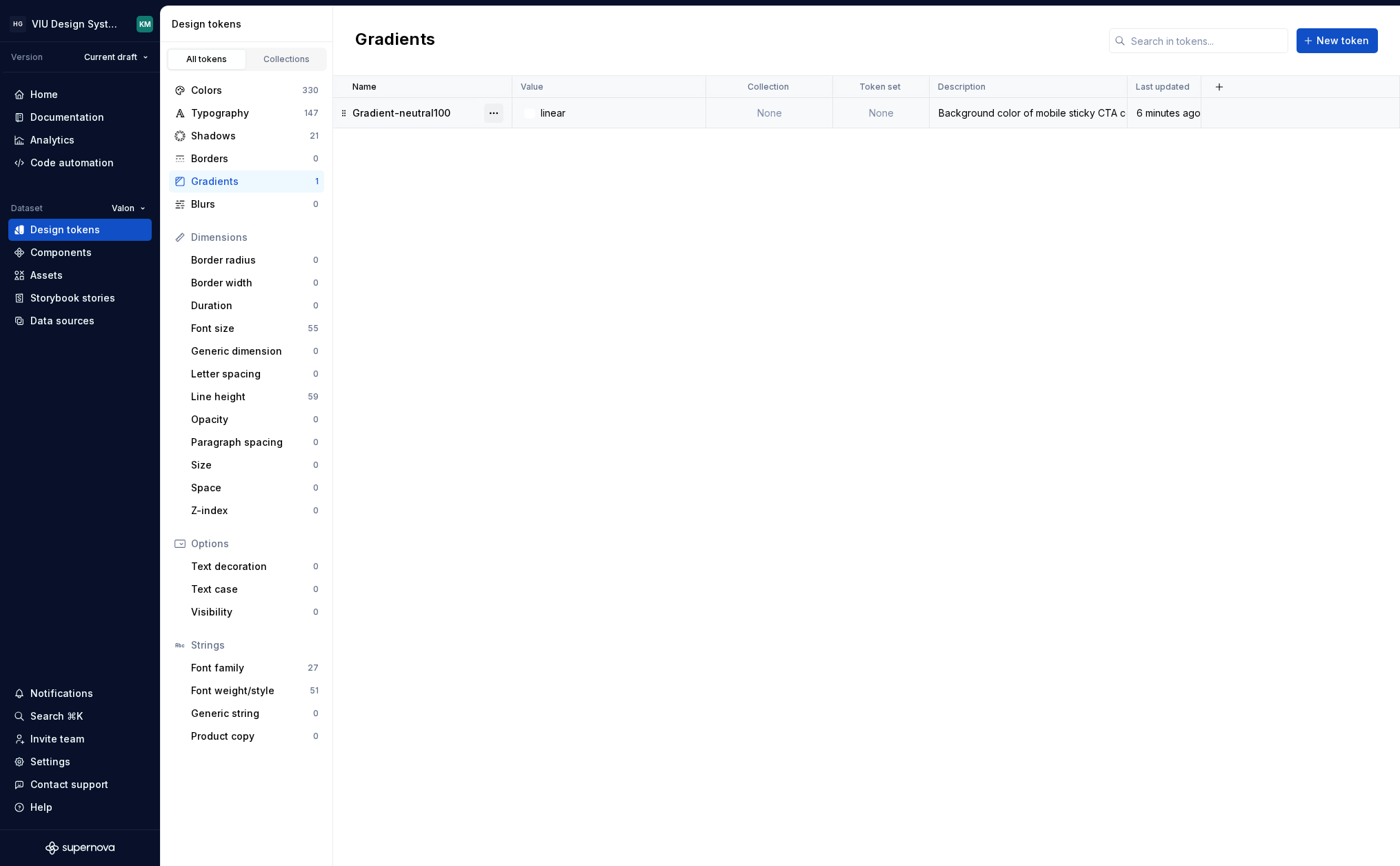
click at [496, 117] on button "button" at bounding box center [494, 113] width 20 height 20
click at [512, 189] on div "Delete token" at bounding box center [554, 191] width 90 height 14
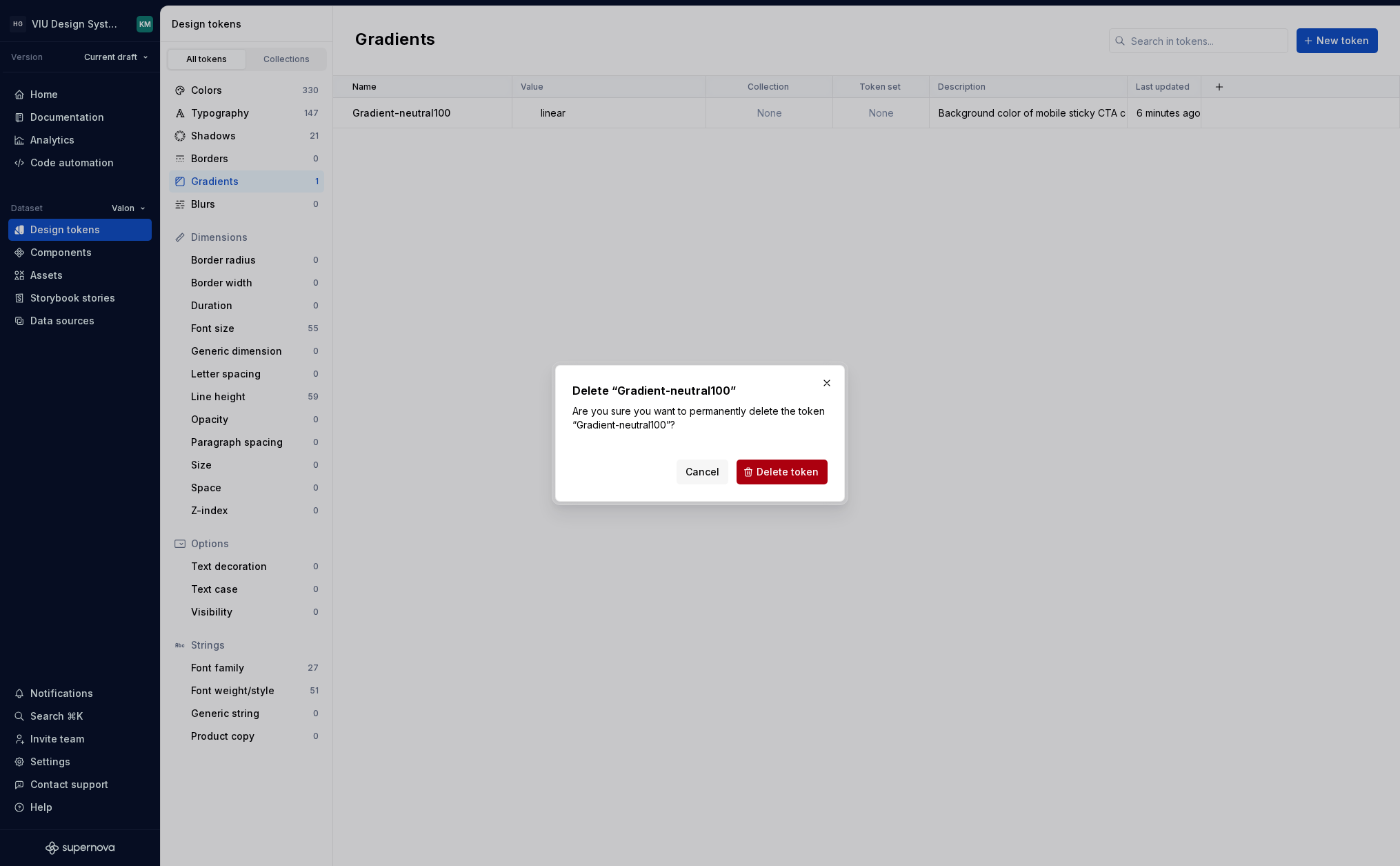
click at [778, 479] on button "Delete token" at bounding box center [782, 472] width 91 height 25
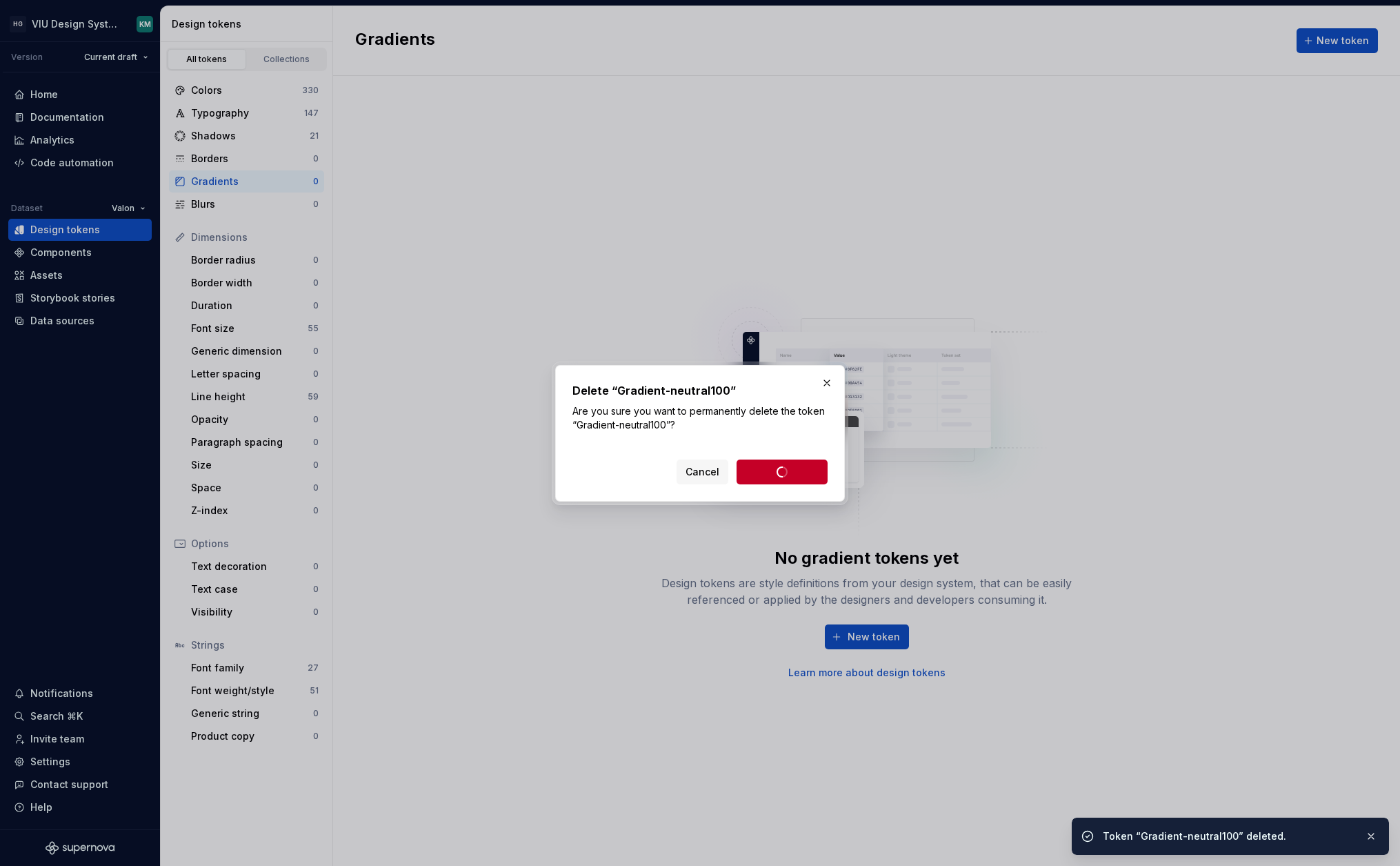
click at [117, 210] on html "HG VIU Design System KM Version Current draft Home Documentation Analytics Code…" at bounding box center [700, 433] width 1400 height 866
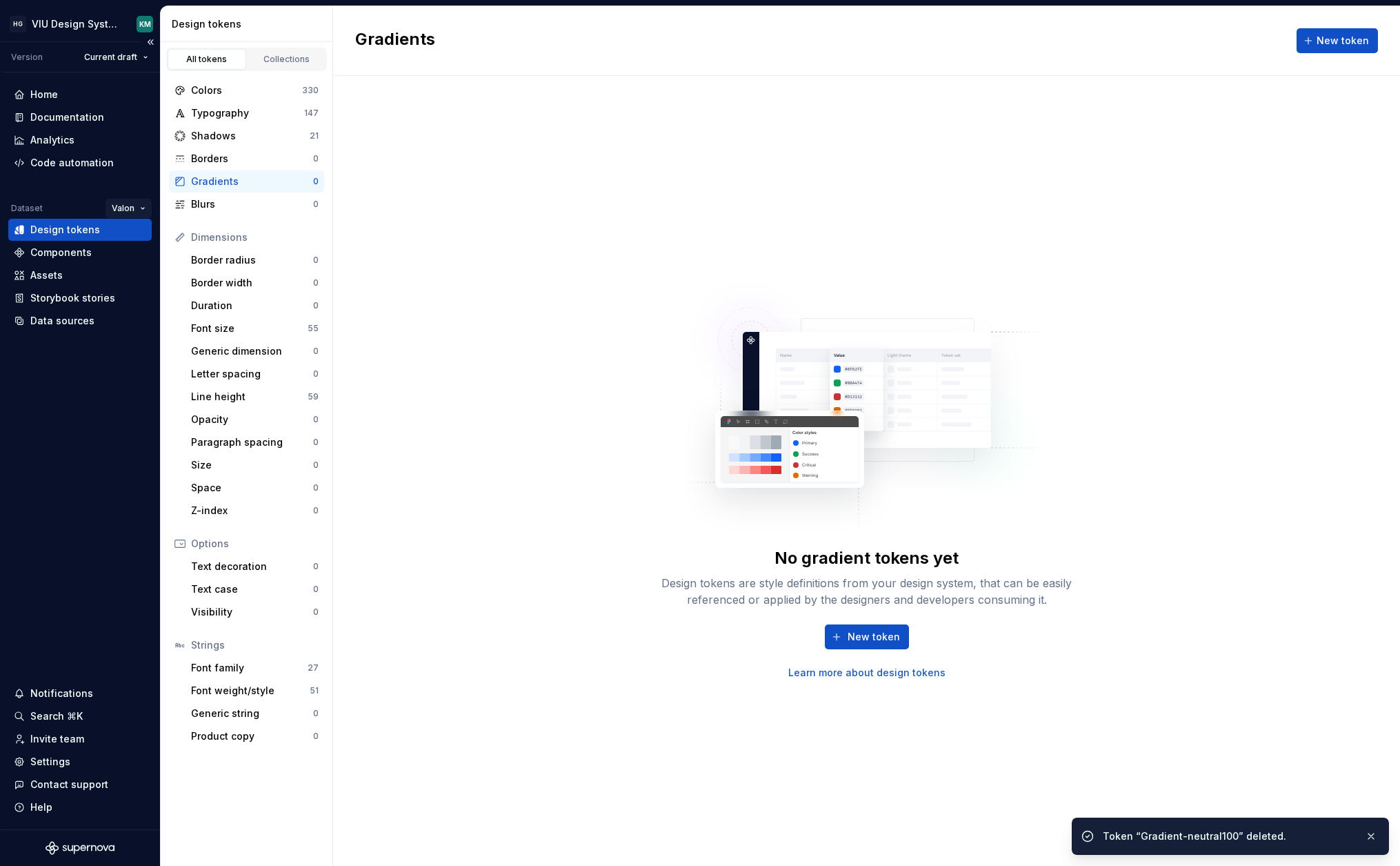
click at [122, 206] on html "HG VIU Design System KM Version Current draft Home Documentation Analytics Code…" at bounding box center [700, 433] width 1400 height 866
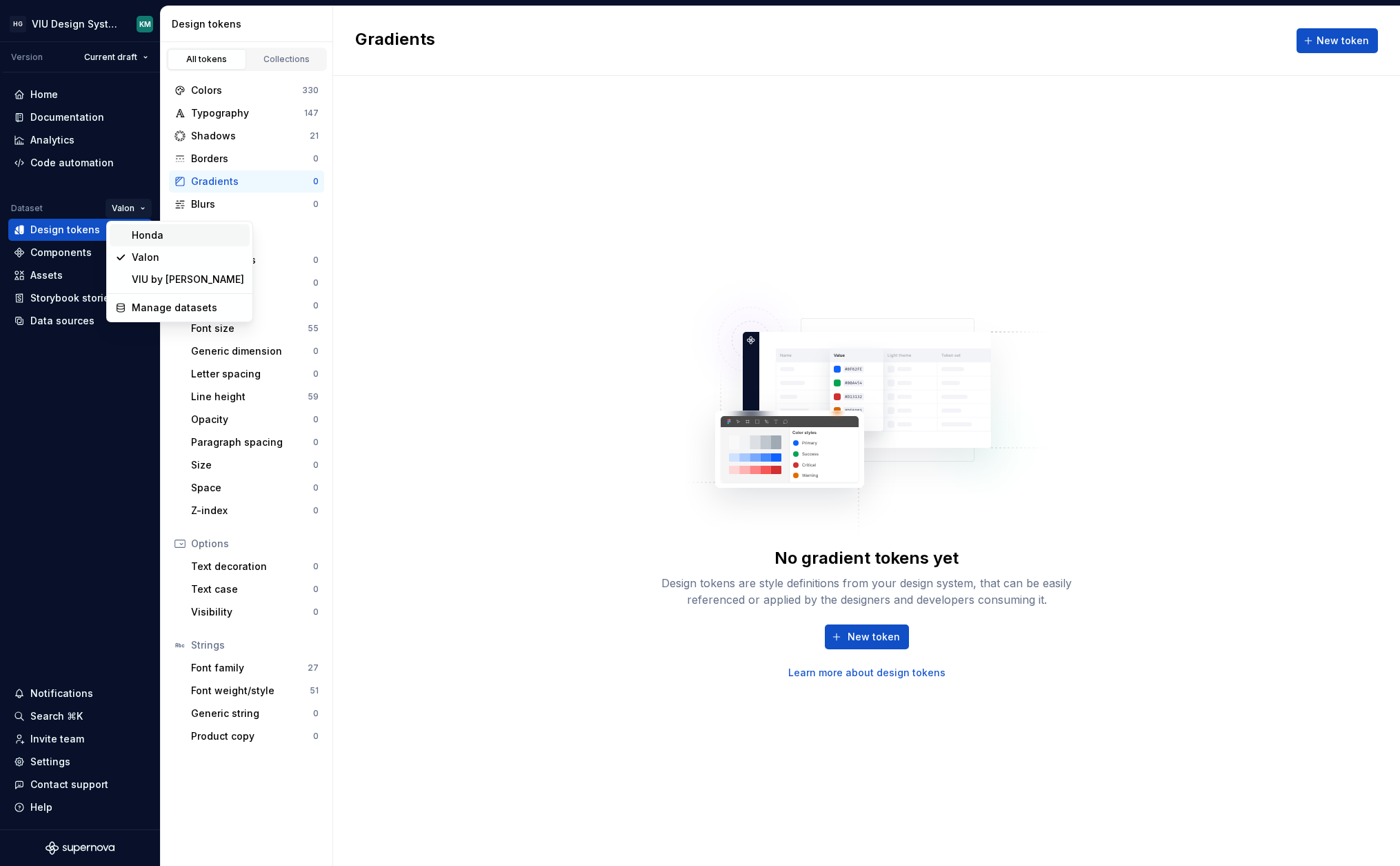
click at [154, 231] on div "Honda" at bounding box center [187, 235] width 113 height 14
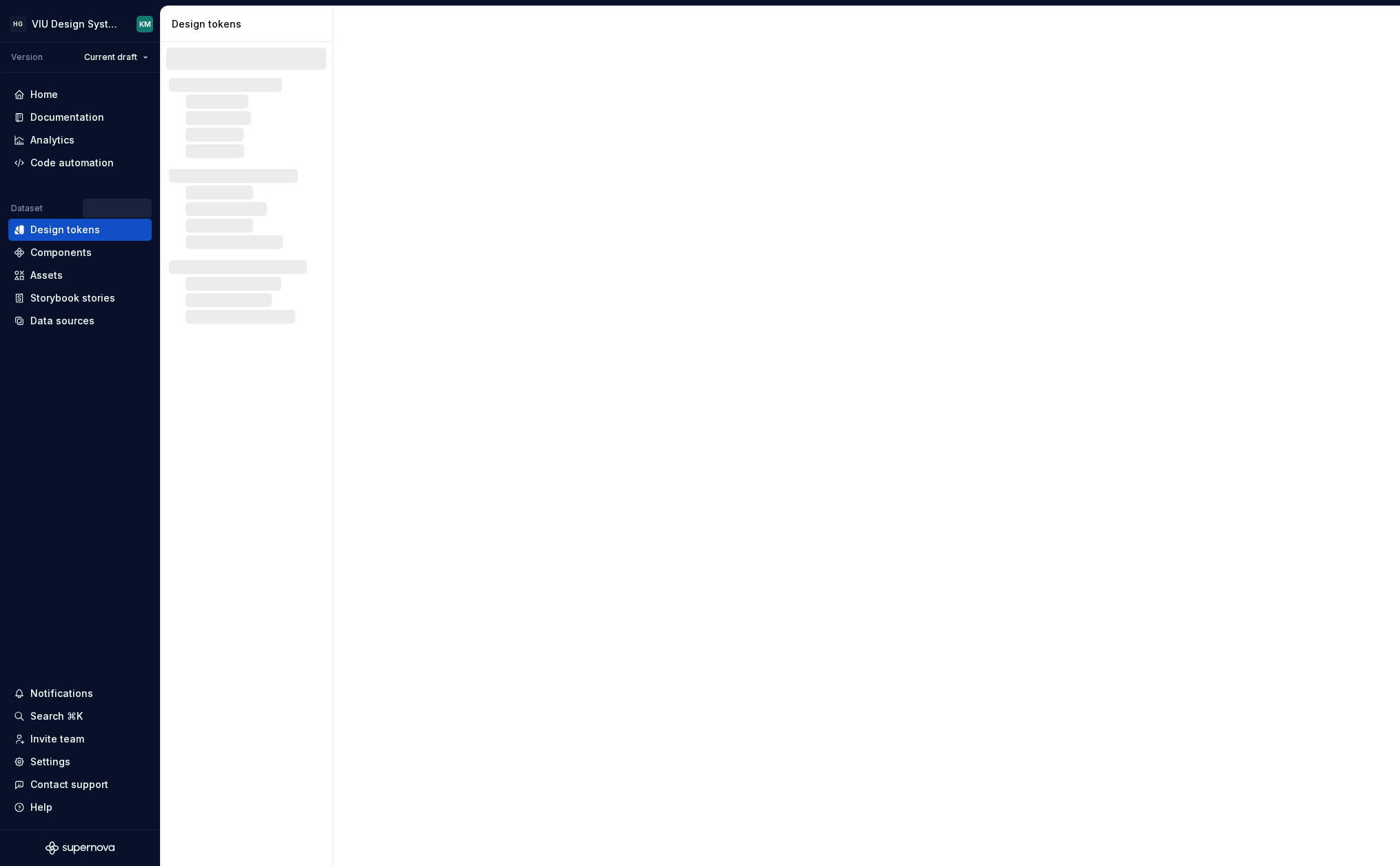
click at [64, 321] on div "Data sources" at bounding box center [62, 321] width 64 height 14
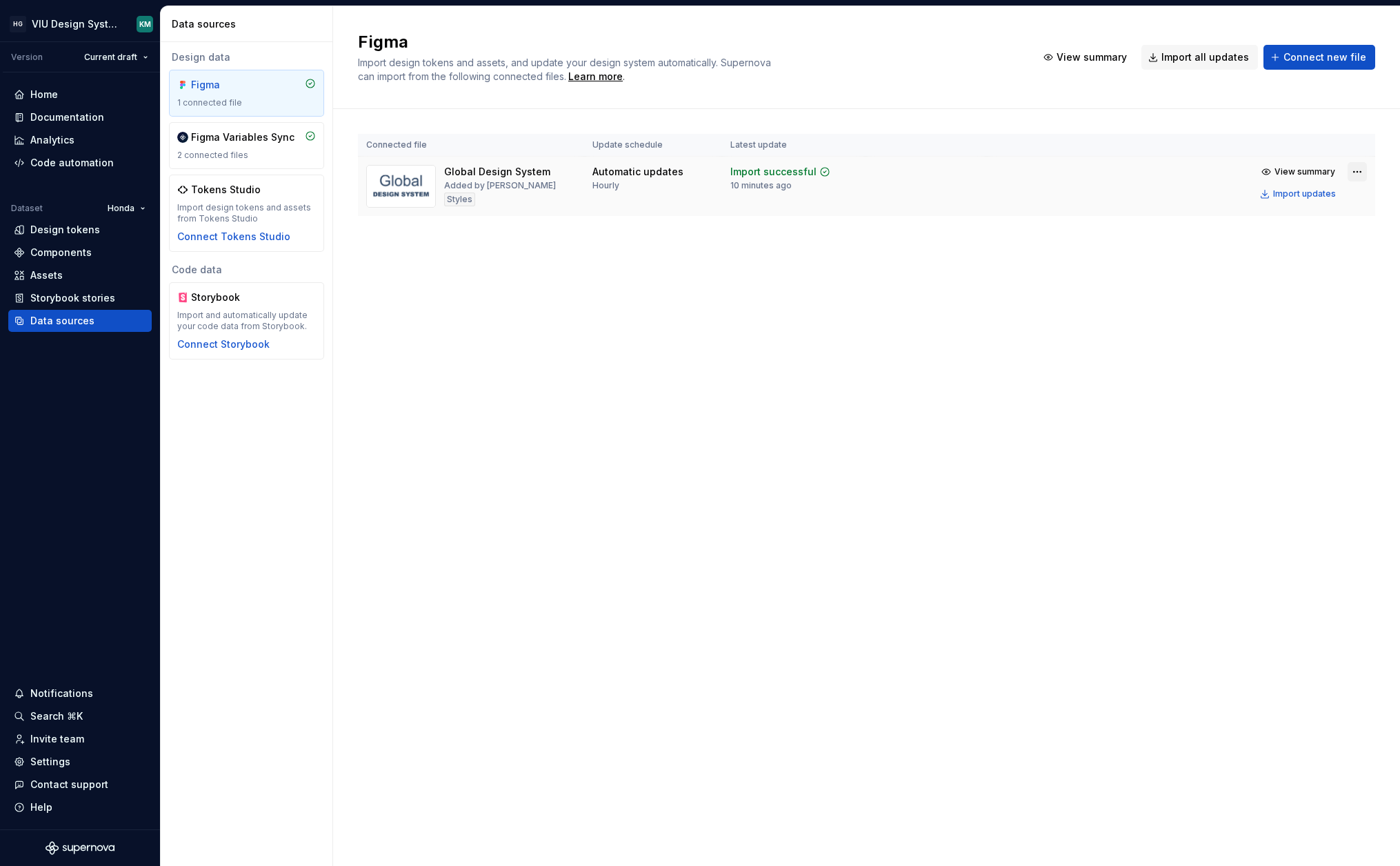
click at [1349, 175] on html "HG VIU Design System KM Version Current draft Home Documentation Analytics Code…" at bounding box center [700, 433] width 1400 height 866
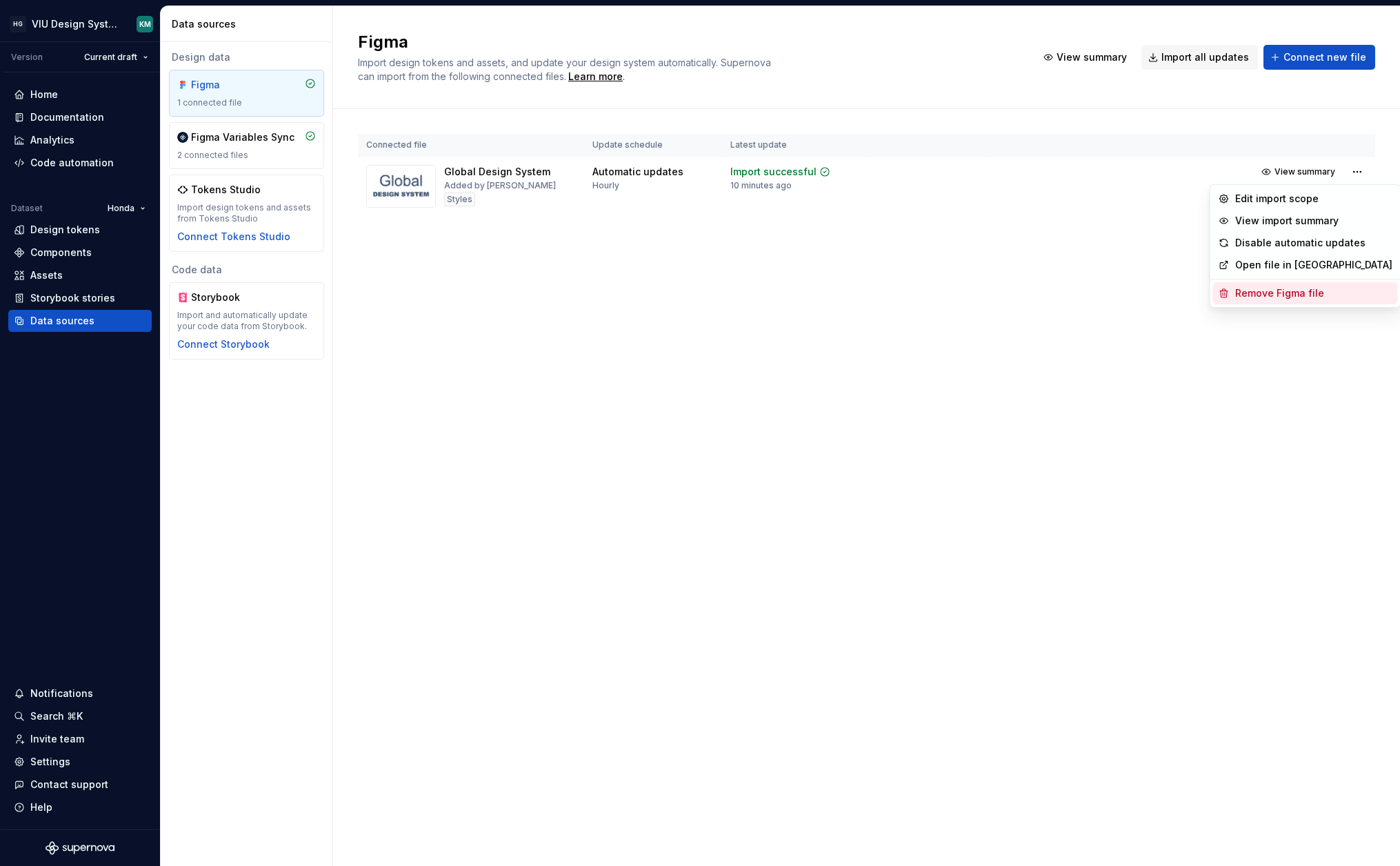
click at [1273, 296] on div "Remove Figma file" at bounding box center [1314, 293] width 157 height 14
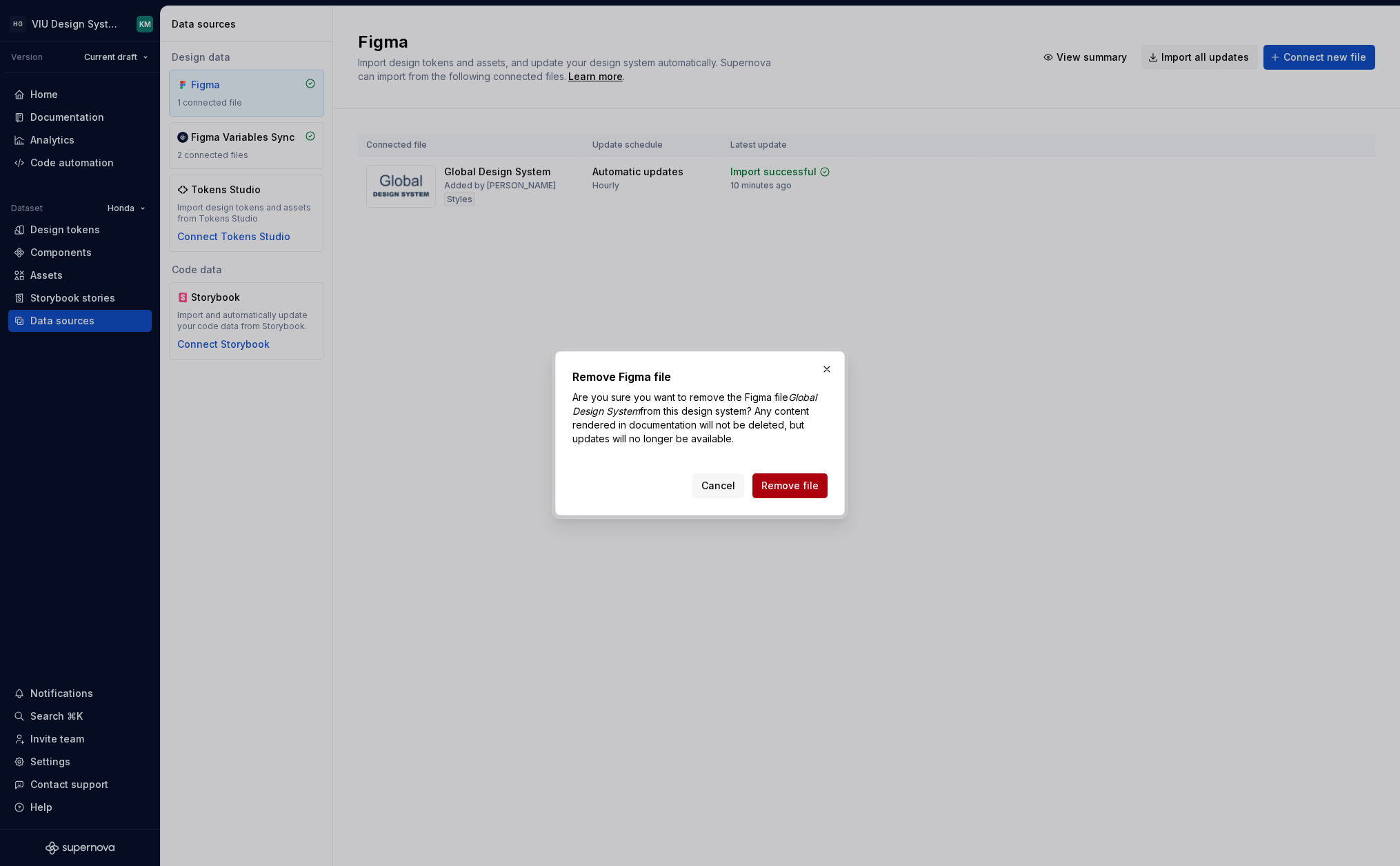
click at [802, 492] on button "Remove file" at bounding box center [789, 486] width 75 height 25
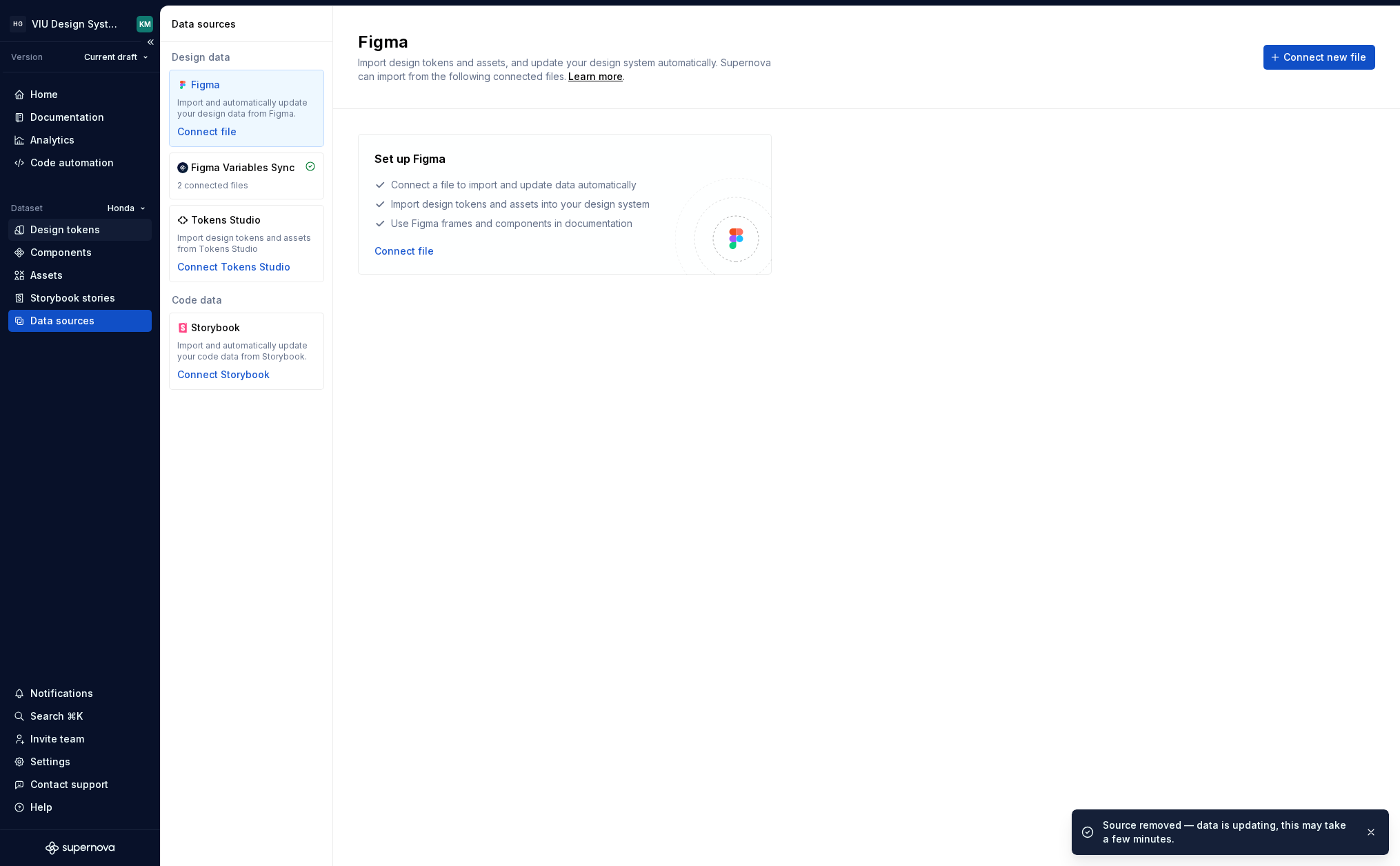
click at [55, 231] on div "Design tokens" at bounding box center [65, 230] width 70 height 14
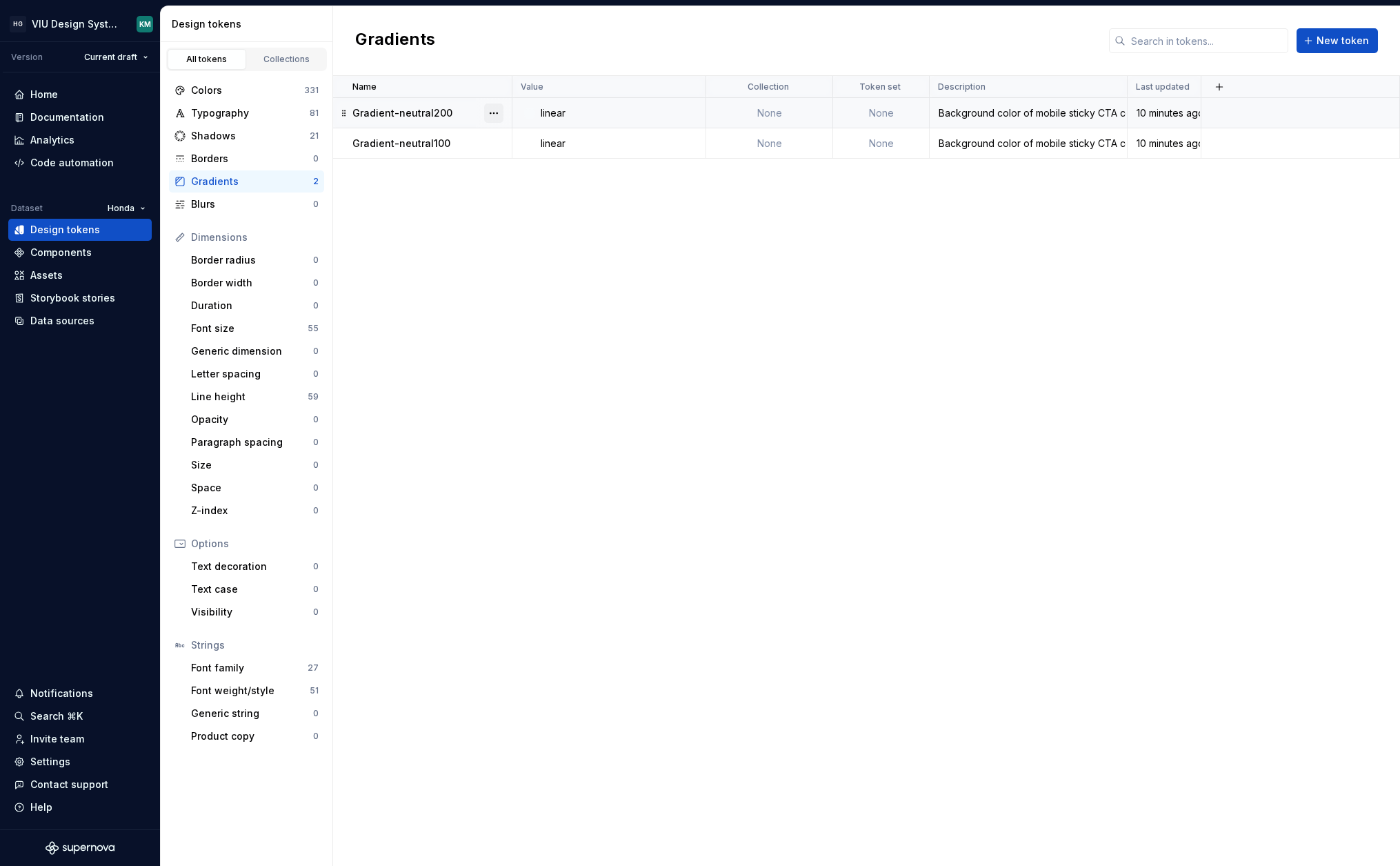
click at [493, 114] on button "button" at bounding box center [494, 113] width 20 height 20
click at [501, 194] on icon at bounding box center [498, 190] width 11 height 11
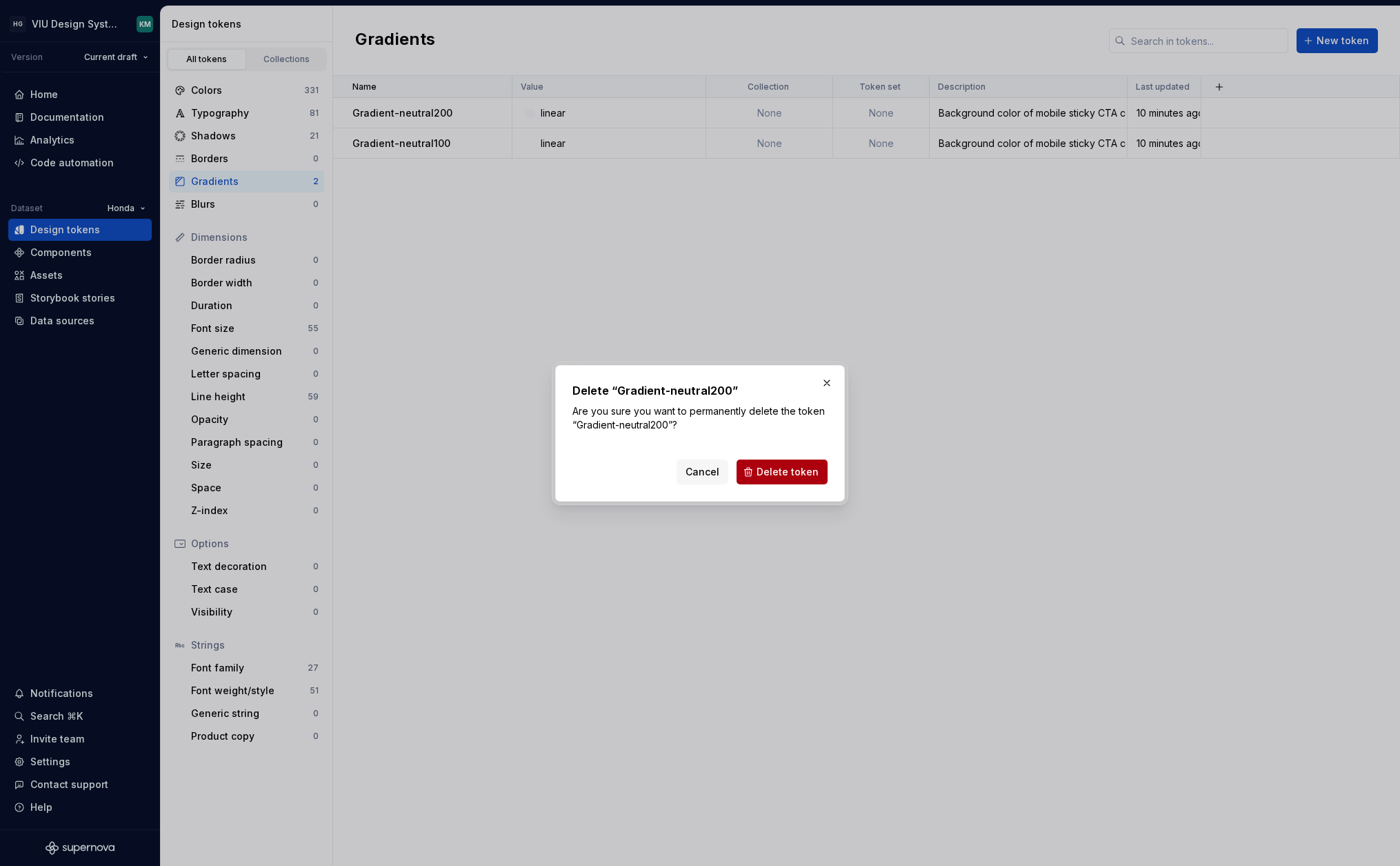
click at [756, 464] on button "Delete token" at bounding box center [782, 472] width 91 height 25
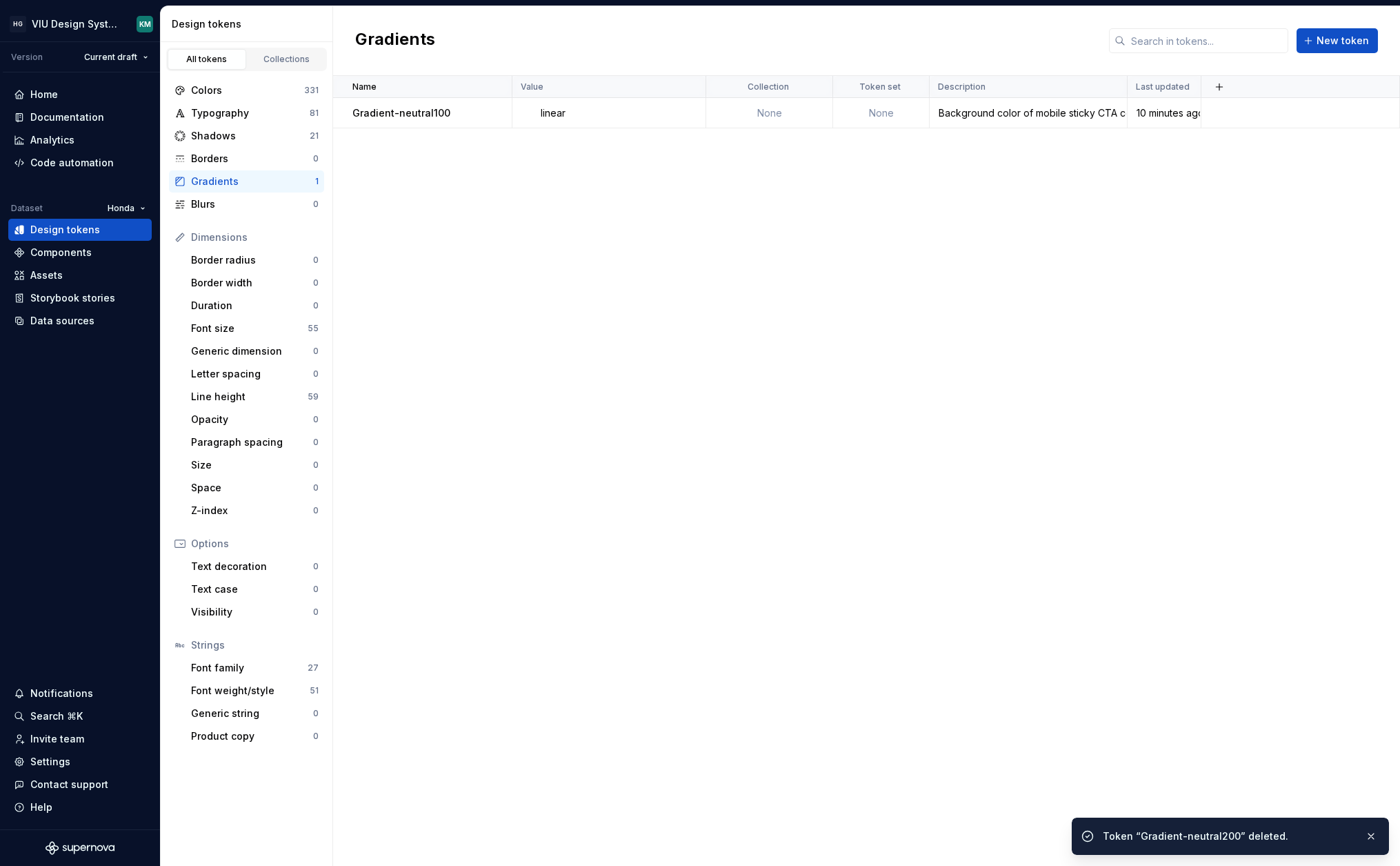
click at [493, 142] on div "Name Value Collection Token set Description Last updated Gradient-neutral100 li…" at bounding box center [866, 470] width 1067 height 790
click at [499, 120] on button "button" at bounding box center [494, 113] width 20 height 20
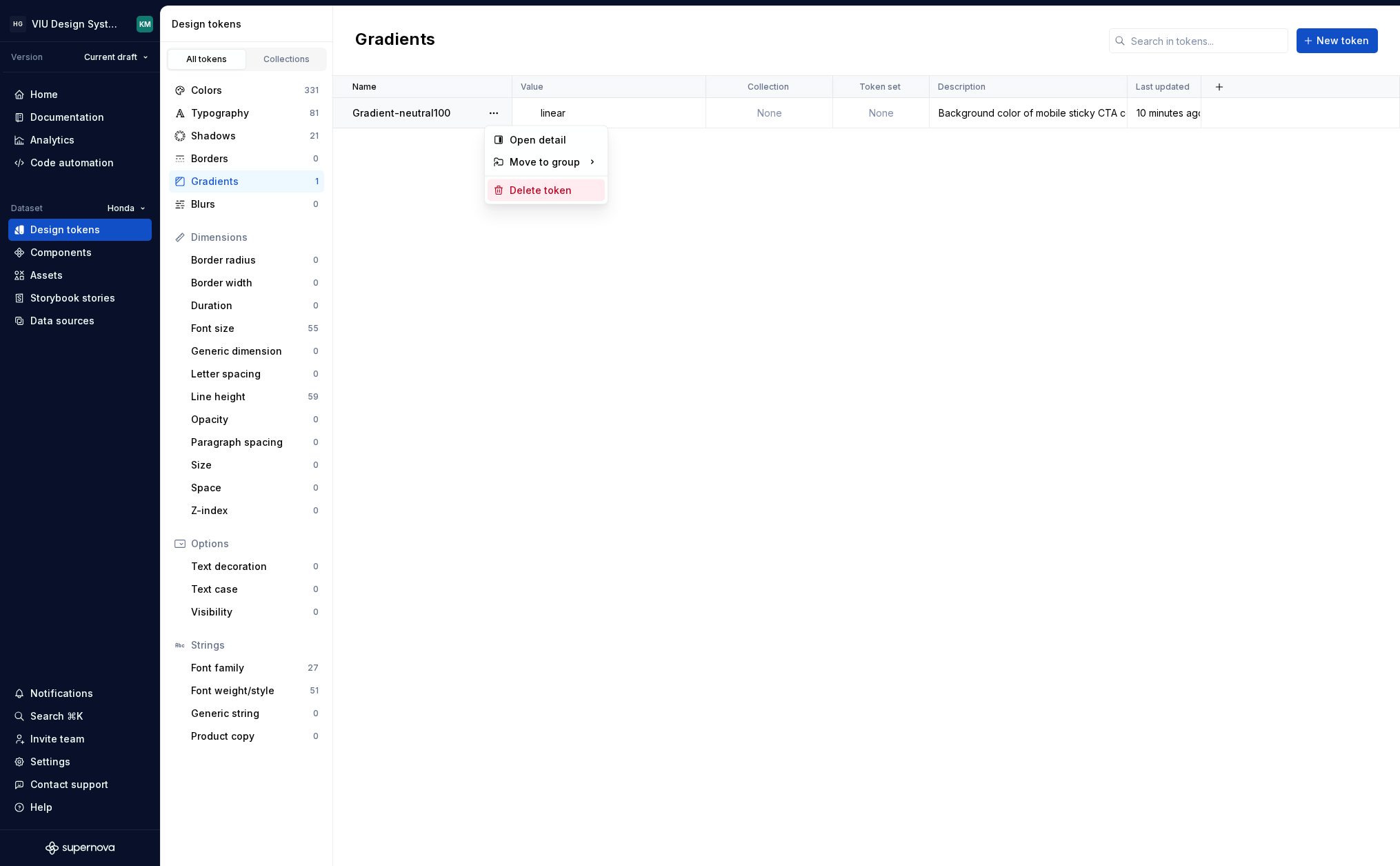
click at [528, 188] on div "Delete token" at bounding box center [554, 191] width 90 height 14
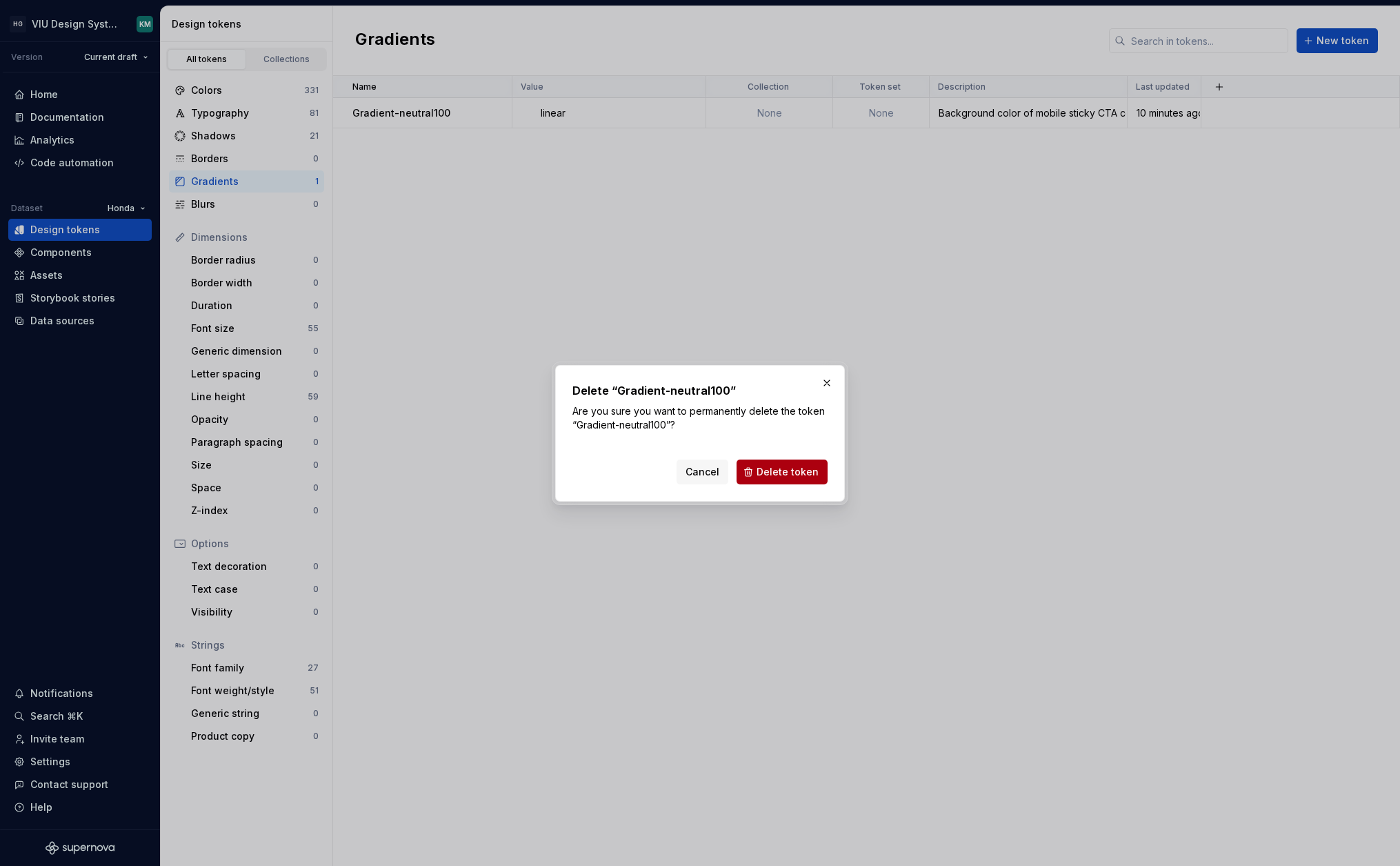
click at [751, 470] on button "Delete token" at bounding box center [782, 472] width 91 height 25
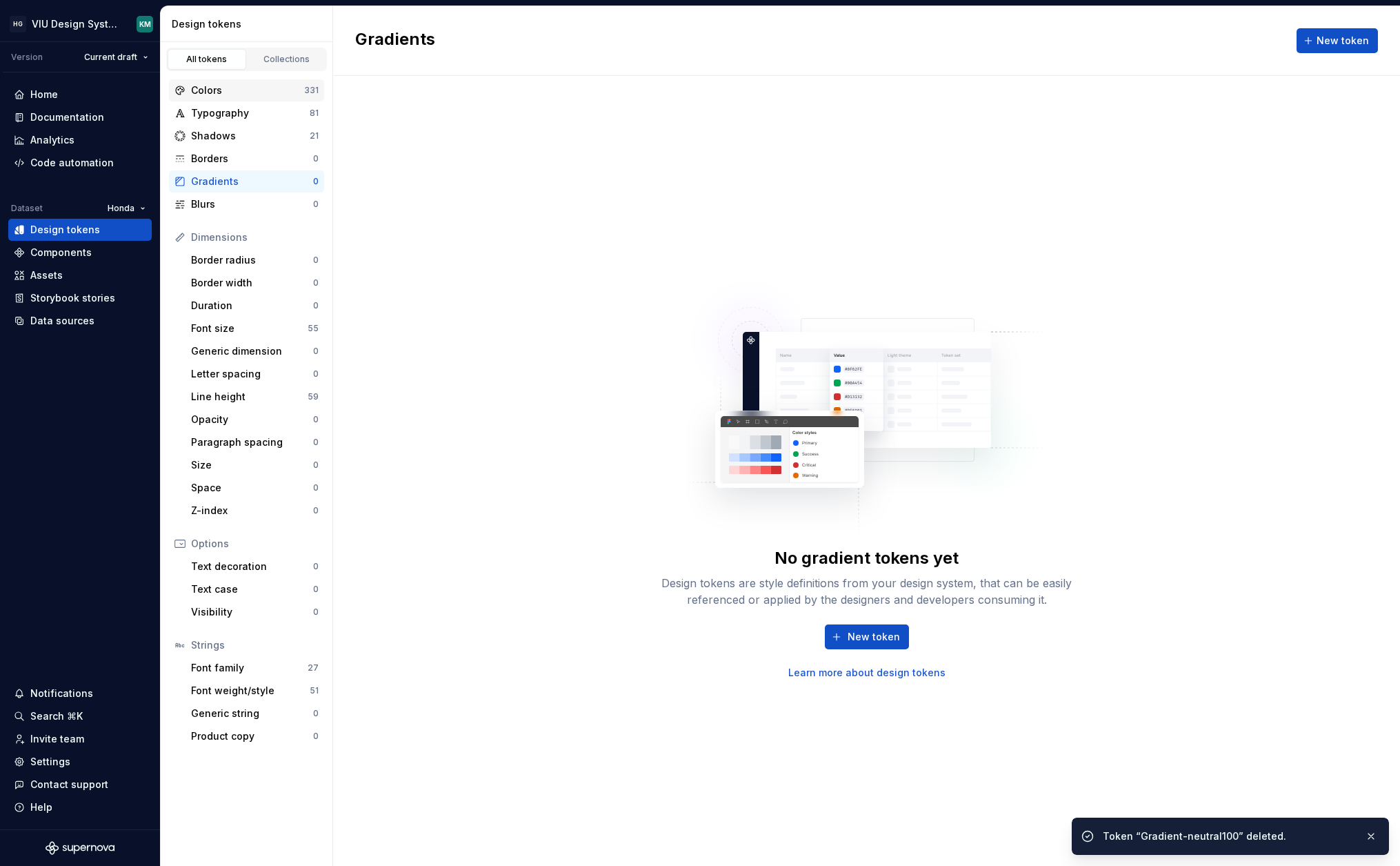
click at [266, 94] on div "Colors" at bounding box center [248, 90] width 113 height 14
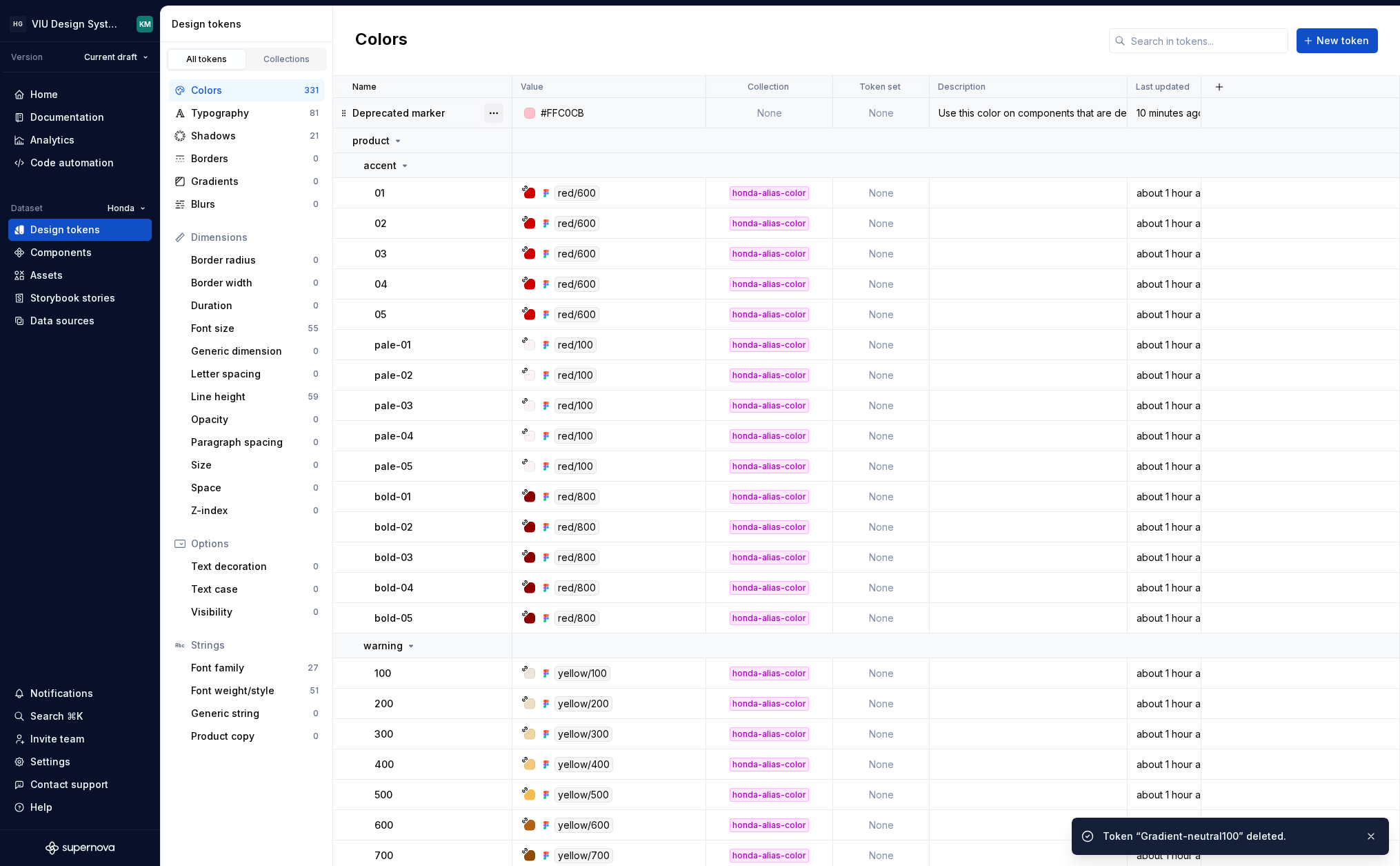
click at [491, 114] on button "button" at bounding box center [494, 113] width 20 height 20
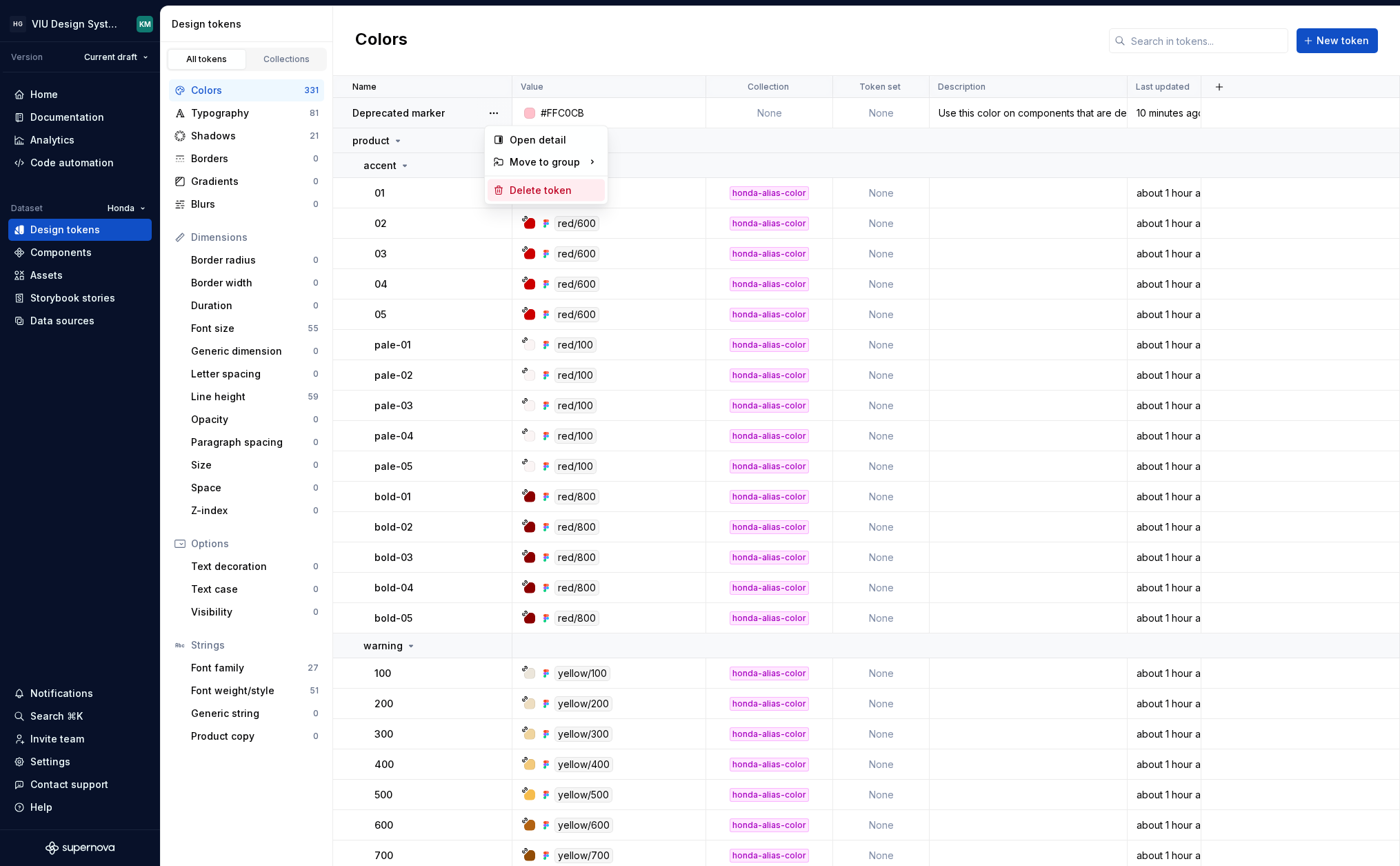
click at [506, 185] on div "Delete token" at bounding box center [546, 190] width 117 height 22
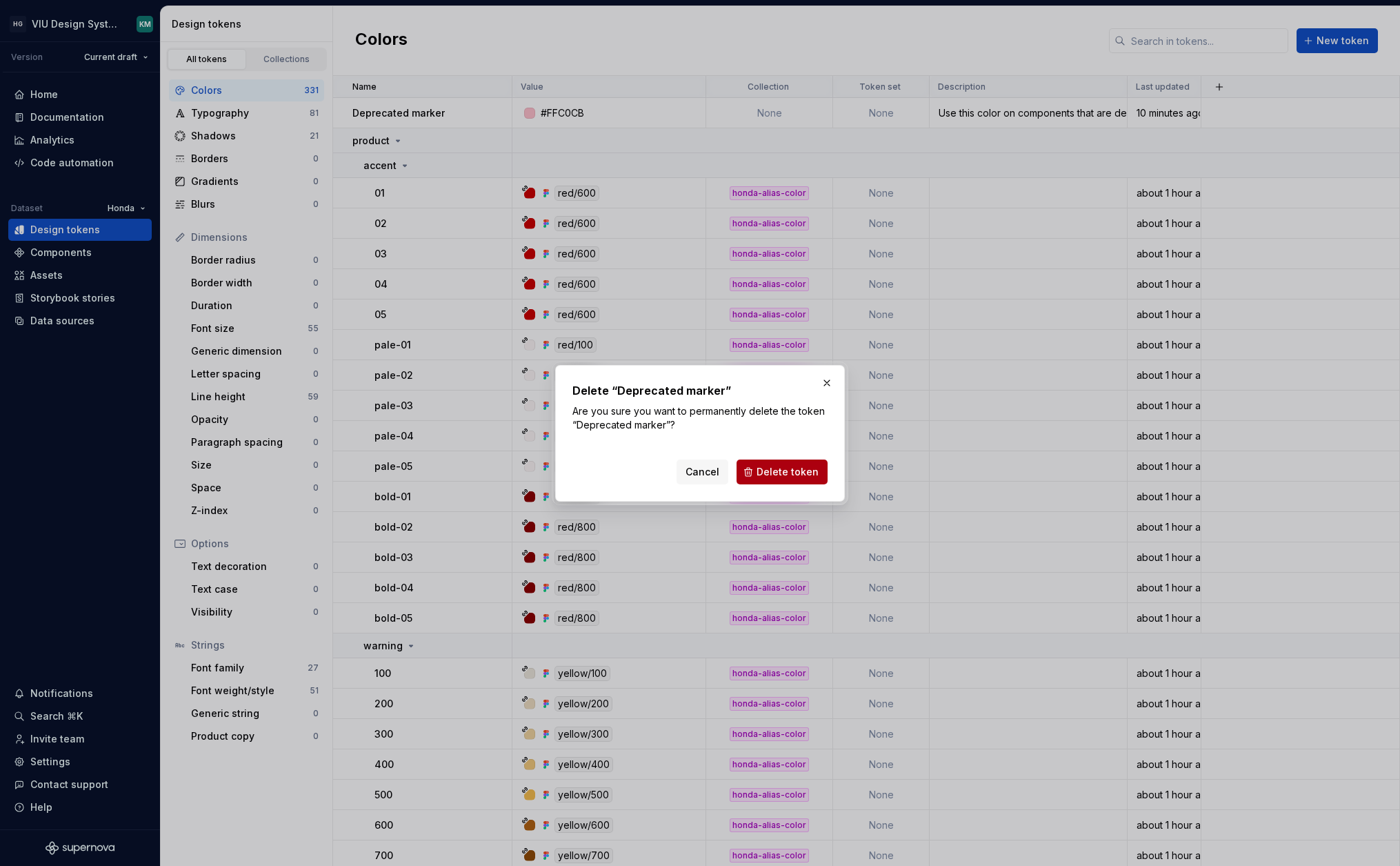
click at [767, 467] on span "Delete token" at bounding box center [788, 472] width 62 height 14
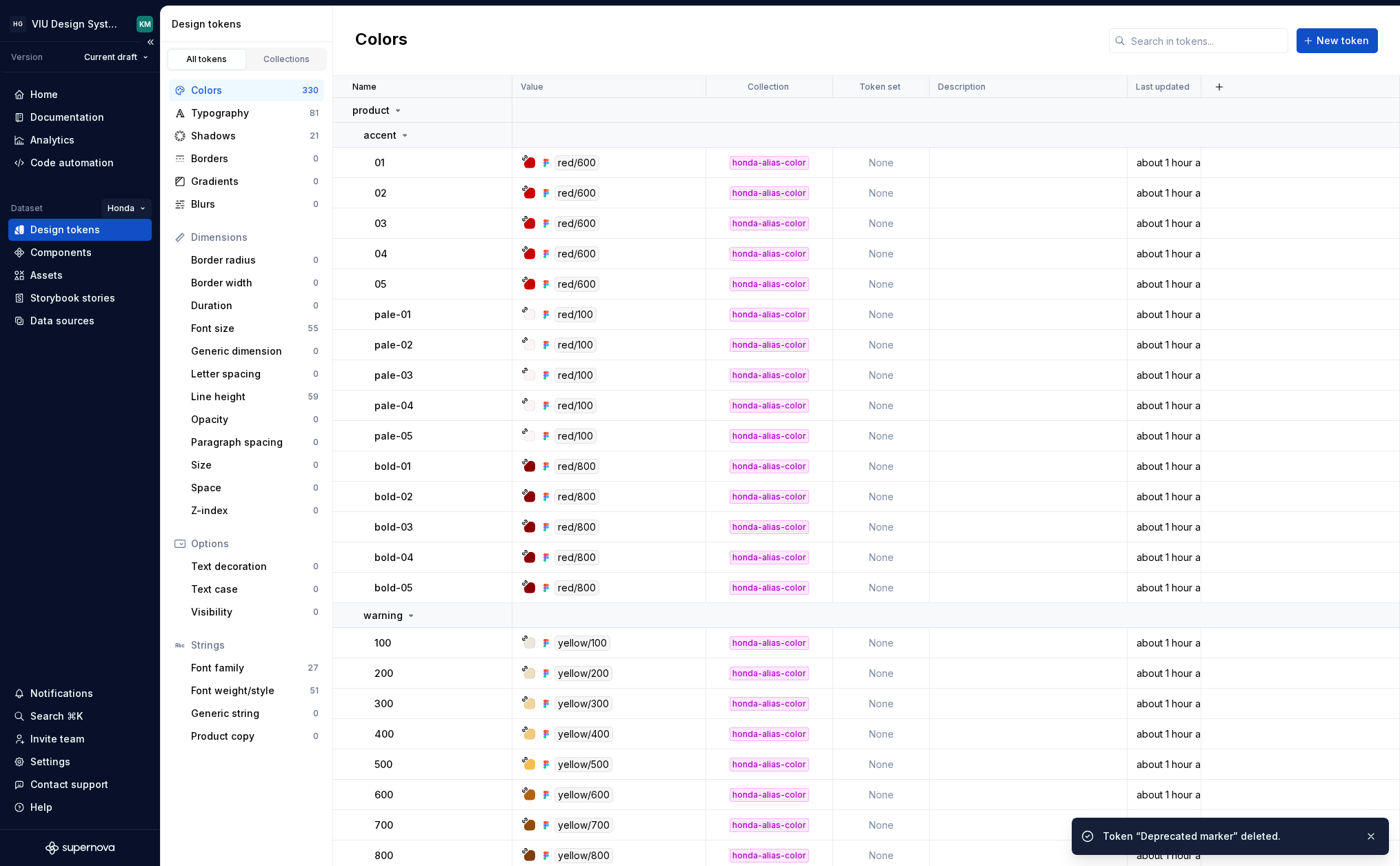
click at [143, 208] on html "HG VIU Design System KM Version Current draft Home Documentation Analytics Code…" at bounding box center [700, 433] width 1400 height 866
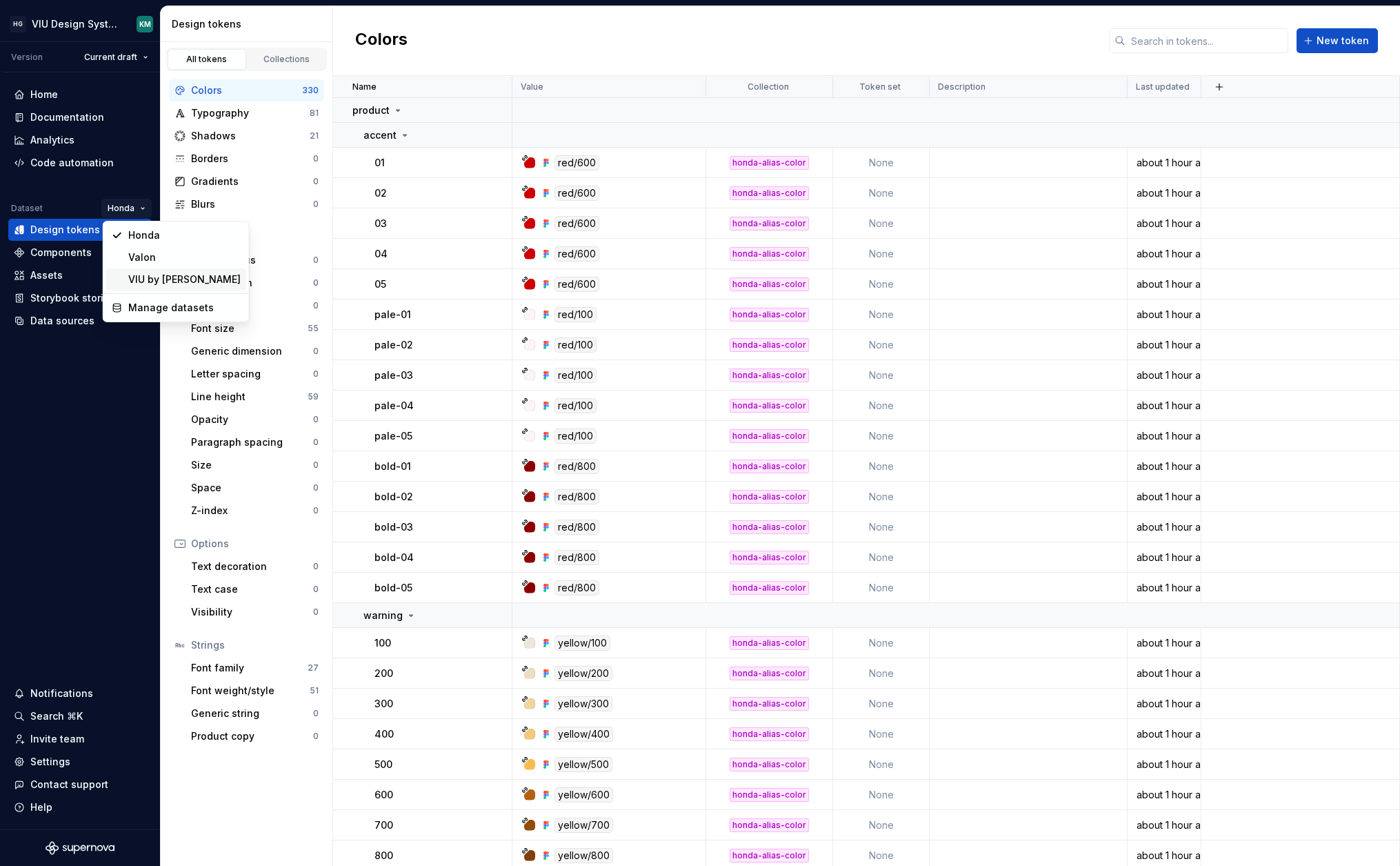
click at [150, 276] on div "VIU by [PERSON_NAME]" at bounding box center [184, 279] width 113 height 14
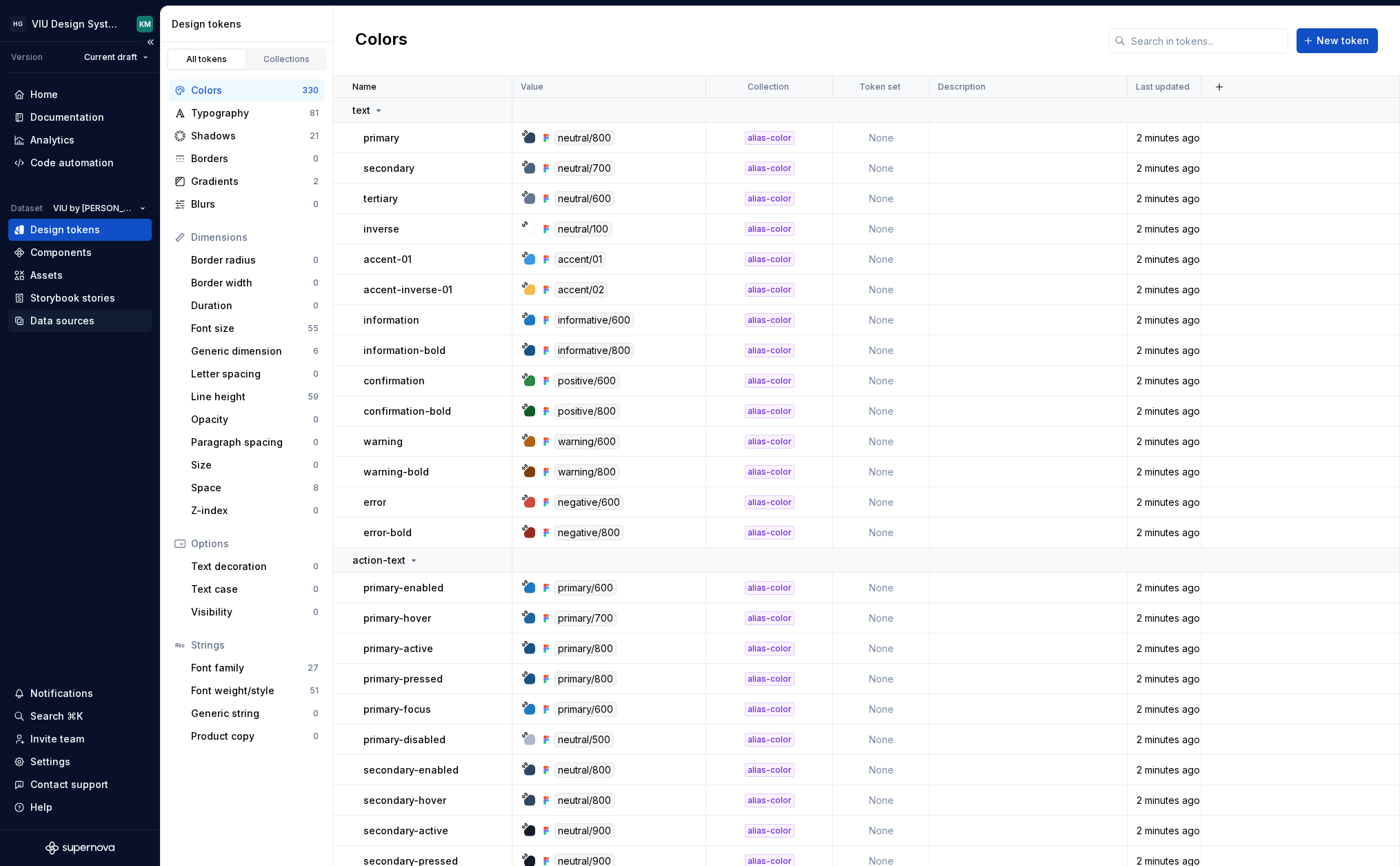
click at [66, 316] on div "Data sources" at bounding box center [62, 321] width 64 height 14
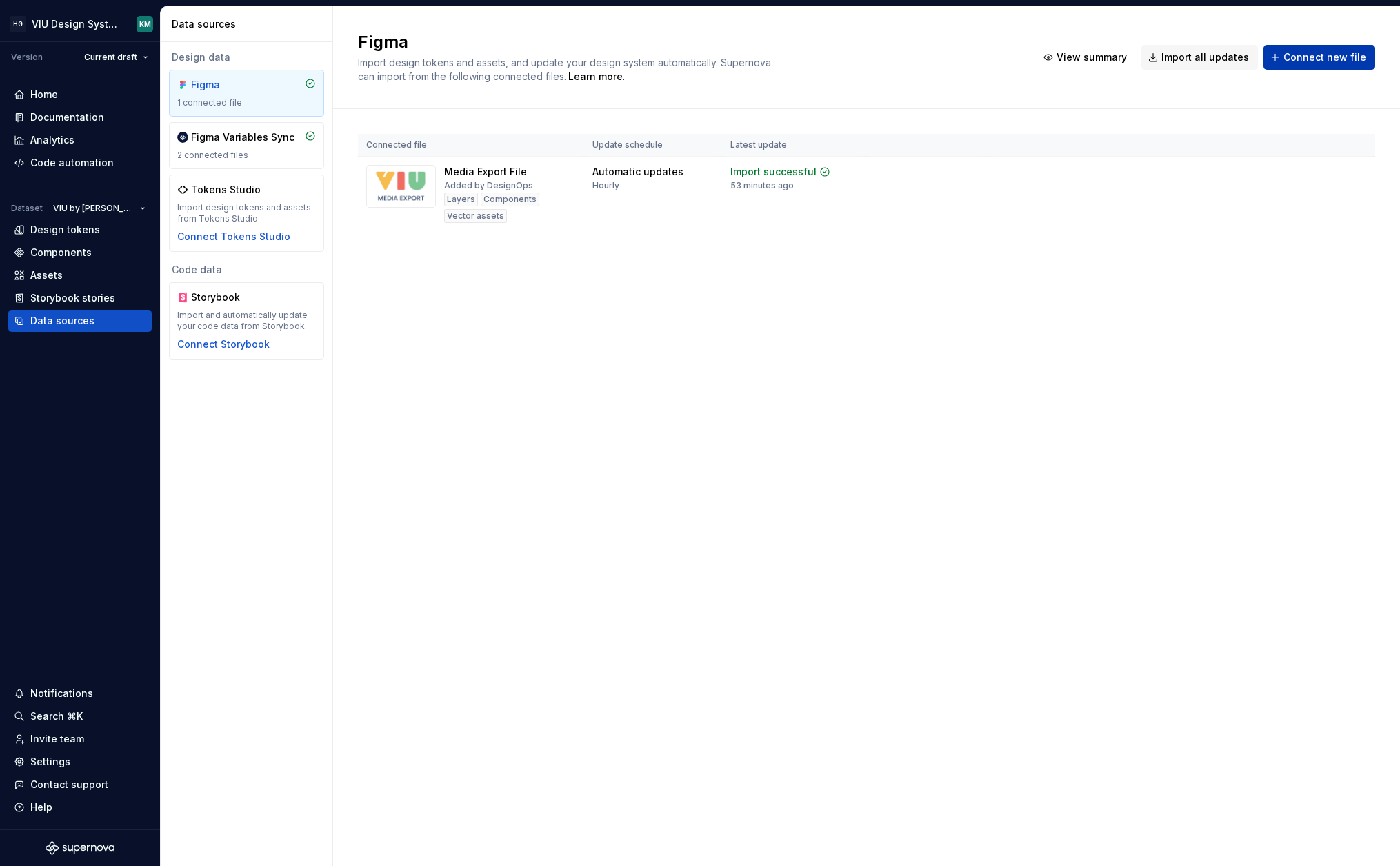
click at [1322, 60] on span "Connect new file" at bounding box center [1324, 57] width 82 height 14
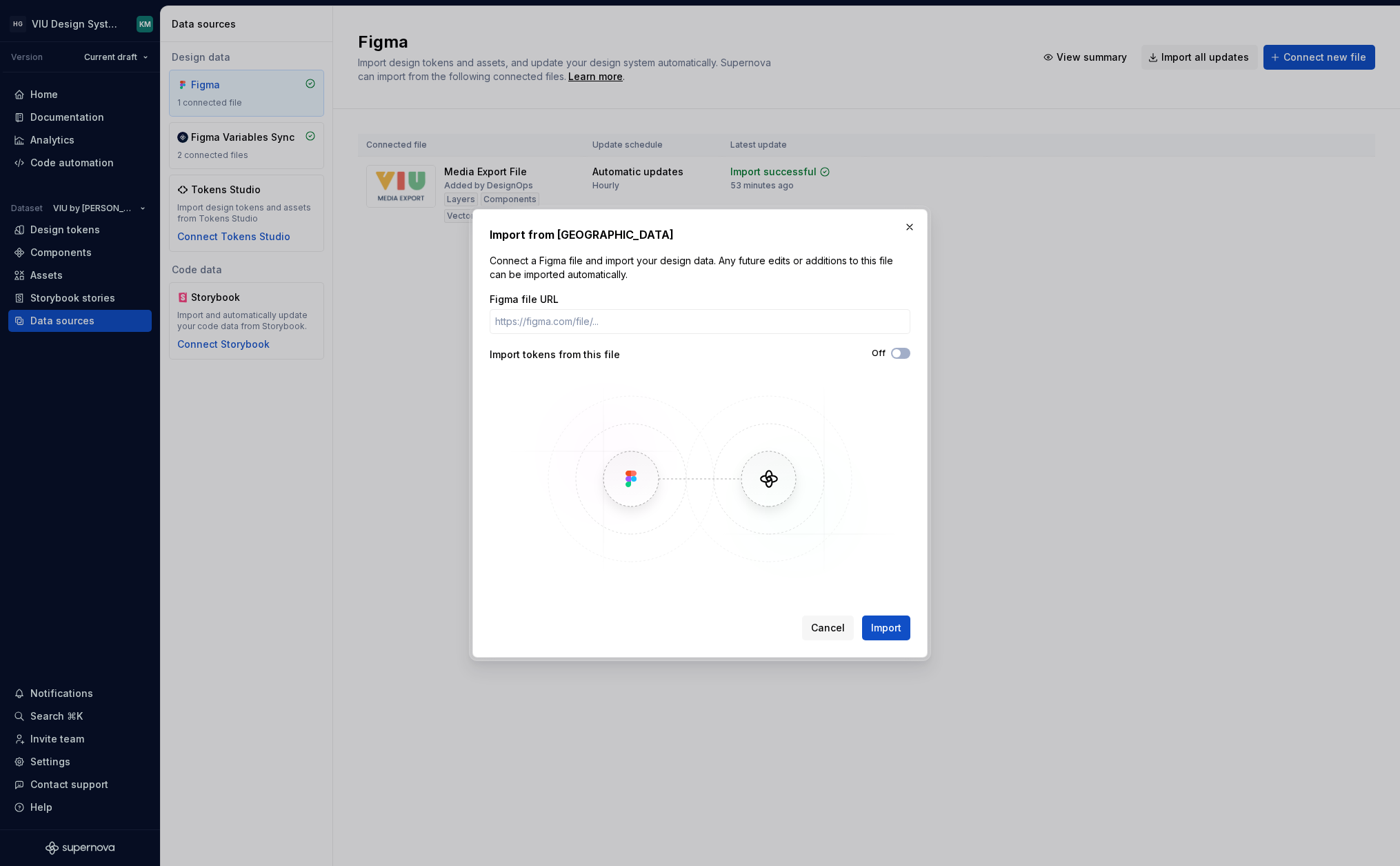
type input "[URL][DOMAIN_NAME]"
click at [876, 625] on span "Import" at bounding box center [886, 628] width 30 height 14
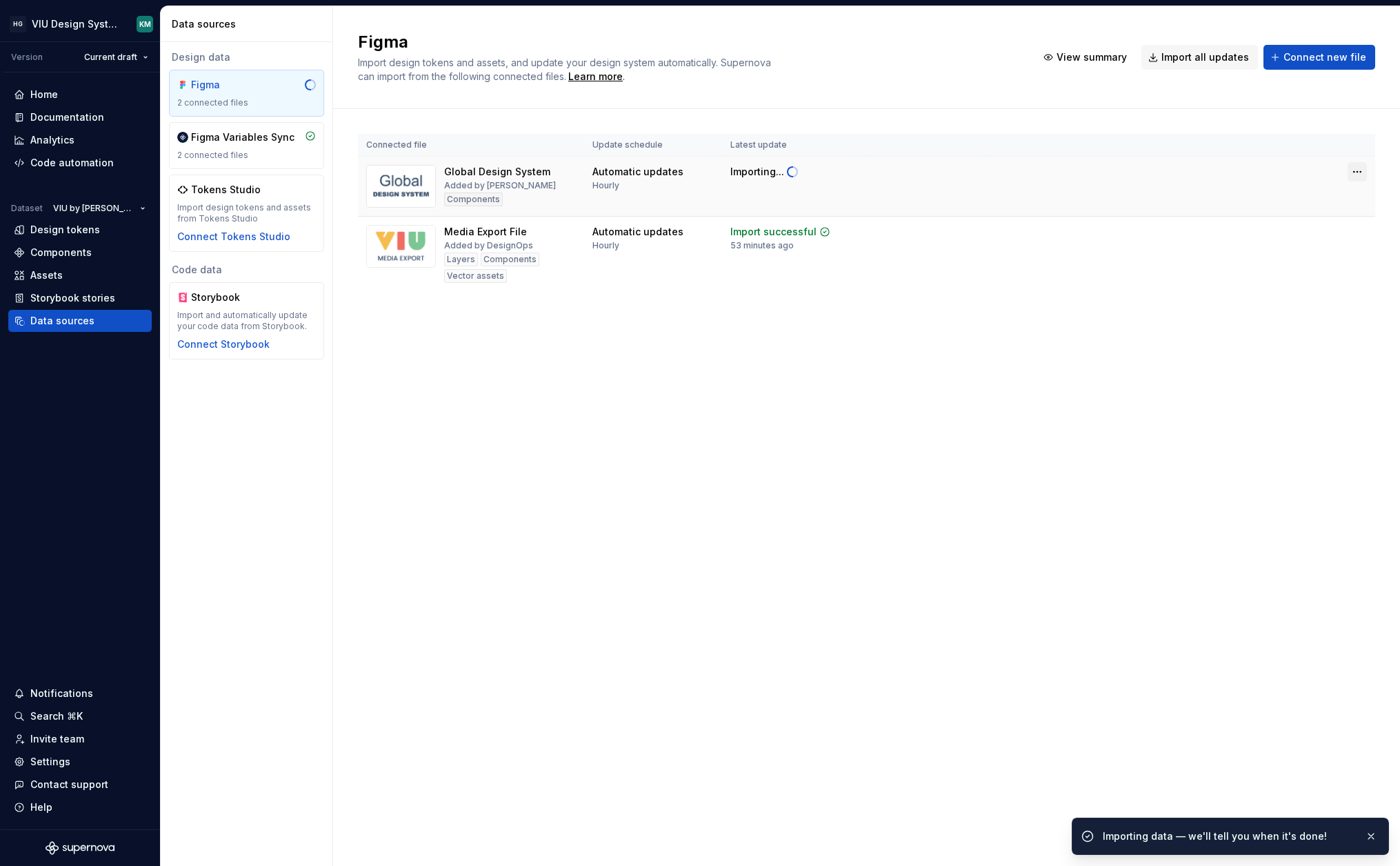
click at [1357, 175] on html "HG VIU Design System KM Version Current draft Home Documentation Analytics Code…" at bounding box center [700, 433] width 1400 height 866
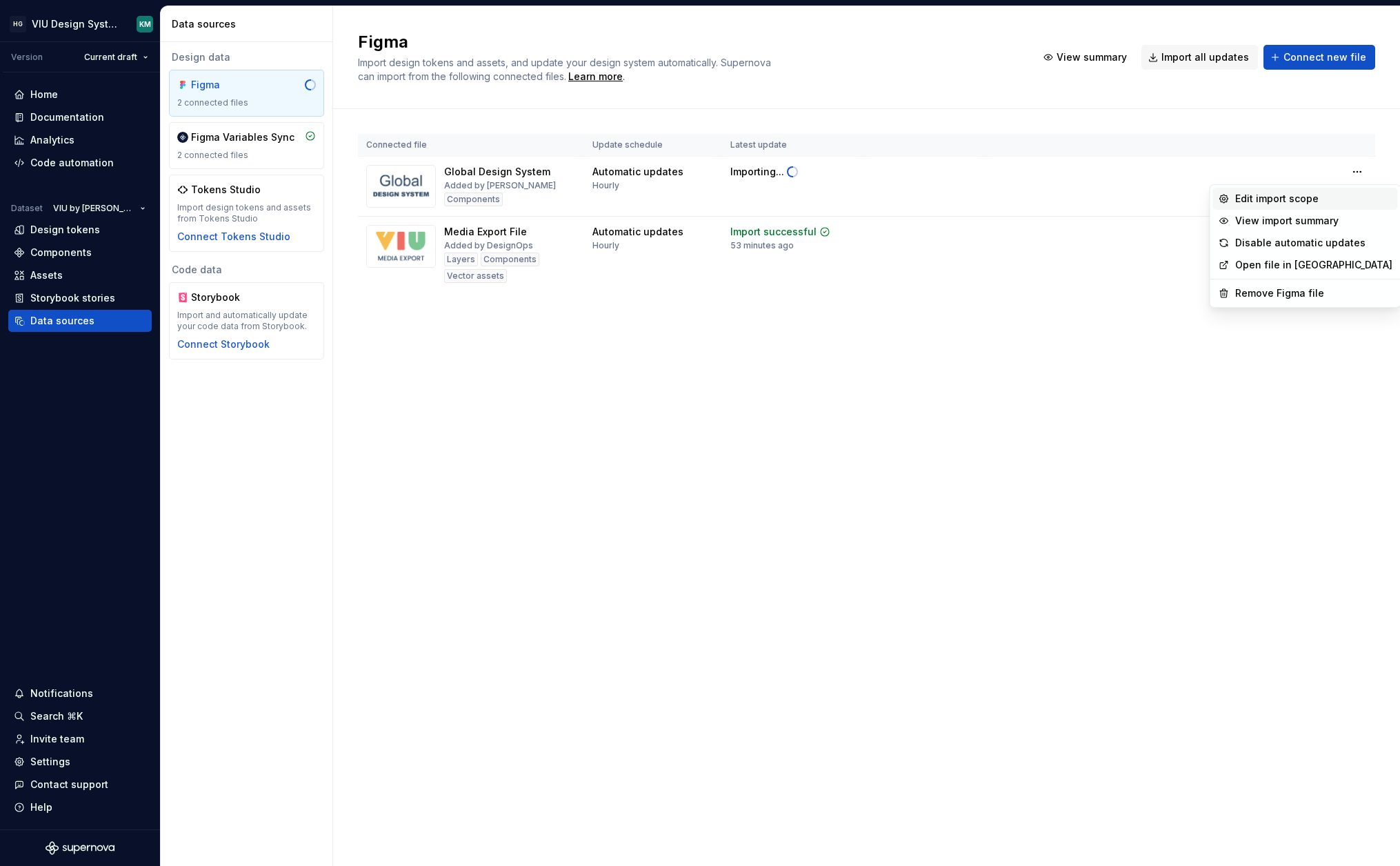
click at [1292, 200] on div "Edit import scope" at bounding box center [1314, 199] width 157 height 14
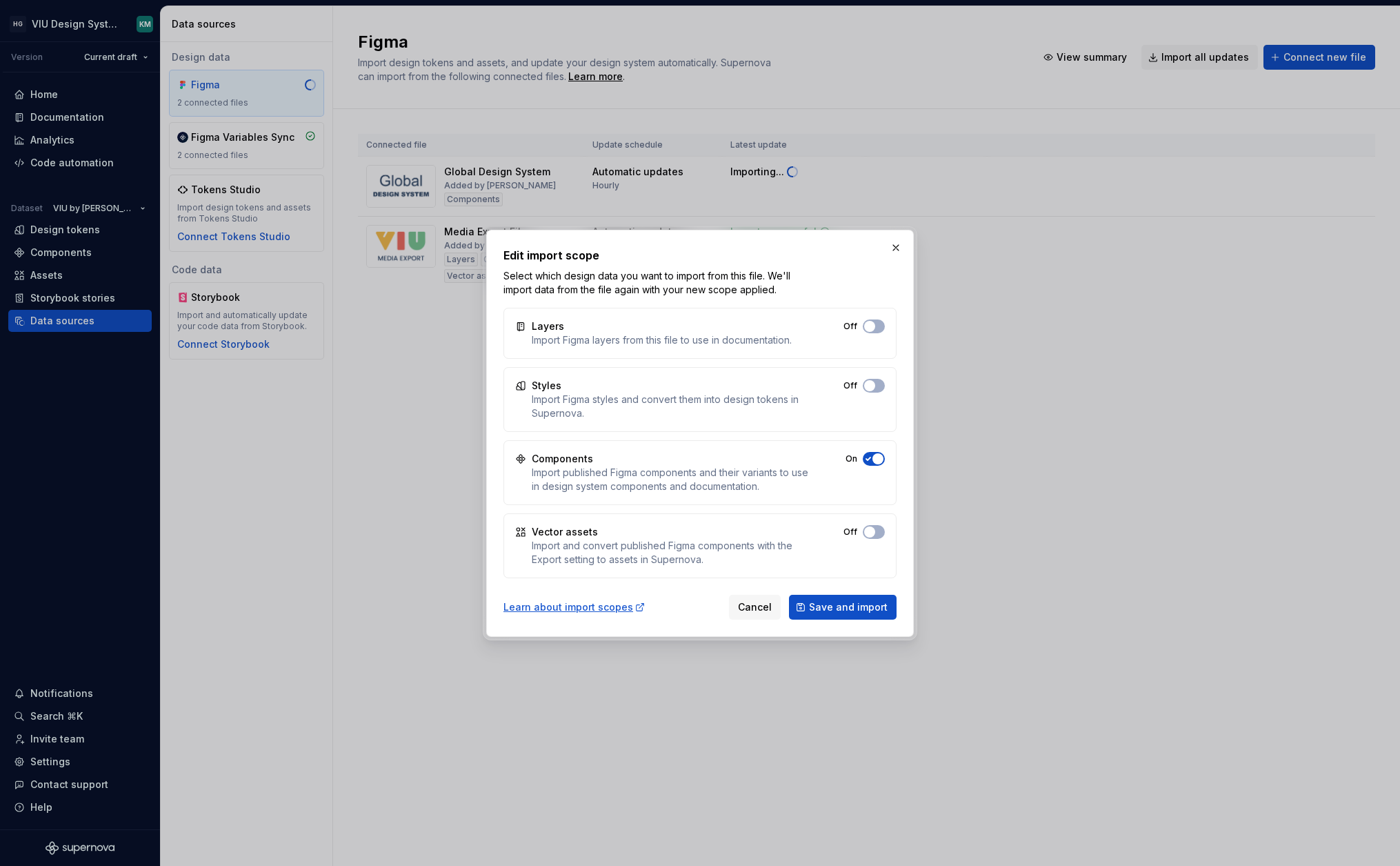
click at [875, 332] on span "button" at bounding box center [869, 326] width 11 height 11
click at [878, 386] on button "Off" at bounding box center [873, 386] width 22 height 14
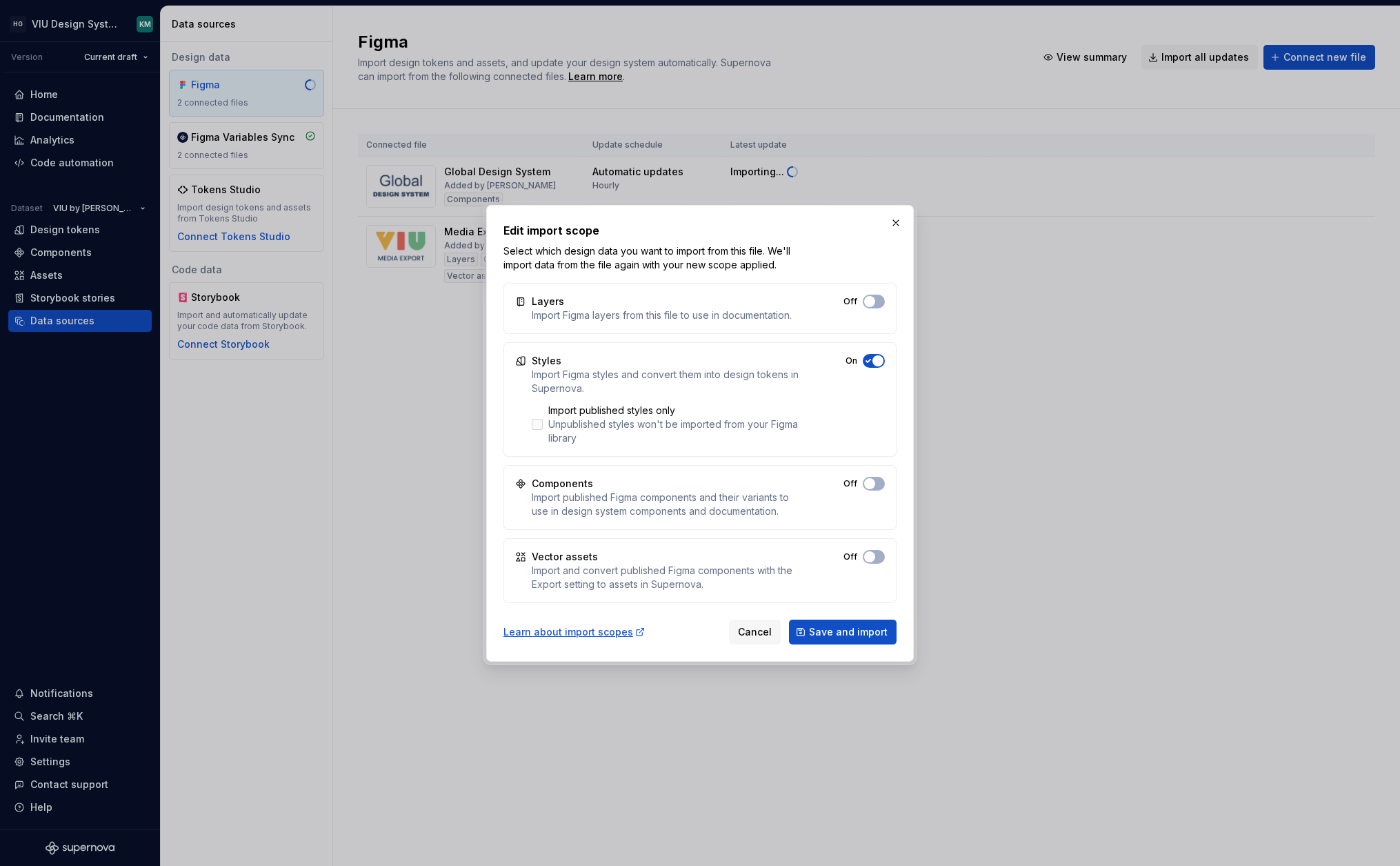
click at [721, 423] on div "Unpublished styles won't be imported from your Figma library" at bounding box center [679, 431] width 262 height 27
click at [826, 625] on span "Save and import" at bounding box center [848, 632] width 79 height 14
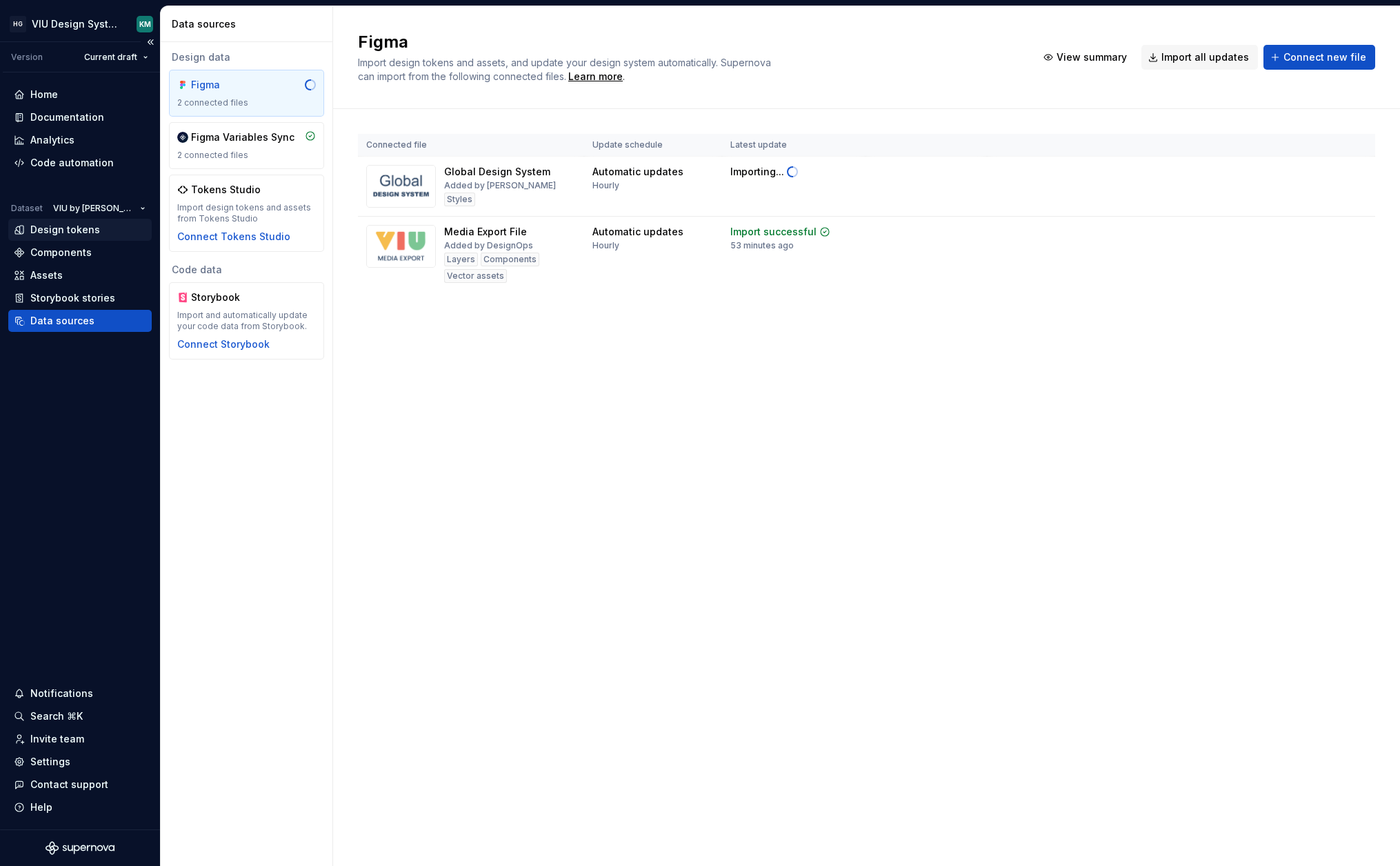
click at [48, 231] on div "Design tokens" at bounding box center [65, 230] width 70 height 14
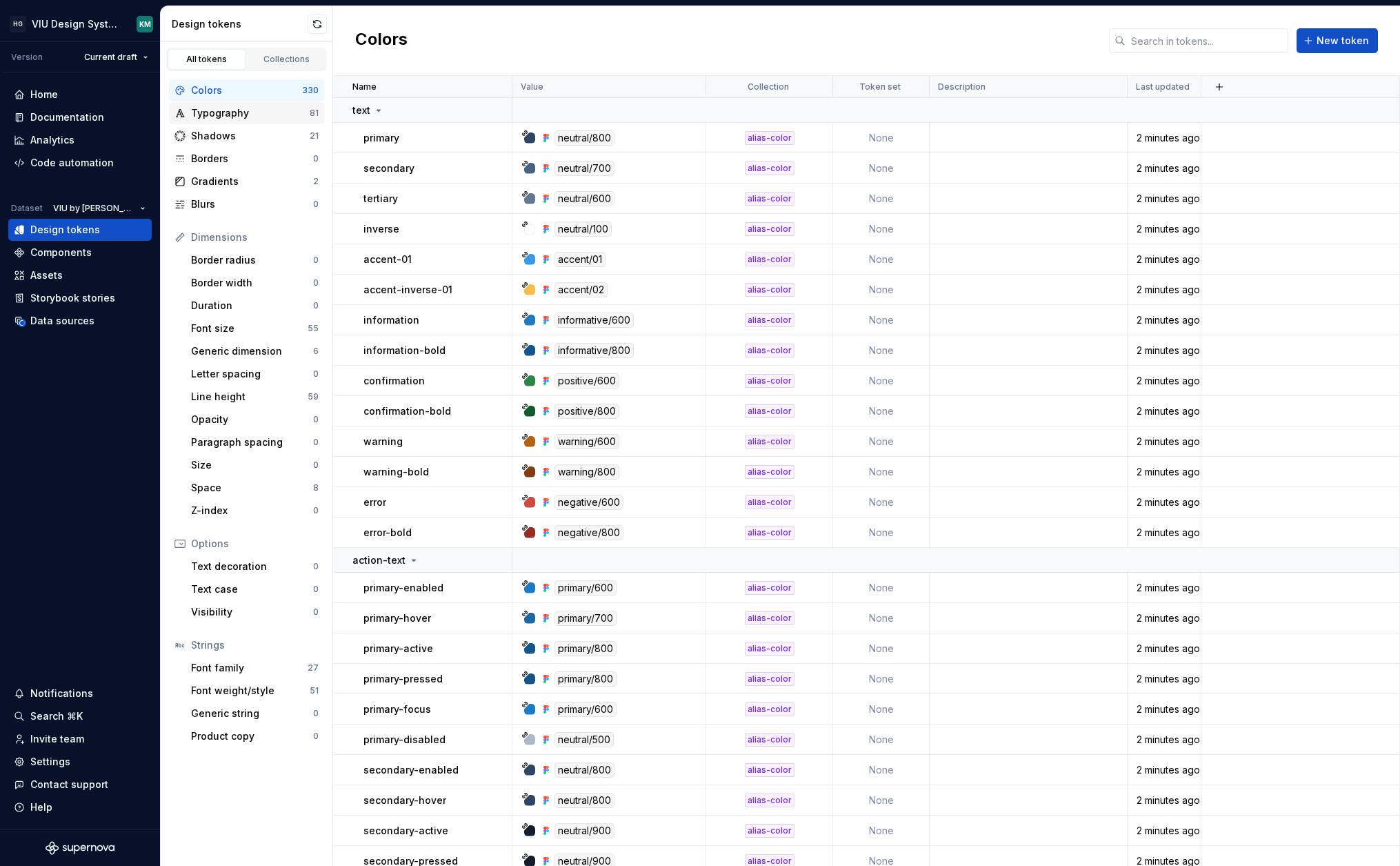
click at [225, 109] on div "Typography" at bounding box center [250, 113] width 119 height 14
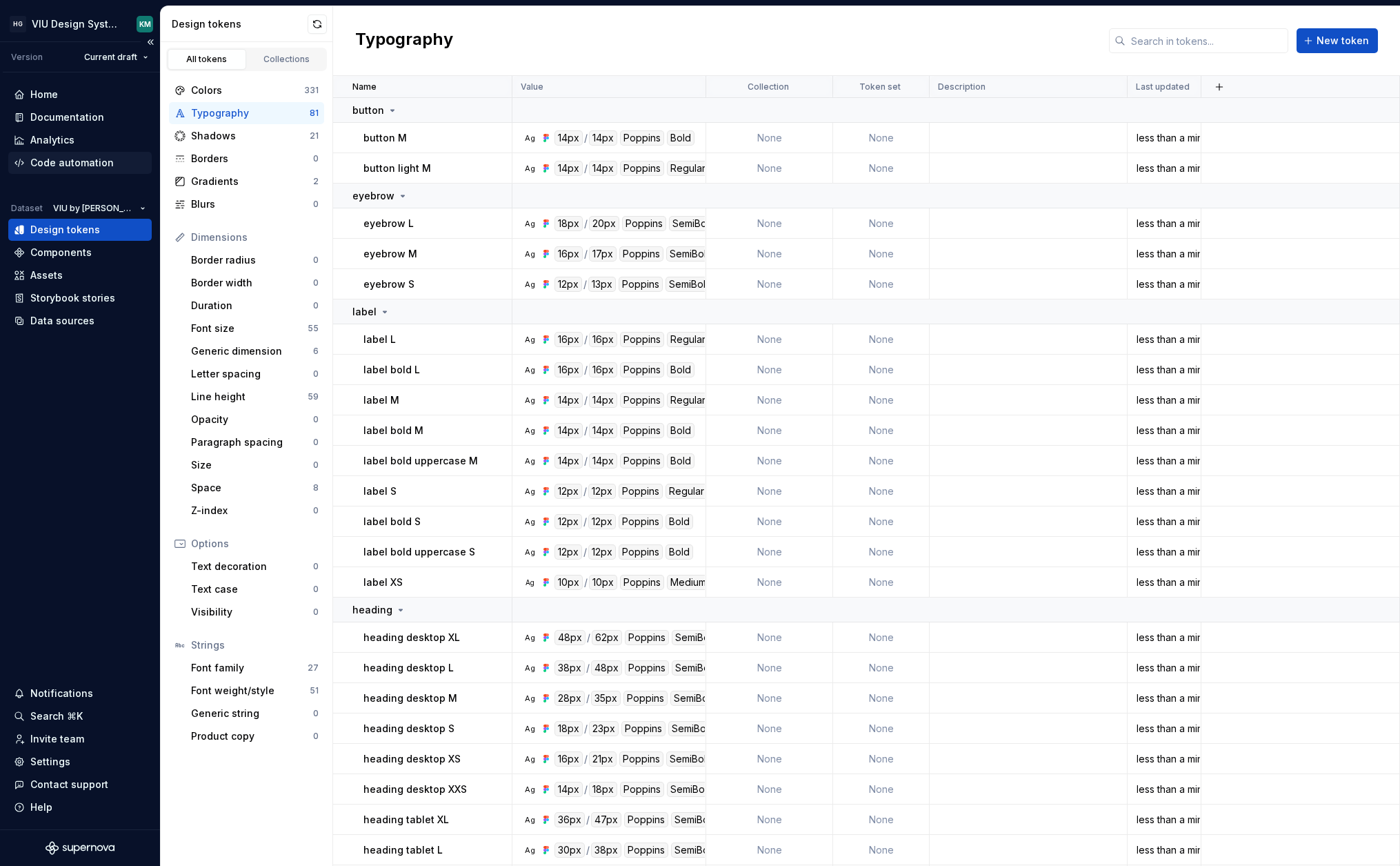
click at [83, 159] on div "Code automation" at bounding box center [72, 163] width 83 height 14
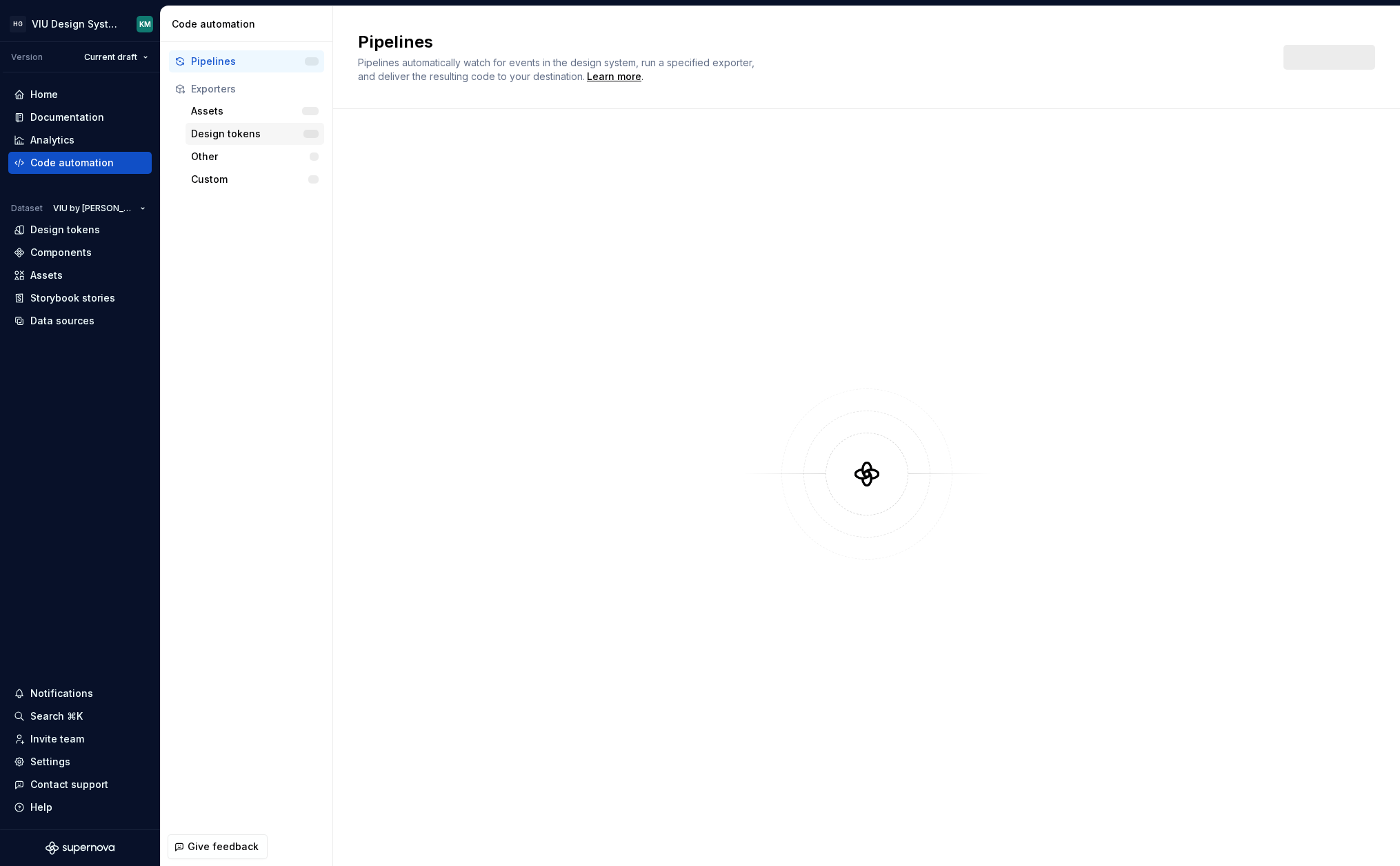
click at [224, 128] on div "Design tokens" at bounding box center [247, 134] width 113 height 14
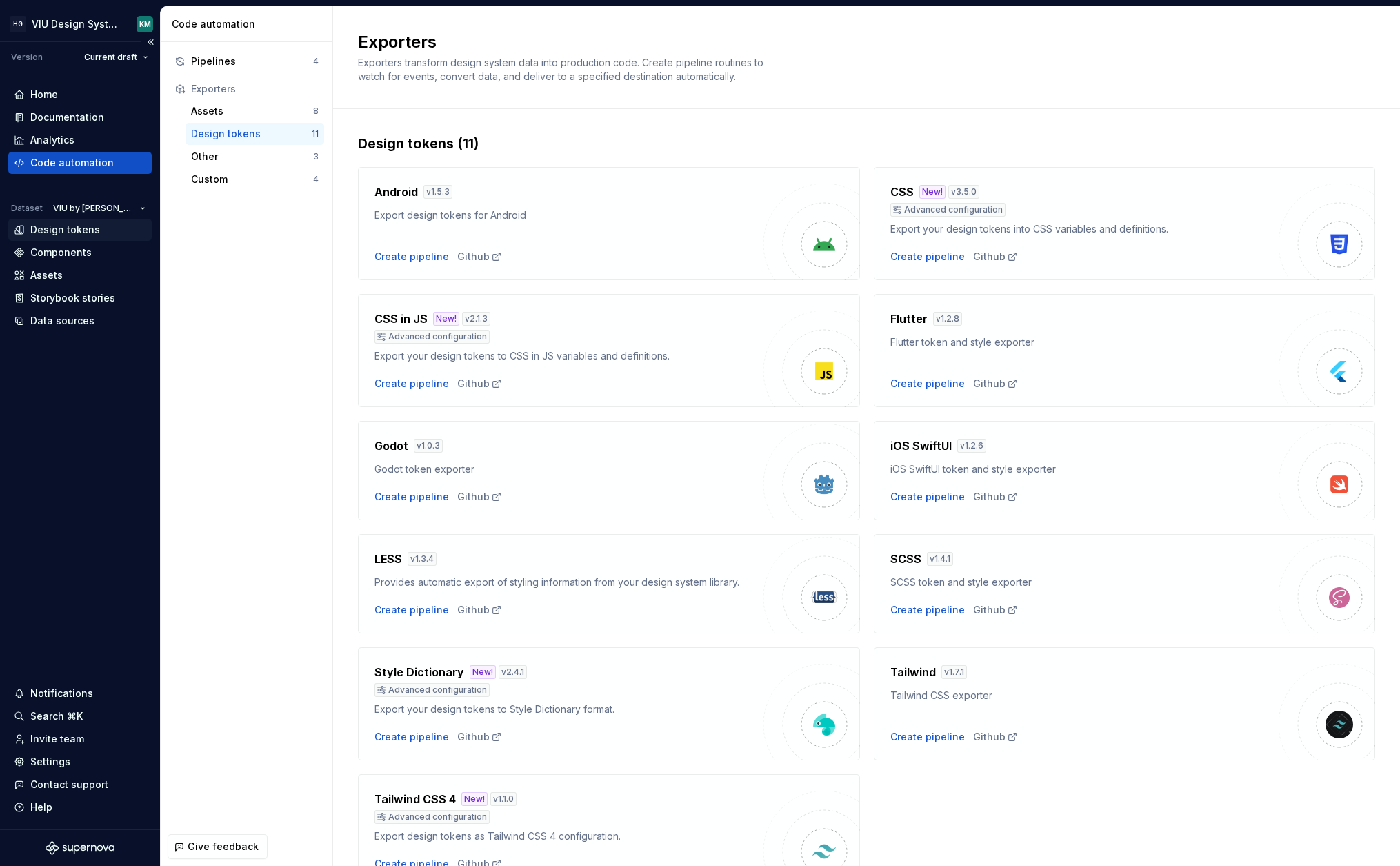
click at [80, 228] on div "Design tokens" at bounding box center [65, 230] width 70 height 14
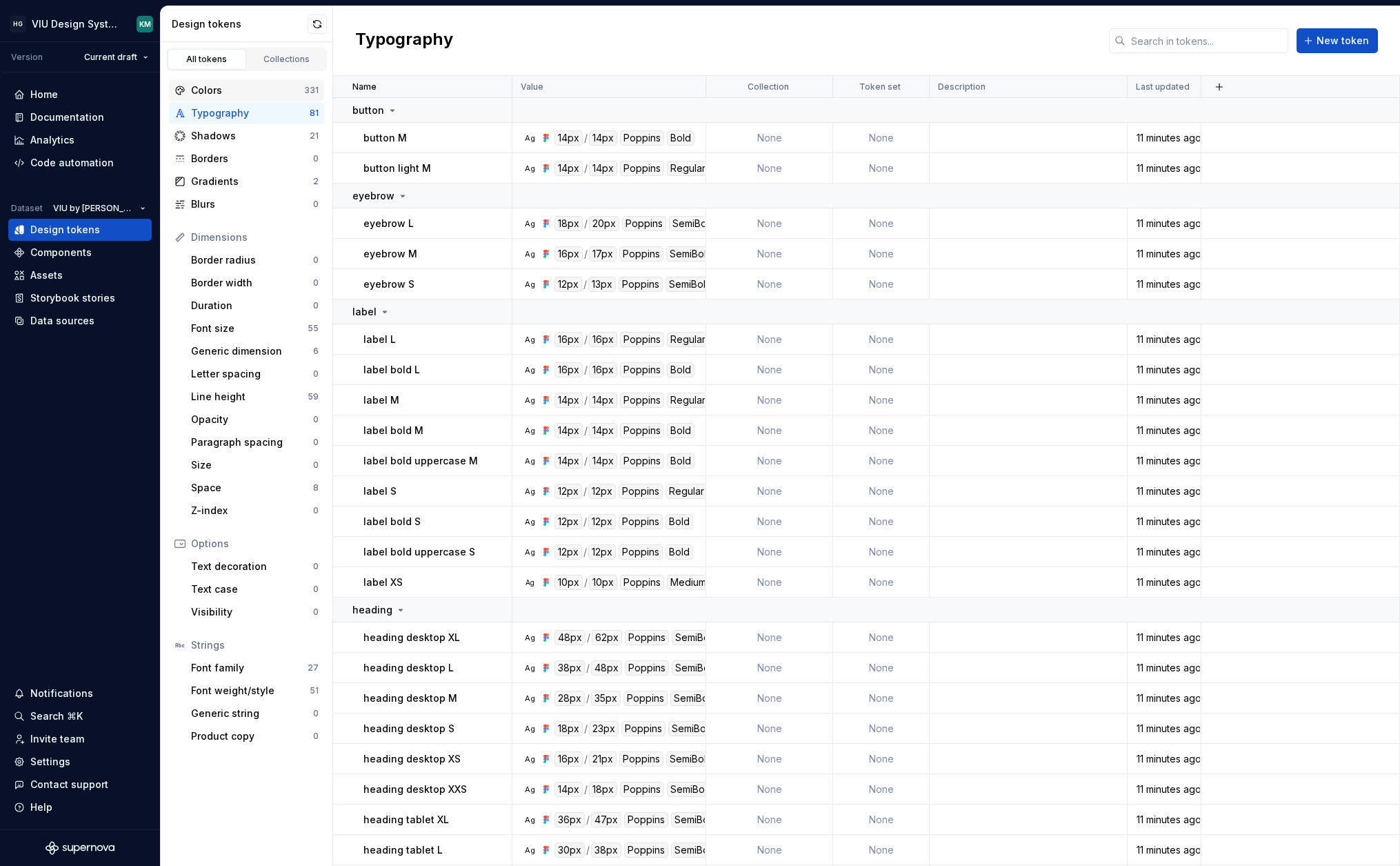
click at [283, 88] on div "Colors" at bounding box center [248, 90] width 113 height 14
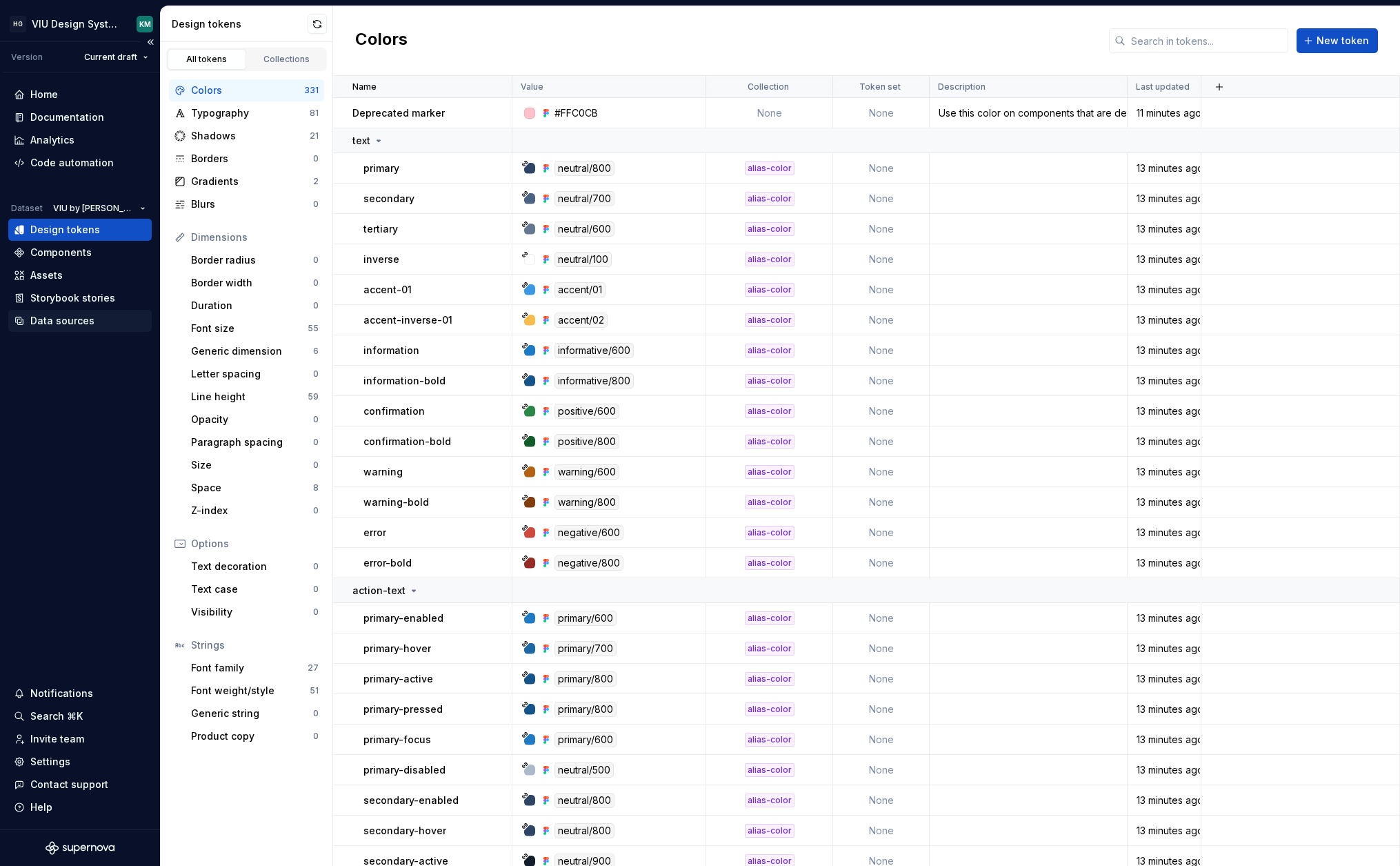
drag, startPoint x: 62, startPoint y: 316, endPoint x: 612, endPoint y: 277, distance: 551.4
click at [61, 316] on div "Data sources" at bounding box center [62, 321] width 64 height 14
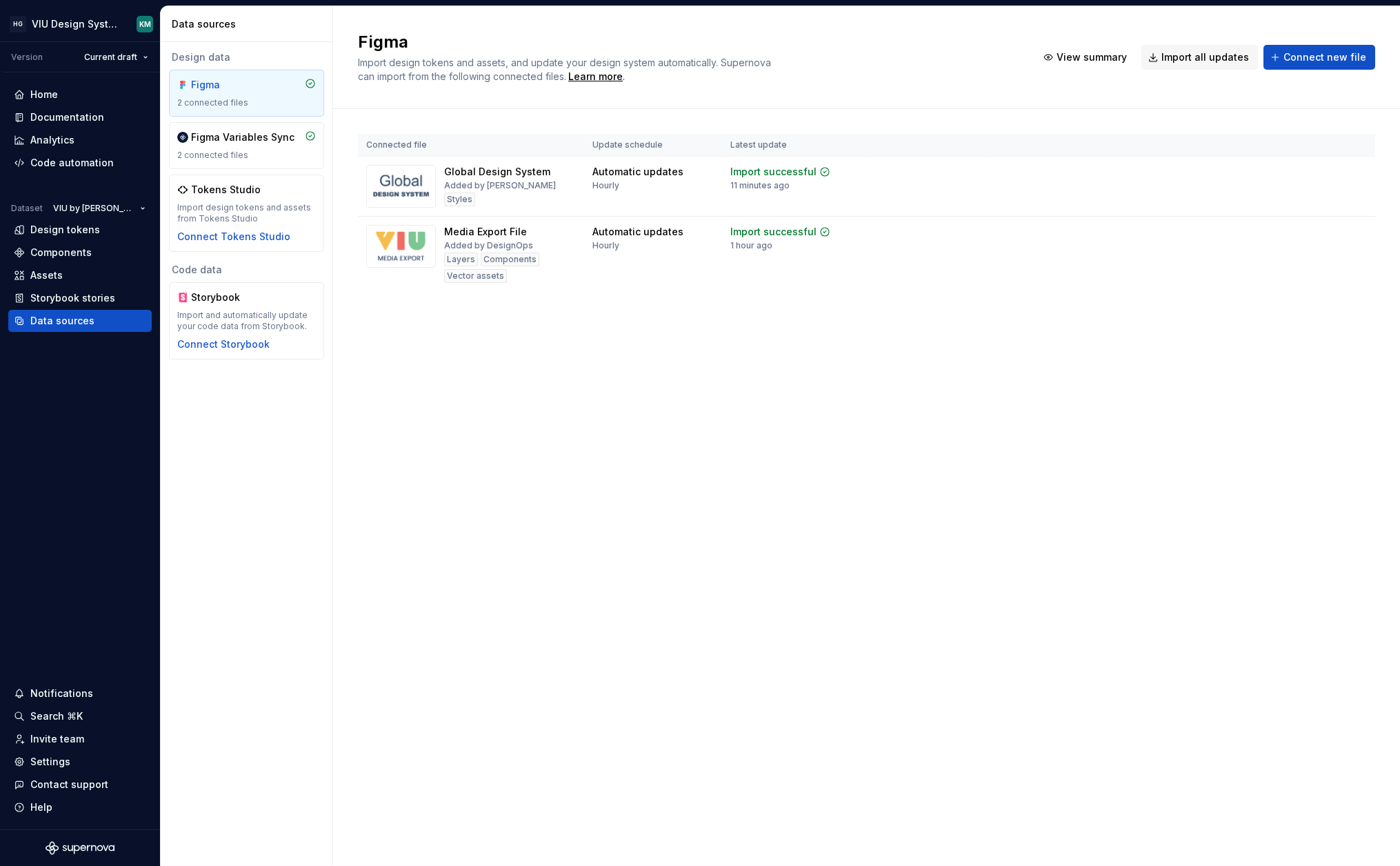
click at [1352, 176] on html "HG VIU Design System KM Version Current draft Home Documentation Analytics Code…" at bounding box center [700, 433] width 1400 height 866
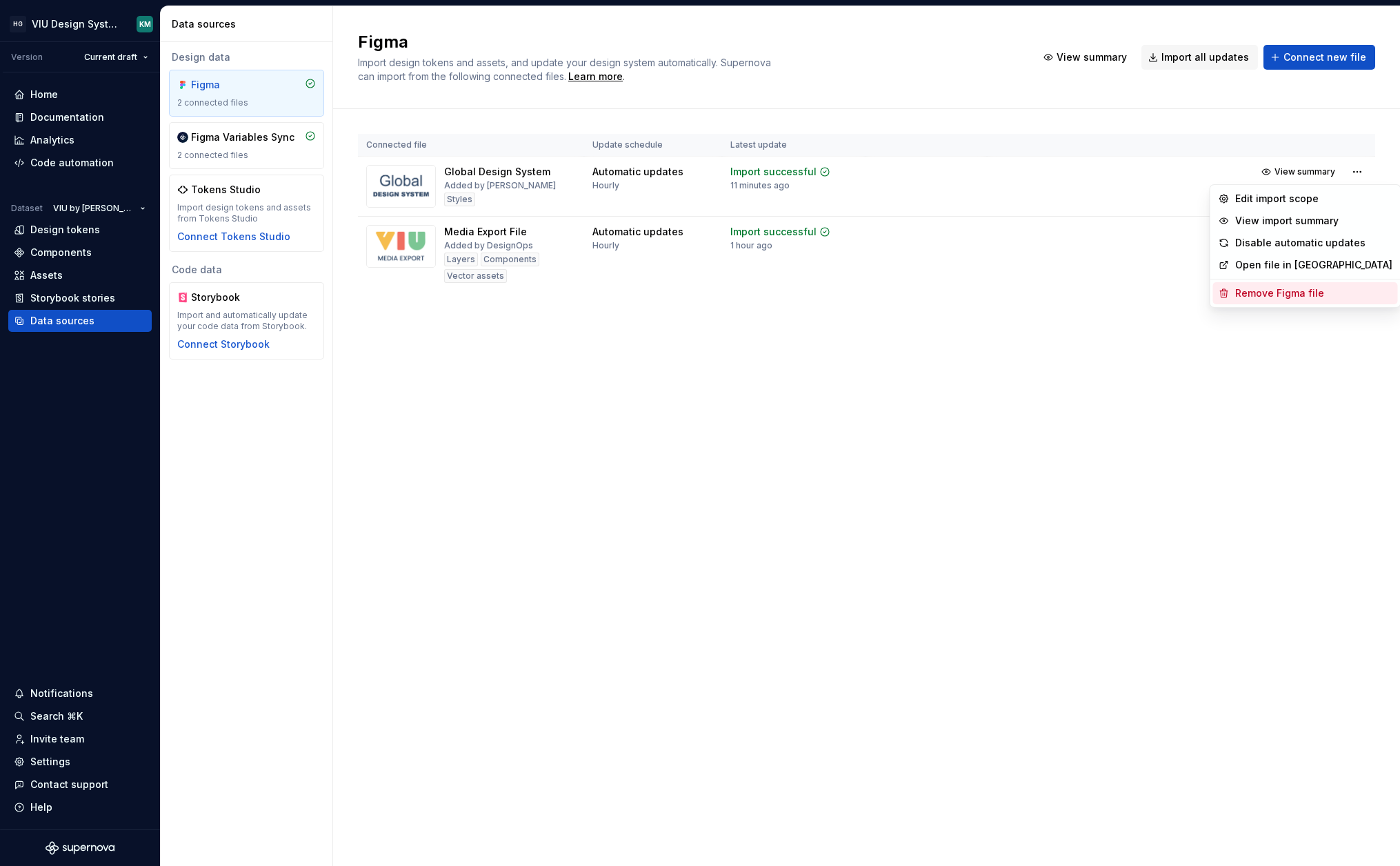
click at [1286, 290] on div "Remove Figma file" at bounding box center [1314, 293] width 157 height 14
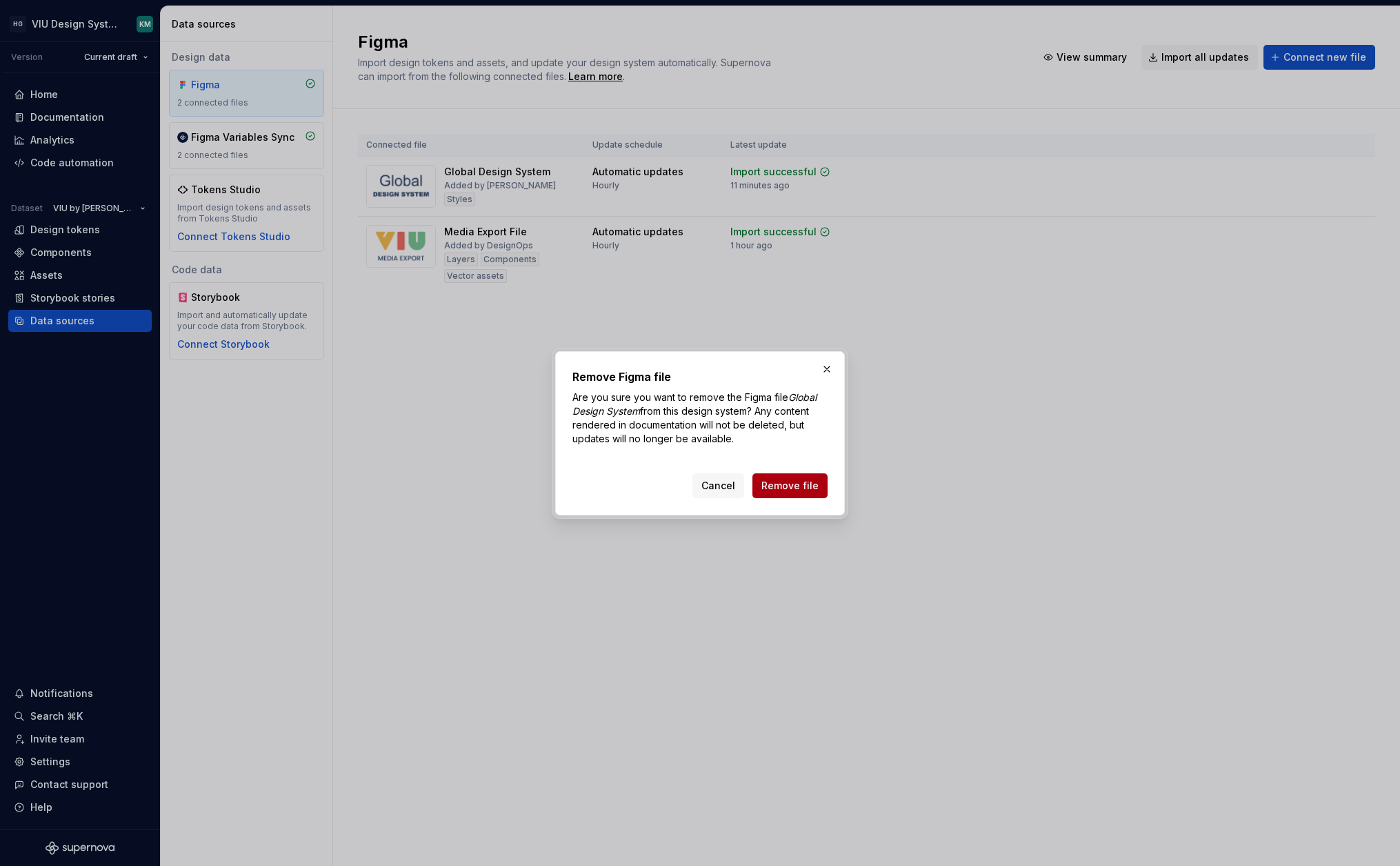
click at [791, 489] on span "Remove file" at bounding box center [790, 486] width 57 height 14
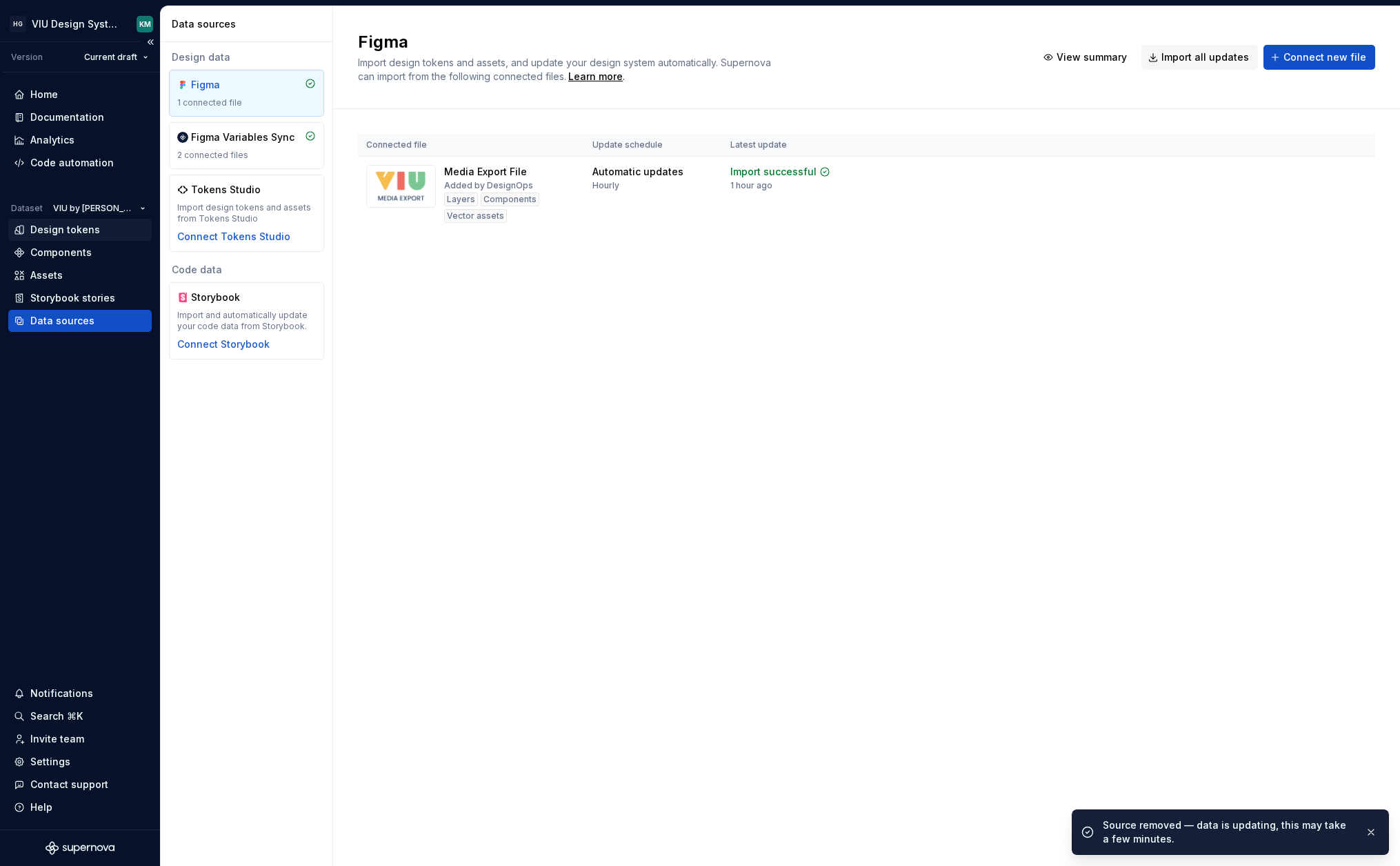
click at [71, 224] on div "Design tokens" at bounding box center [65, 230] width 70 height 14
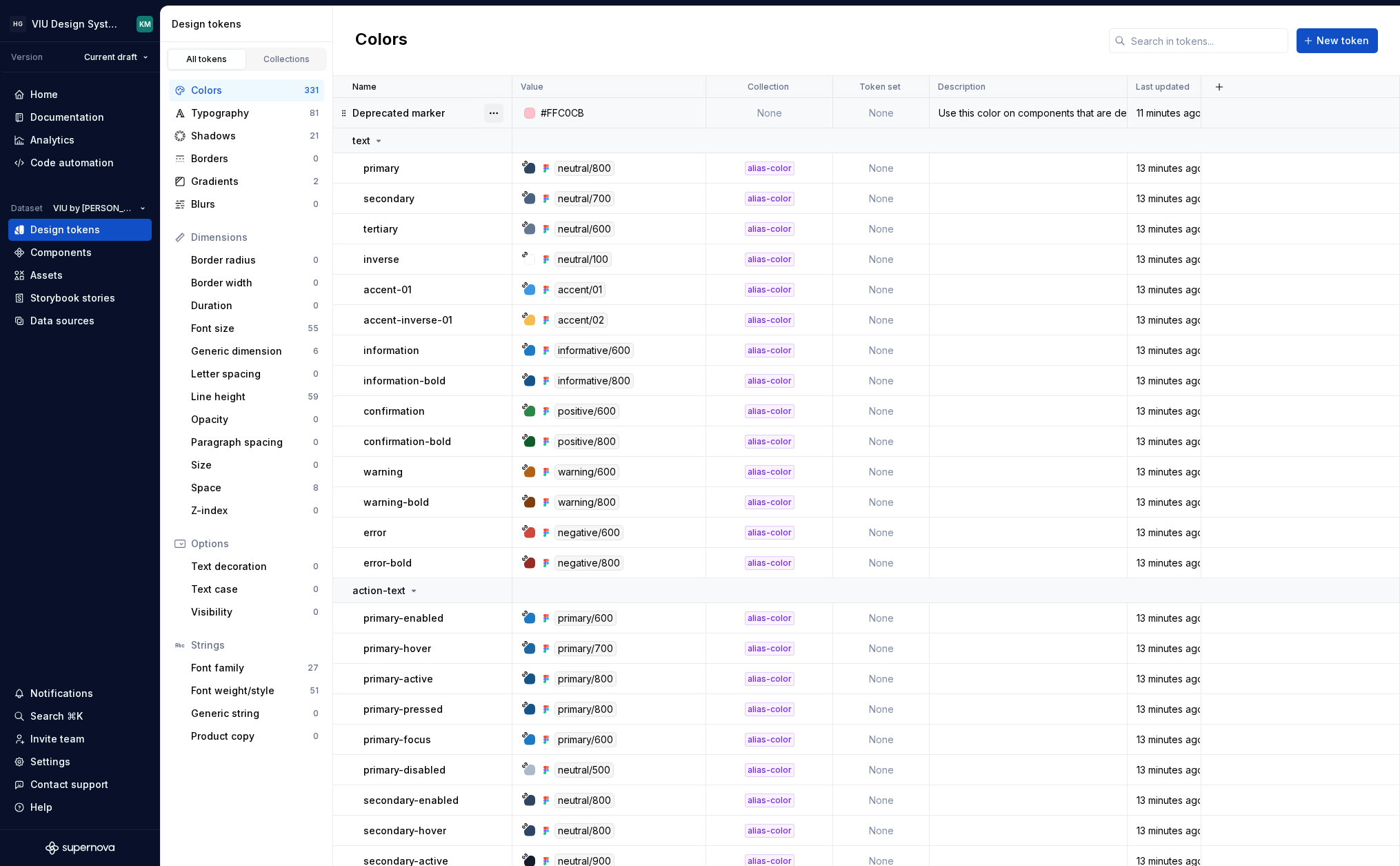
click at [492, 112] on button "button" at bounding box center [494, 113] width 20 height 20
click at [497, 114] on button "button" at bounding box center [494, 113] width 20 height 20
click at [511, 191] on div "Delete token" at bounding box center [554, 191] width 90 height 14
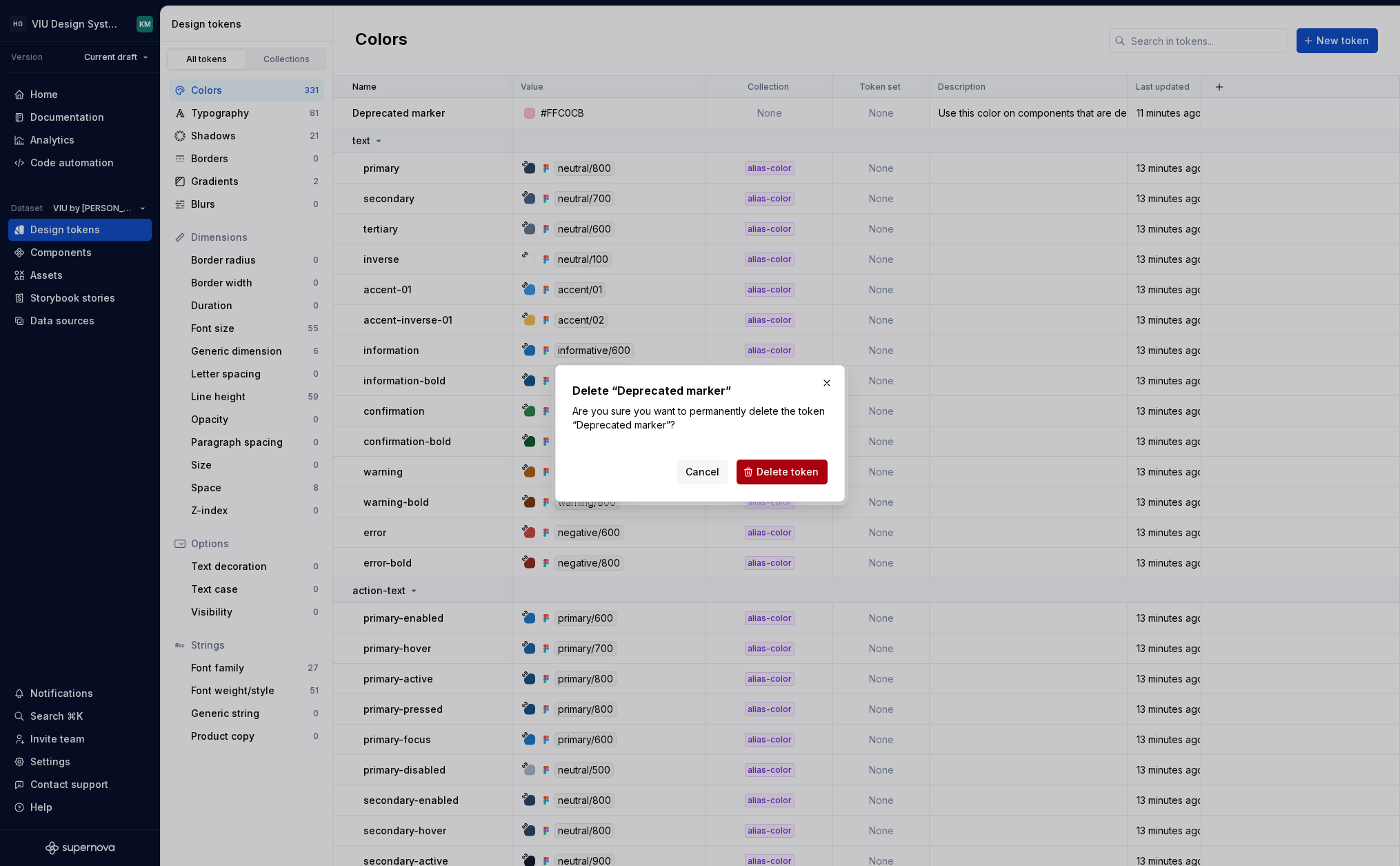
click at [776, 474] on span "Delete token" at bounding box center [788, 472] width 62 height 14
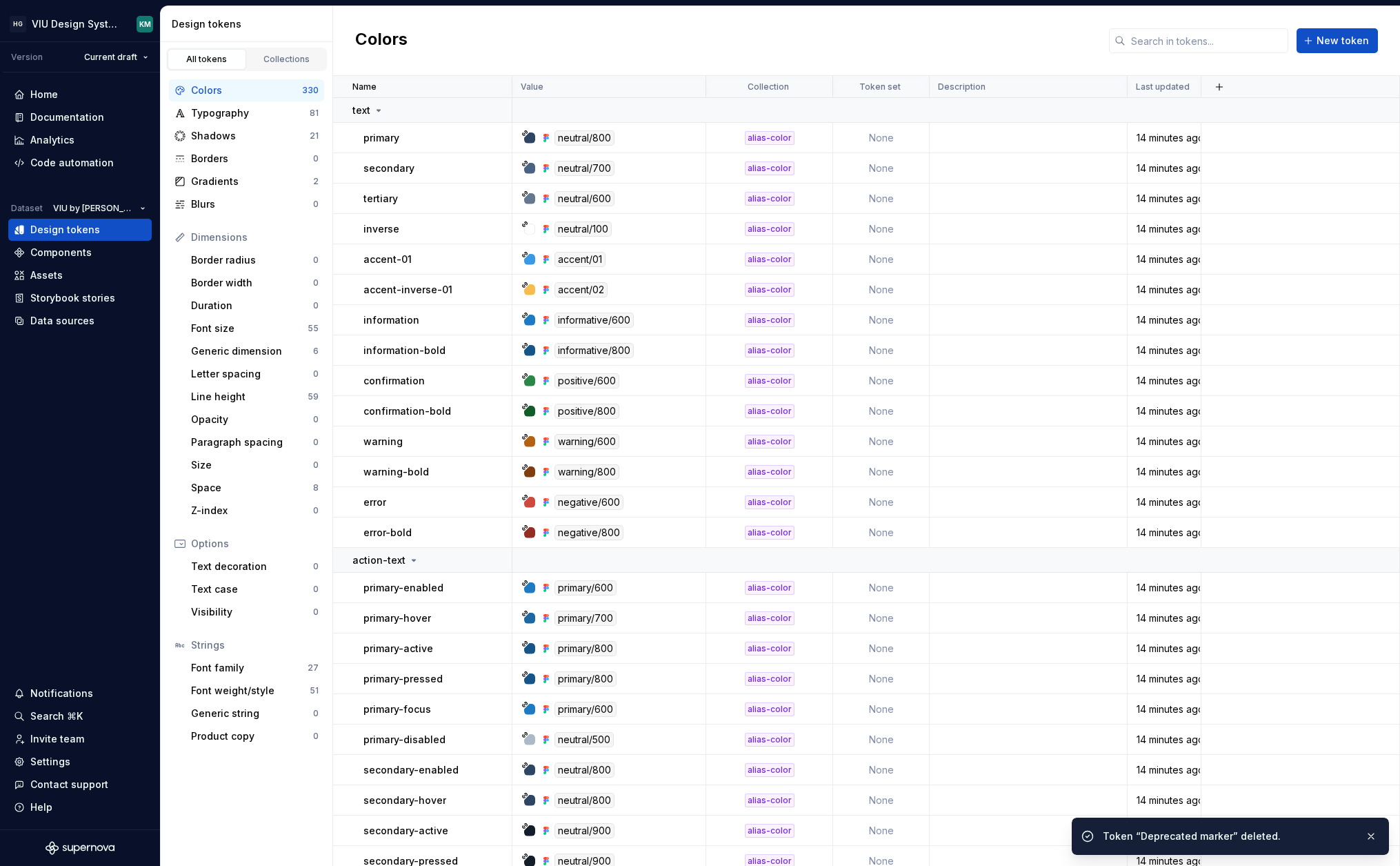
click at [260, 113] on div "Typography" at bounding box center [250, 113] width 119 height 14
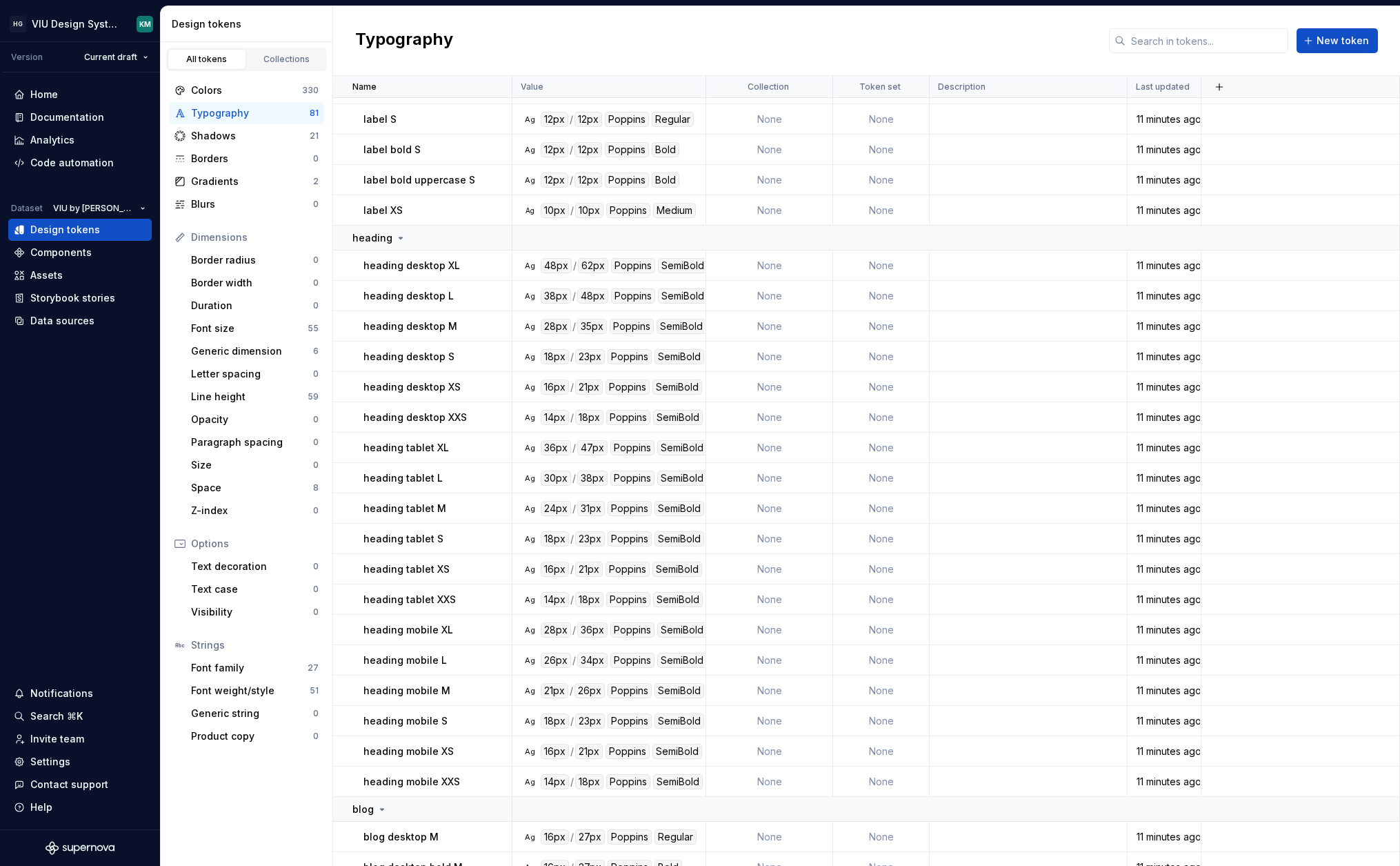
scroll to position [1865, 0]
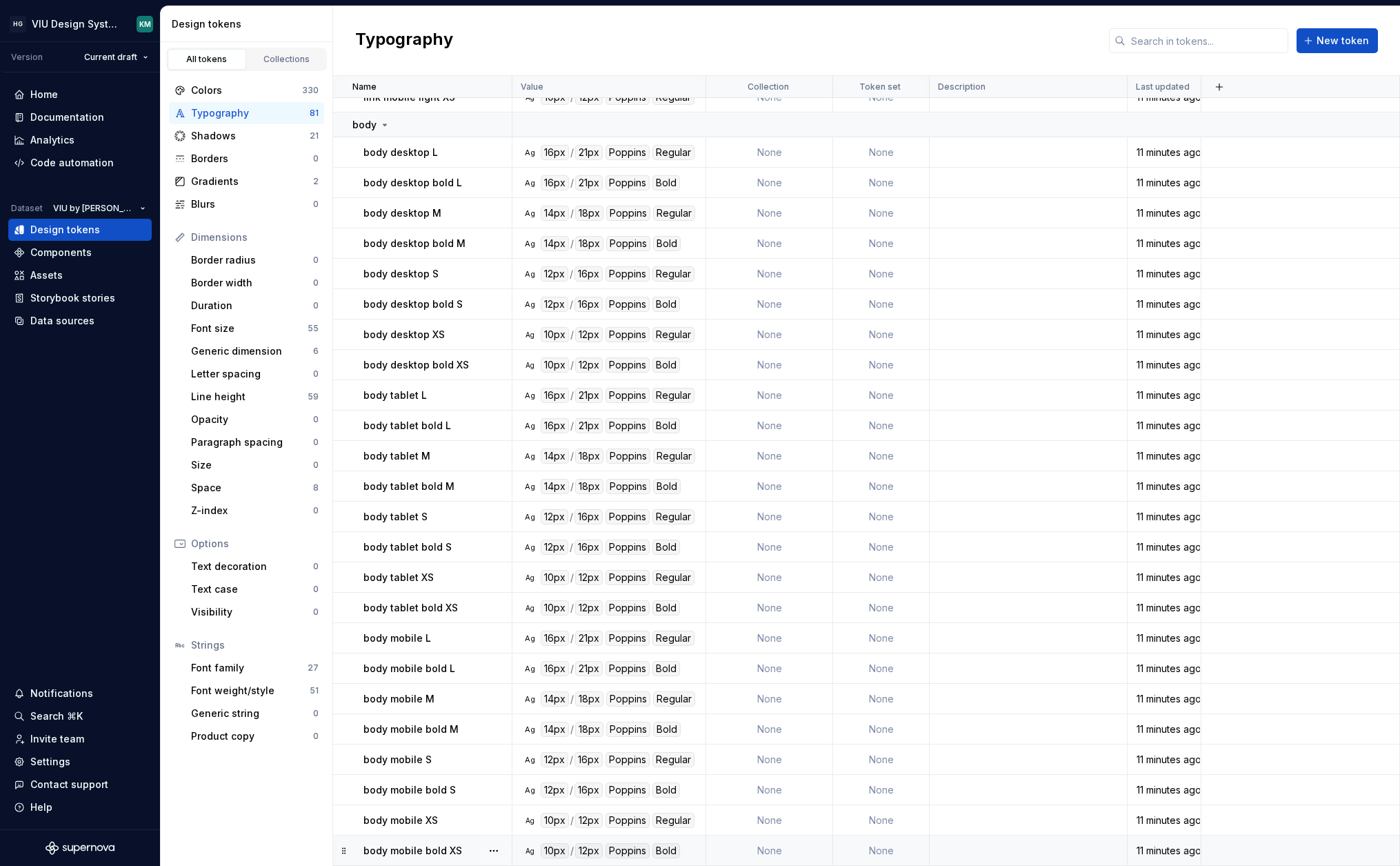
click at [463, 850] on div "body mobile bold XS" at bounding box center [437, 851] width 147 height 14
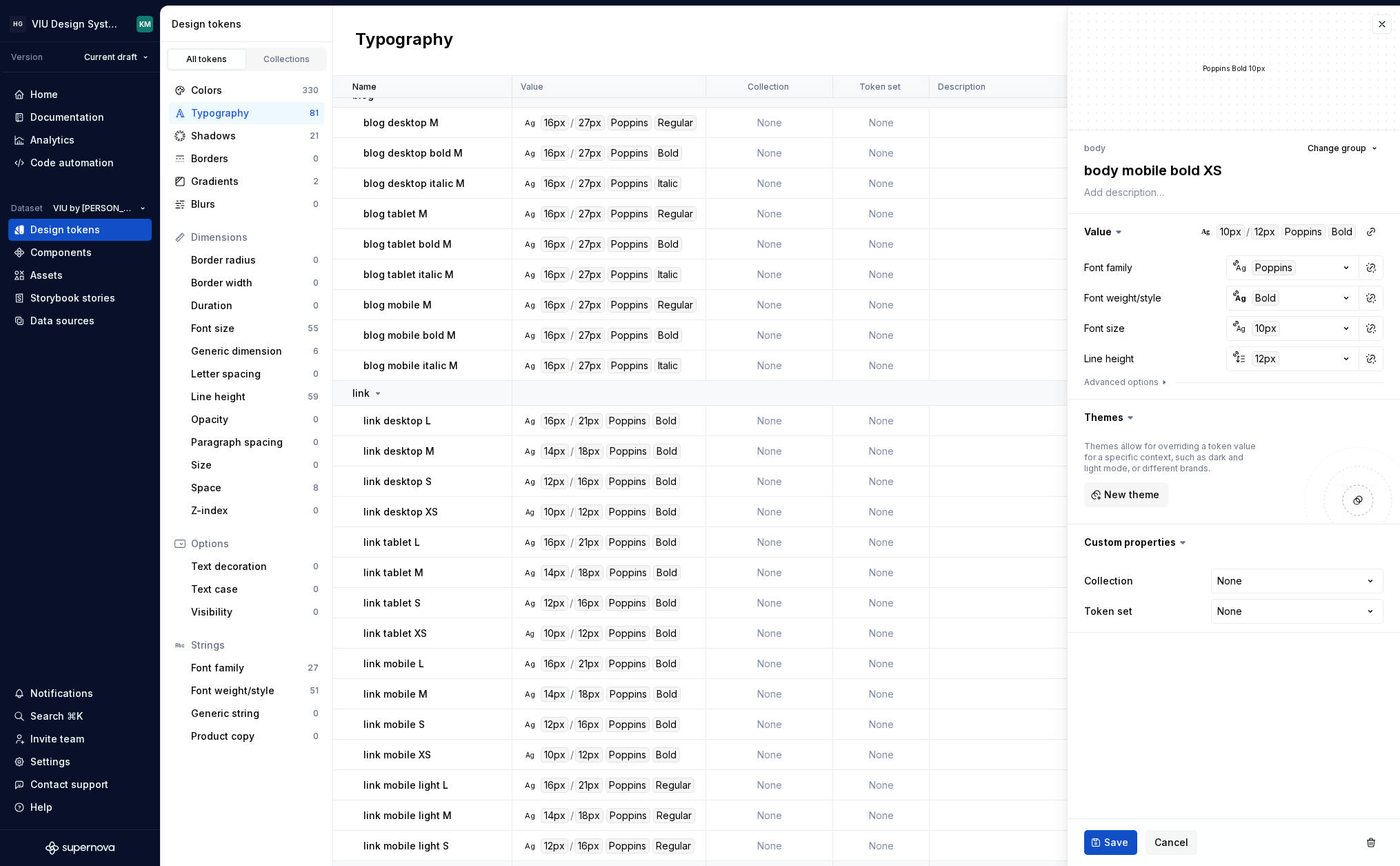
scroll to position [1249, 0]
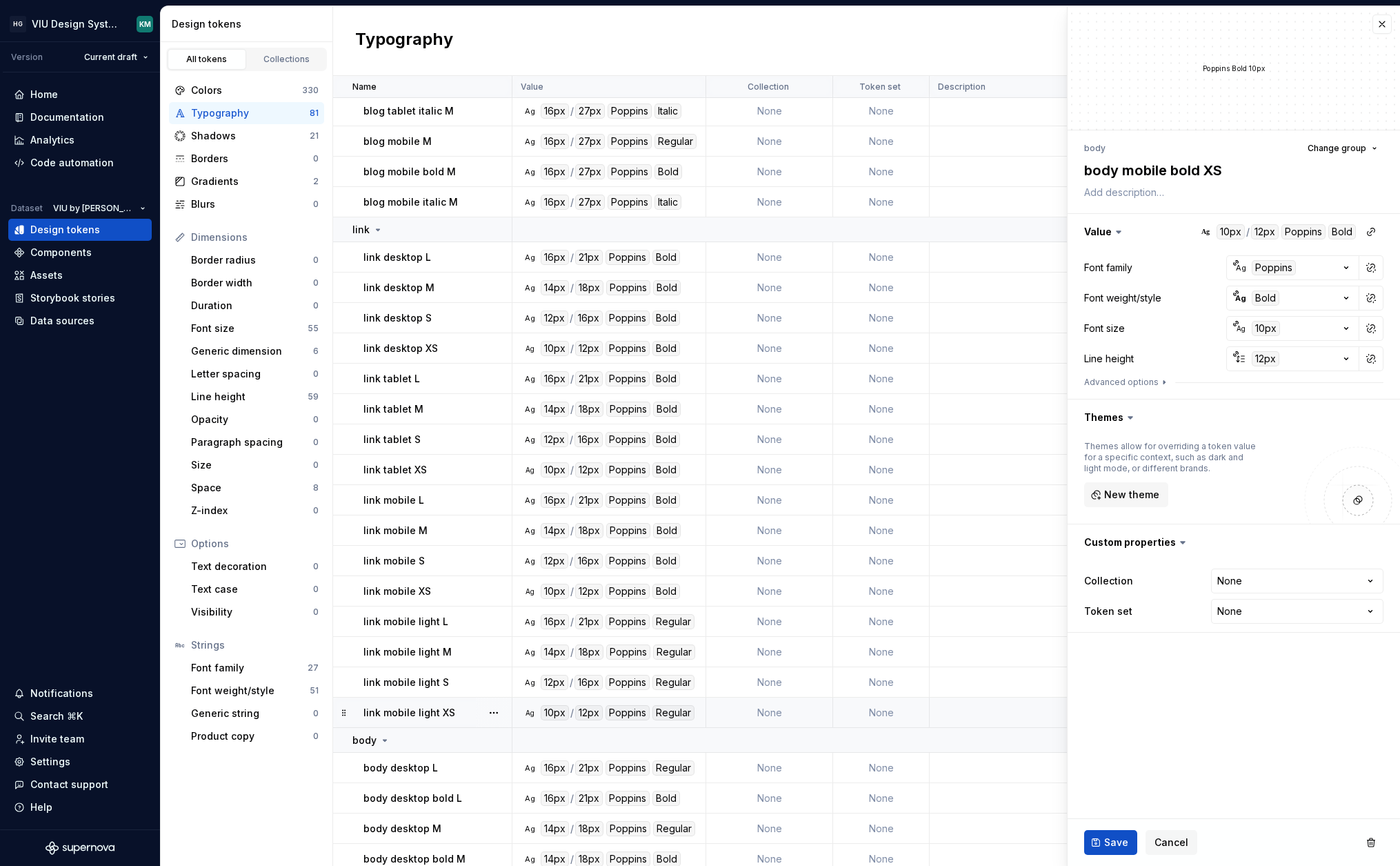
click at [404, 711] on p "link mobile light XS" at bounding box center [409, 712] width 91 height 14
click at [1269, 358] on div "12px" at bounding box center [1265, 359] width 27 height 15
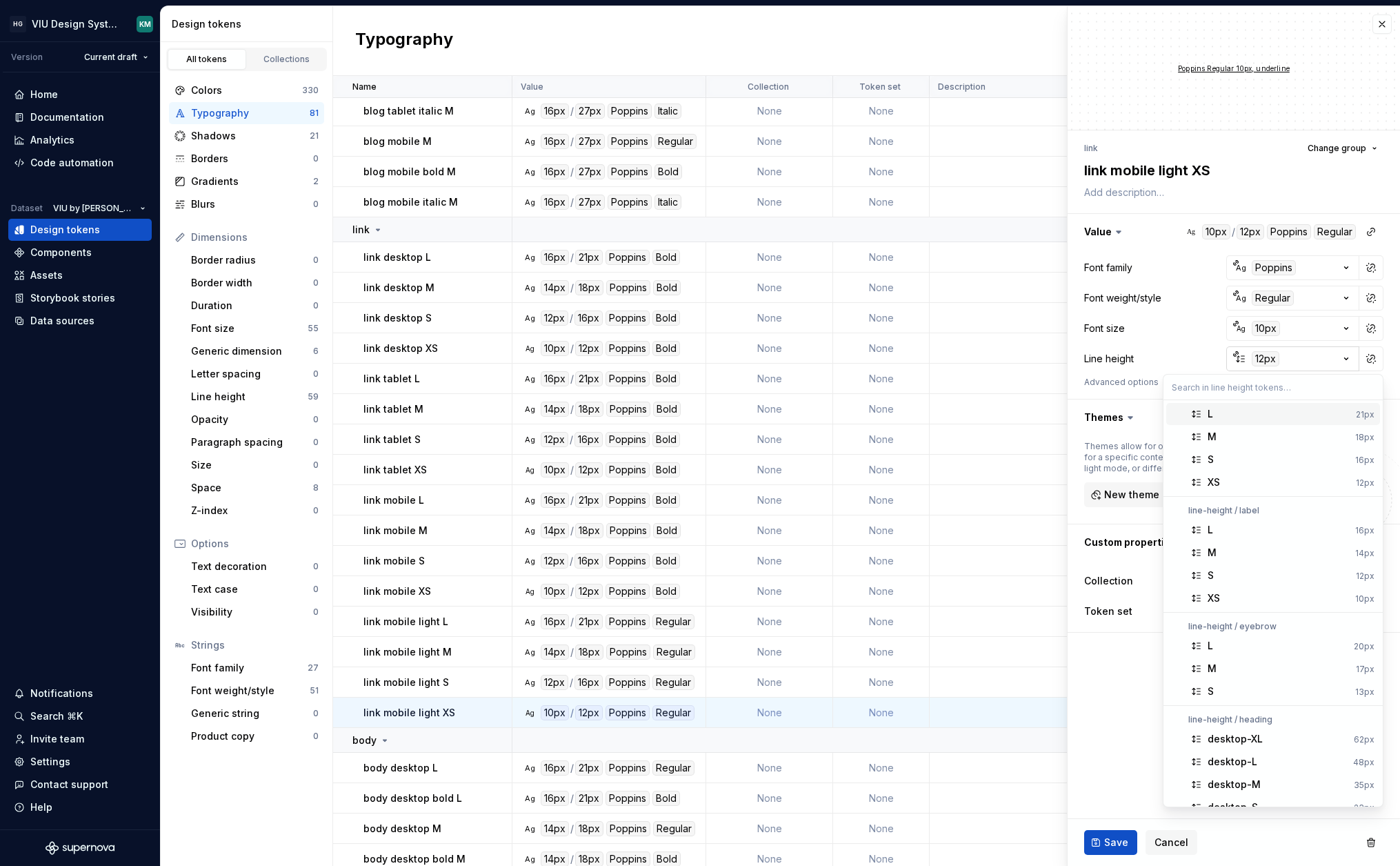
click at [1269, 358] on html "HG VIU Design System KM Version Current draft Home Documentation Analytics Code…" at bounding box center [700, 433] width 1400 height 866
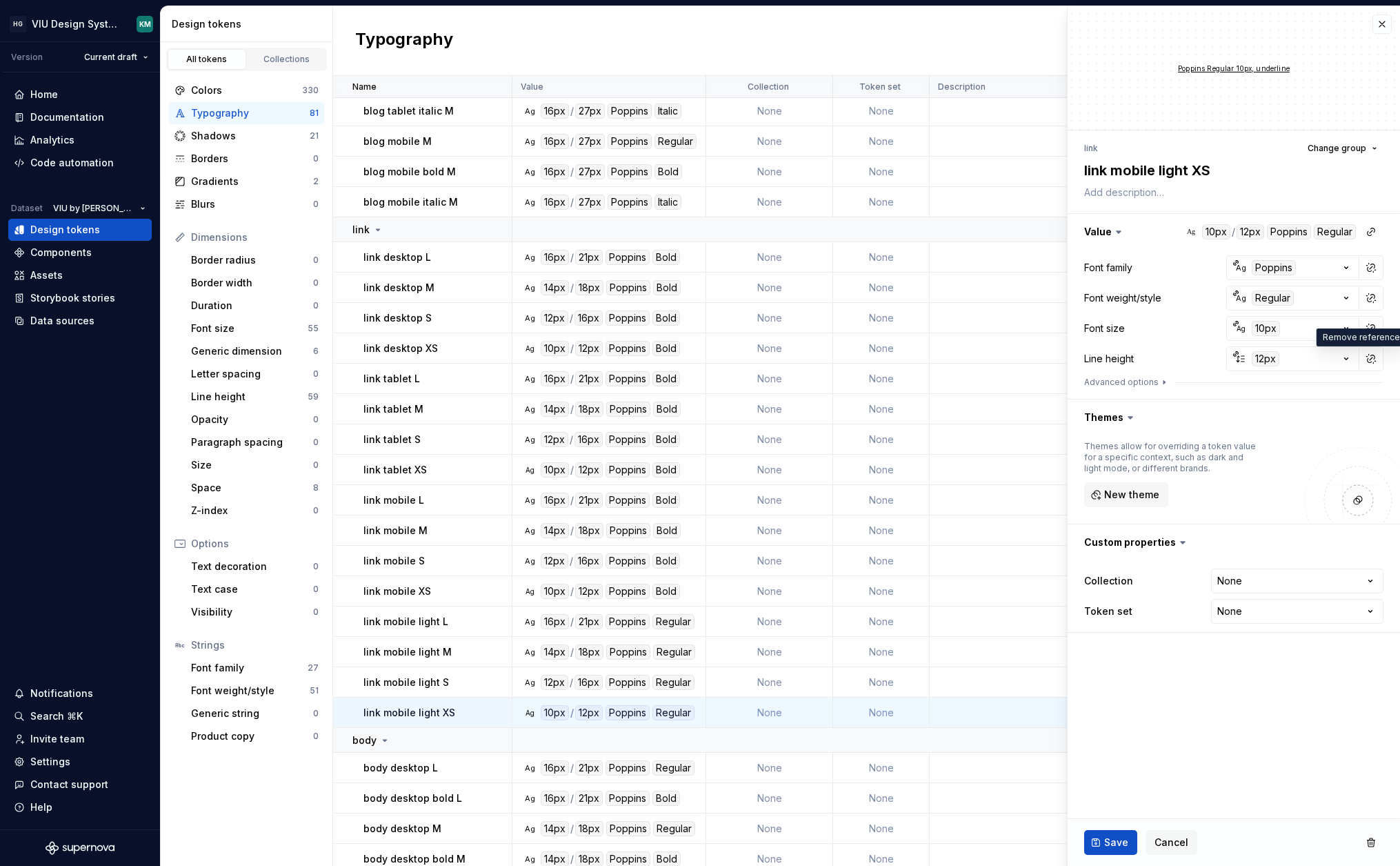
click at [1214, 393] on div at bounding box center [1234, 390] width 299 height 5
click at [52, 161] on div "Code automation" at bounding box center [72, 163] width 83 height 14
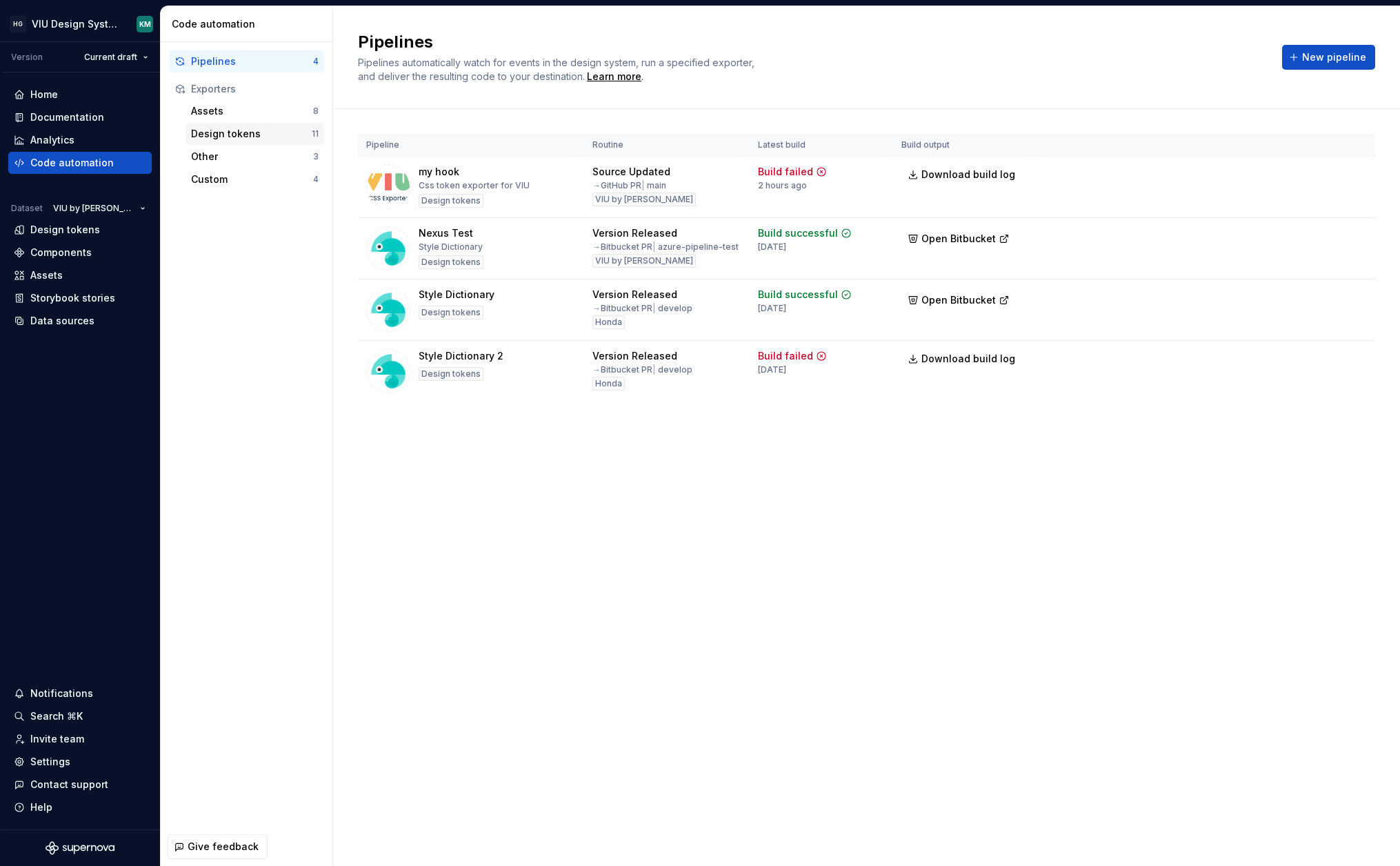
click at [245, 135] on div "Design tokens" at bounding box center [252, 134] width 121 height 14
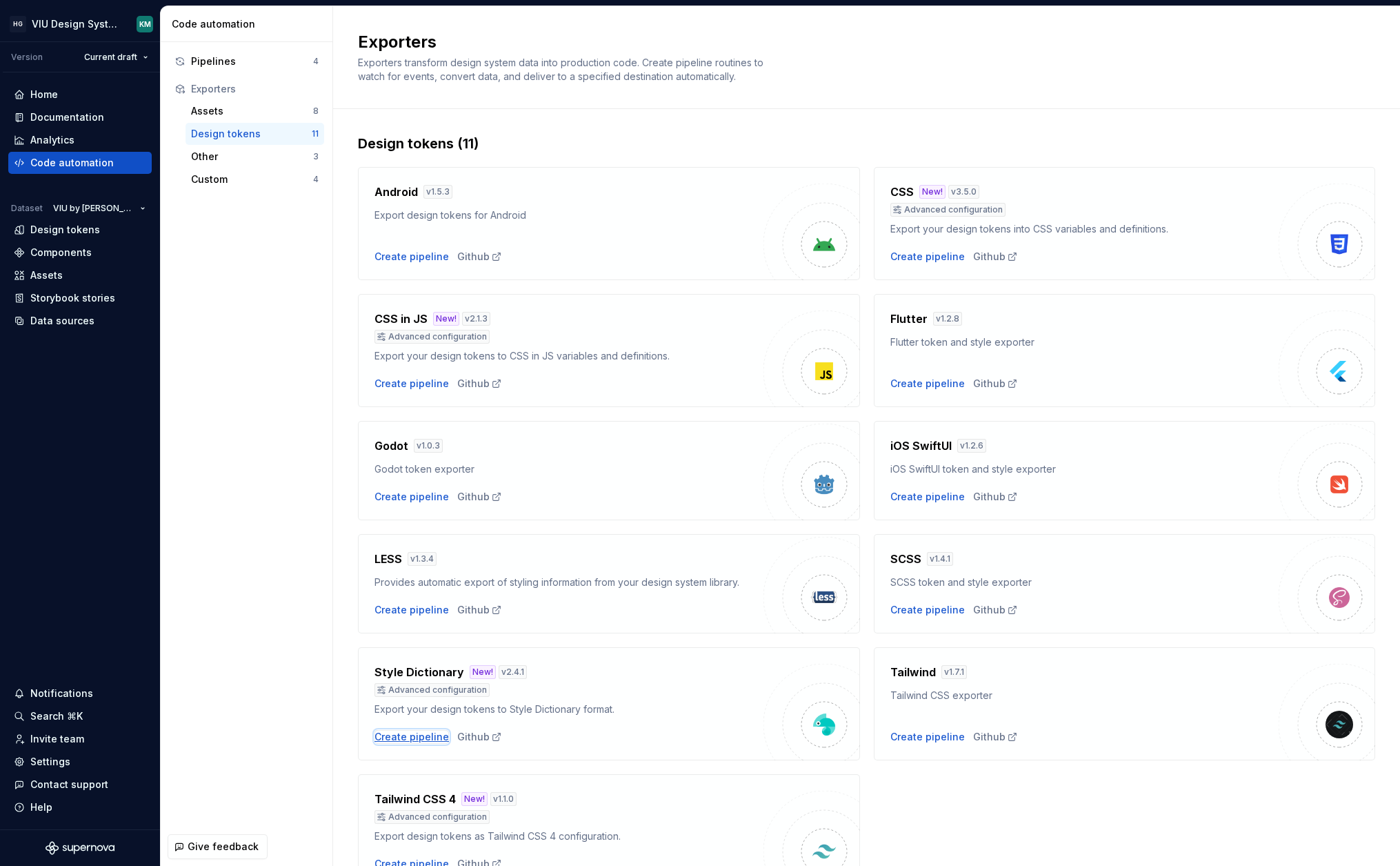
click at [420, 740] on div "Create pipeline" at bounding box center [411, 737] width 75 height 14
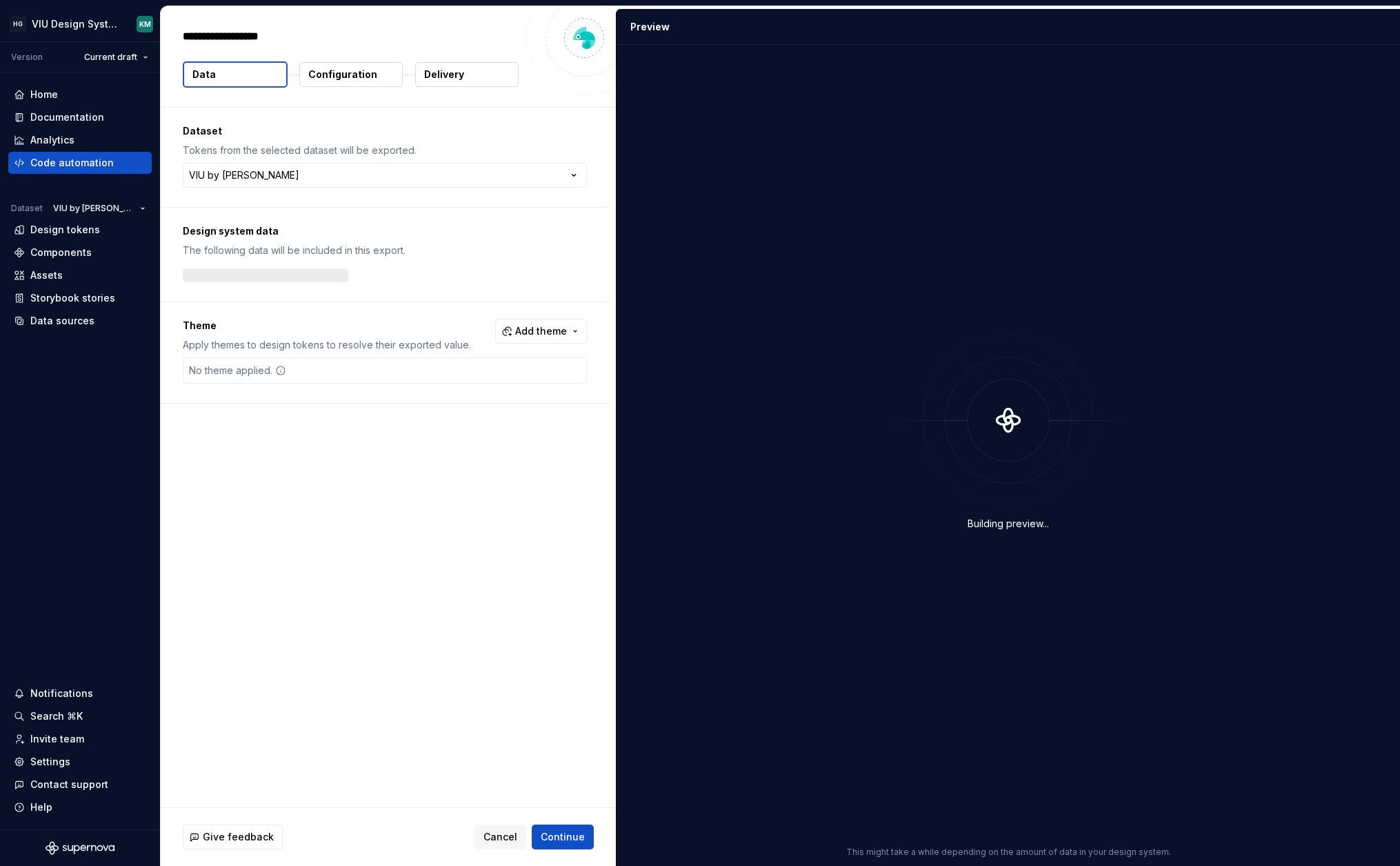
type textarea "*"
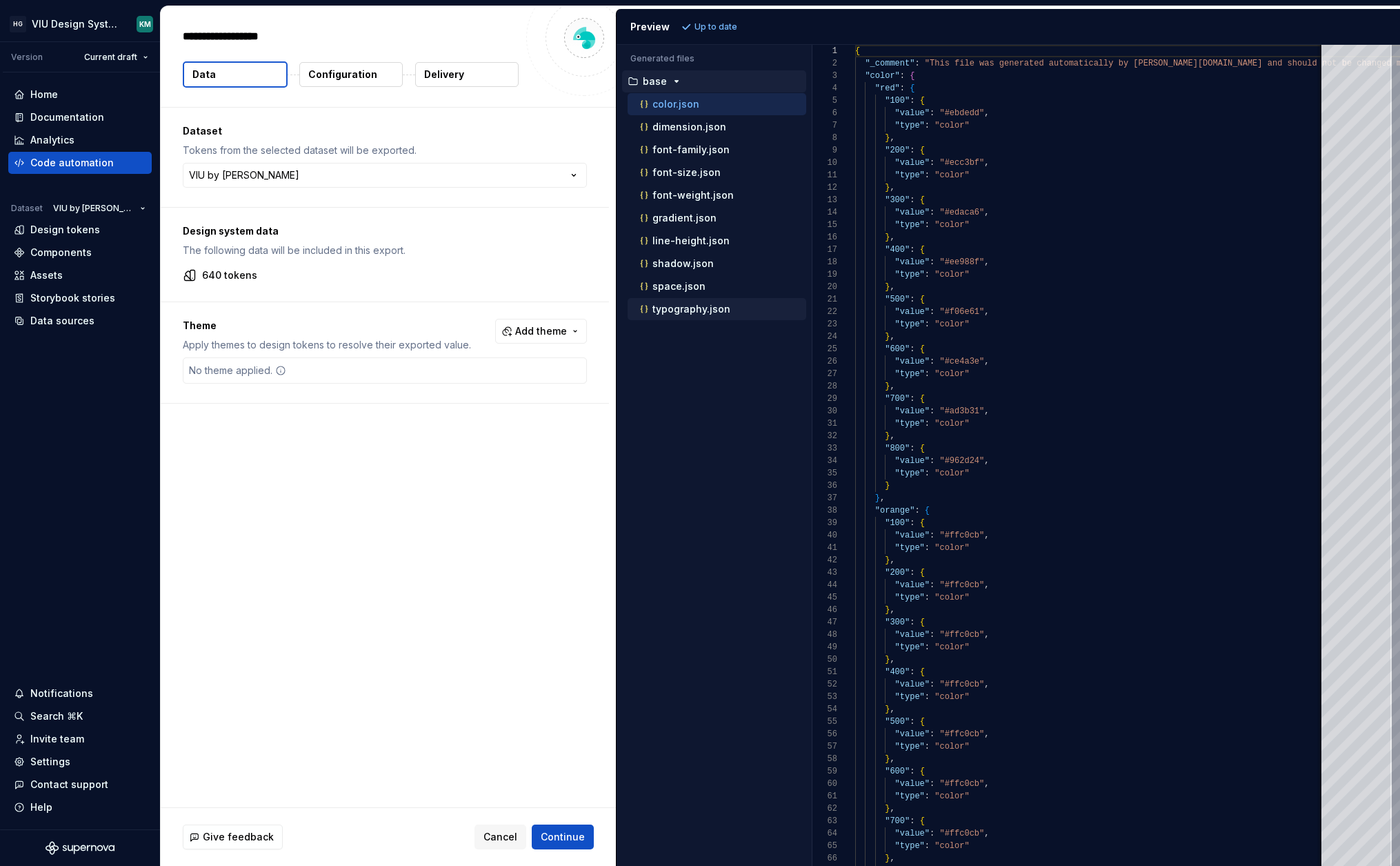
click at [697, 309] on p "typography.json" at bounding box center [691, 309] width 78 height 11
type textarea "**********"
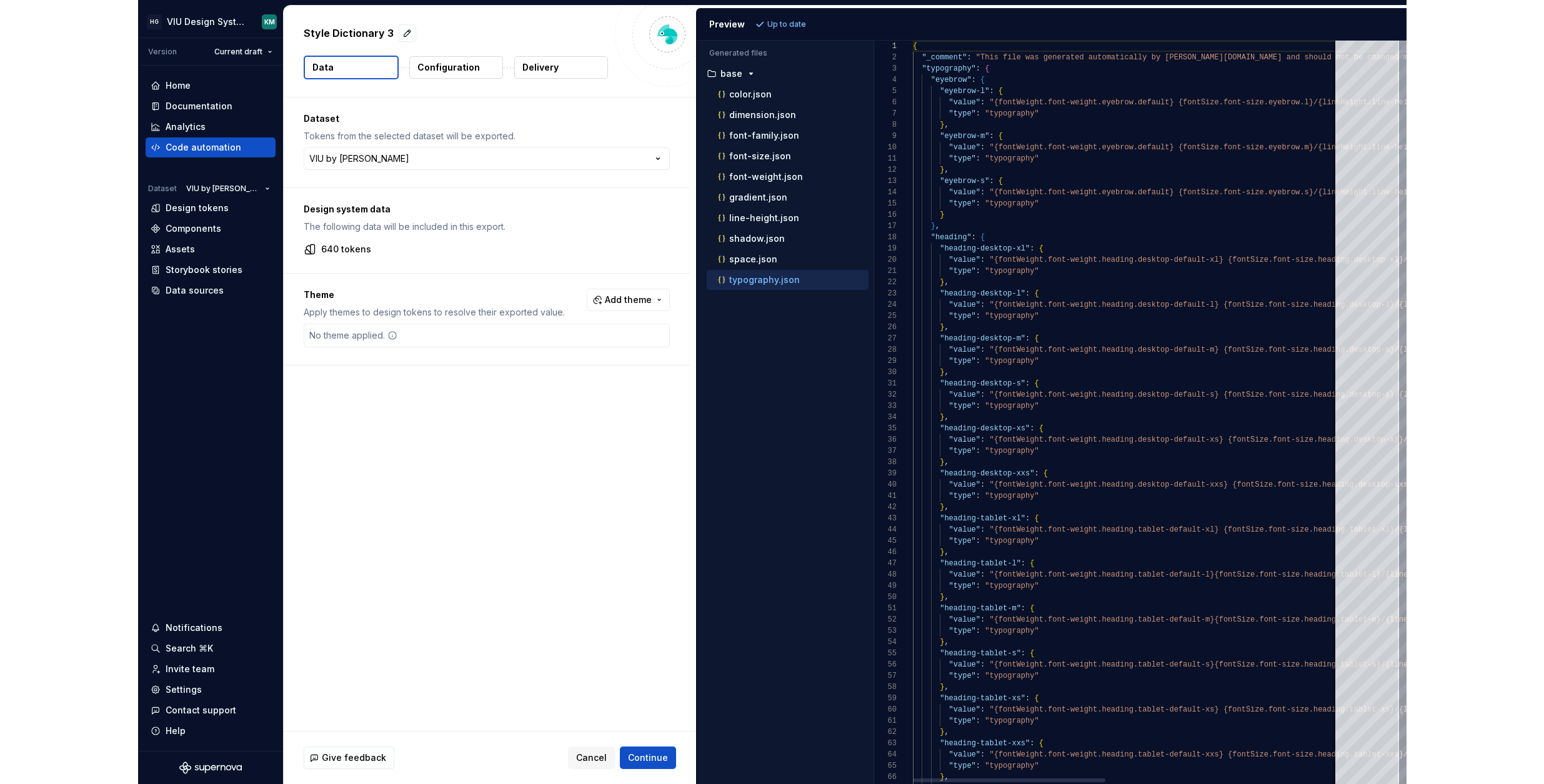
scroll to position [101, 0]
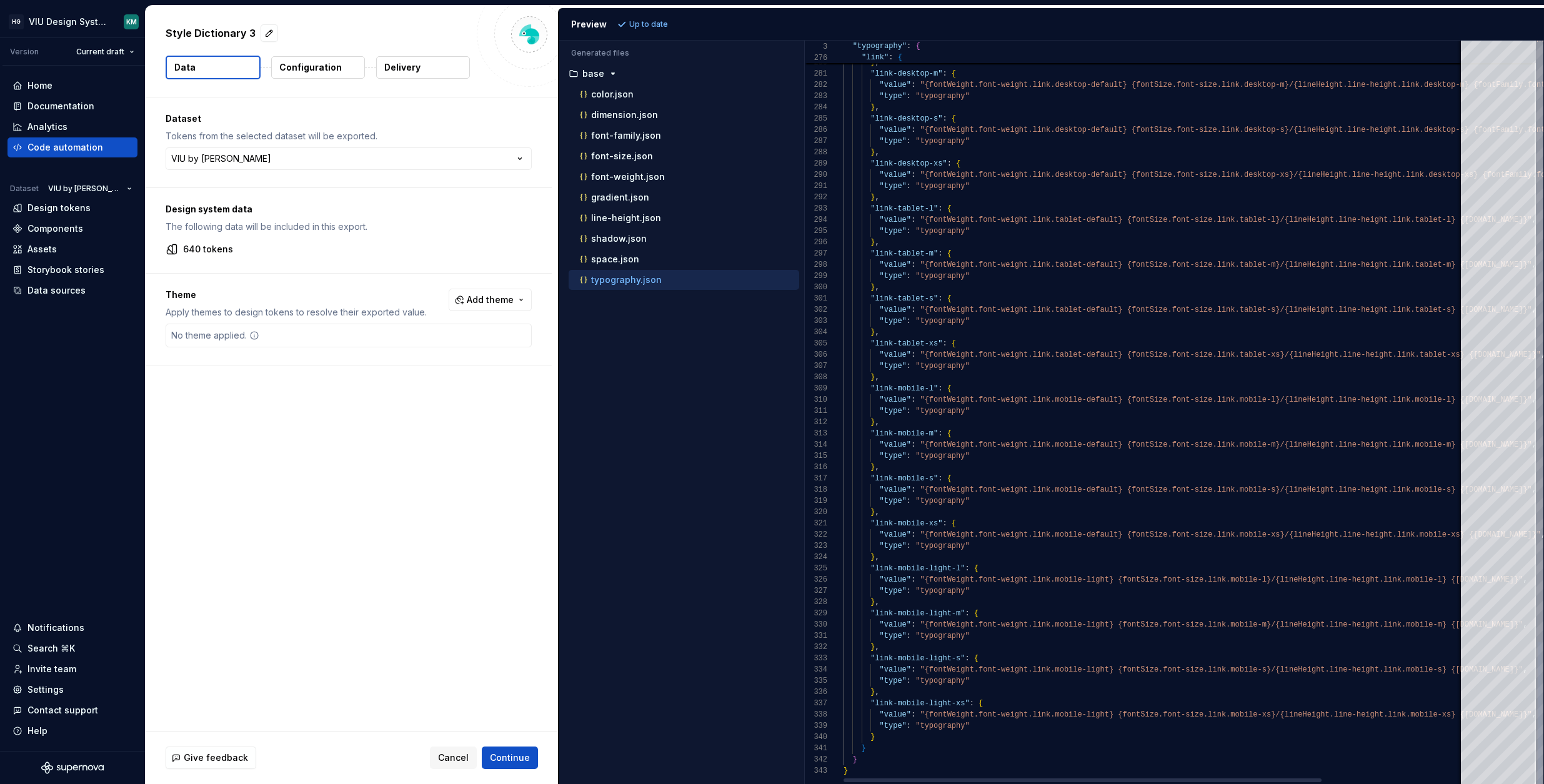
type textarea "**********"
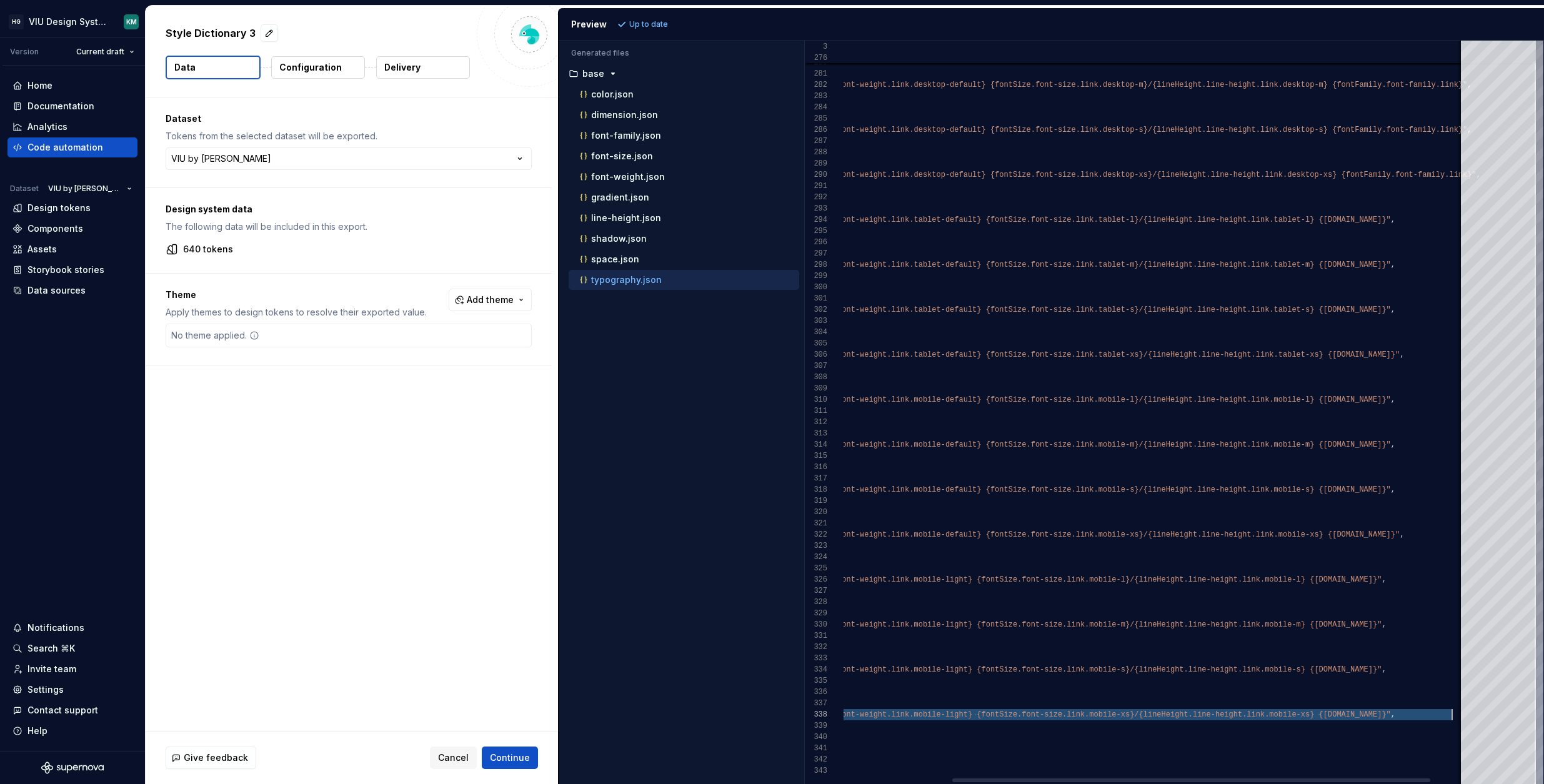
scroll to position [79, 750]
drag, startPoint x: 923, startPoint y: 713, endPoint x: 1449, endPoint y: 714, distance: 526.0
